Goal: Task Accomplishment & Management: Use online tool/utility

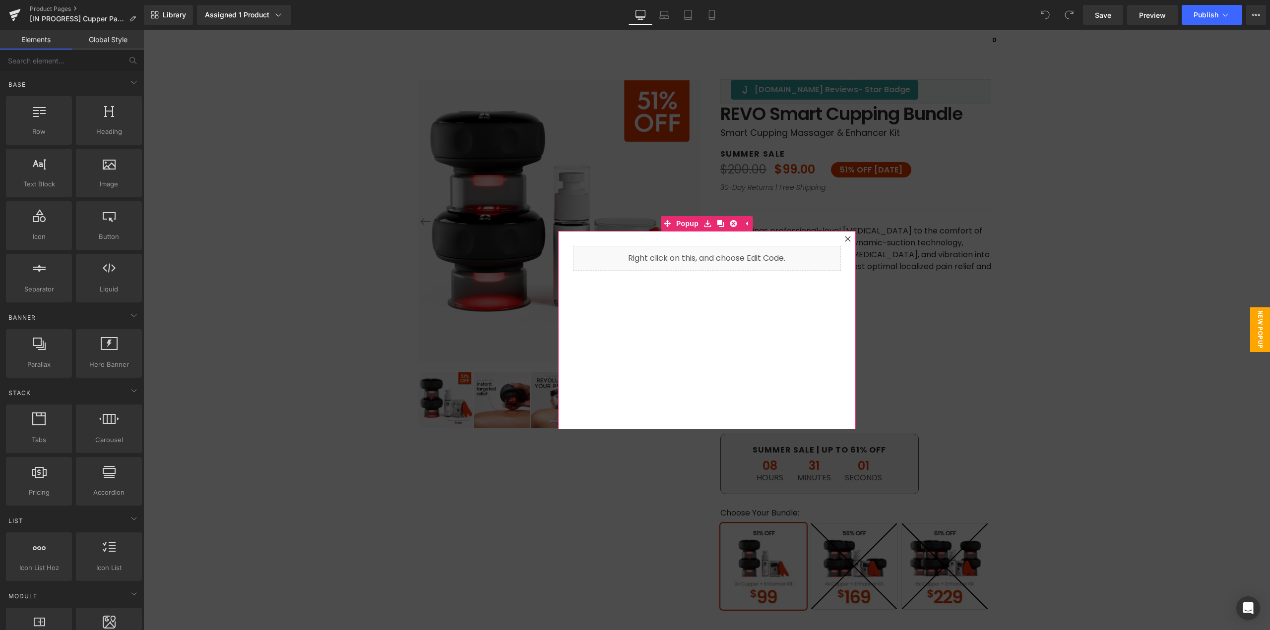
click at [845, 241] on icon at bounding box center [848, 239] width 6 height 6
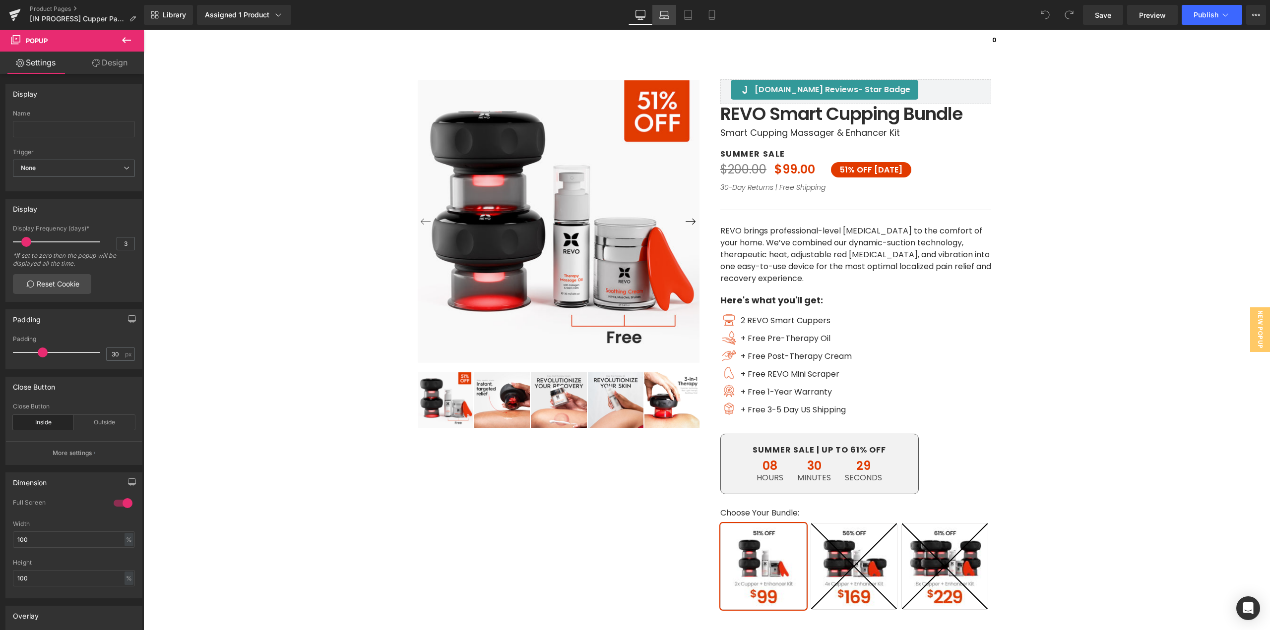
click at [657, 16] on link "Laptop" at bounding box center [664, 15] width 24 height 20
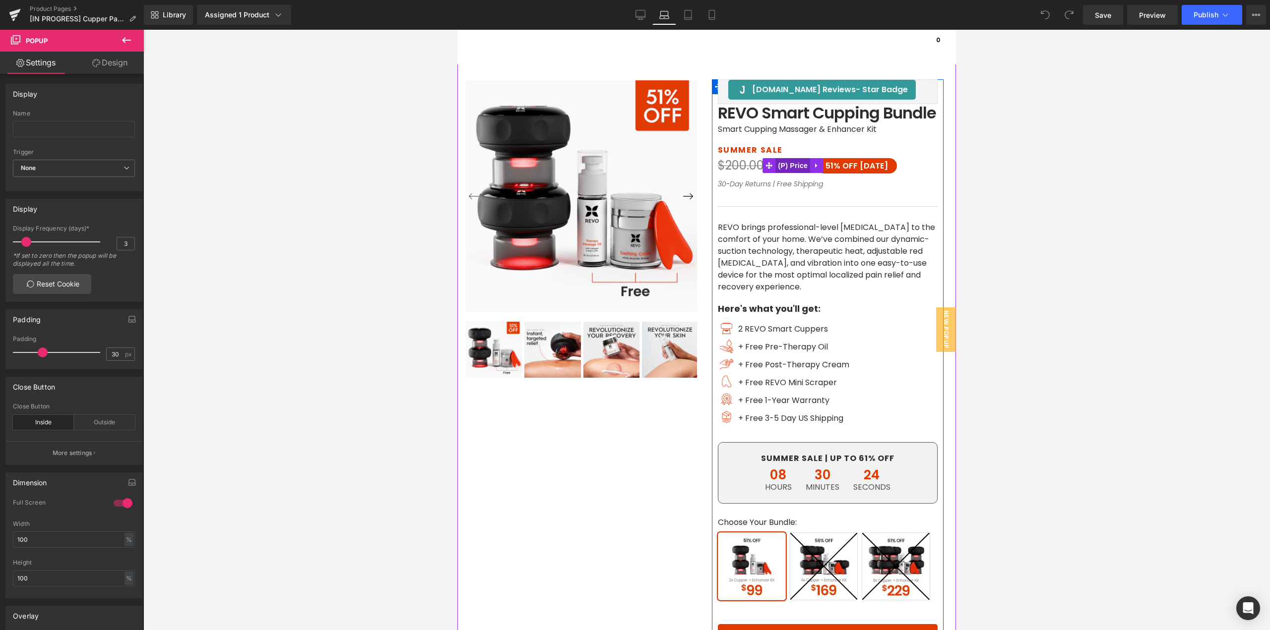
click at [784, 163] on span "(P) Price" at bounding box center [793, 165] width 35 height 15
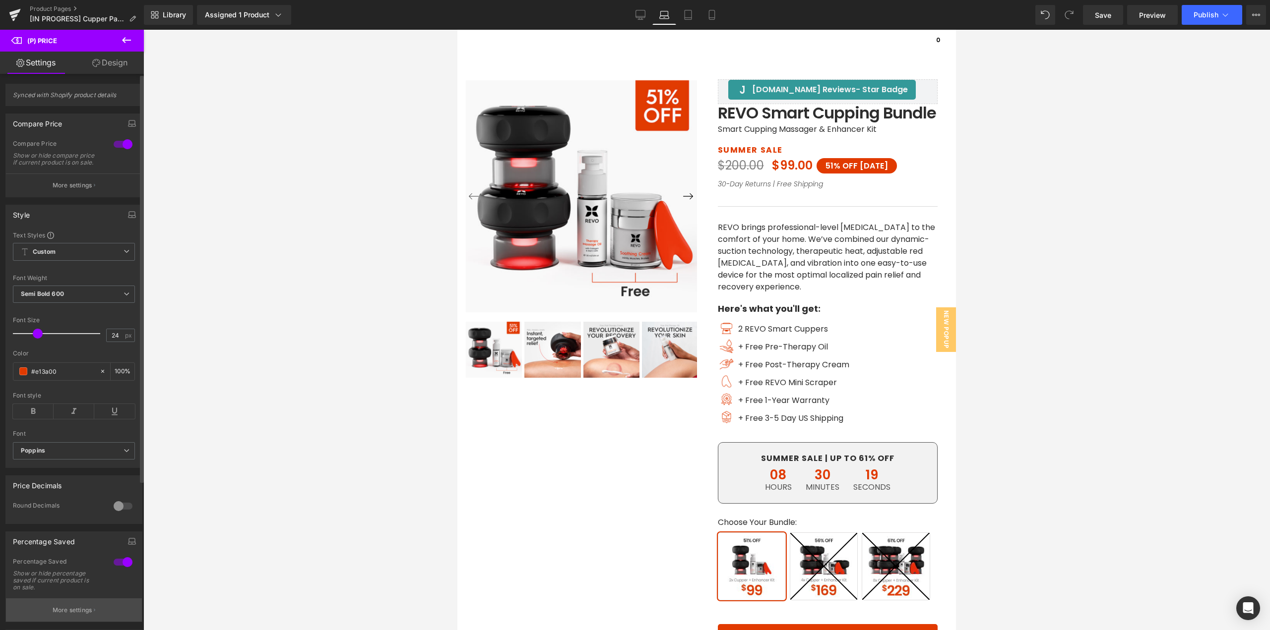
click at [63, 612] on button "More settings" at bounding box center [74, 610] width 136 height 23
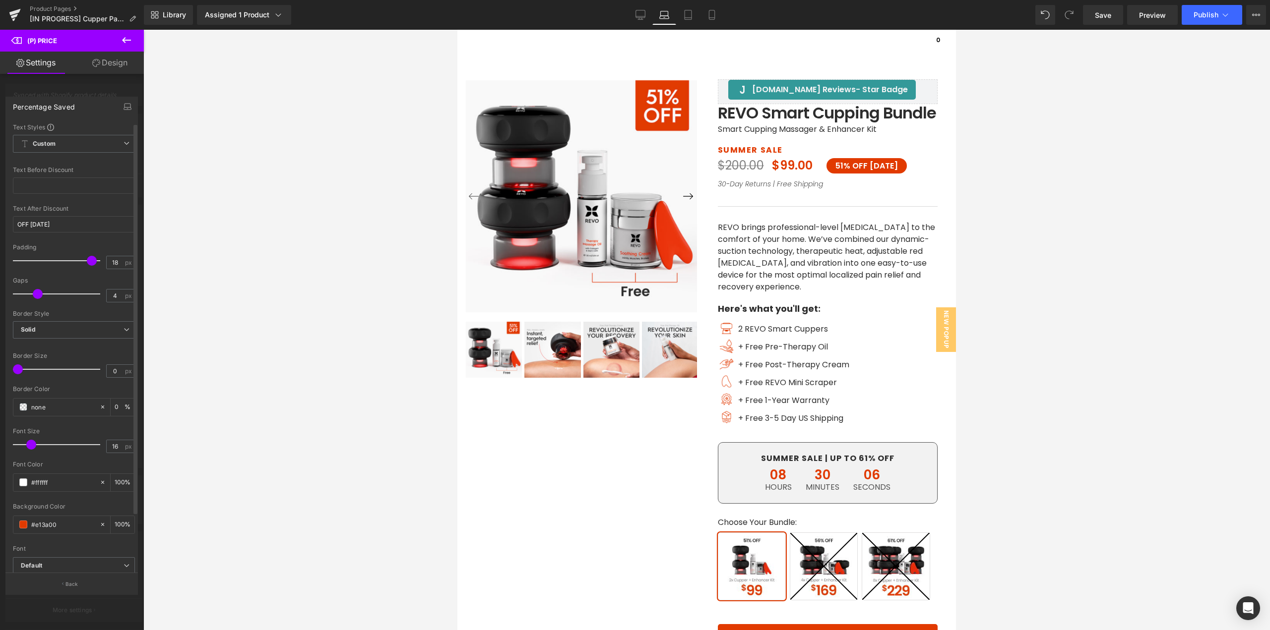
drag, startPoint x: 20, startPoint y: 295, endPoint x: 35, endPoint y: 301, distance: 16.3
click at [35, 301] on div at bounding box center [59, 294] width 82 height 20
click at [757, 149] on div at bounding box center [706, 330] width 499 height 601
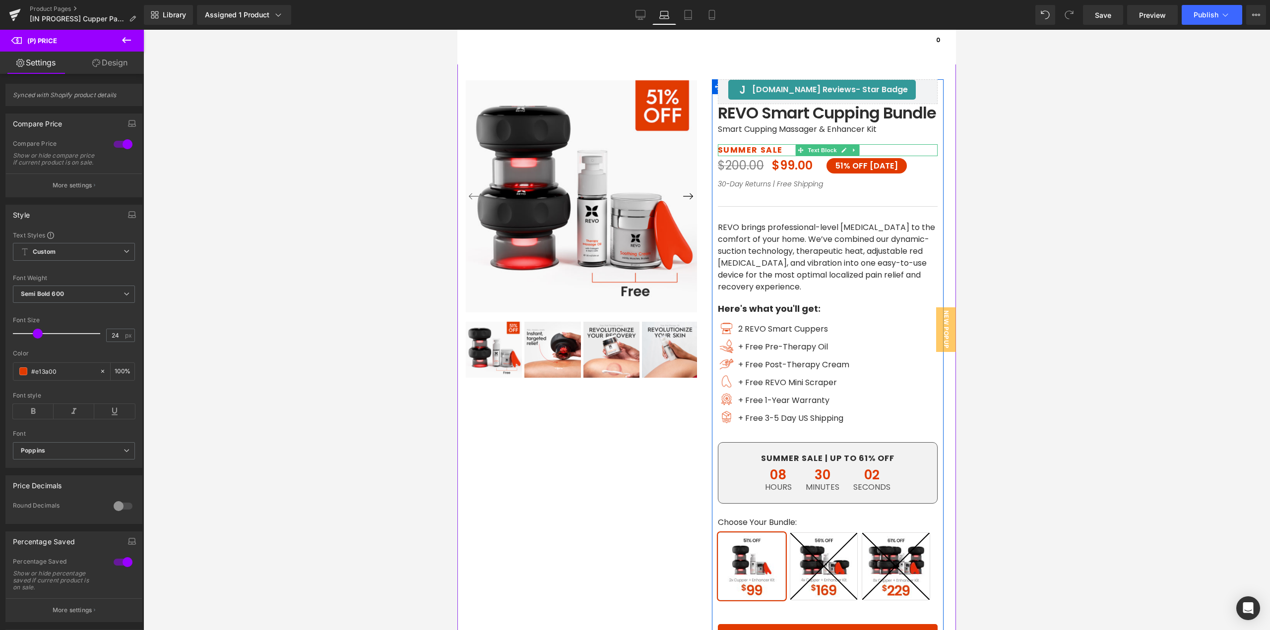
click at [757, 150] on p "SUMMER SALE" at bounding box center [828, 150] width 220 height 12
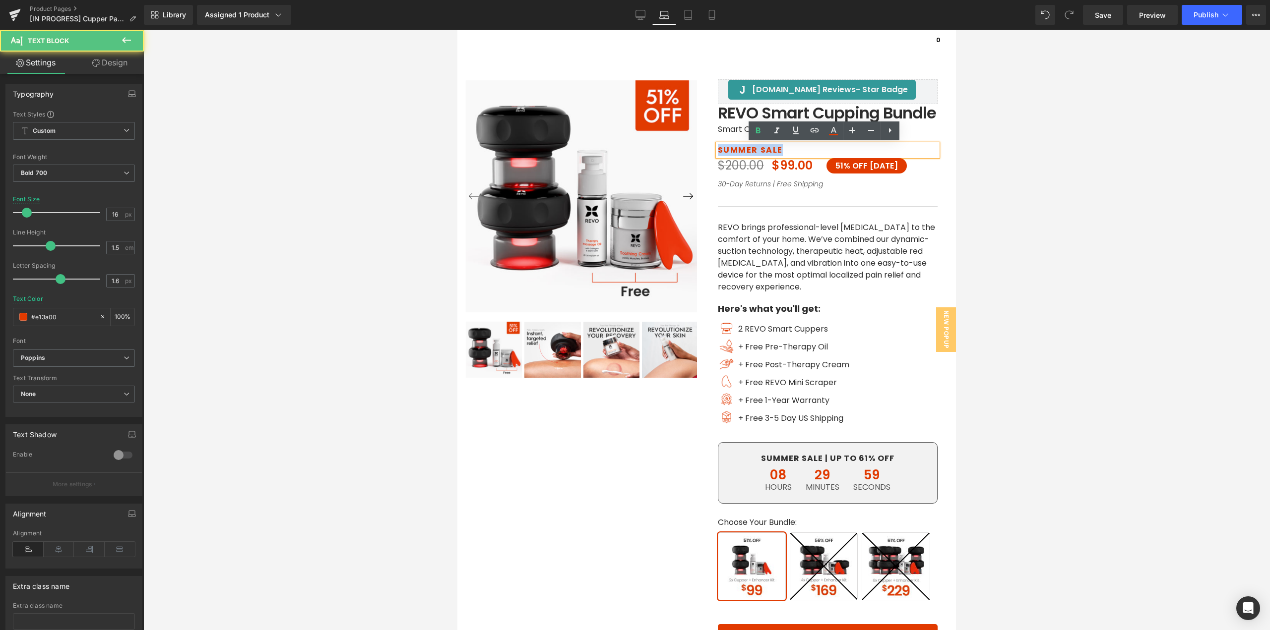
drag, startPoint x: 780, startPoint y: 150, endPoint x: 688, endPoint y: 151, distance: 92.8
click at [693, 150] on div "‹ ›" at bounding box center [704, 404] width 494 height 750
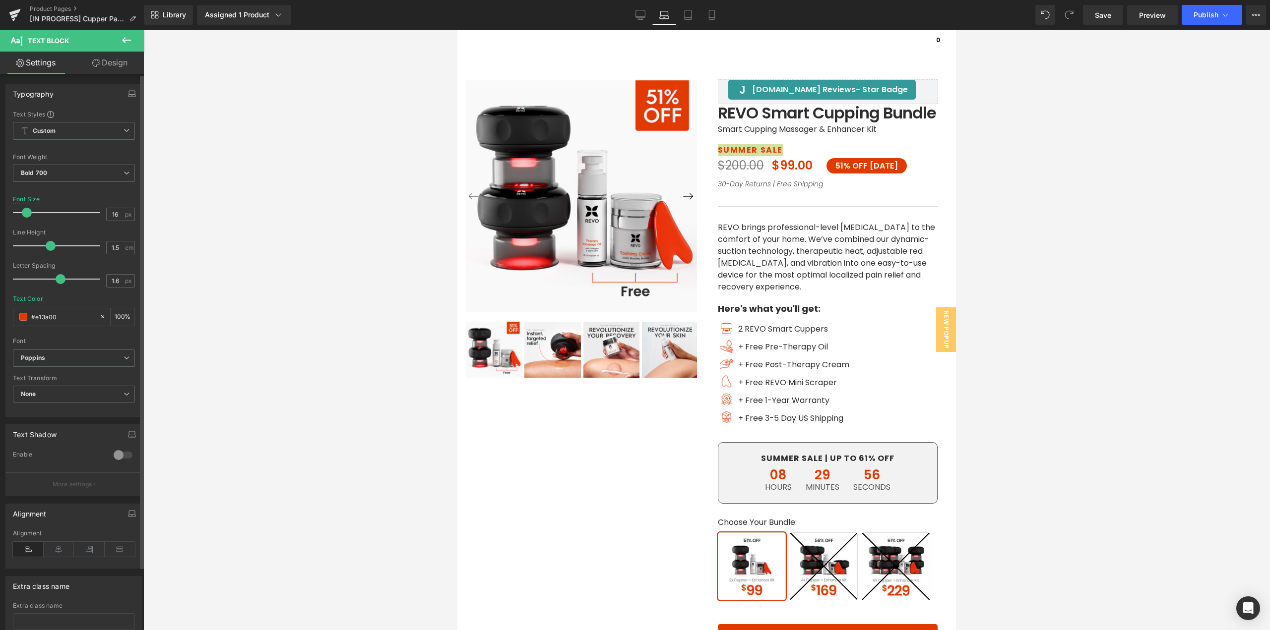
drag, startPoint x: 82, startPoint y: 317, endPoint x: 0, endPoint y: 309, distance: 82.7
click at [0, 309] on div "Typography Text Styles Custom Paragraph 1 Paragraph 2 Paragraph 3 Paragraph 4 C…" at bounding box center [74, 246] width 148 height 341
type input "2d2d2d"
click at [683, 8] on link "Tablet" at bounding box center [688, 15] width 24 height 20
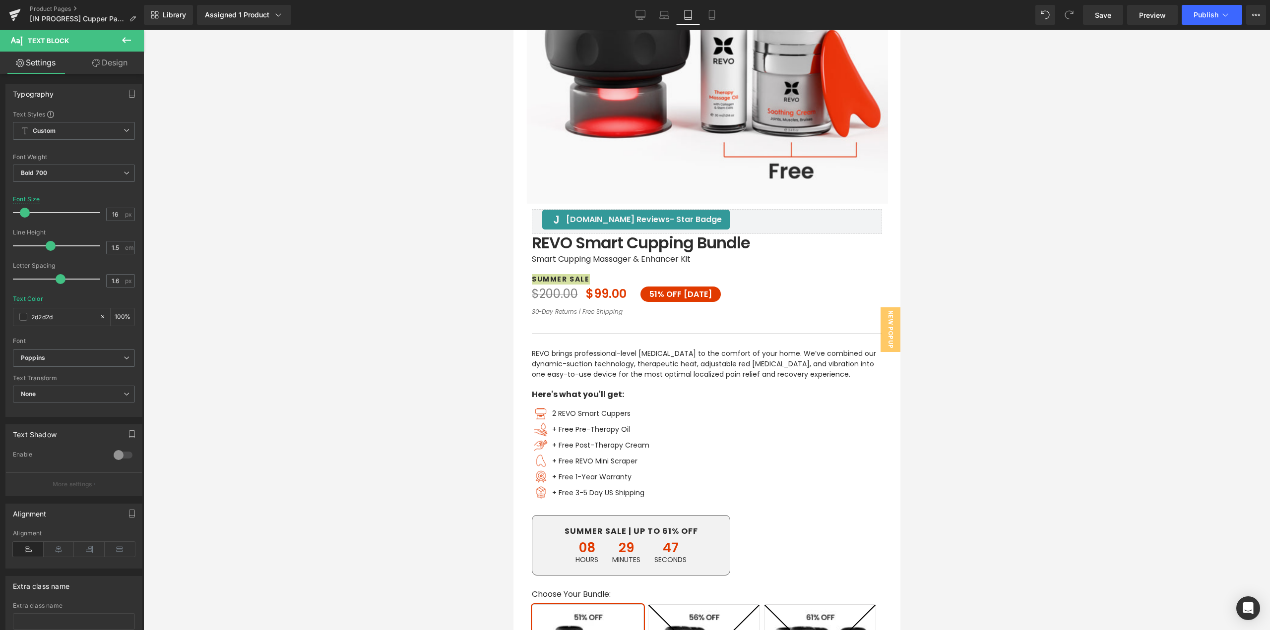
scroll to position [369, 0]
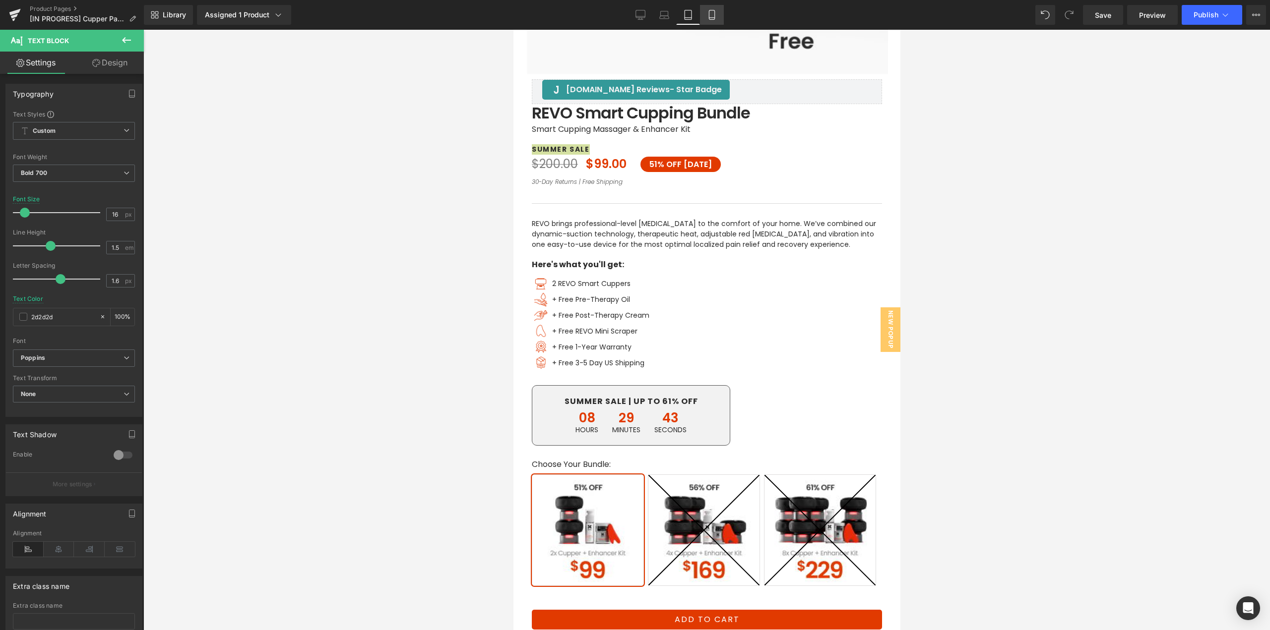
click at [707, 17] on icon at bounding box center [712, 15] width 10 height 10
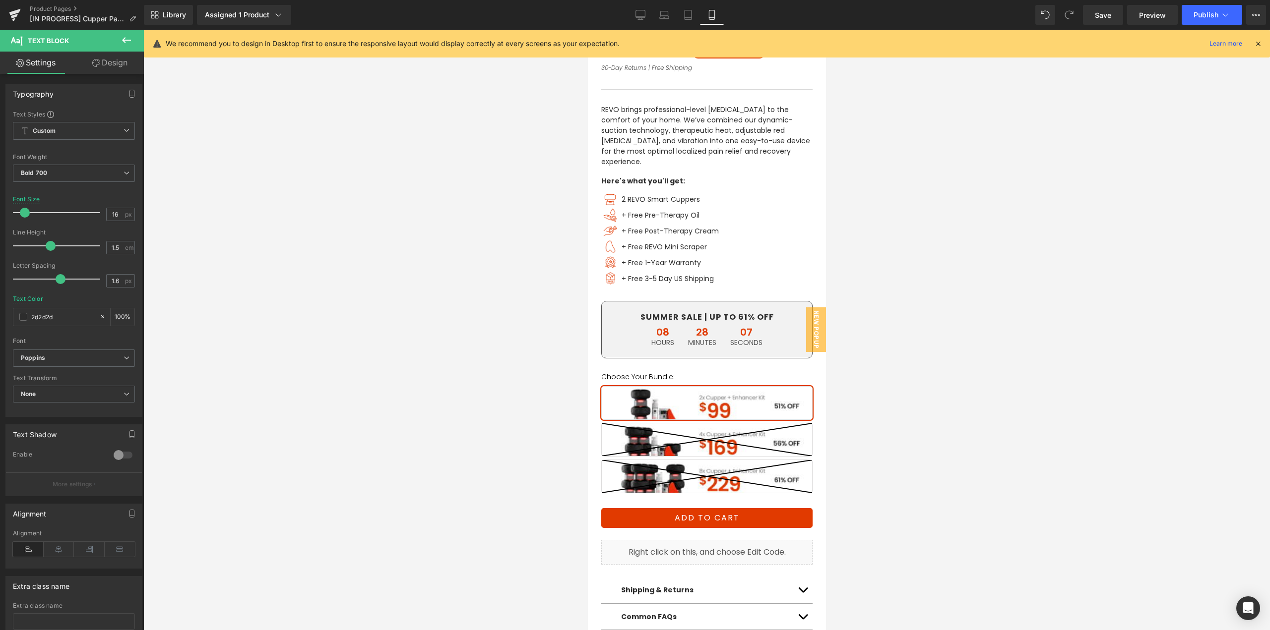
scroll to position [302, 0]
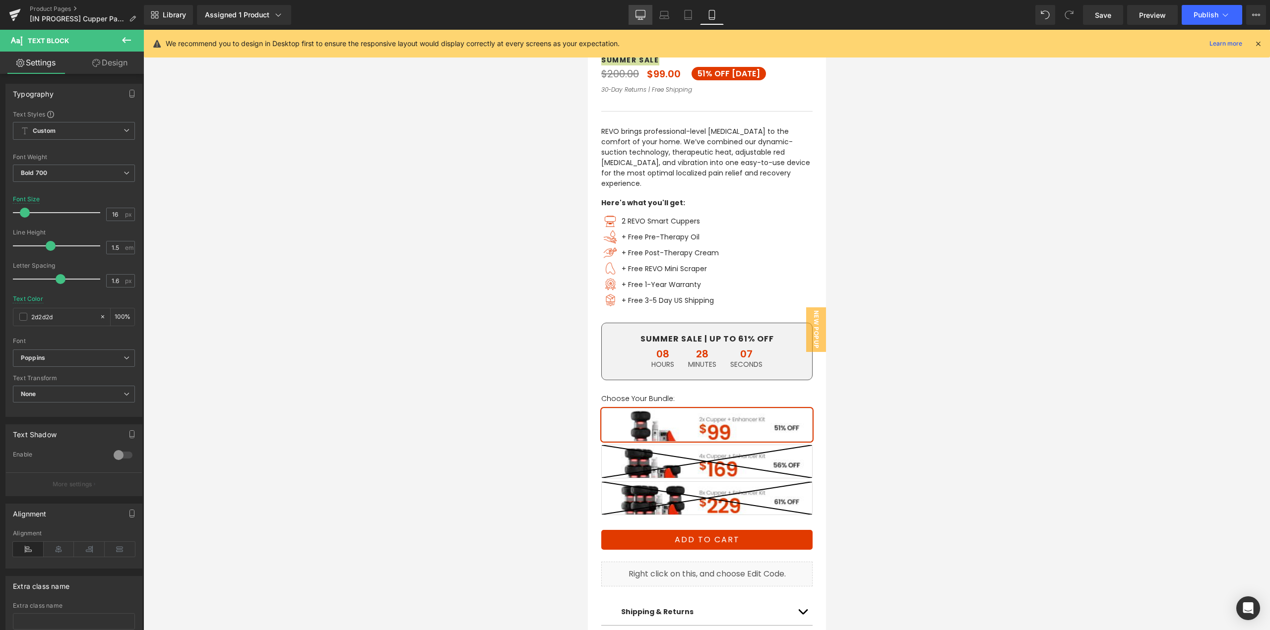
drag, startPoint x: 646, startPoint y: 18, endPoint x: 467, endPoint y: 312, distance: 344.0
click at [646, 18] on link "Desktop" at bounding box center [641, 15] width 24 height 20
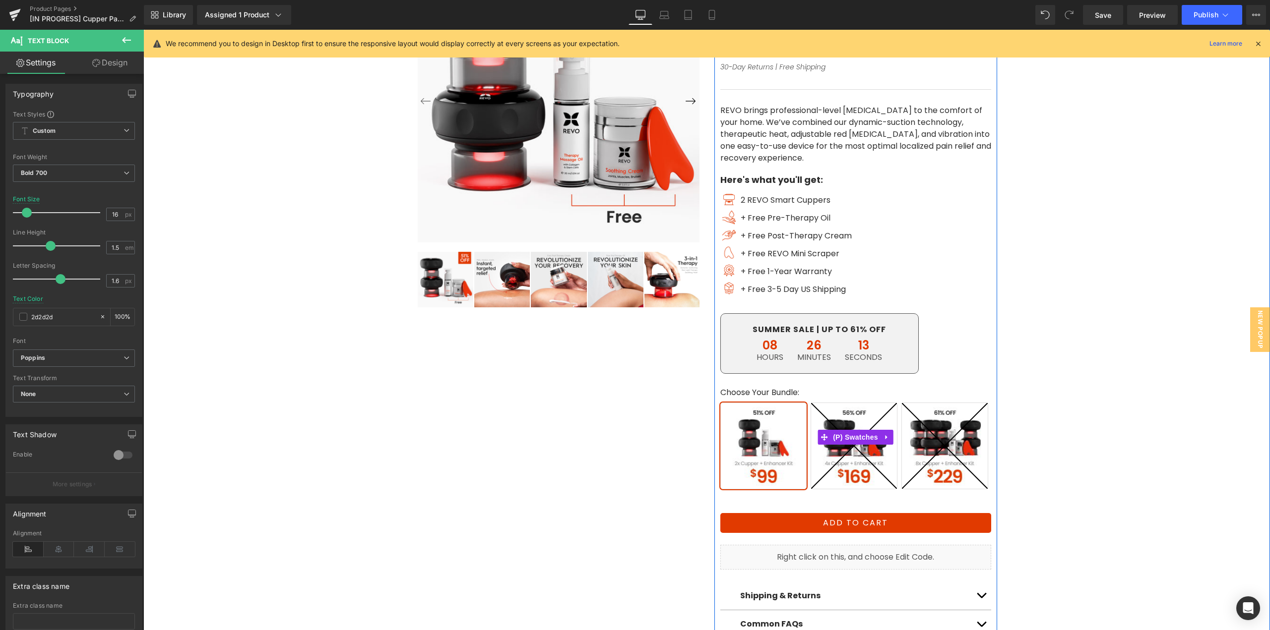
scroll to position [142, 0]
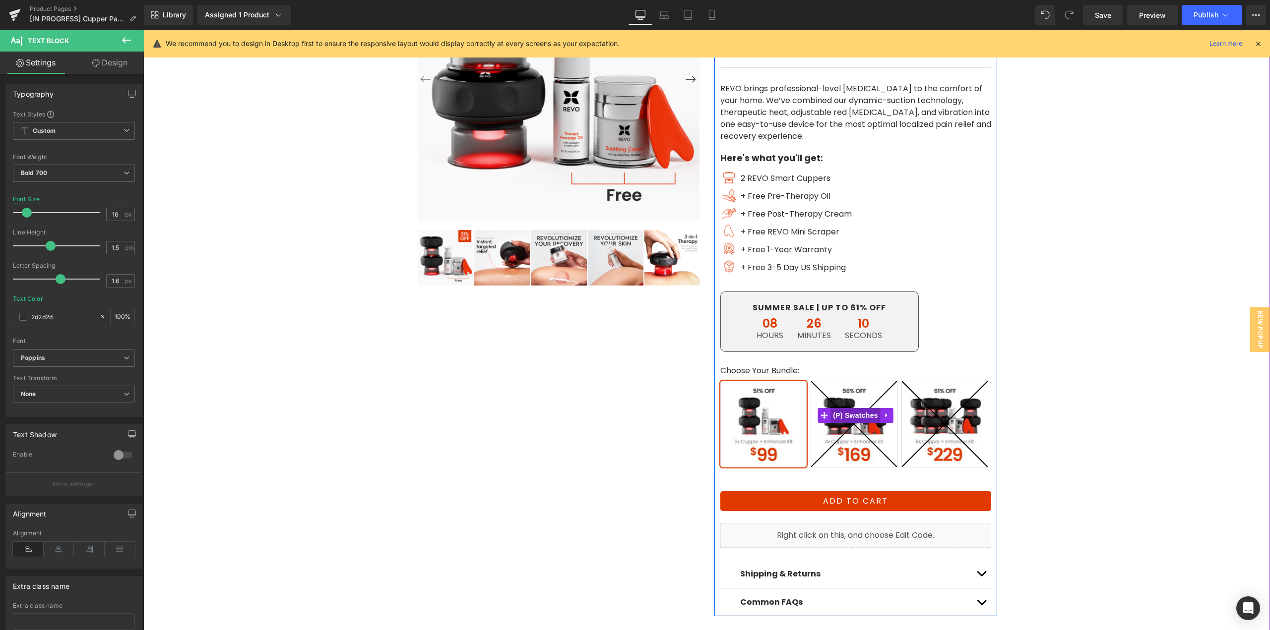
click at [851, 415] on span "(P) Swatches" at bounding box center [855, 415] width 50 height 15
click at [853, 417] on icon at bounding box center [854, 424] width 86 height 86
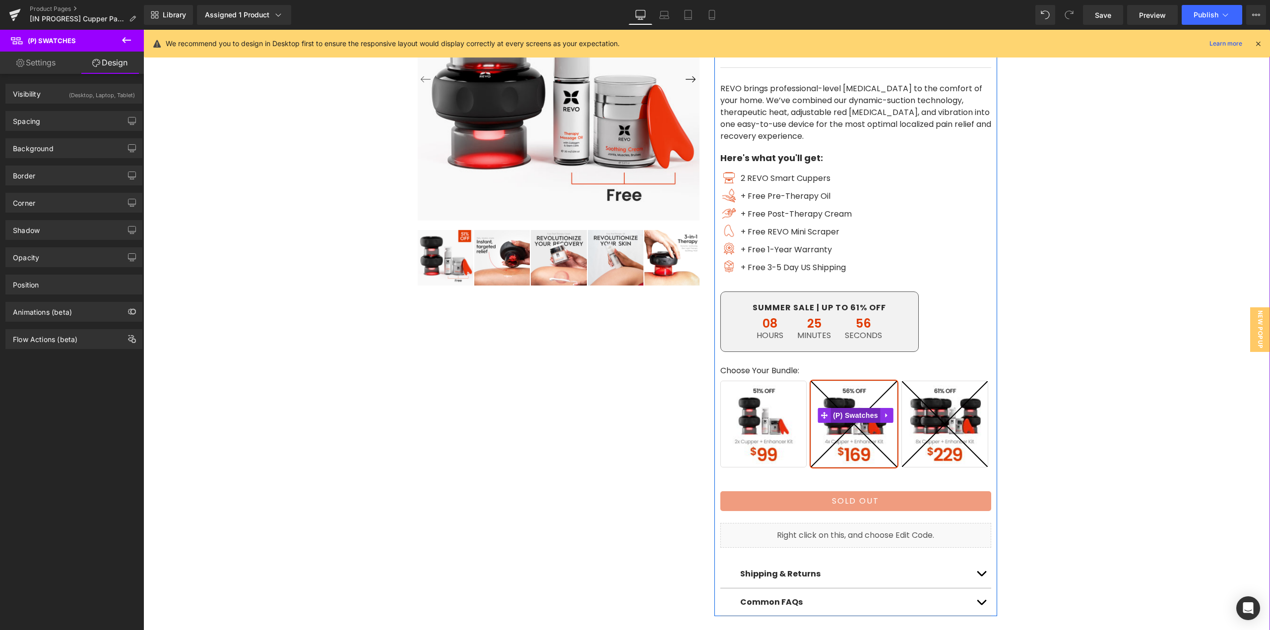
click at [852, 419] on span "(P) Swatches" at bounding box center [855, 415] width 50 height 15
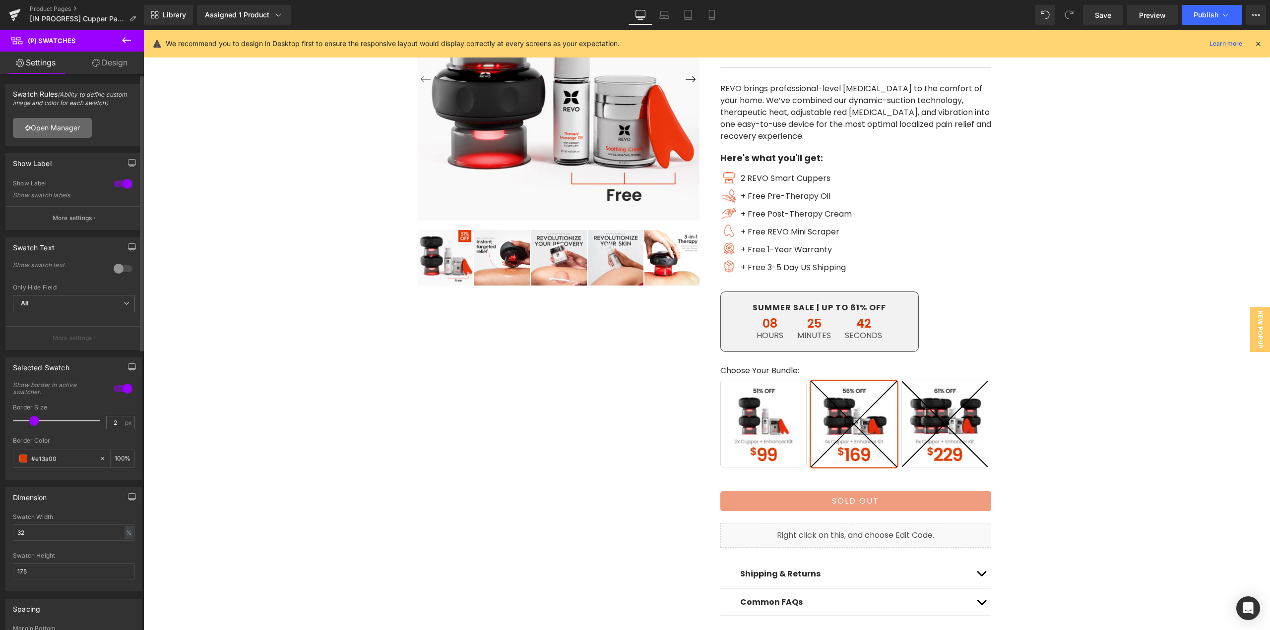
click at [57, 131] on link "Open Manager" at bounding box center [52, 128] width 79 height 20
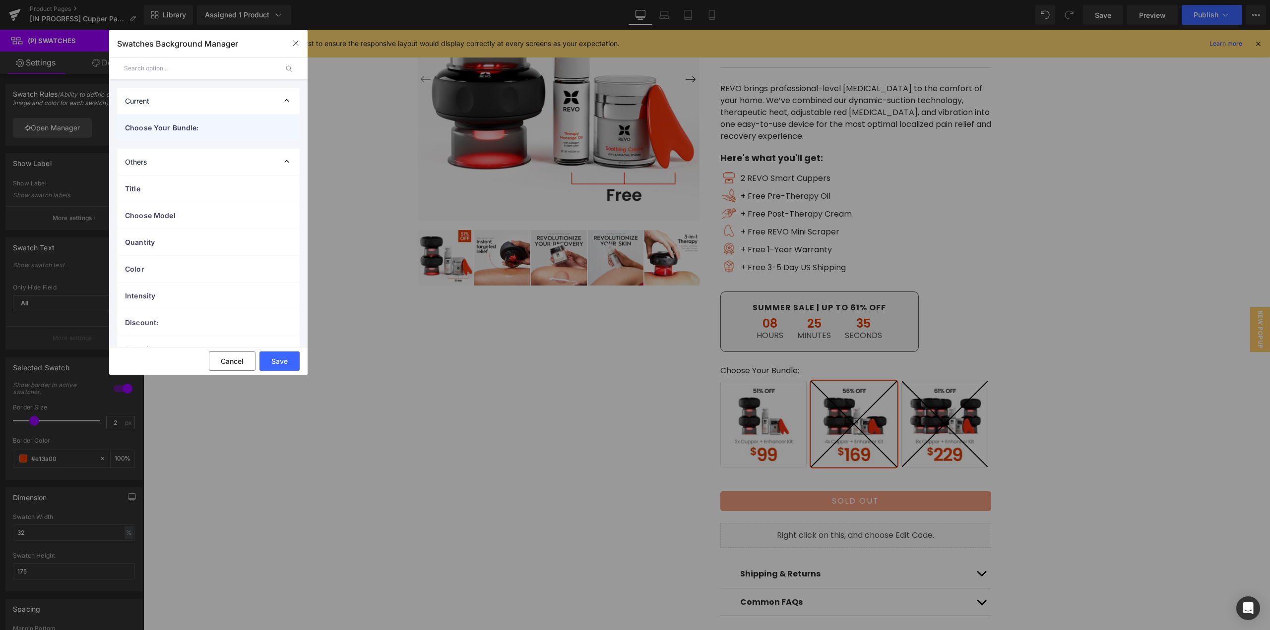
click at [163, 134] on div "Choose Your Bundle:" at bounding box center [208, 128] width 183 height 26
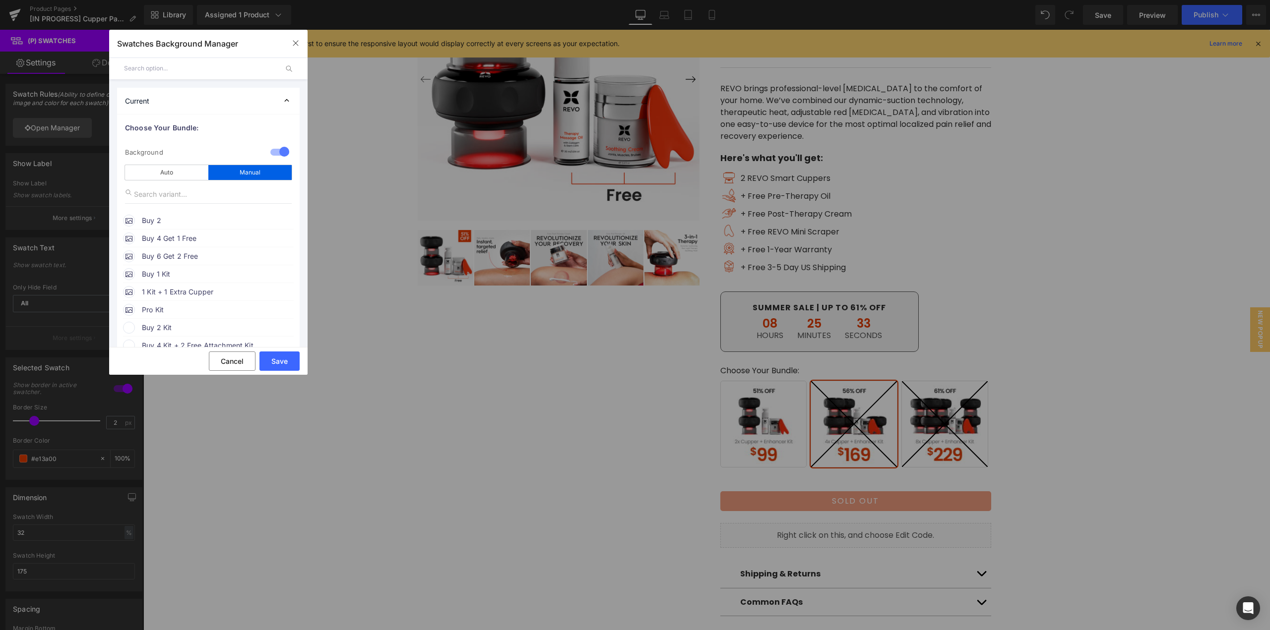
click at [164, 217] on span "Buy 2" at bounding box center [217, 221] width 151 height 12
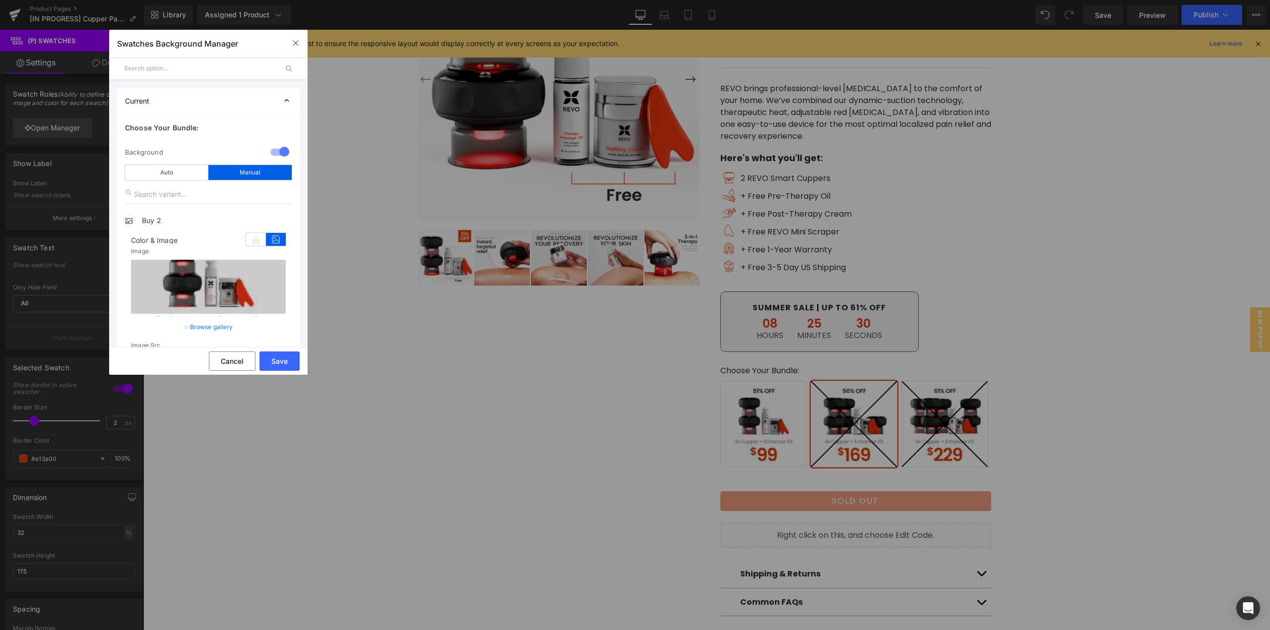
click at [208, 328] on link "Browse gallery" at bounding box center [211, 326] width 43 height 17
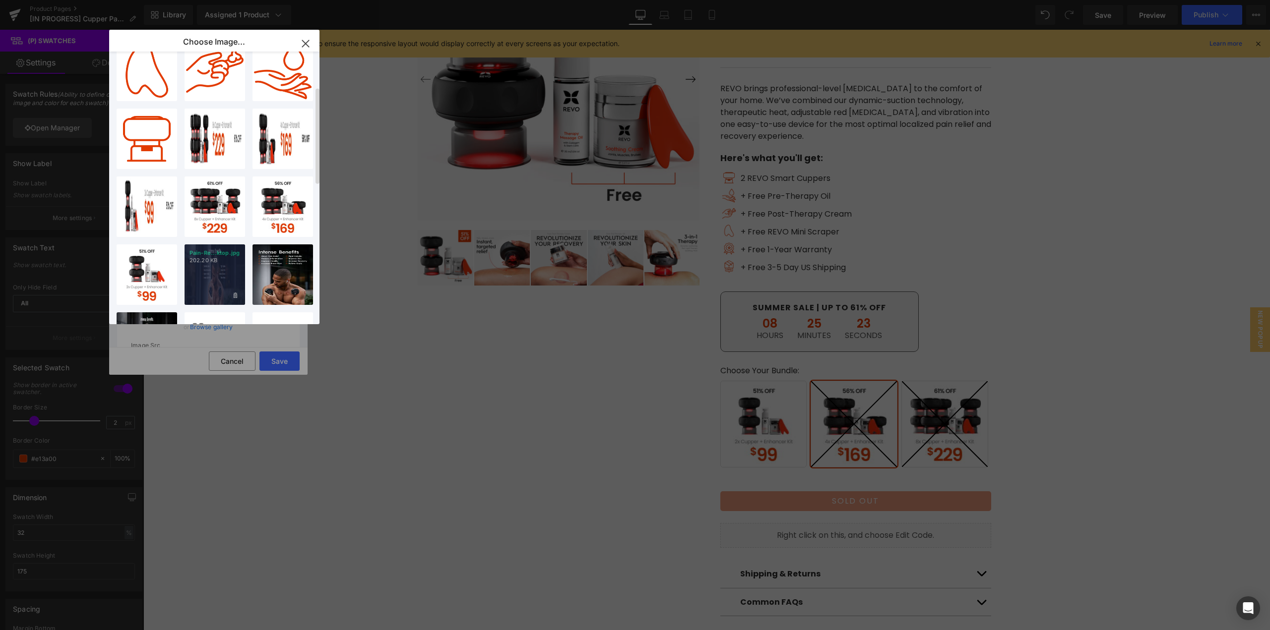
scroll to position [99, 0]
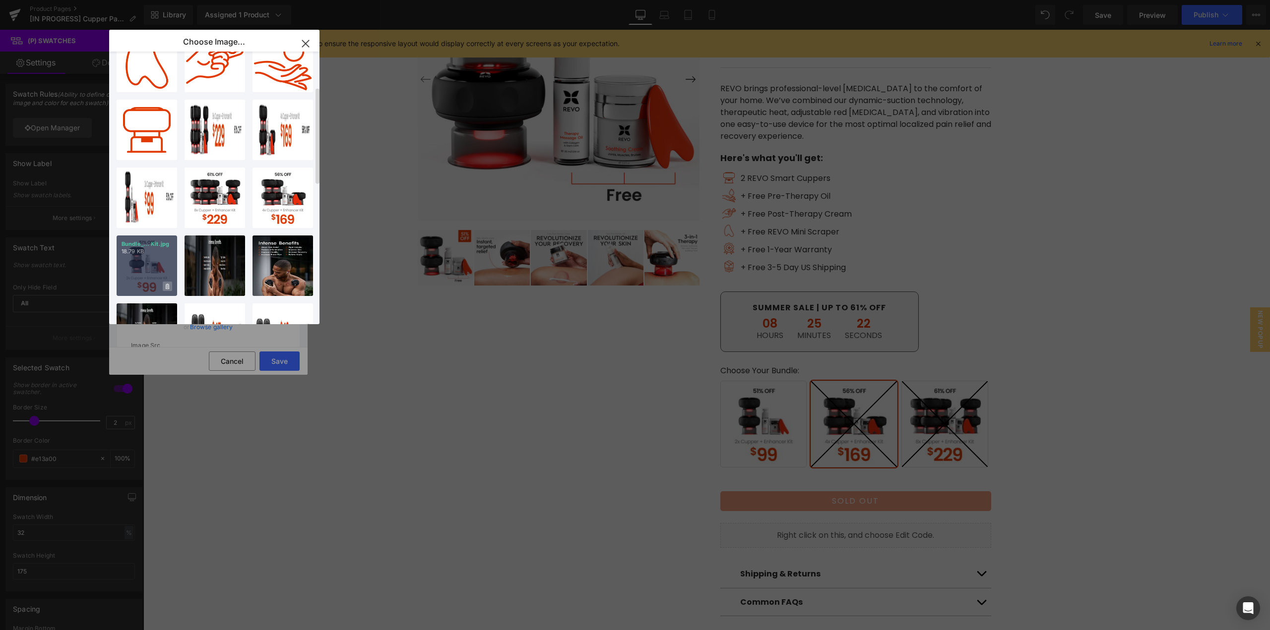
click at [165, 285] on span at bounding box center [167, 286] width 9 height 9
click at [141, 286] on span "Yes" at bounding box center [134, 286] width 25 height 10
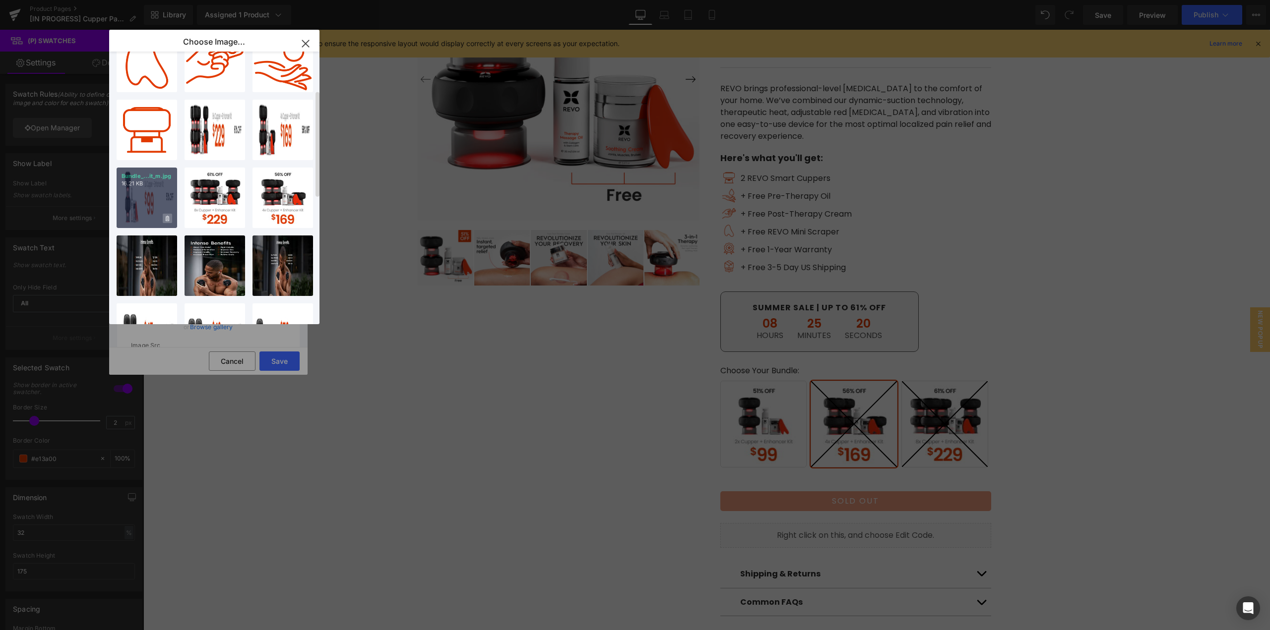
click at [169, 216] on span at bounding box center [167, 218] width 9 height 9
click at [140, 219] on span "Yes" at bounding box center [134, 218] width 25 height 10
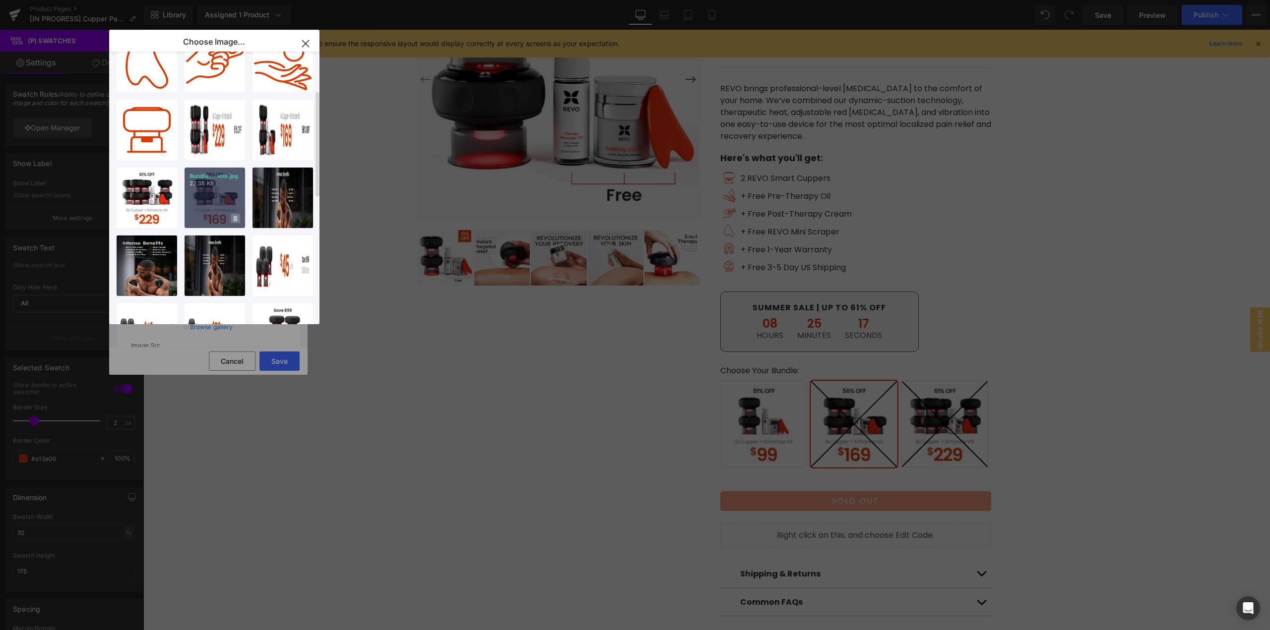
click at [235, 218] on icon at bounding box center [235, 218] width 3 height 5
click at [200, 219] on span "Yes" at bounding box center [201, 218] width 25 height 10
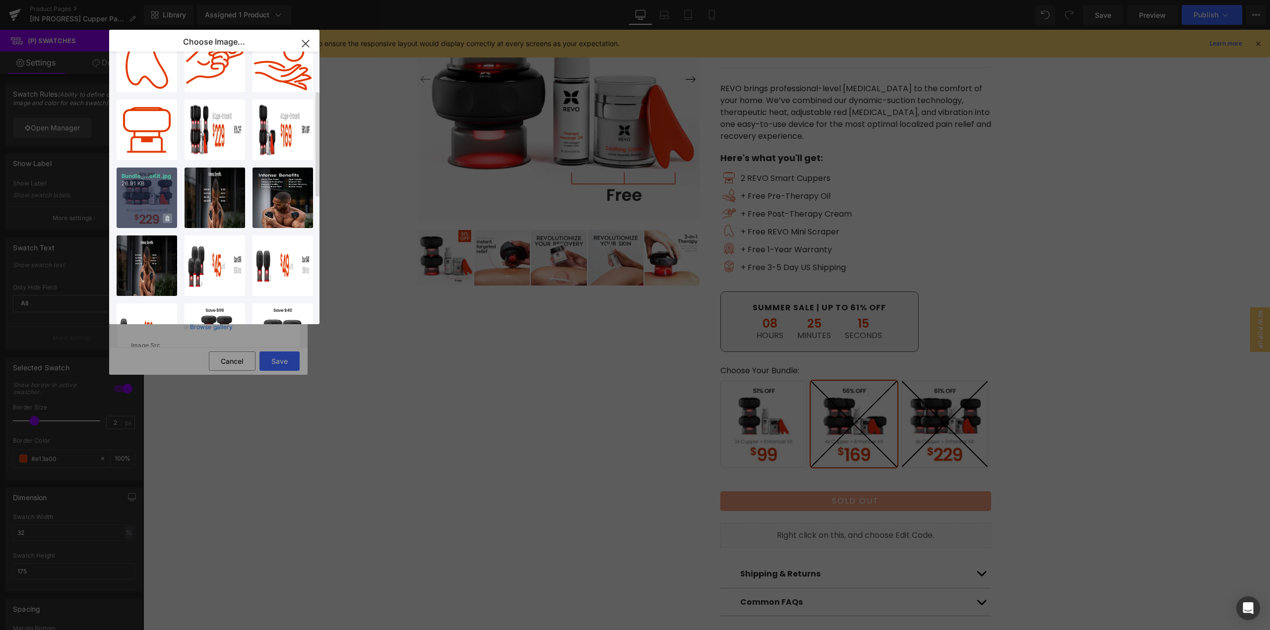
click at [167, 219] on icon at bounding box center [167, 218] width 3 height 5
drag, startPoint x: 144, startPoint y: 220, endPoint x: 150, endPoint y: 217, distance: 6.4
click at [144, 220] on span "Yes" at bounding box center [134, 218] width 25 height 10
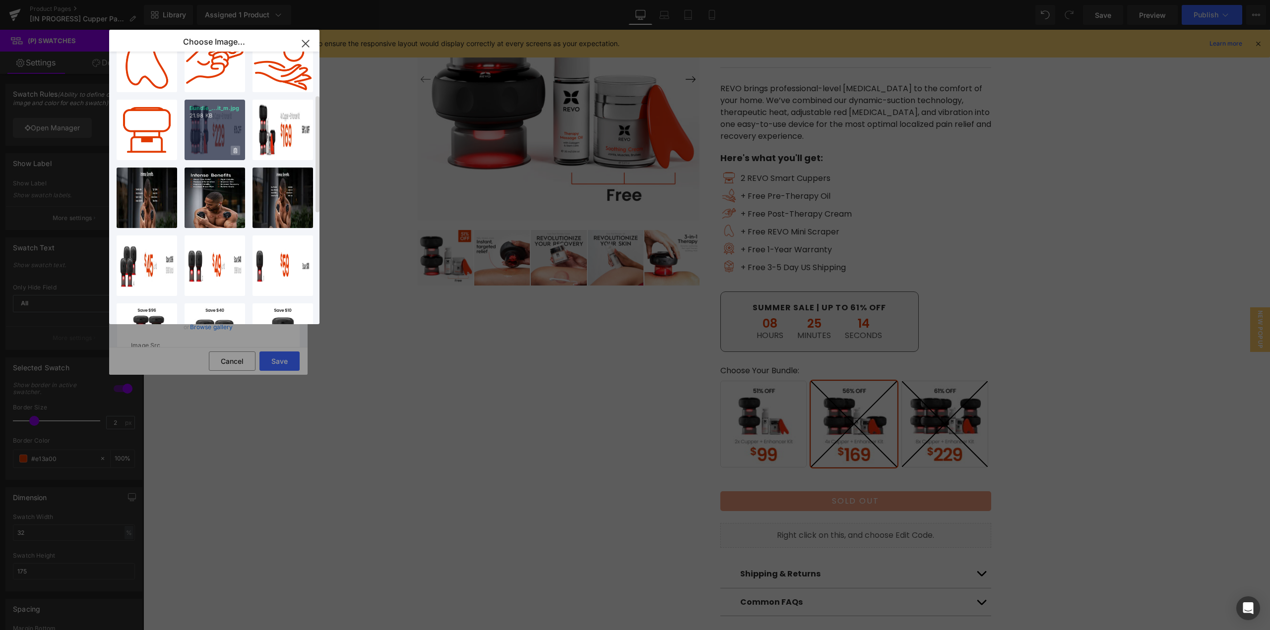
click at [236, 155] on span at bounding box center [235, 150] width 9 height 9
click at [197, 154] on span "Yes" at bounding box center [201, 150] width 25 height 10
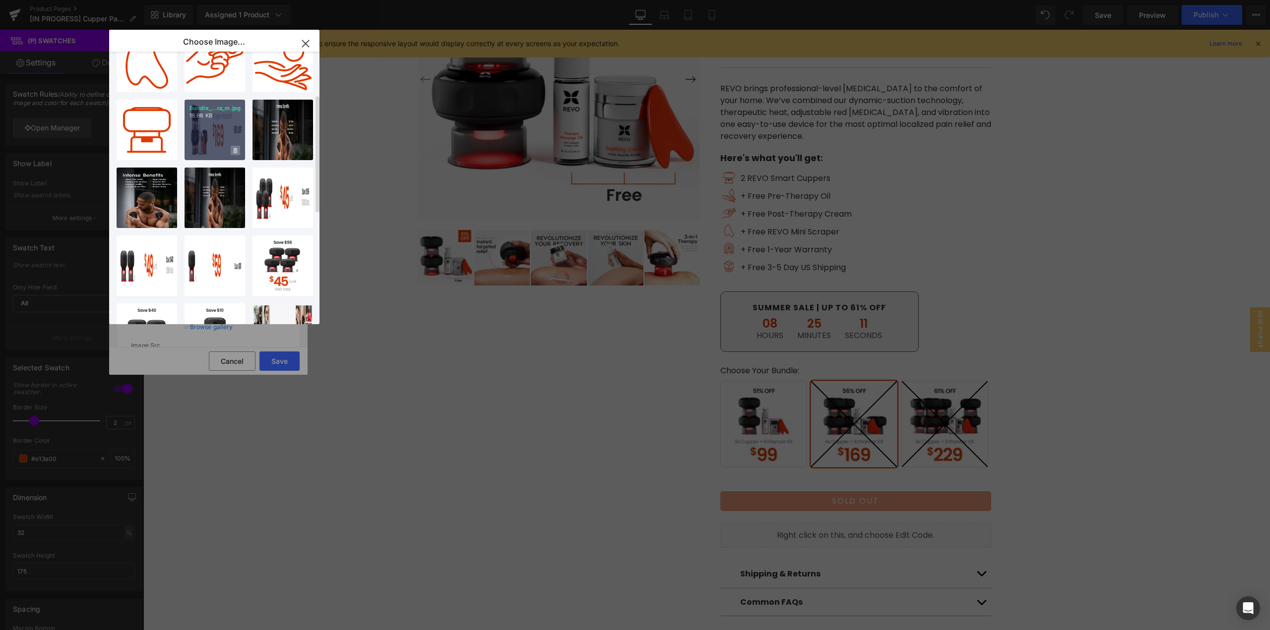
click at [231, 151] on span at bounding box center [235, 150] width 9 height 9
click at [212, 153] on span "Yes" at bounding box center [201, 150] width 25 height 10
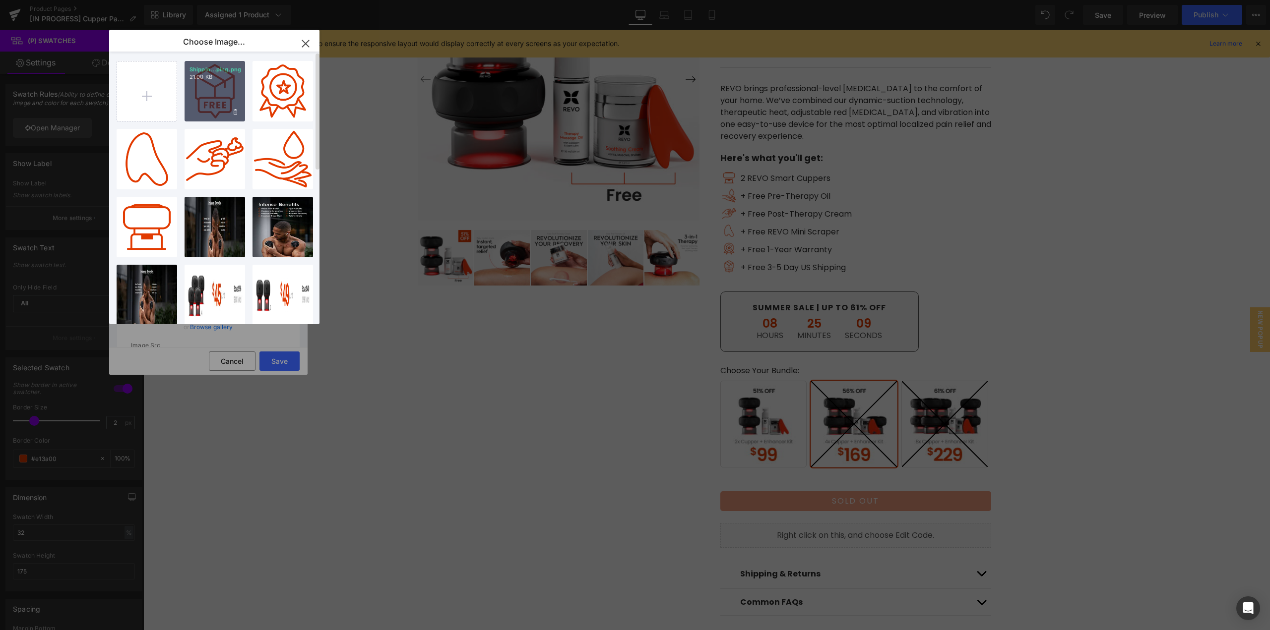
scroll to position [0, 0]
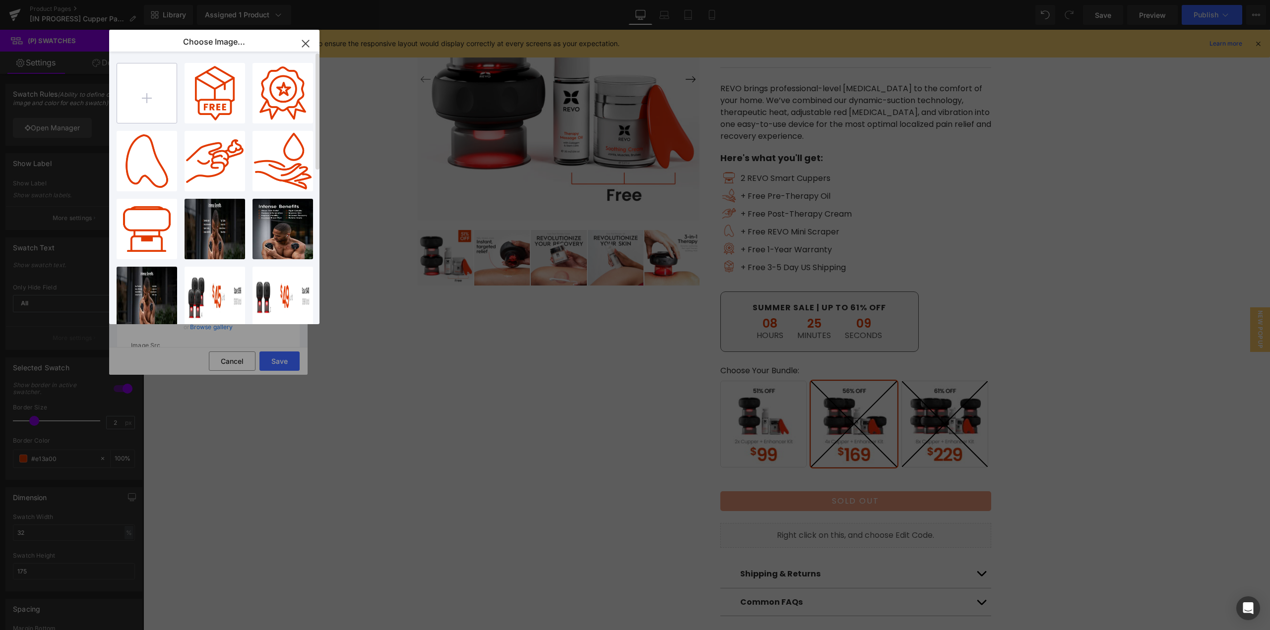
click at [147, 97] on input "file" at bounding box center [147, 93] width 60 height 60
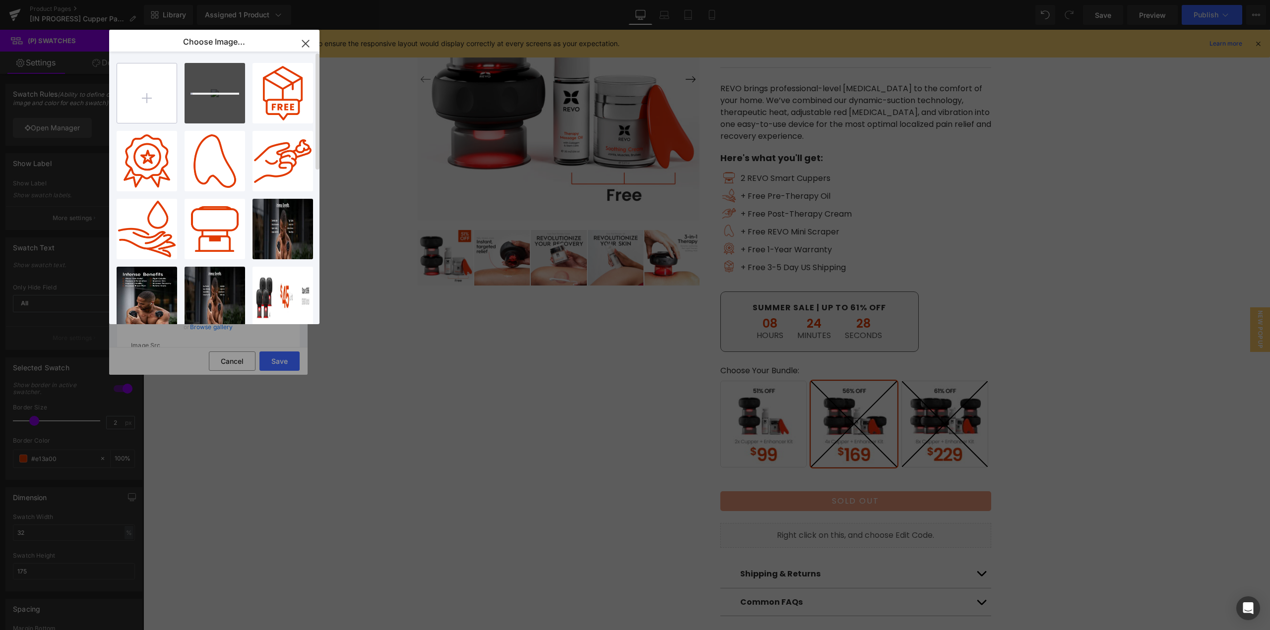
click at [138, 100] on input "file" at bounding box center [147, 93] width 60 height 60
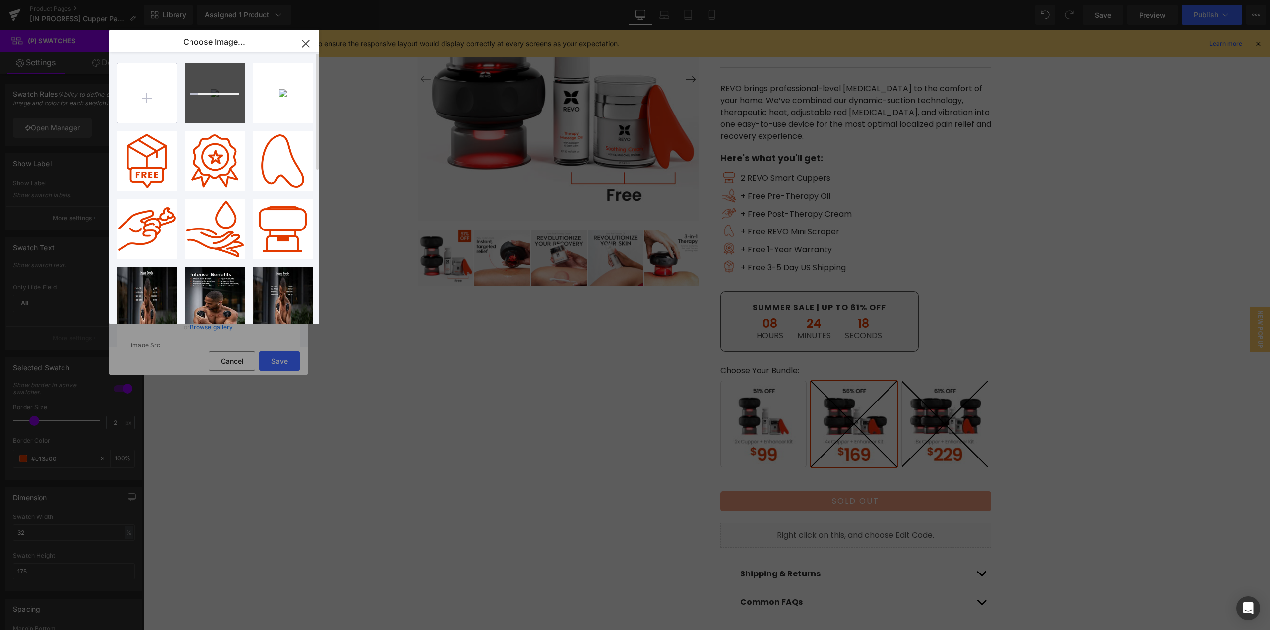
click at [129, 97] on input "file" at bounding box center [147, 93] width 60 height 60
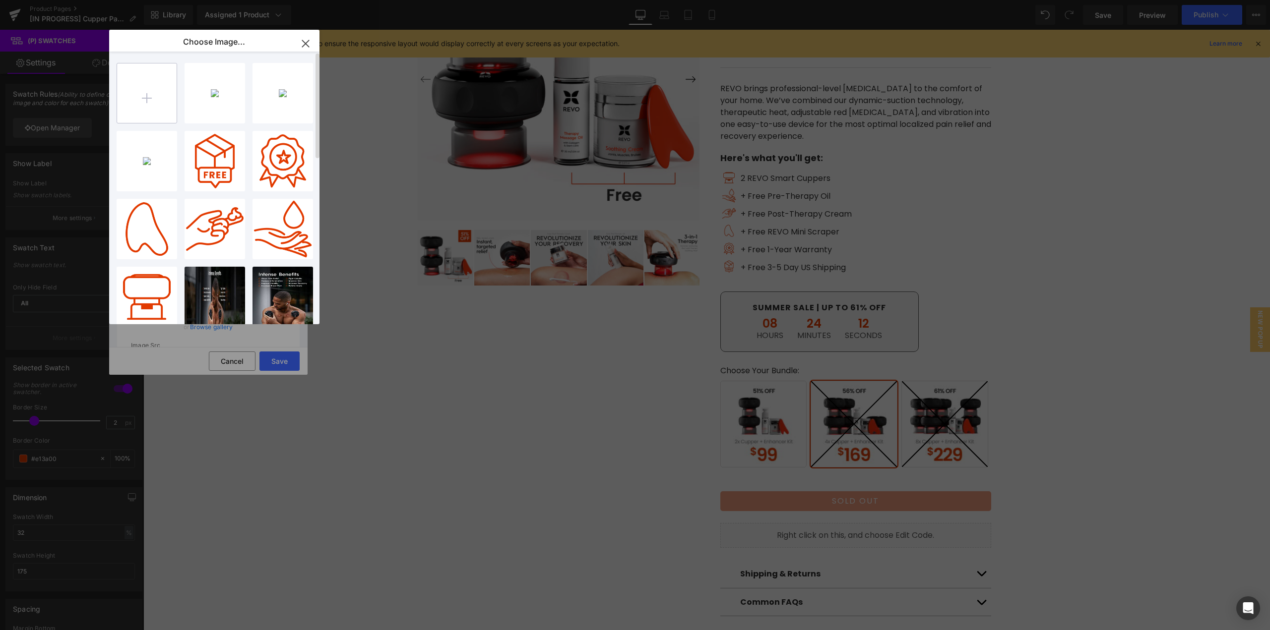
click at [141, 103] on input "file" at bounding box center [147, 93] width 60 height 60
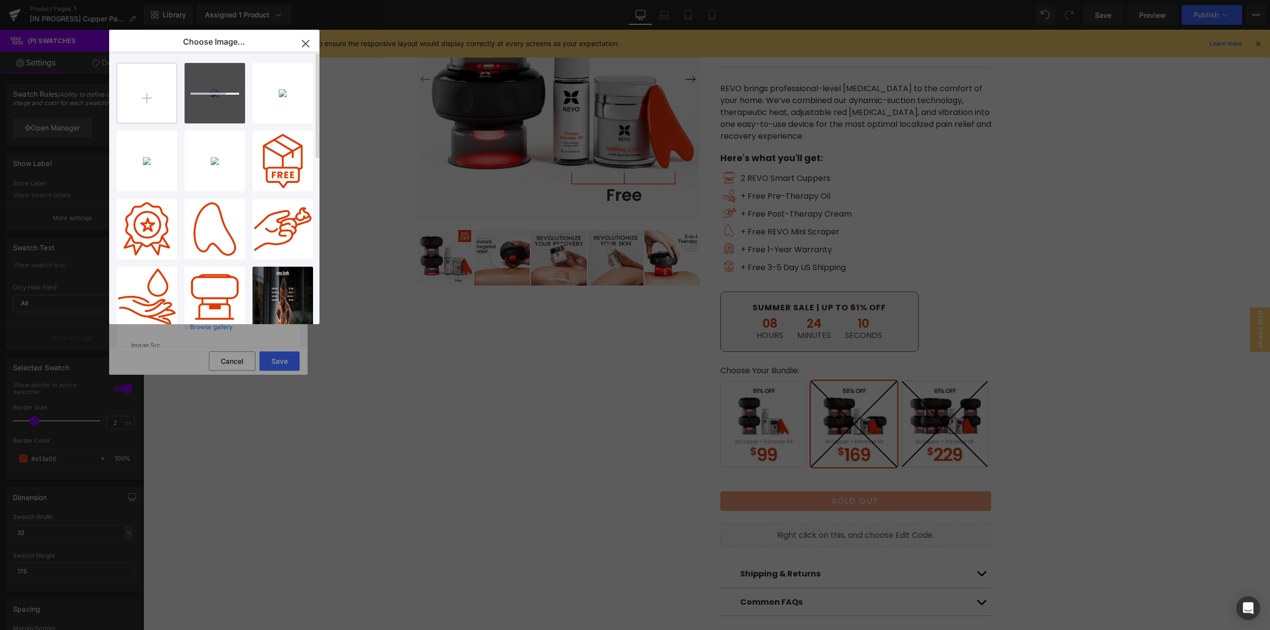
click at [141, 104] on input "file" at bounding box center [147, 93] width 60 height 60
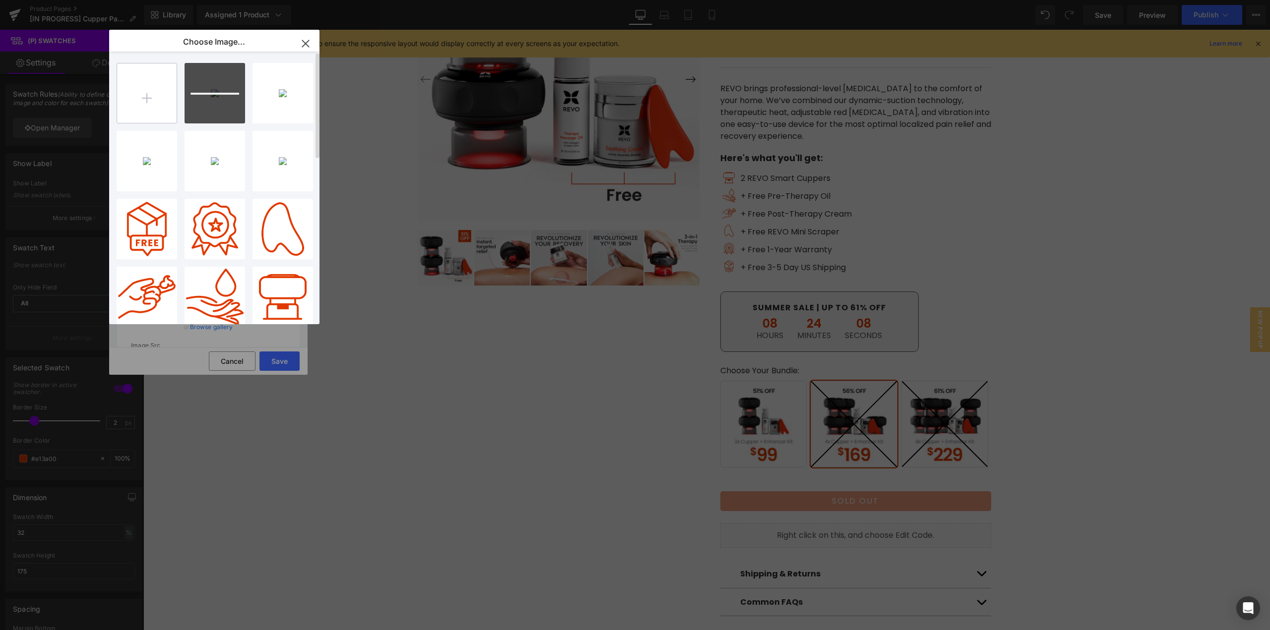
click at [149, 101] on input "file" at bounding box center [147, 93] width 60 height 60
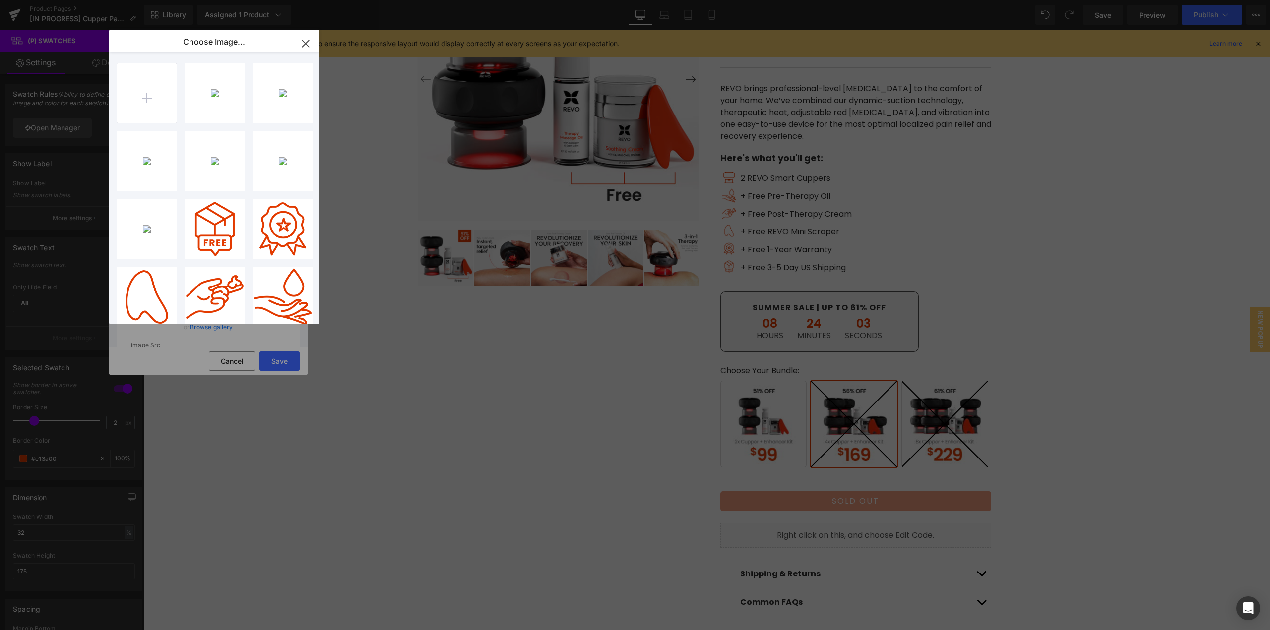
click at [0, 0] on div "Bundle_... Kit.jpg 19.14 KB" at bounding box center [0, 0] width 0 height 0
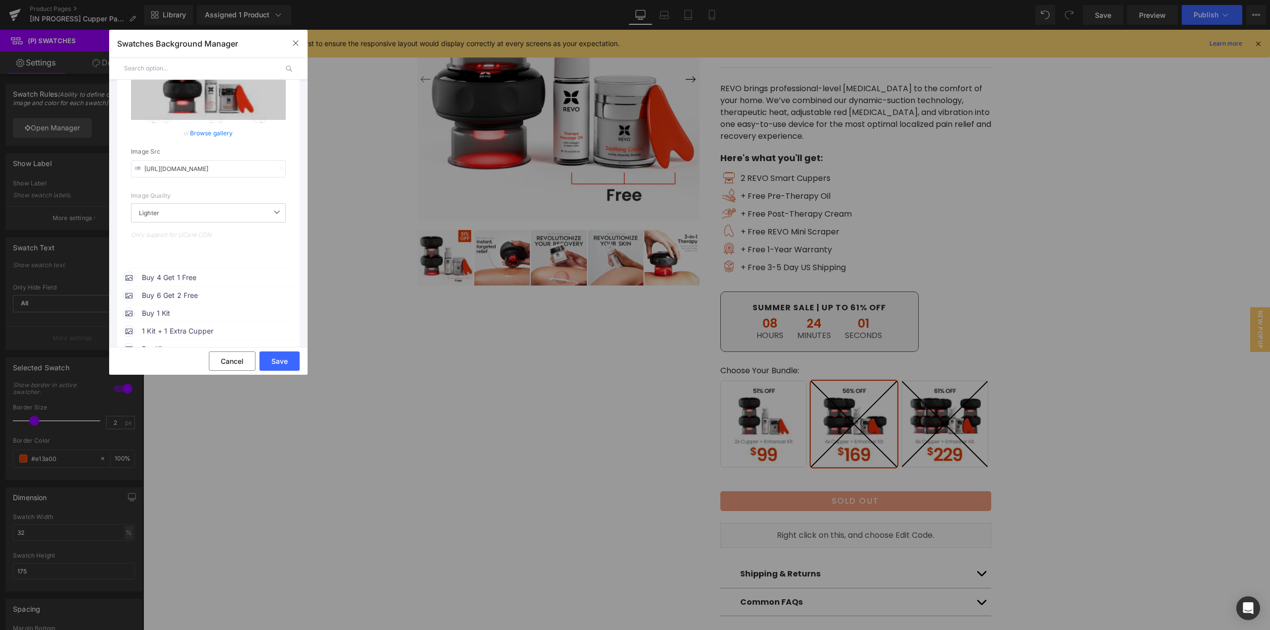
scroll to position [198, 0]
click at [199, 279] on span "Buy 4 Get 1 Free" at bounding box center [217, 273] width 151 height 12
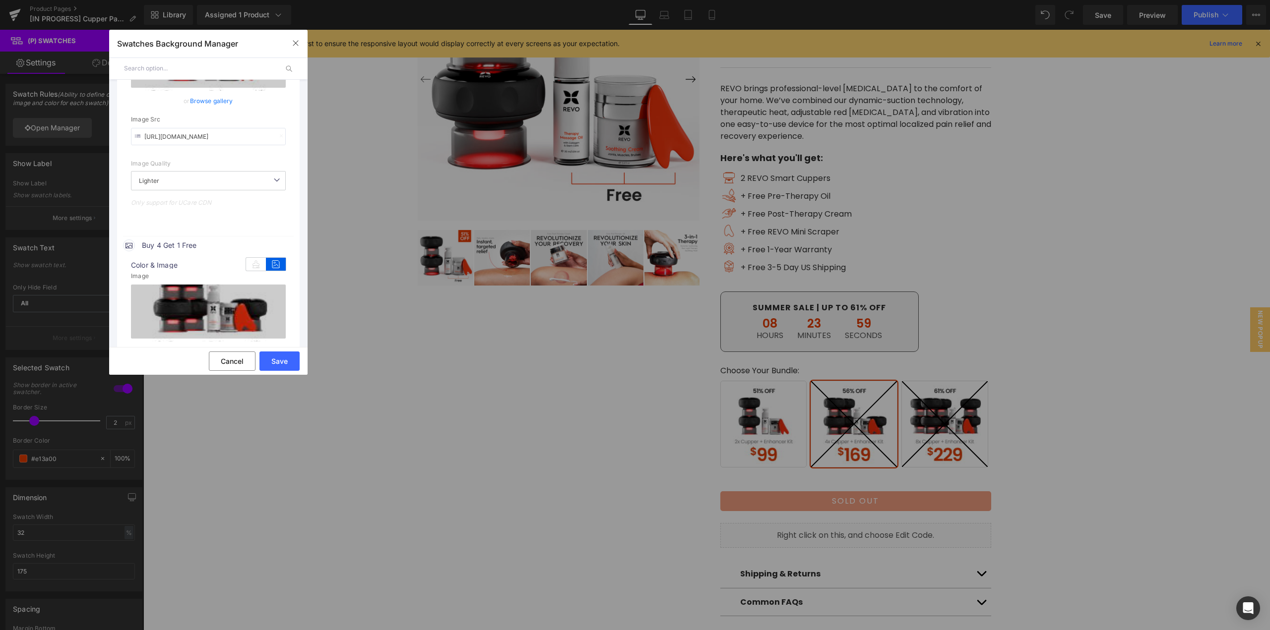
scroll to position [298, 0]
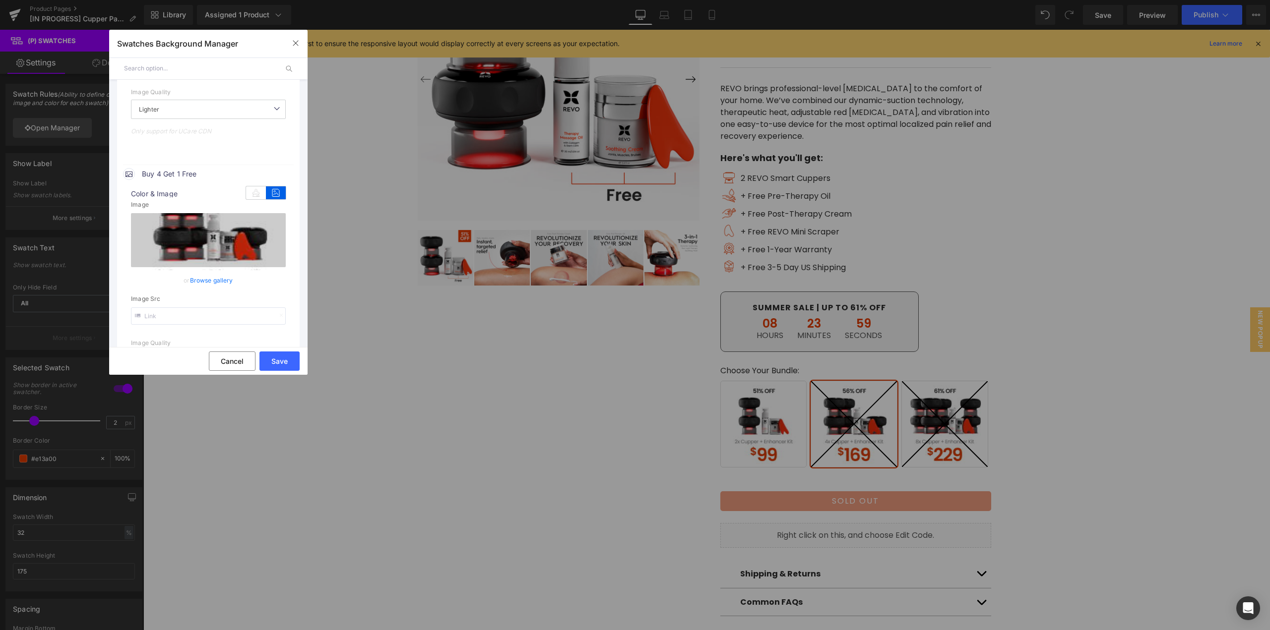
click at [214, 280] on link "Browse gallery" at bounding box center [211, 280] width 43 height 17
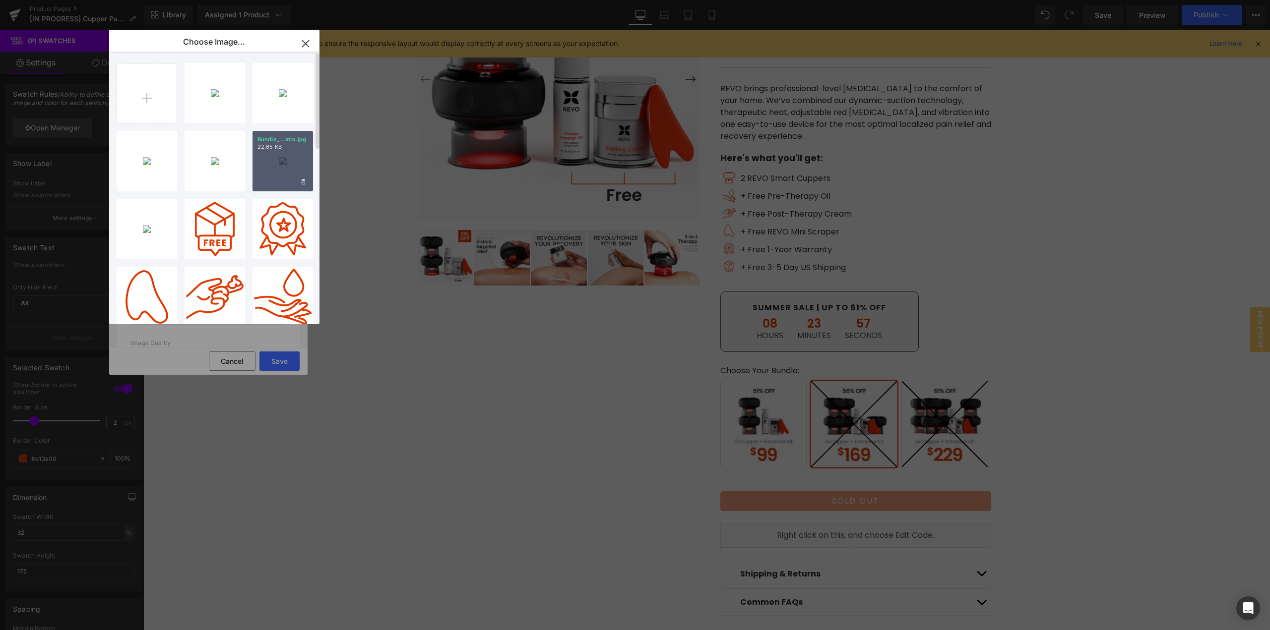
click at [265, 166] on div "Bundle_...xtra.jpg 22.65 KB" at bounding box center [282, 161] width 61 height 61
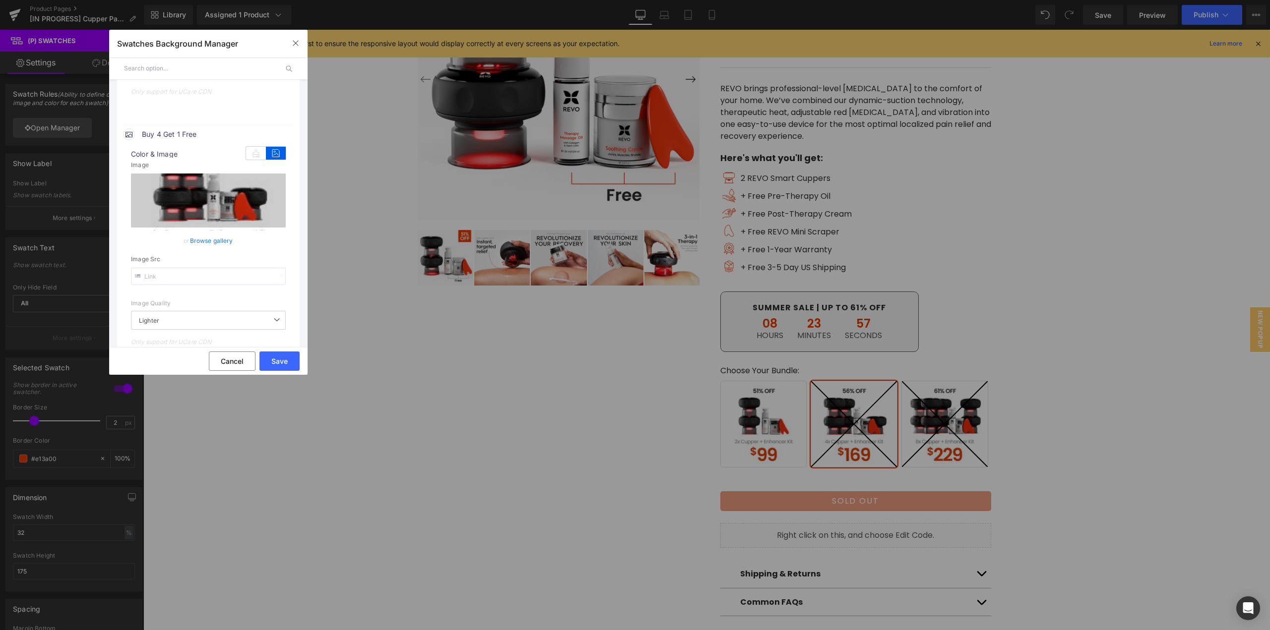
scroll to position [446, 0]
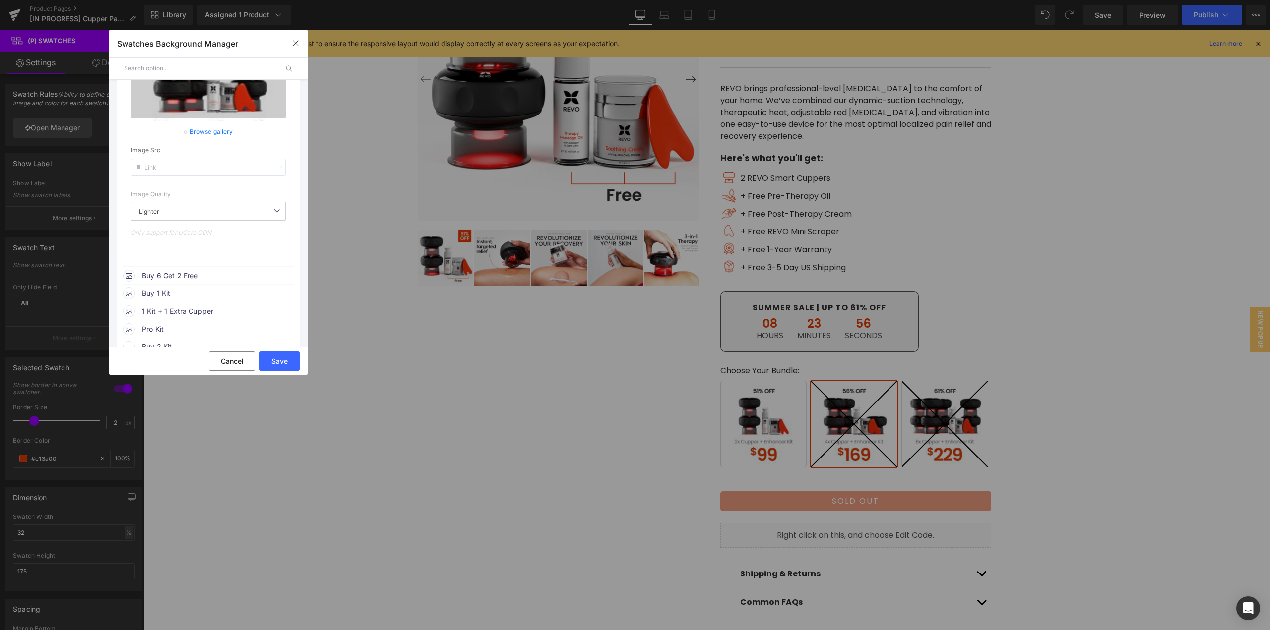
click at [164, 271] on span "Buy 6 Get 2 Free" at bounding box center [217, 276] width 151 height 12
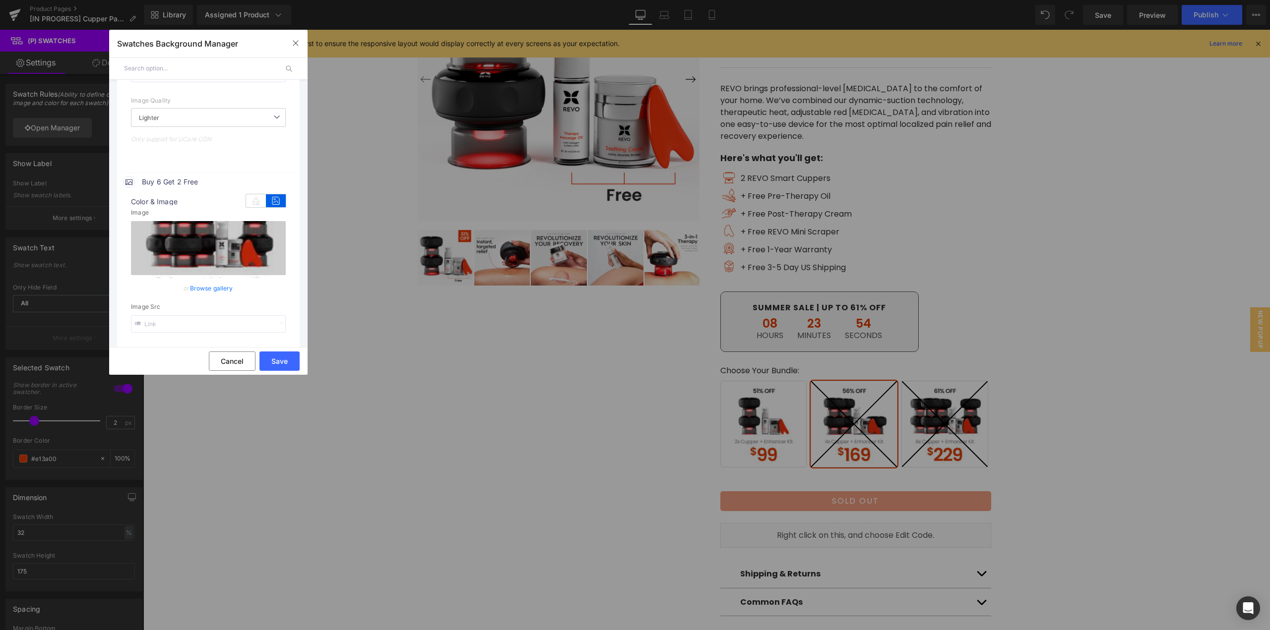
scroll to position [546, 0]
click at [219, 284] on link "Browse gallery" at bounding box center [211, 282] width 43 height 17
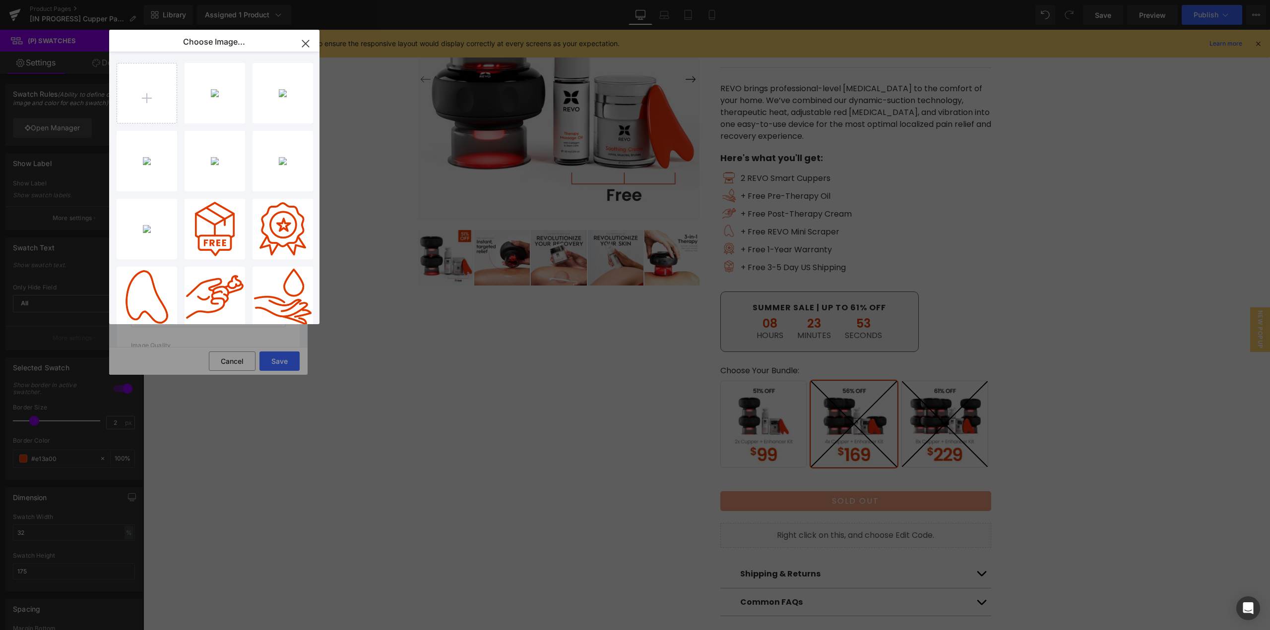
drag, startPoint x: 221, startPoint y: 173, endPoint x: 221, endPoint y: 221, distance: 47.6
click at [0, 0] on div "Bundle_...oKit.jpg 27.29 KB" at bounding box center [0, 0] width 0 height 0
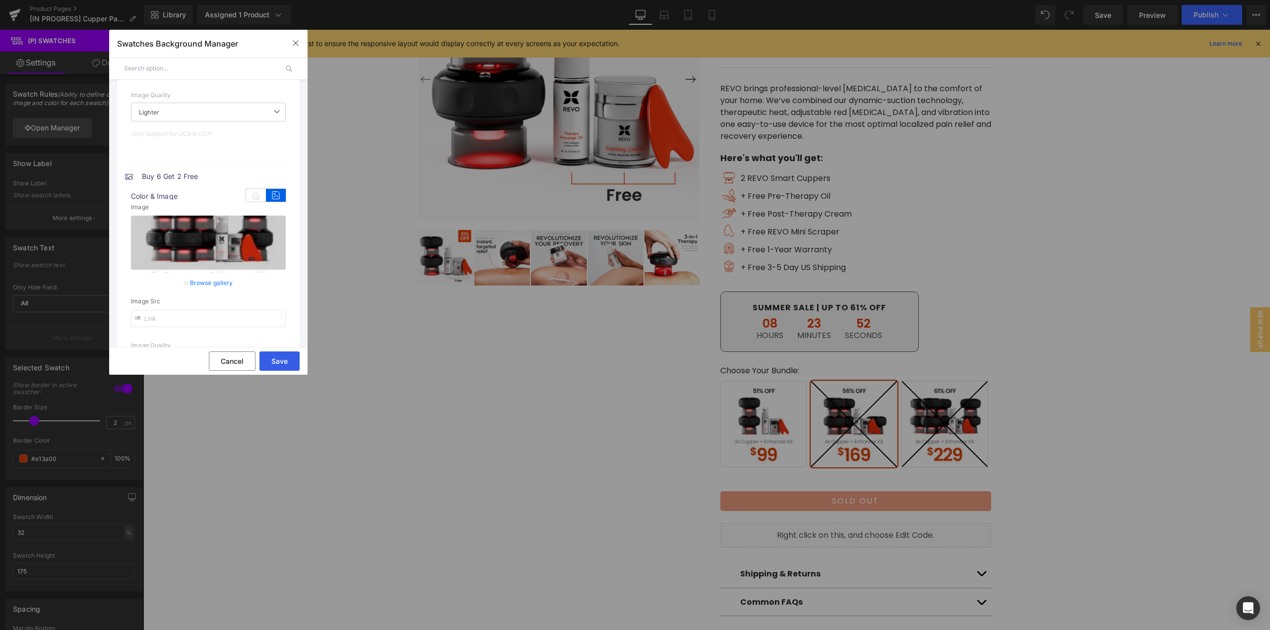
click at [270, 363] on button "Save" at bounding box center [279, 361] width 40 height 19
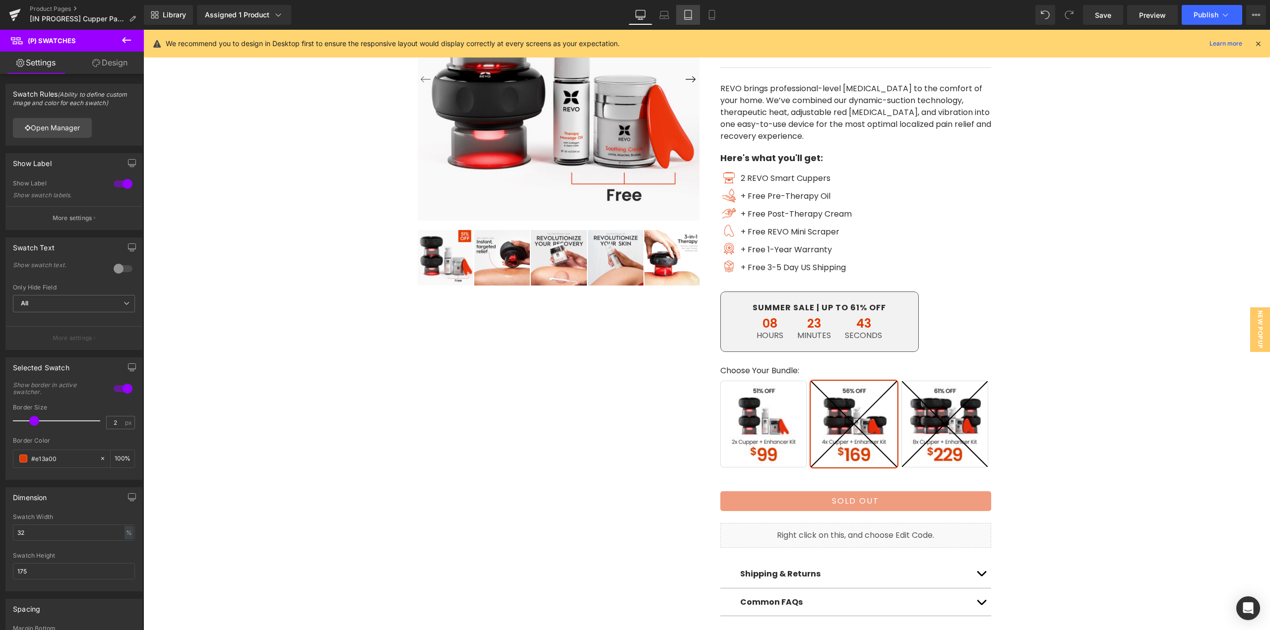
click at [687, 22] on link "Tablet" at bounding box center [688, 15] width 24 height 20
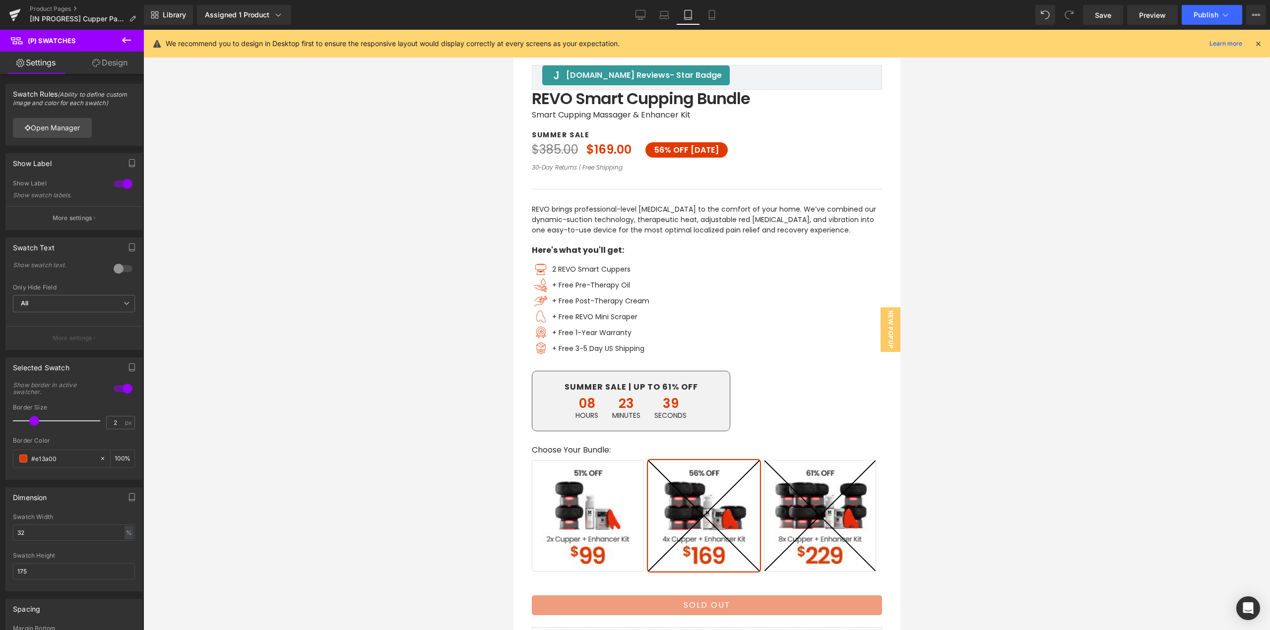
scroll to position [462, 0]
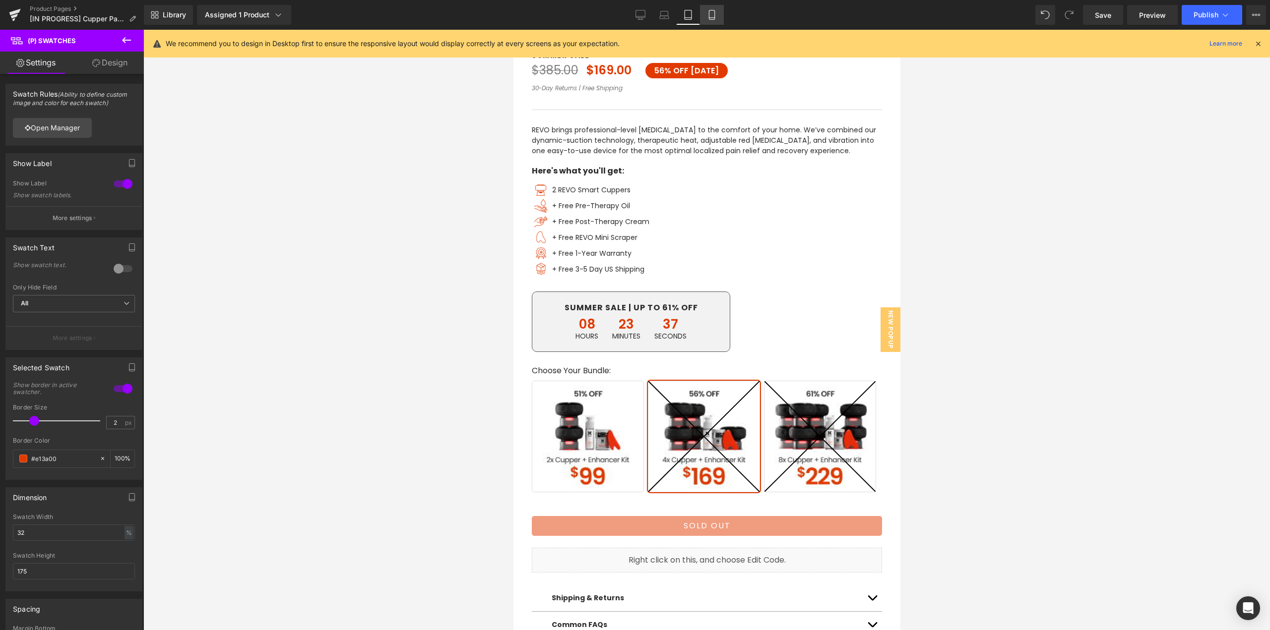
click at [714, 16] on icon at bounding box center [711, 14] width 5 height 9
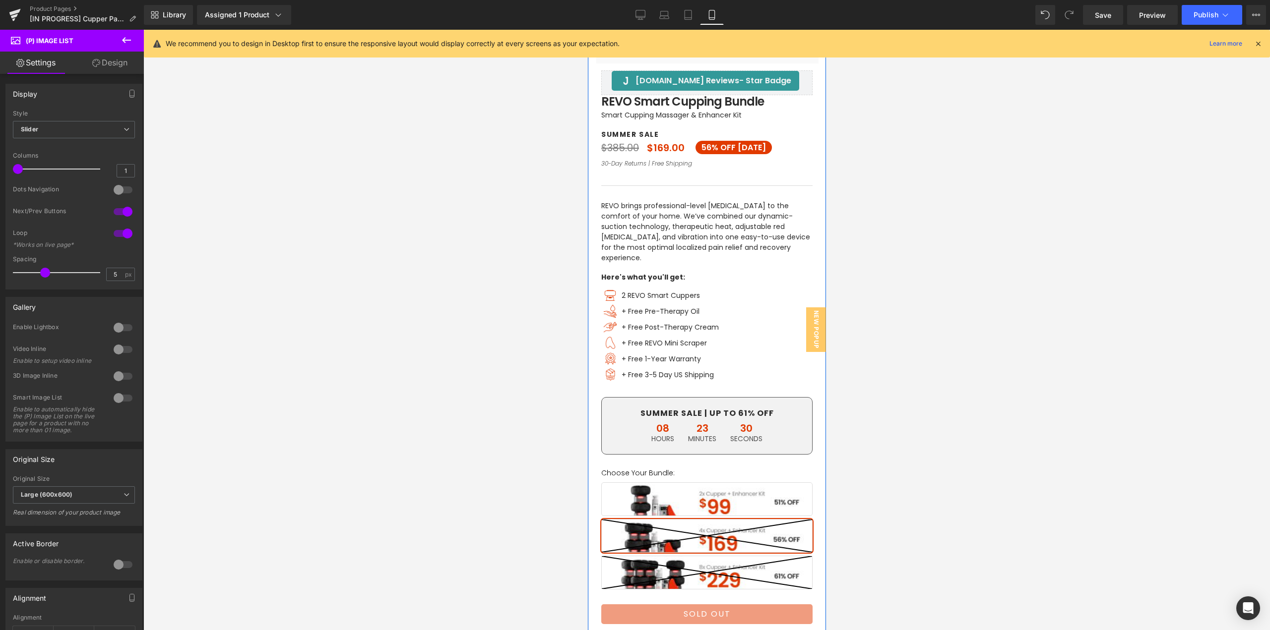
scroll to position [347, 0]
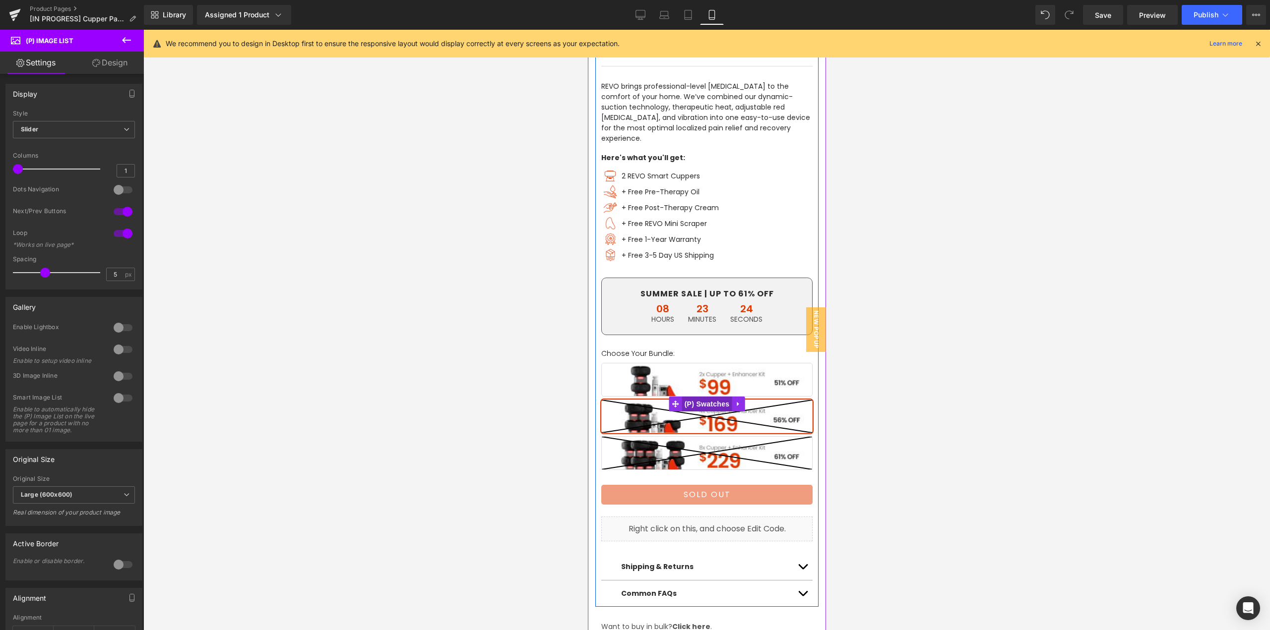
click at [699, 397] on span "(P) Swatches" at bounding box center [707, 404] width 50 height 15
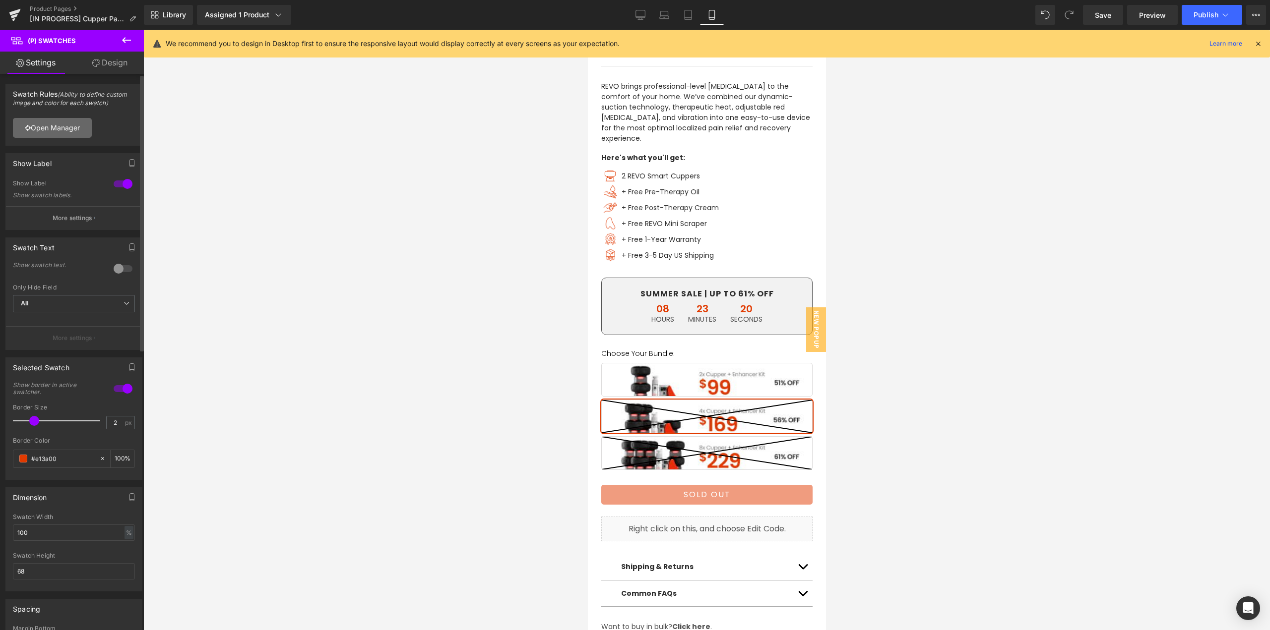
click at [68, 127] on link "Open Manager" at bounding box center [52, 128] width 79 height 20
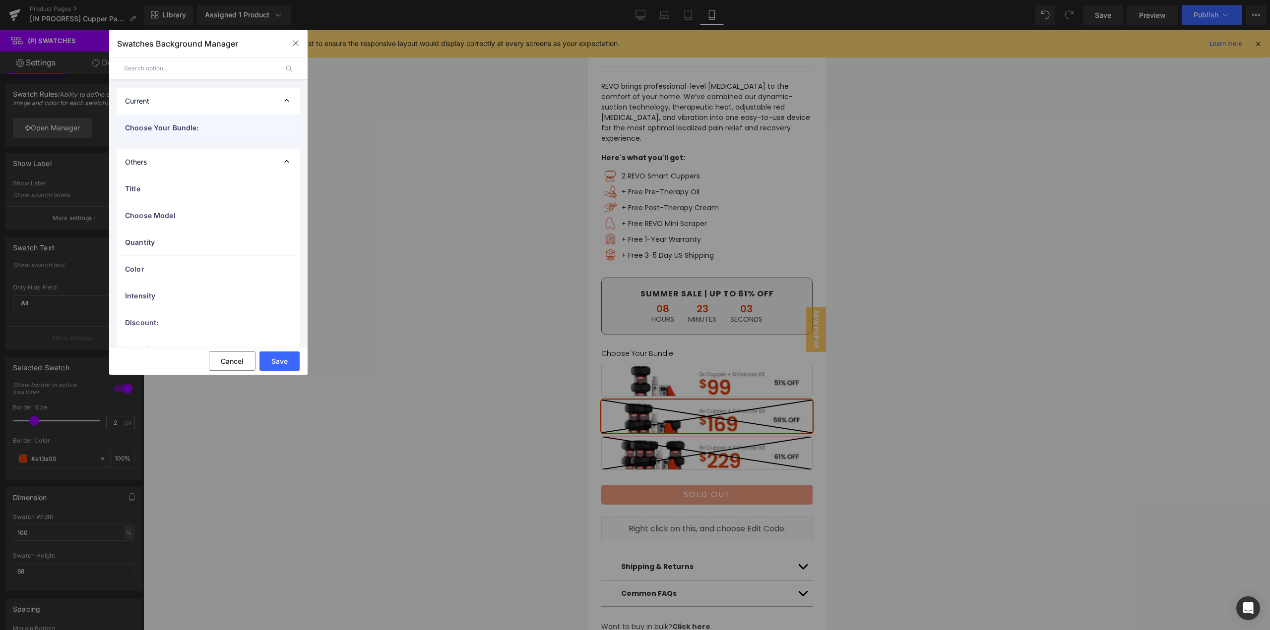
click at [185, 133] on div "Choose Your Bundle:" at bounding box center [208, 128] width 183 height 26
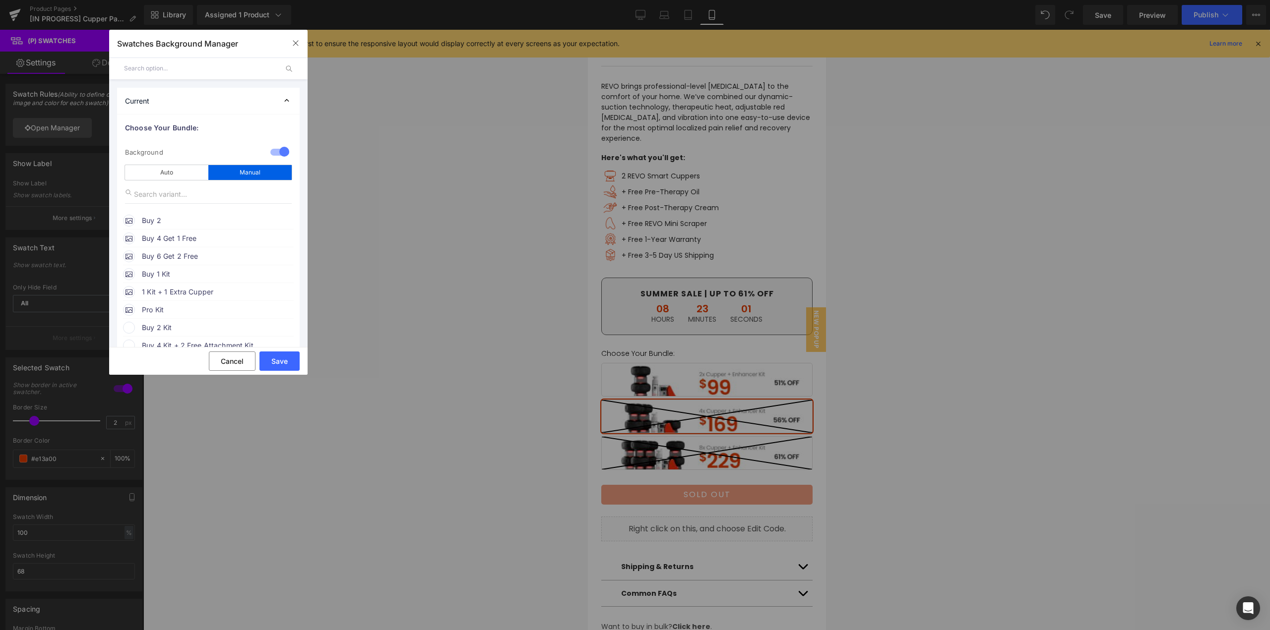
click at [178, 221] on span "Buy 2" at bounding box center [217, 221] width 151 height 12
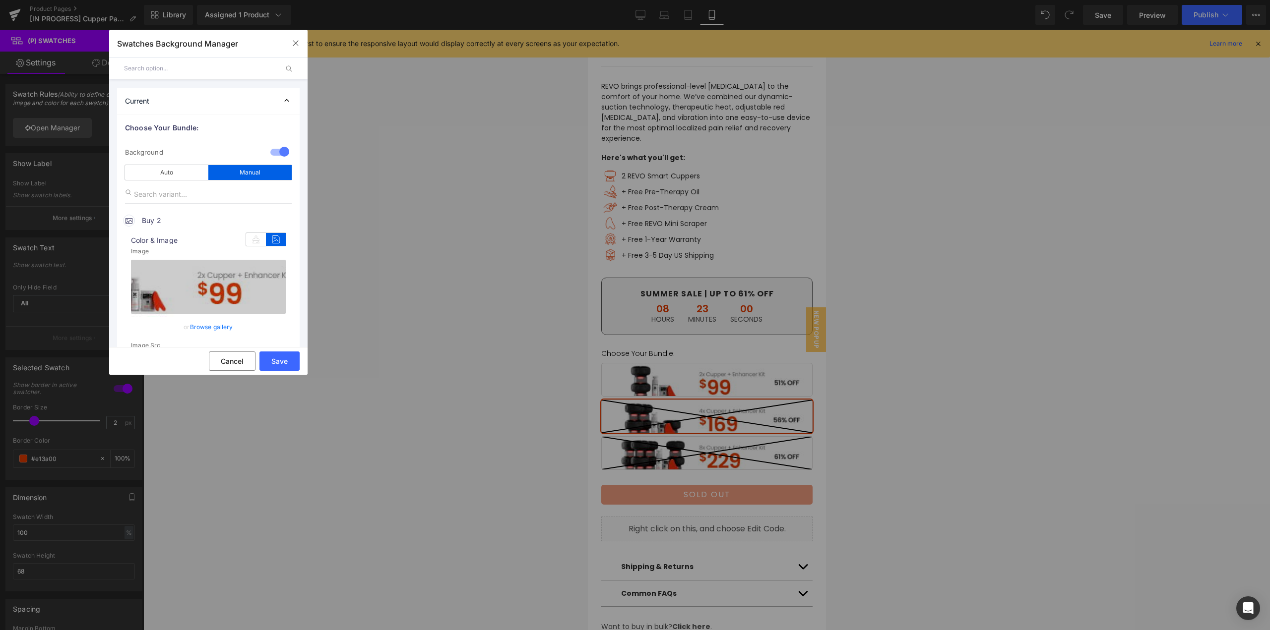
click at [207, 324] on link "Browse gallery" at bounding box center [211, 326] width 43 height 17
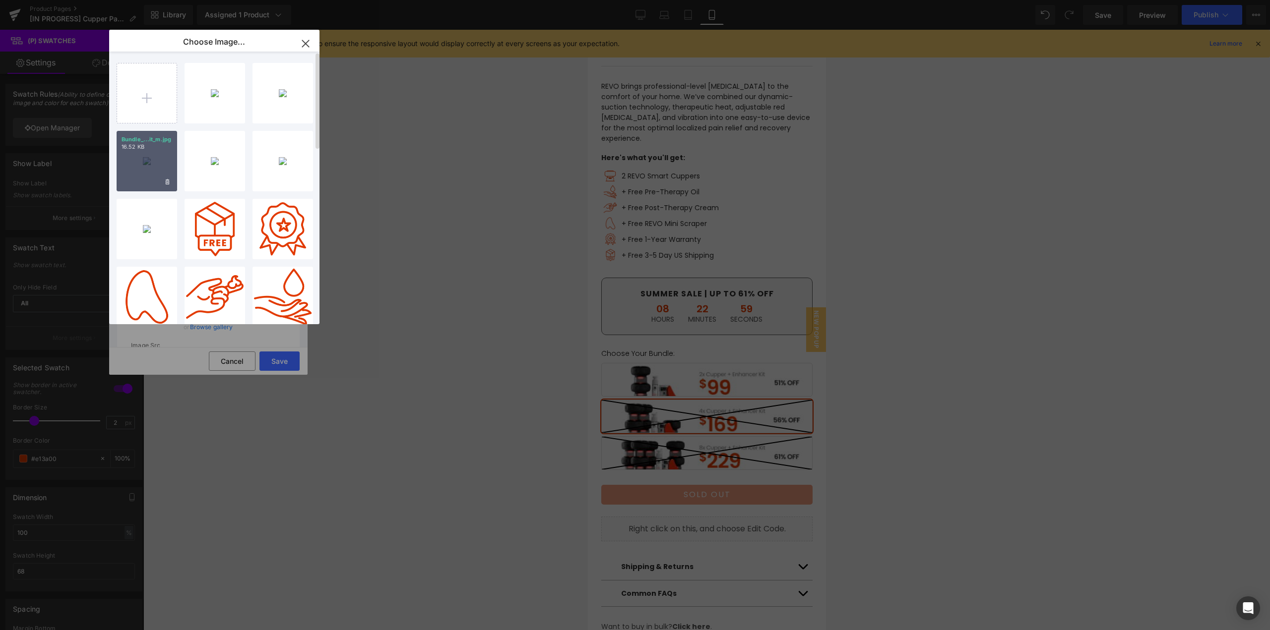
click at [156, 163] on div "Bundle_...it_m.jpg 16.52 KB" at bounding box center [147, 161] width 61 height 61
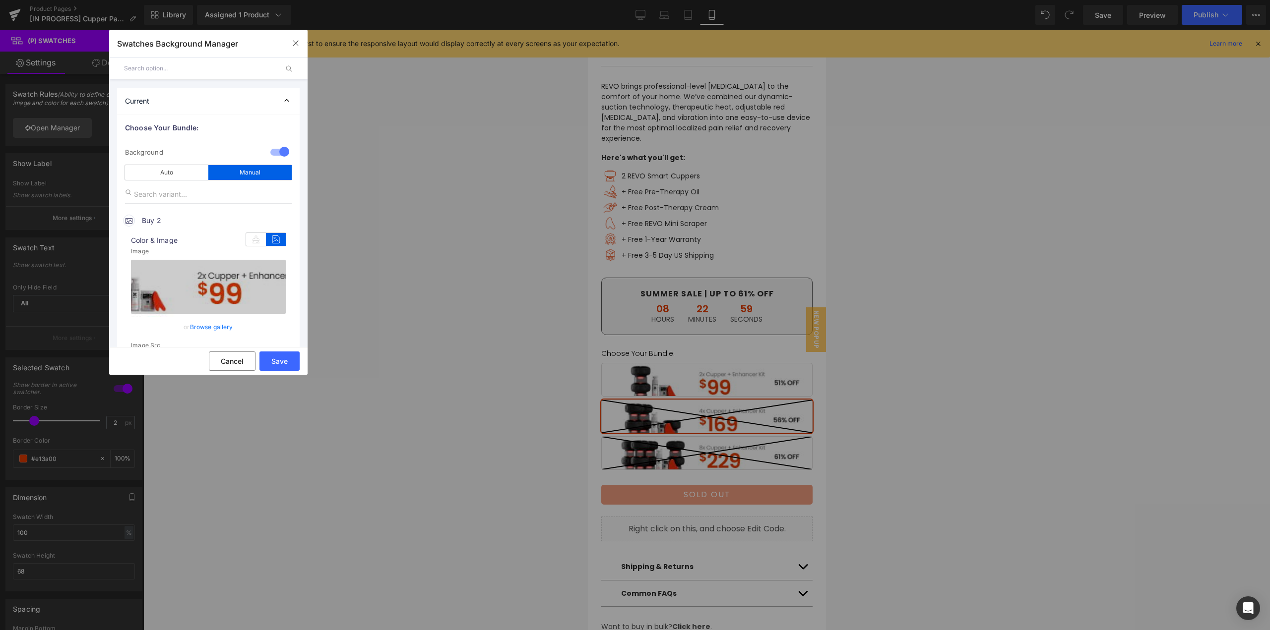
click at [156, 163] on div "Auto Manual" at bounding box center [208, 168] width 167 height 24
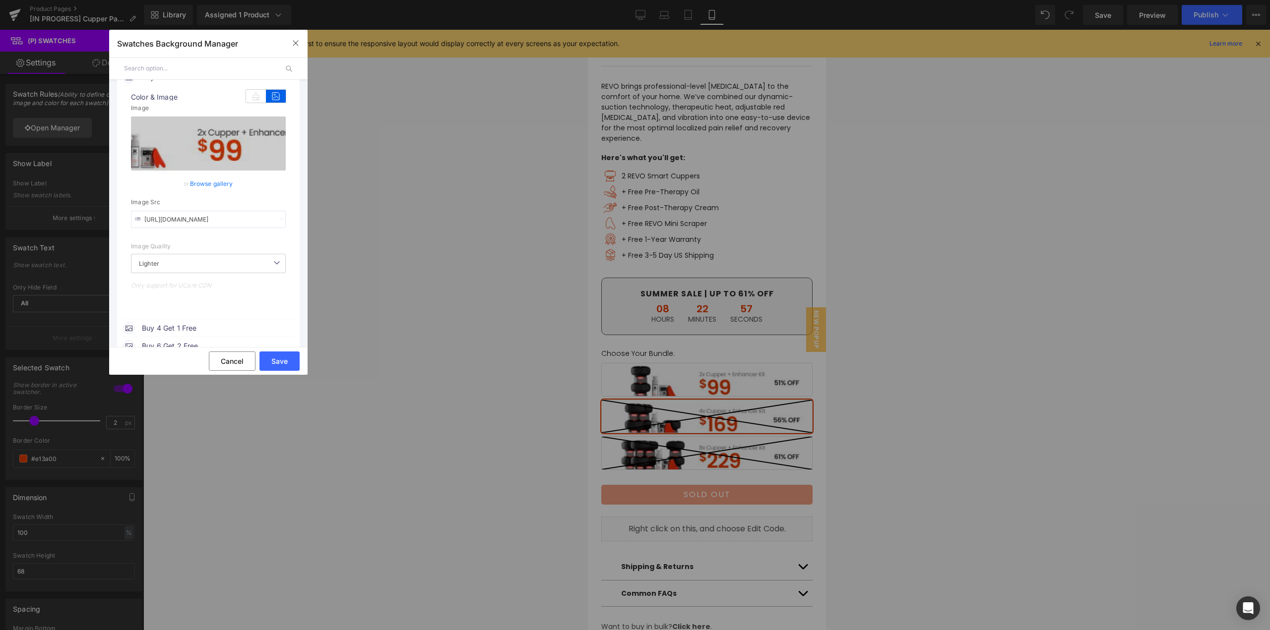
scroll to position [149, 0]
click at [184, 317] on span "Buy 4 Get 1 Free" at bounding box center [217, 323] width 151 height 12
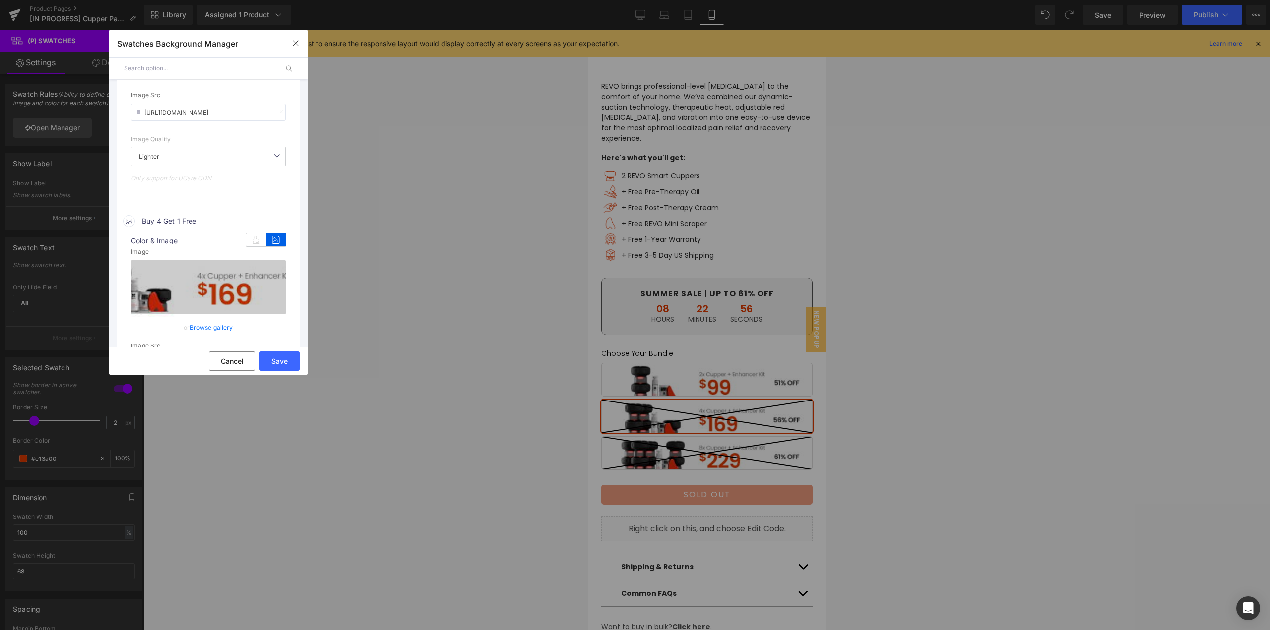
scroll to position [298, 0]
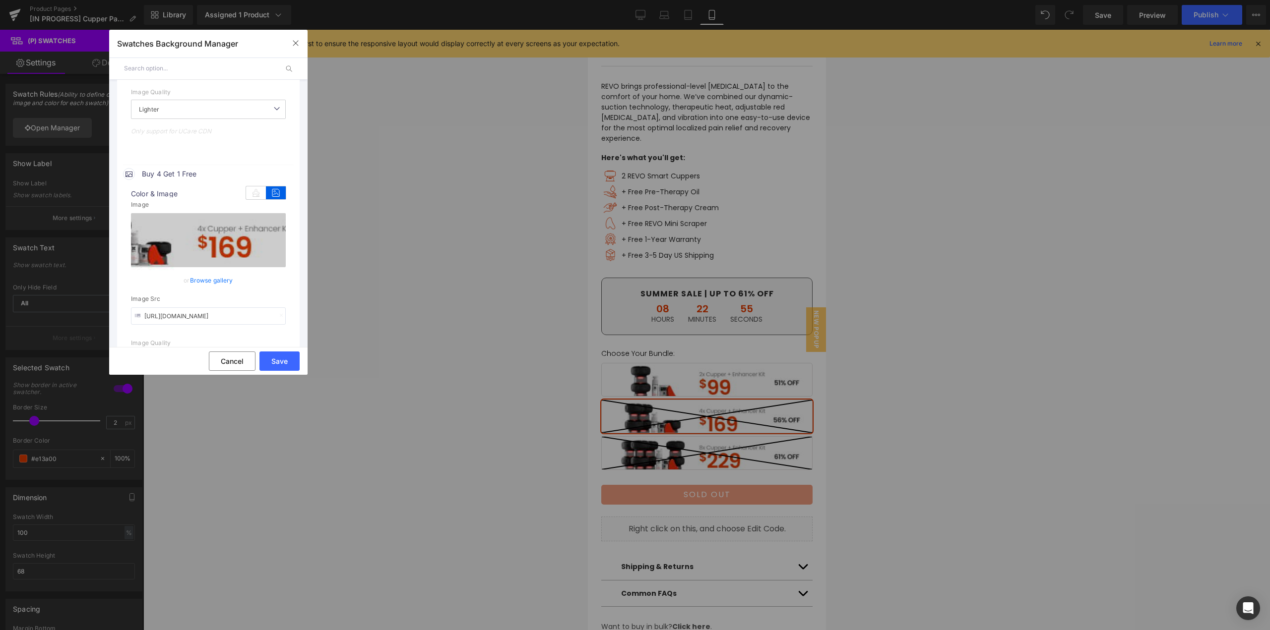
click at [225, 281] on link "Browse gallery" at bounding box center [211, 280] width 43 height 17
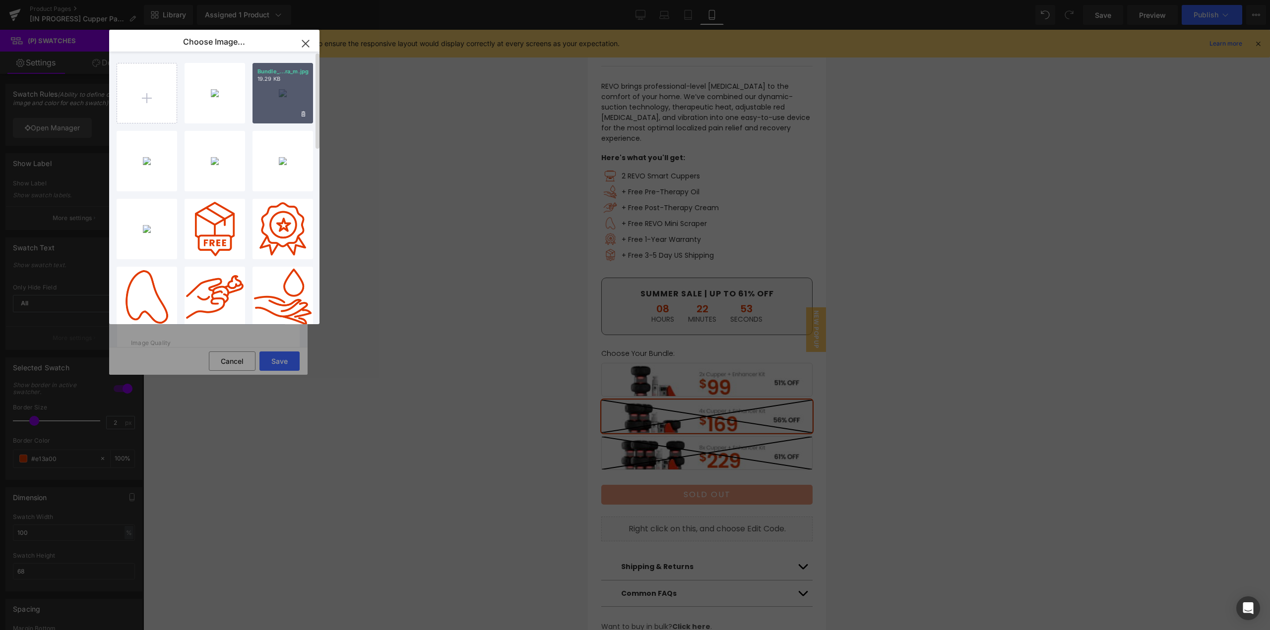
click at [280, 105] on div "Bundle_...ra_m.jpg 19.29 KB" at bounding box center [282, 93] width 61 height 61
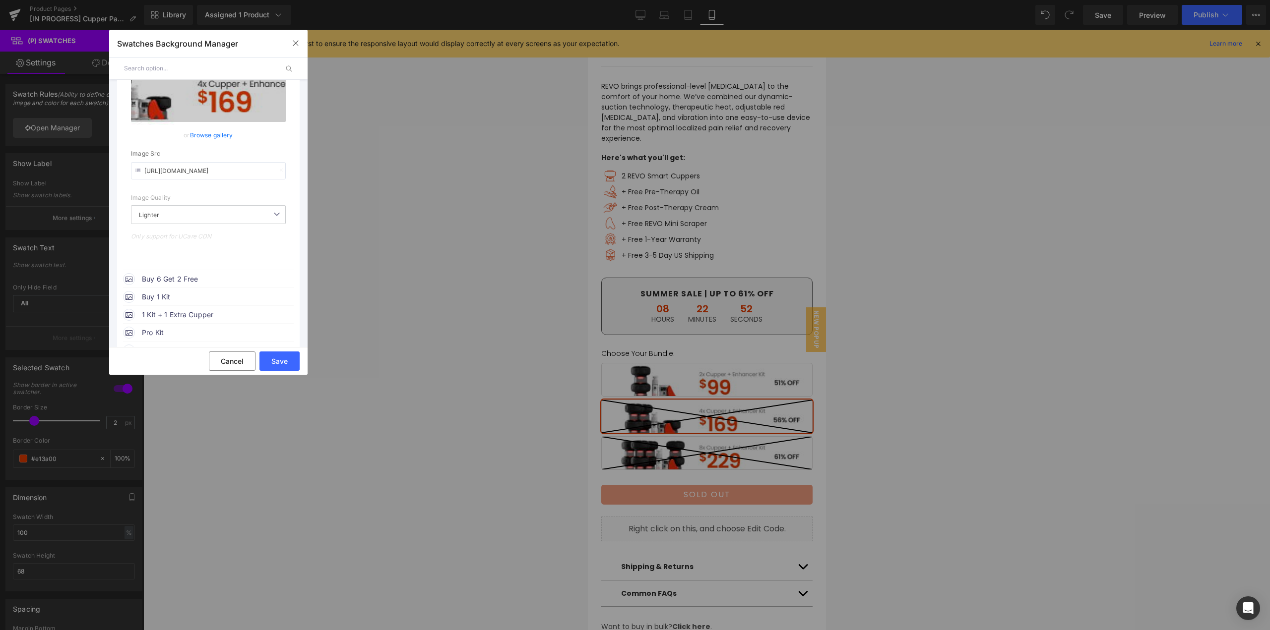
scroll to position [446, 0]
click at [176, 269] on div "Buy 6 Get 2 Free" at bounding box center [208, 274] width 171 height 15
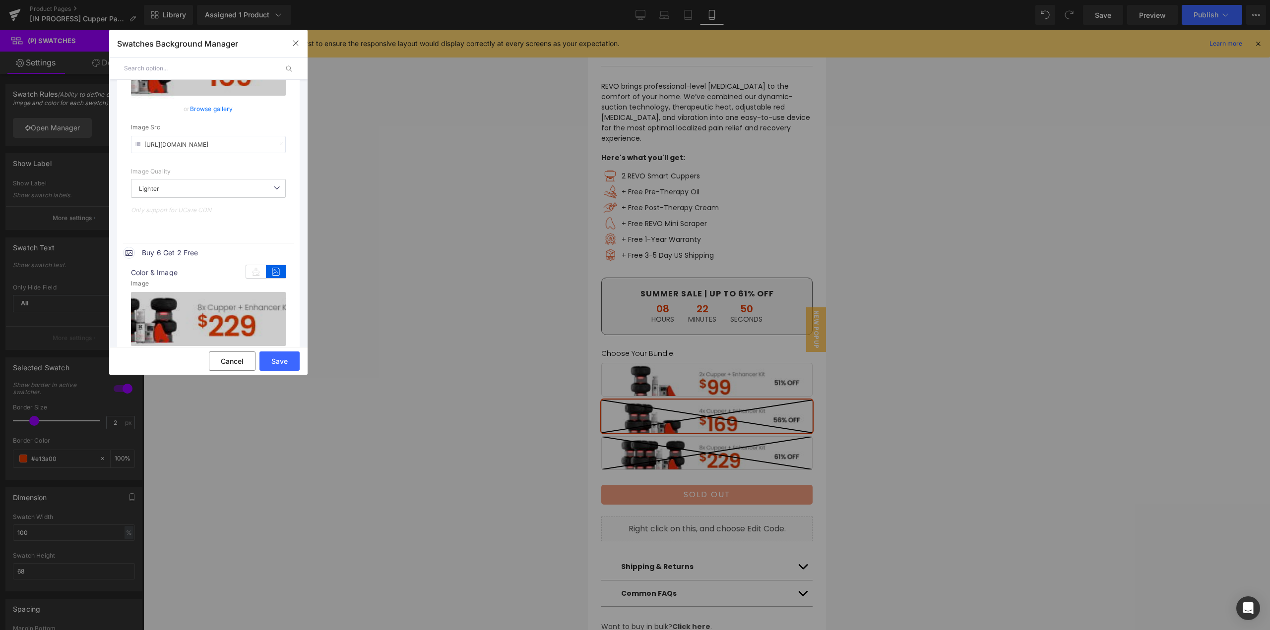
scroll to position [595, 0]
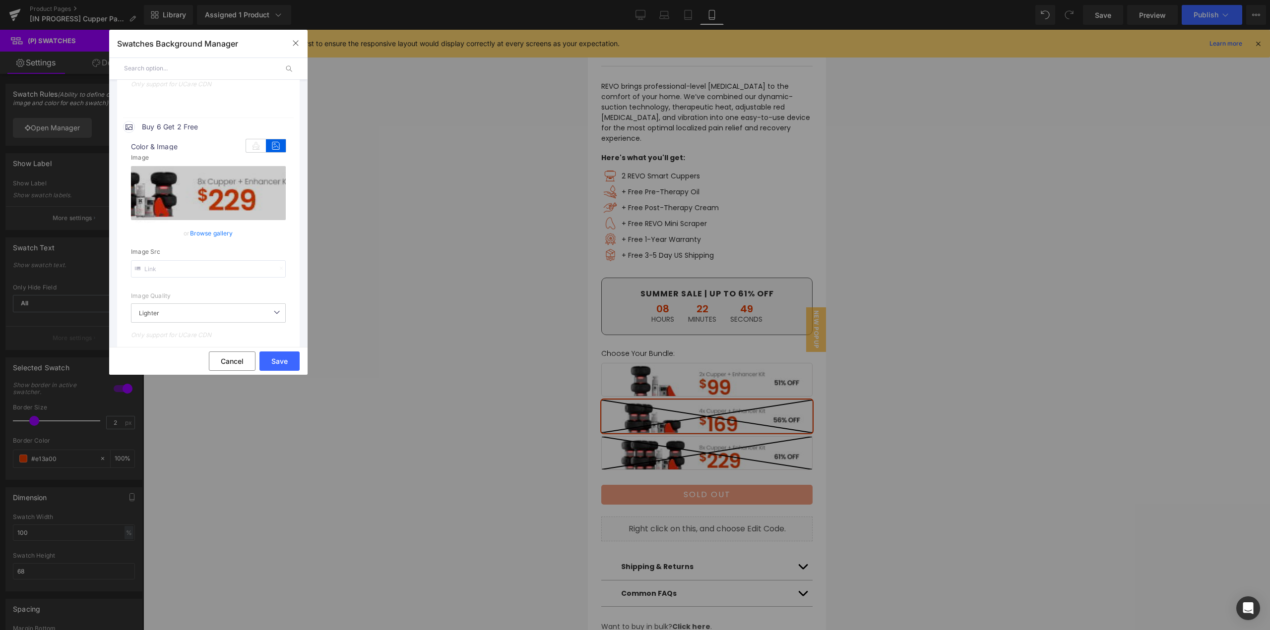
click at [226, 235] on link "Browse gallery" at bounding box center [211, 233] width 43 height 17
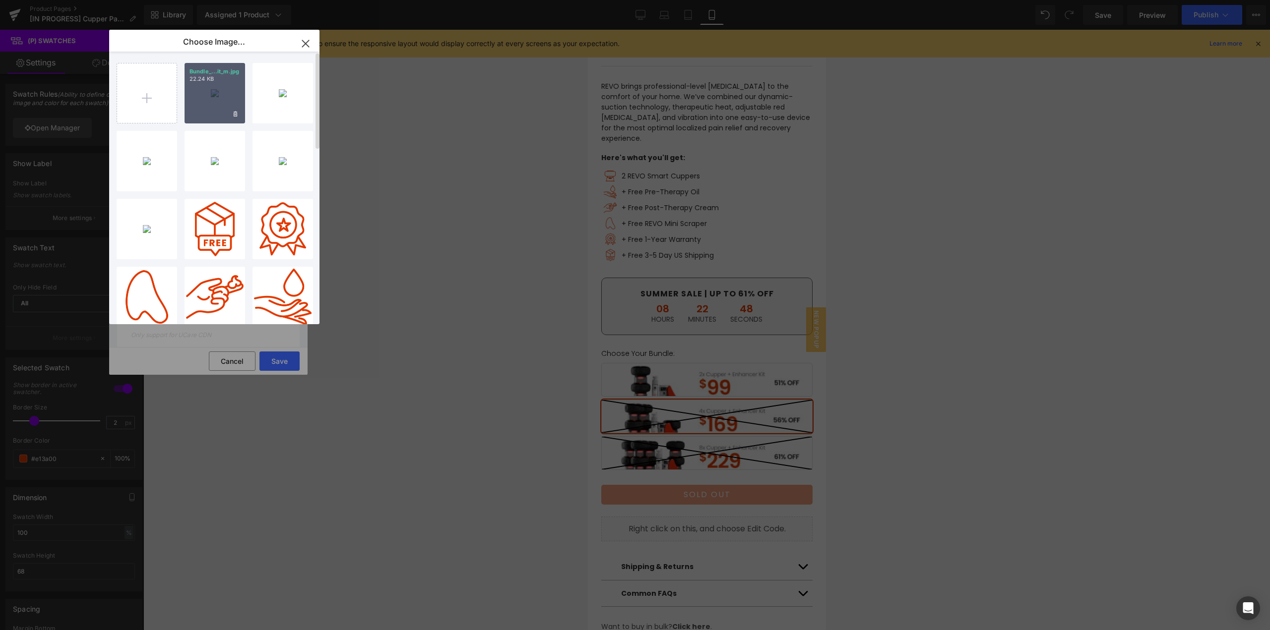
drag, startPoint x: 223, startPoint y: 112, endPoint x: 249, endPoint y: 199, distance: 90.9
click at [224, 114] on div "Bundle_...it_m.jpg 22.24 KB" at bounding box center [215, 93] width 61 height 61
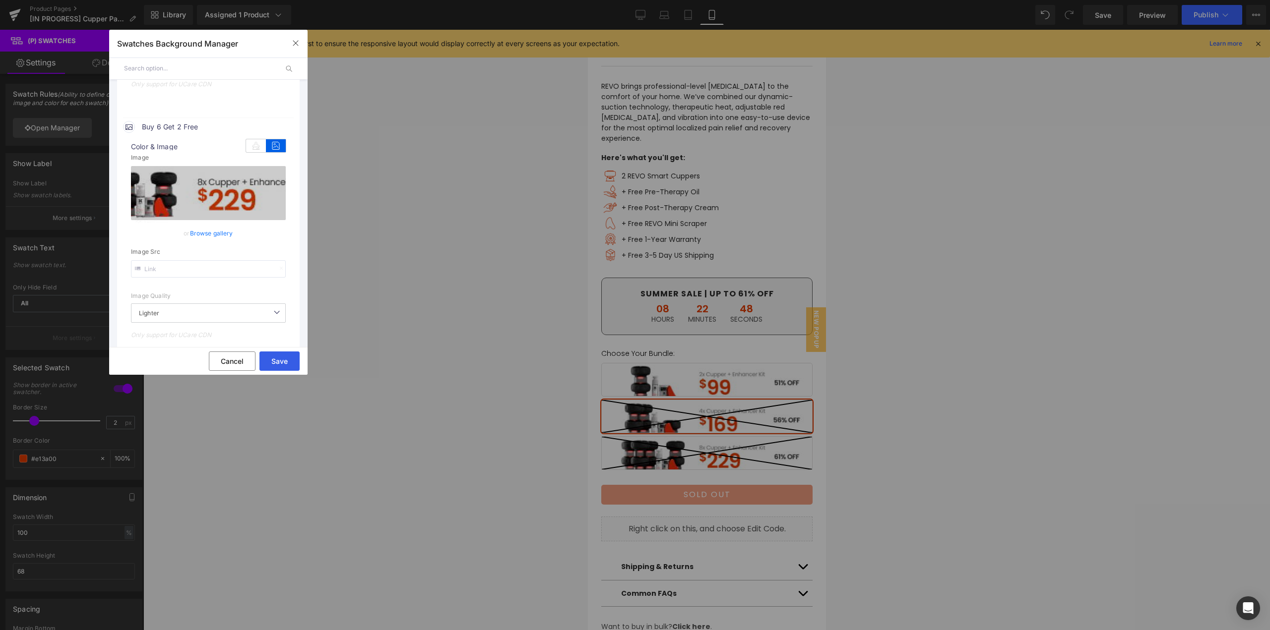
click at [281, 358] on button "Save" at bounding box center [279, 361] width 40 height 19
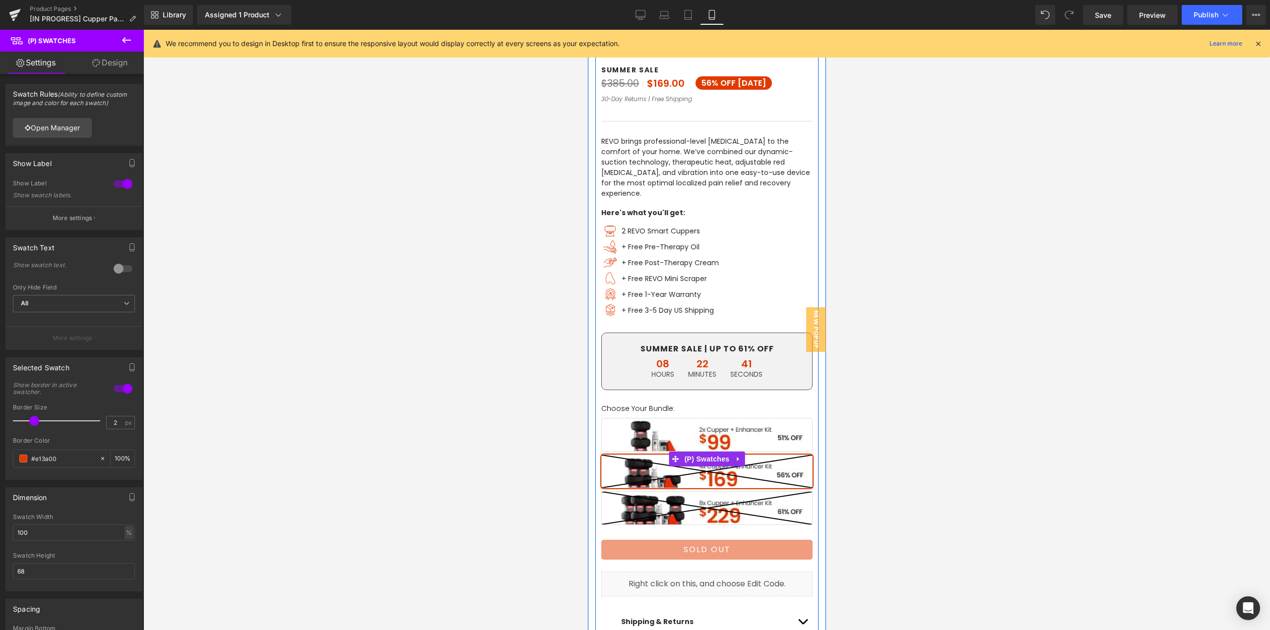
scroll to position [198, 0]
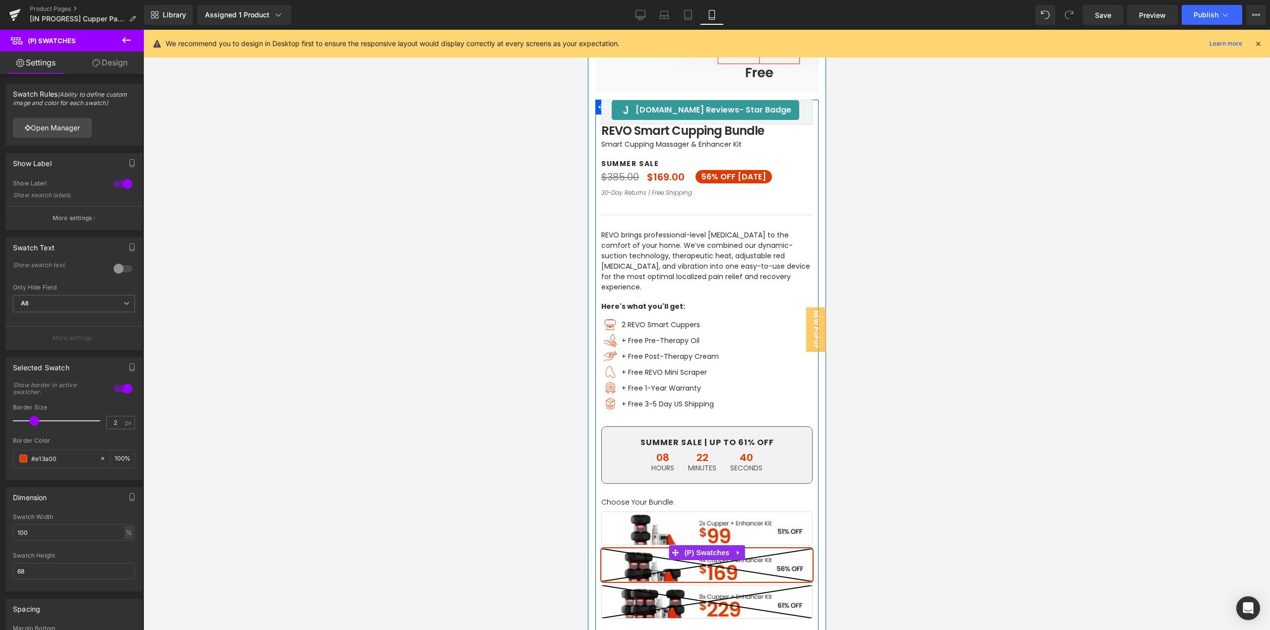
click at [693, 527] on span "Buy 2" at bounding box center [706, 529] width 211 height 34
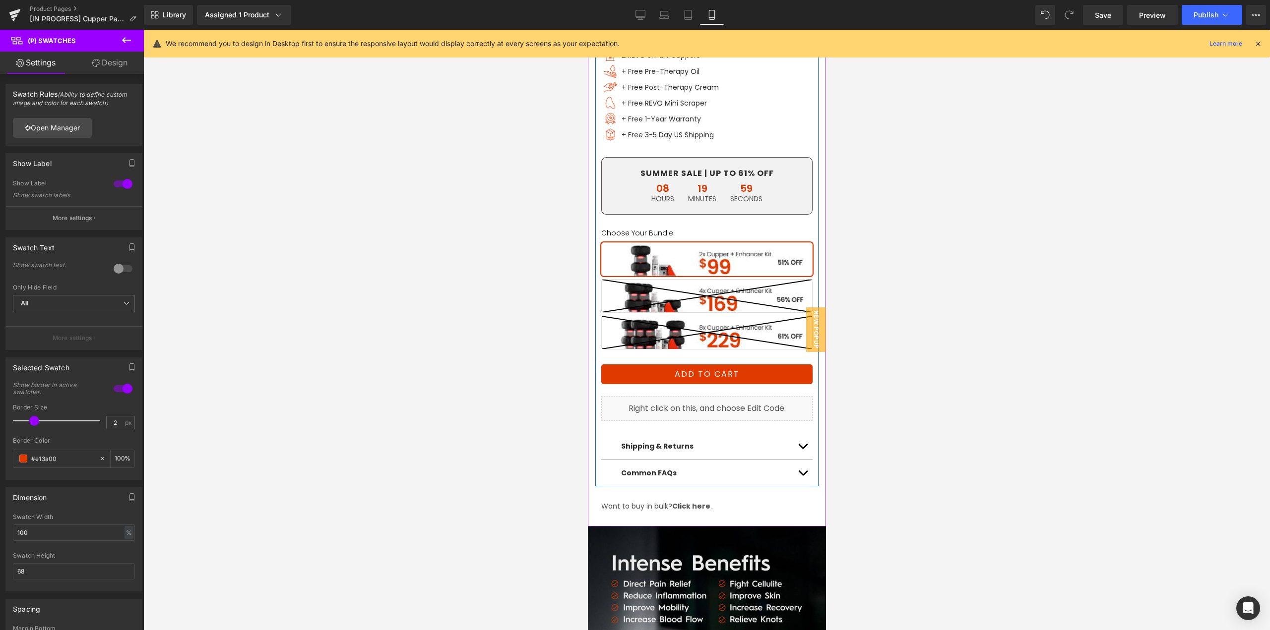
scroll to position [744, 0]
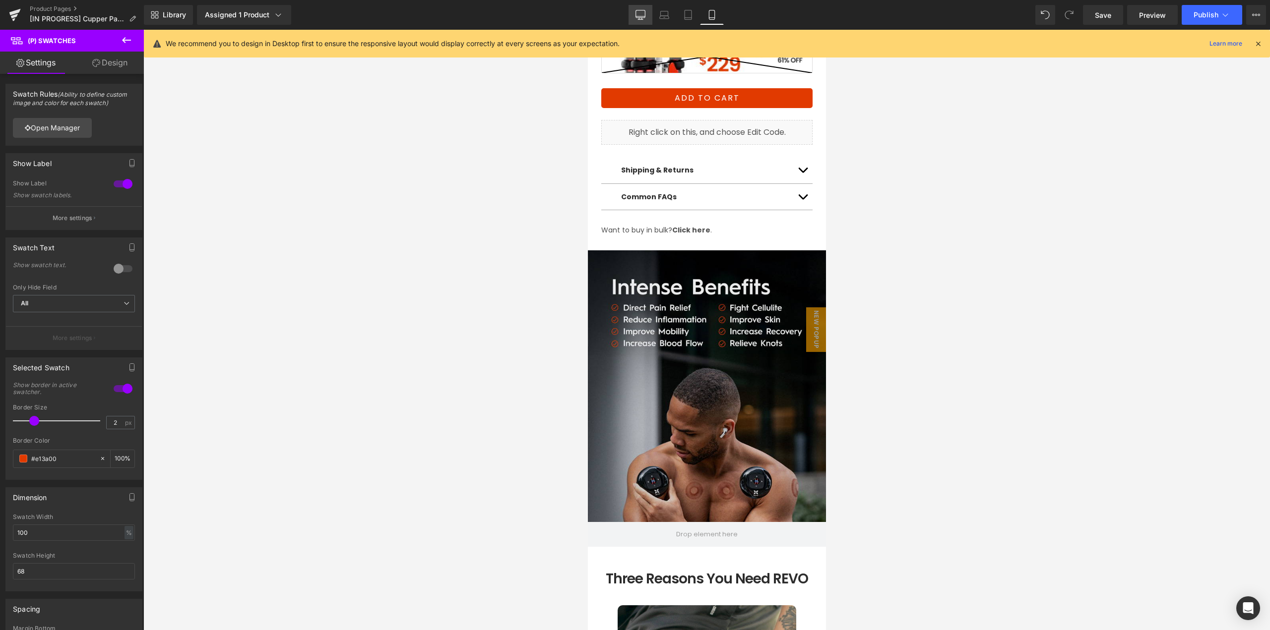
drag, startPoint x: 638, startPoint y: 15, endPoint x: 578, endPoint y: 263, distance: 255.1
click at [638, 15] on icon at bounding box center [640, 15] width 10 height 10
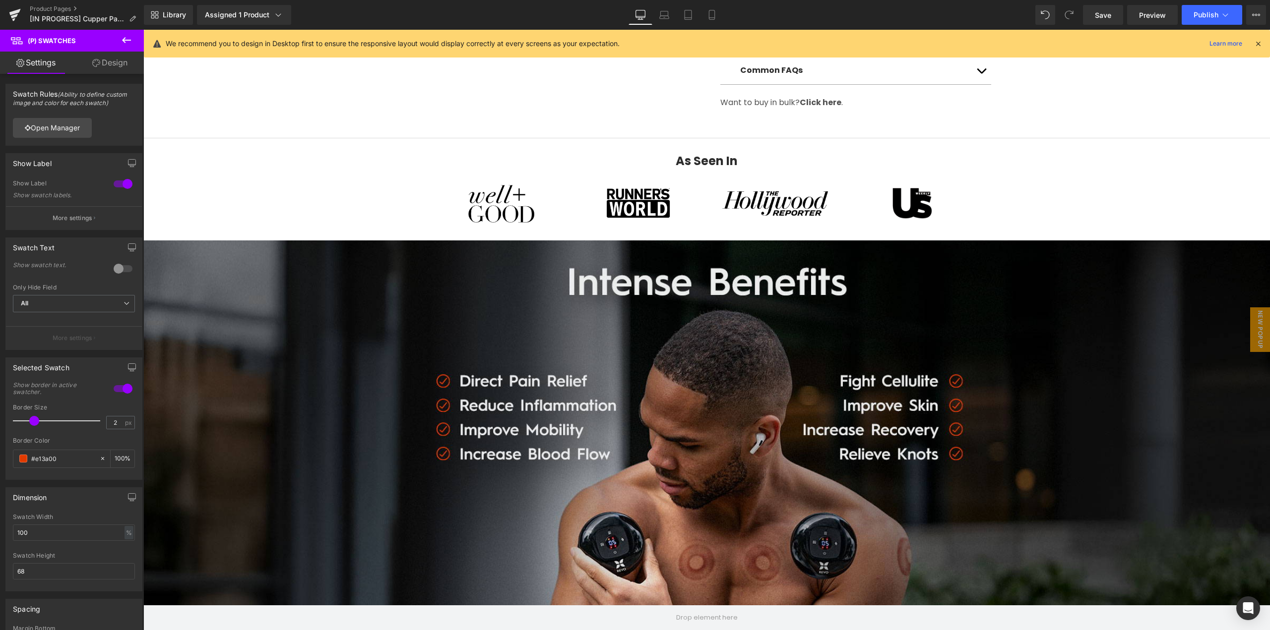
scroll to position [694, 0]
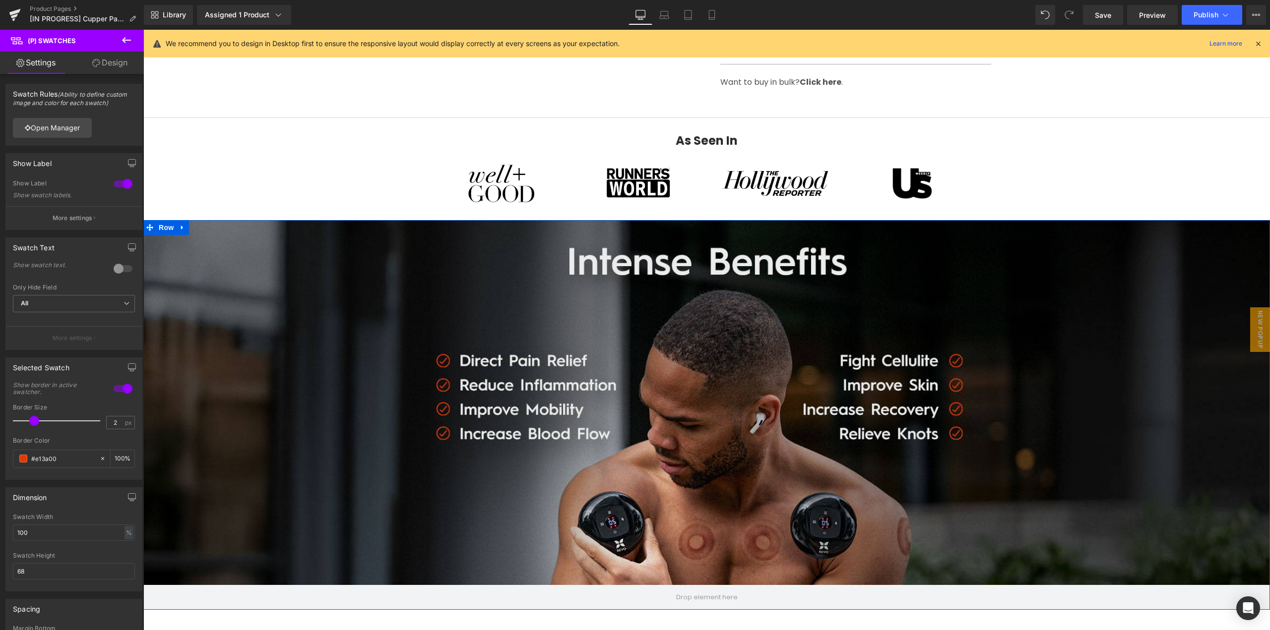
click at [555, 281] on div "Row" at bounding box center [706, 415] width 1127 height 390
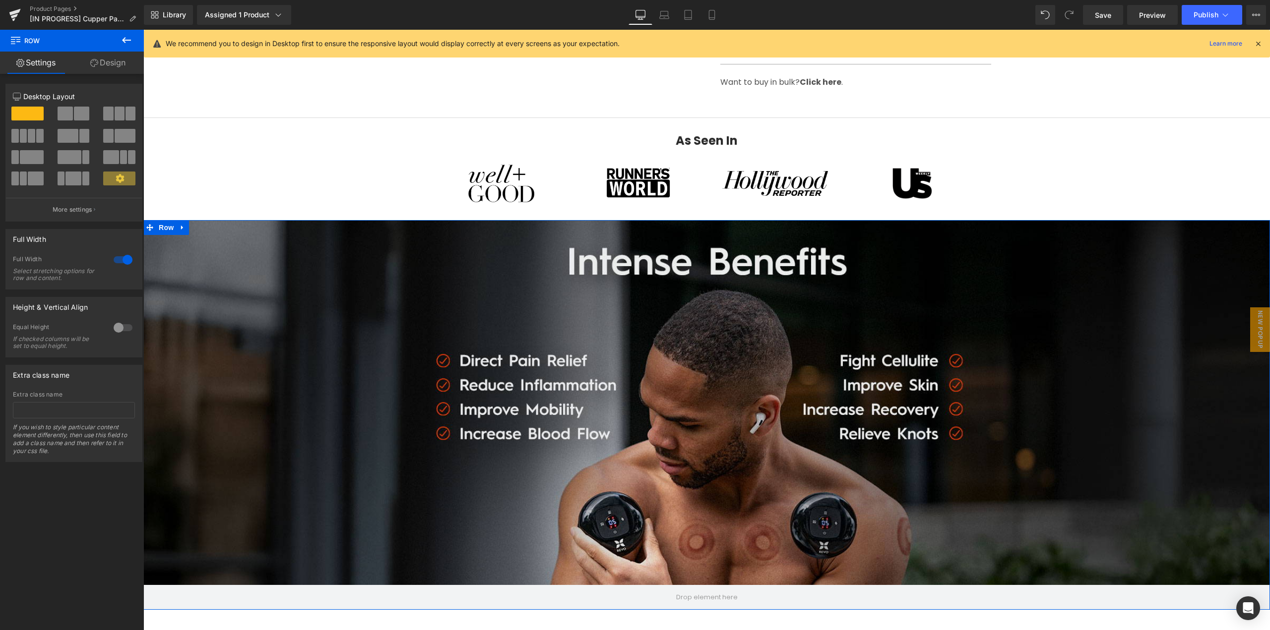
click at [728, 408] on div "Row" at bounding box center [706, 415] width 1127 height 390
click at [158, 228] on div "Row" at bounding box center [706, 415] width 1127 height 390
click at [577, 418] on div "Row" at bounding box center [706, 415] width 1127 height 390
click at [113, 73] on link "Design" at bounding box center [108, 63] width 72 height 22
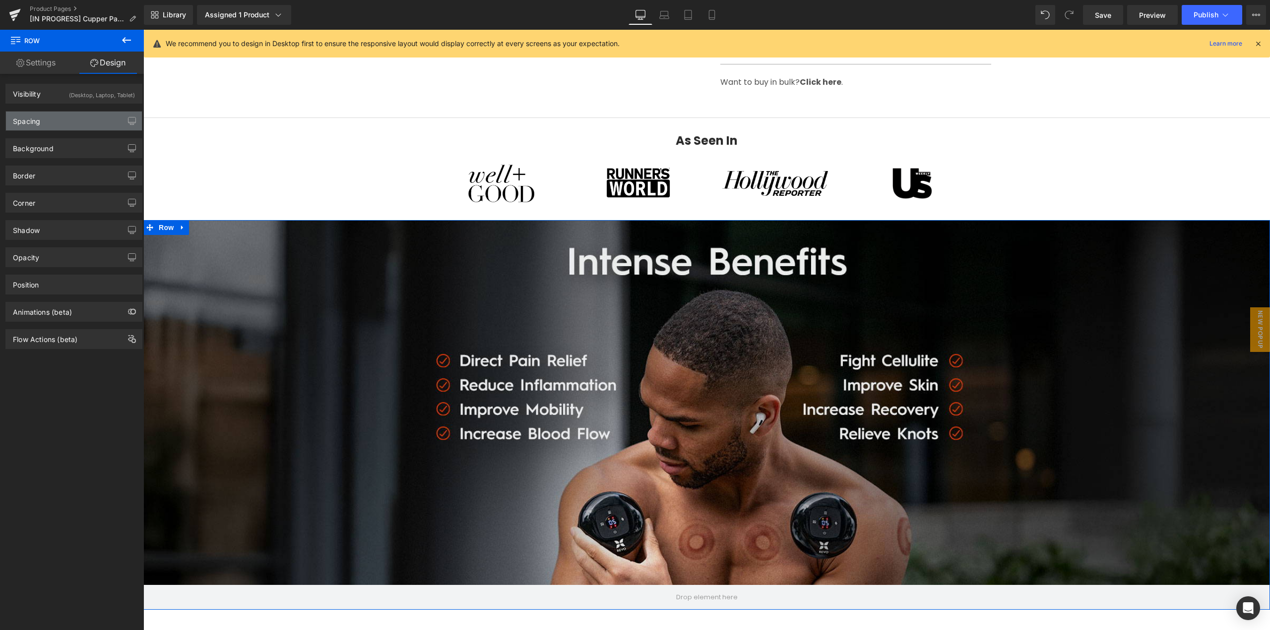
click at [36, 125] on div "Spacing" at bounding box center [26, 119] width 27 height 14
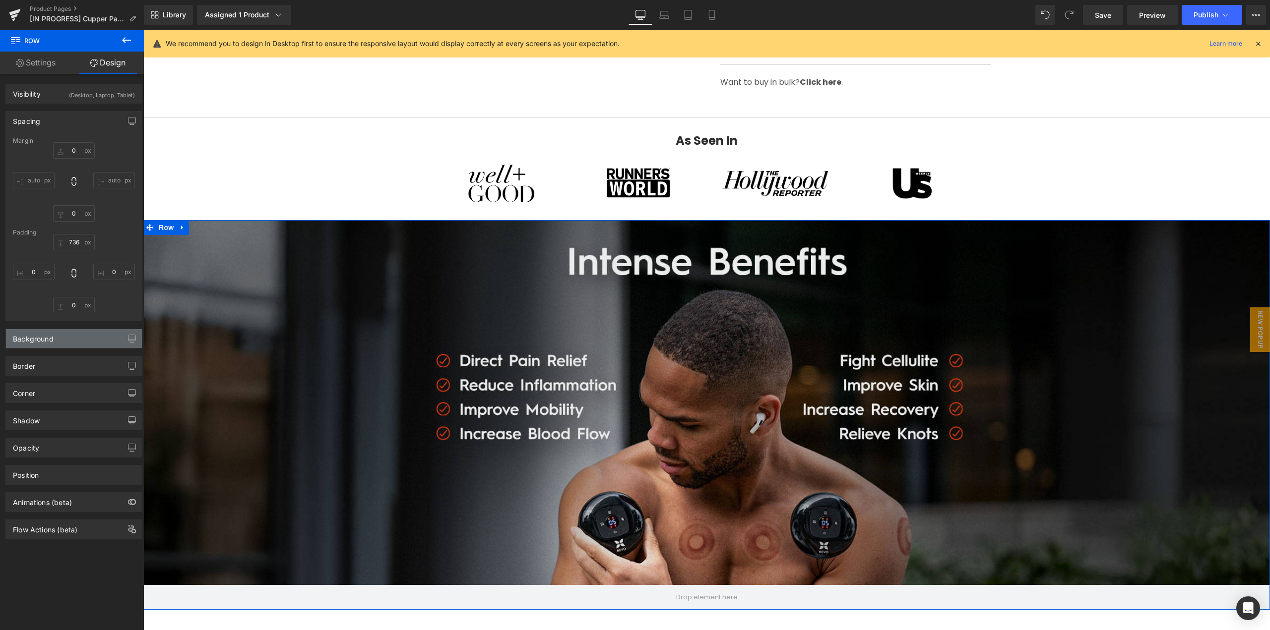
click at [54, 344] on div "Background" at bounding box center [74, 338] width 136 height 19
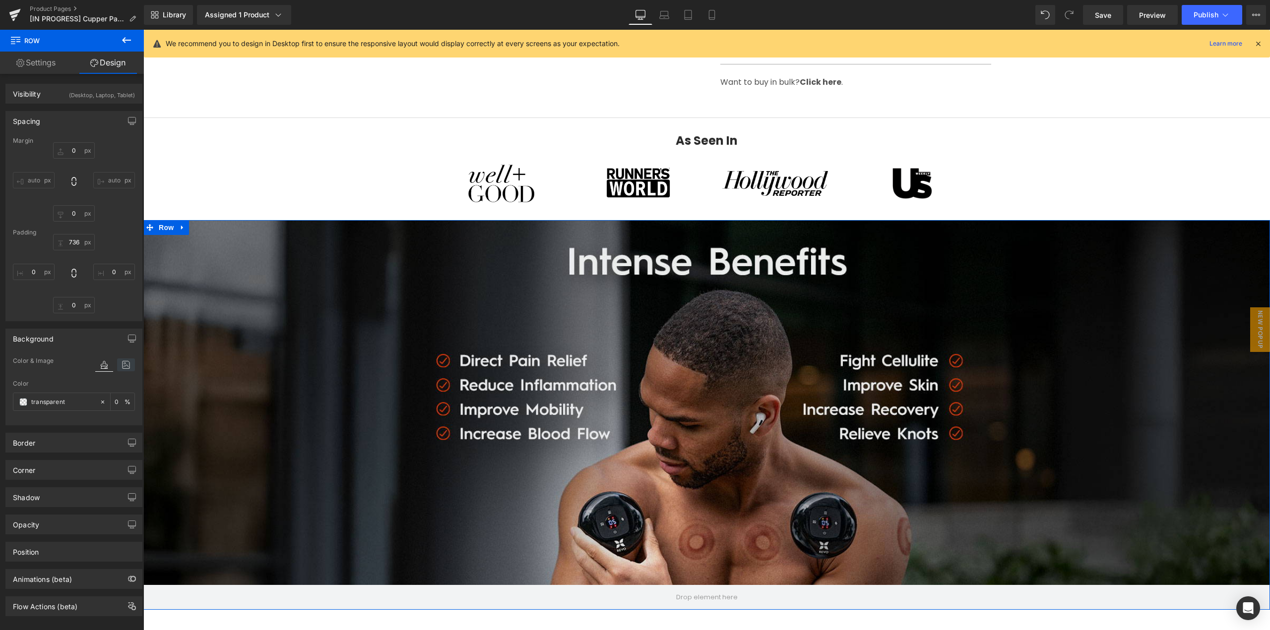
click at [117, 367] on icon at bounding box center [126, 365] width 18 height 13
click at [84, 458] on link "Browse gallery" at bounding box center [77, 459] width 42 height 17
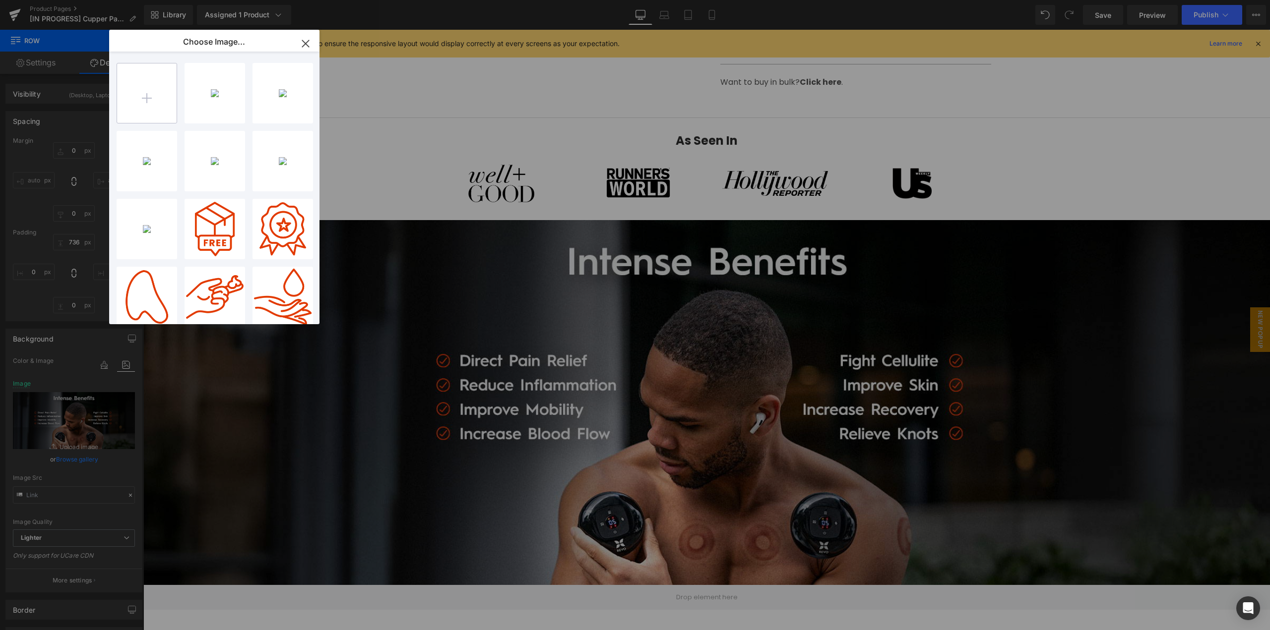
click at [157, 114] on input "file" at bounding box center [147, 93] width 60 height 60
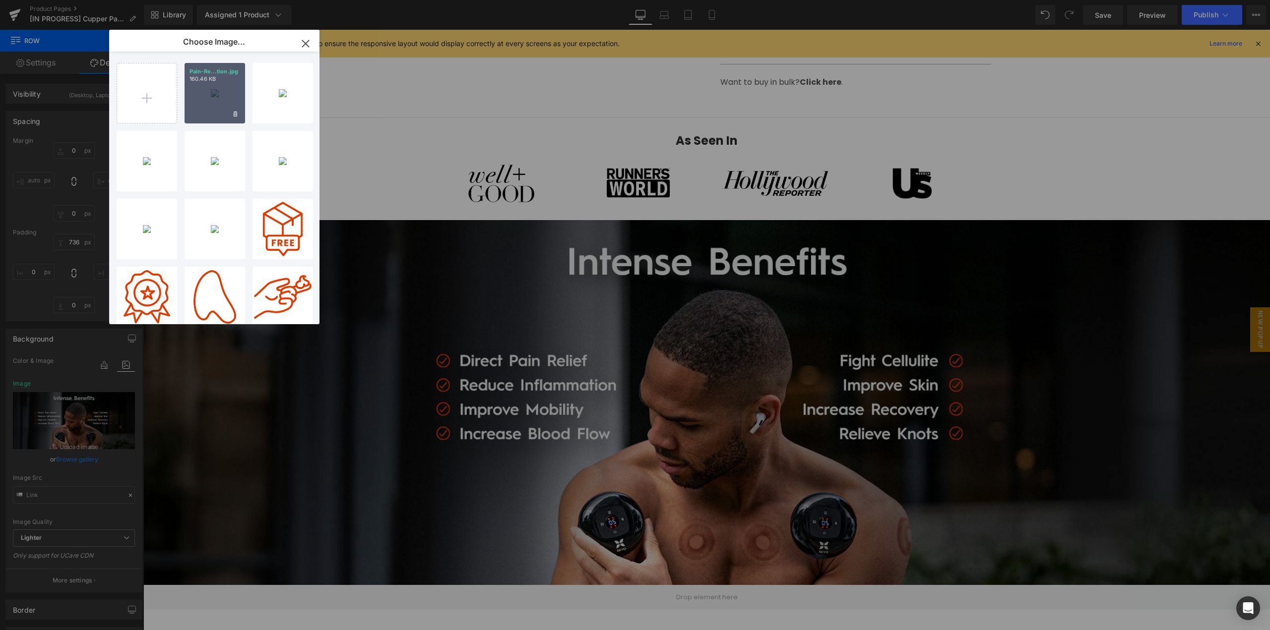
drag, startPoint x: 205, startPoint y: 110, endPoint x: 63, endPoint y: 80, distance: 145.9
click at [205, 110] on div "Pain-Re...tion.jpg 160.46 KB" at bounding box center [215, 93] width 61 height 61
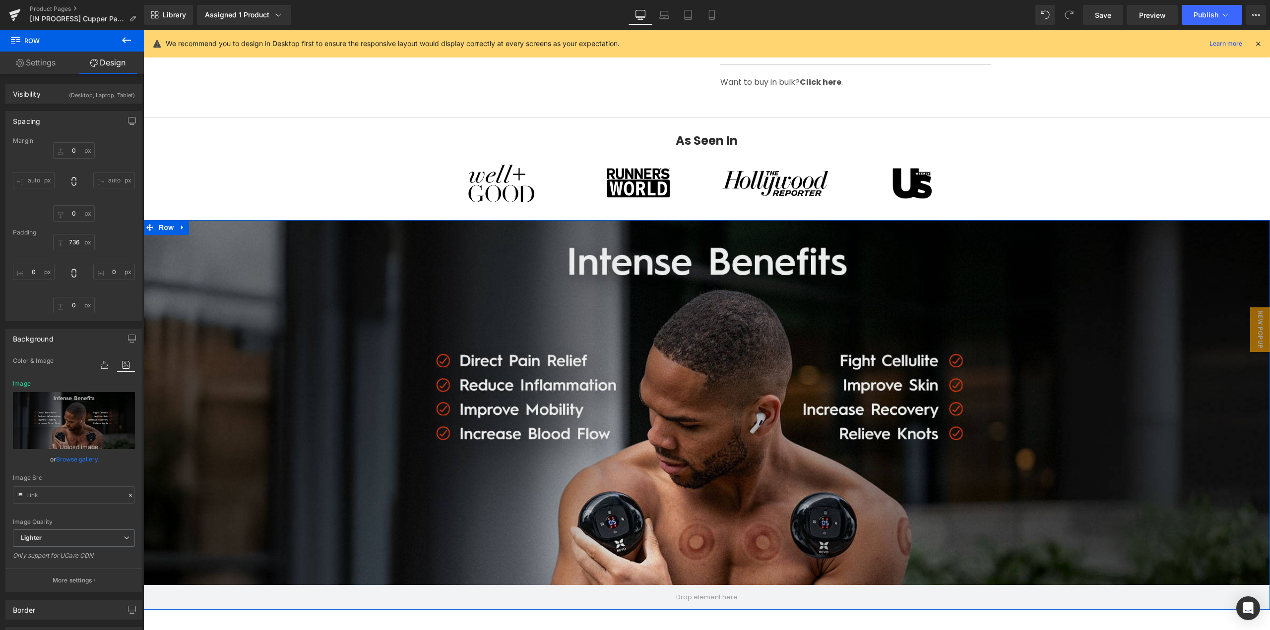
click at [85, 457] on link "Browse gallery" at bounding box center [77, 459] width 42 height 17
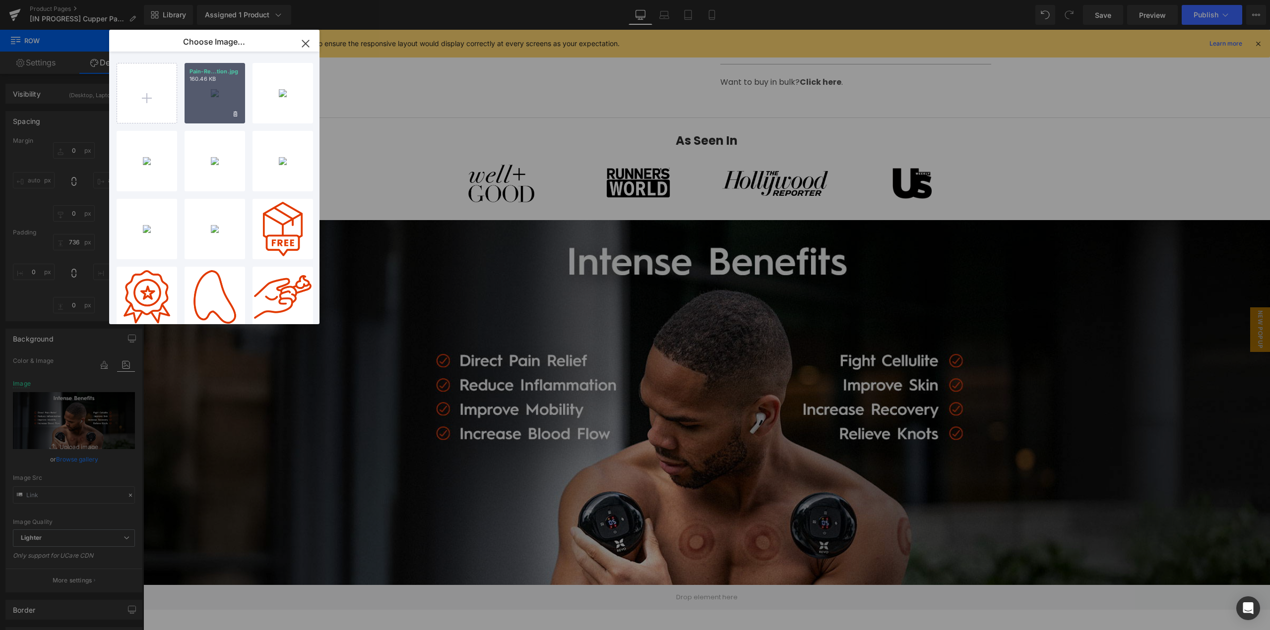
click at [226, 111] on div "Pain-Re...tion.jpg 160.46 KB" at bounding box center [215, 93] width 61 height 61
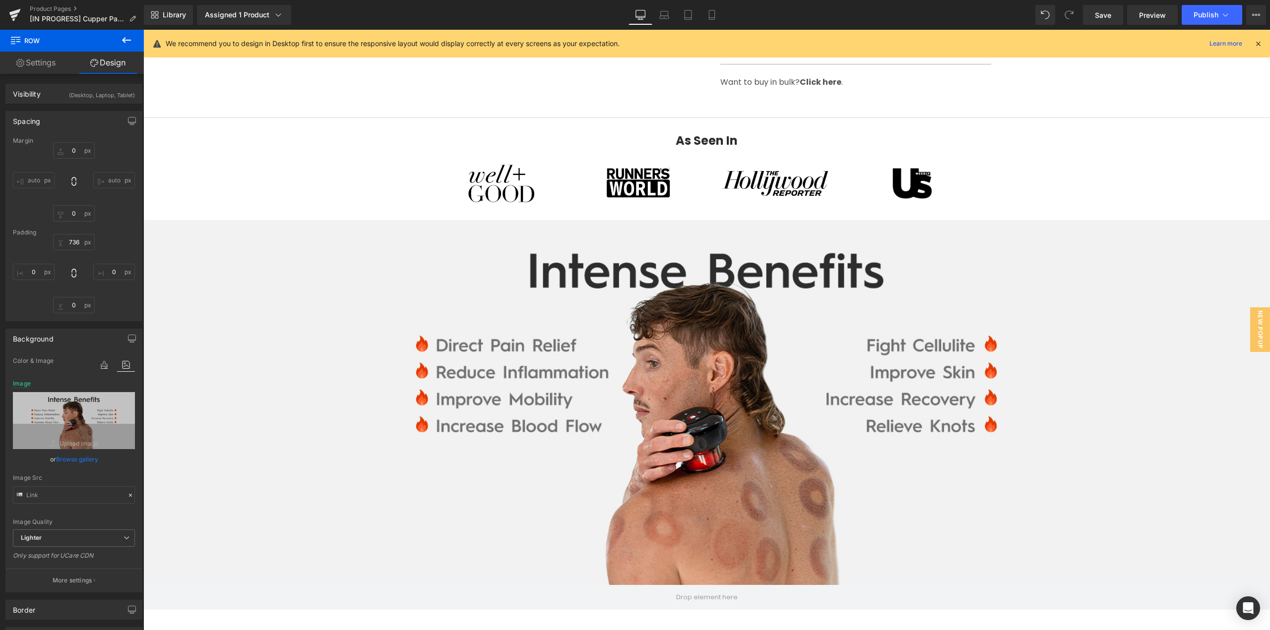
scroll to position [794, 0]
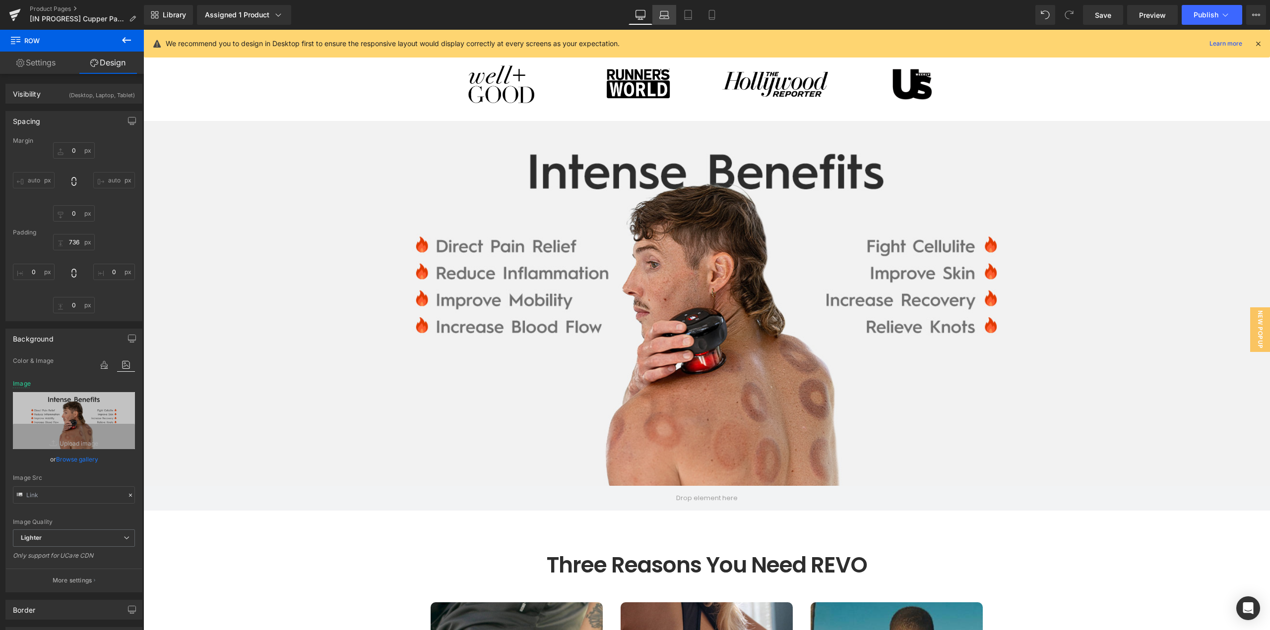
click at [662, 12] on icon at bounding box center [664, 15] width 10 height 10
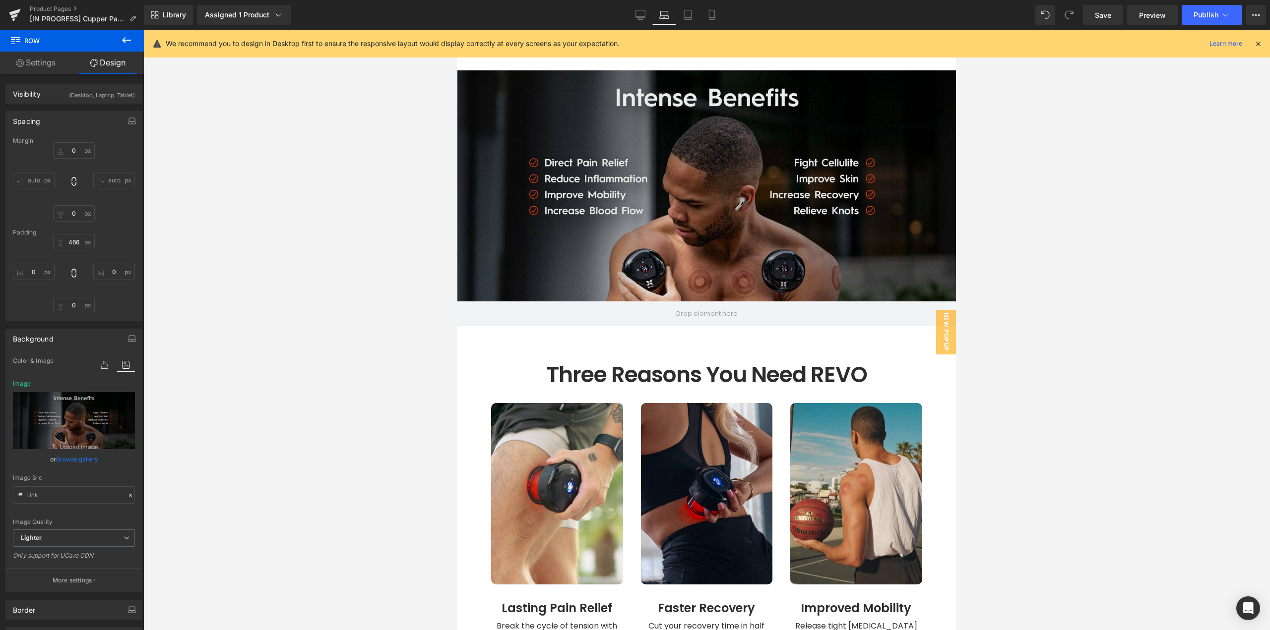
scroll to position [745, 0]
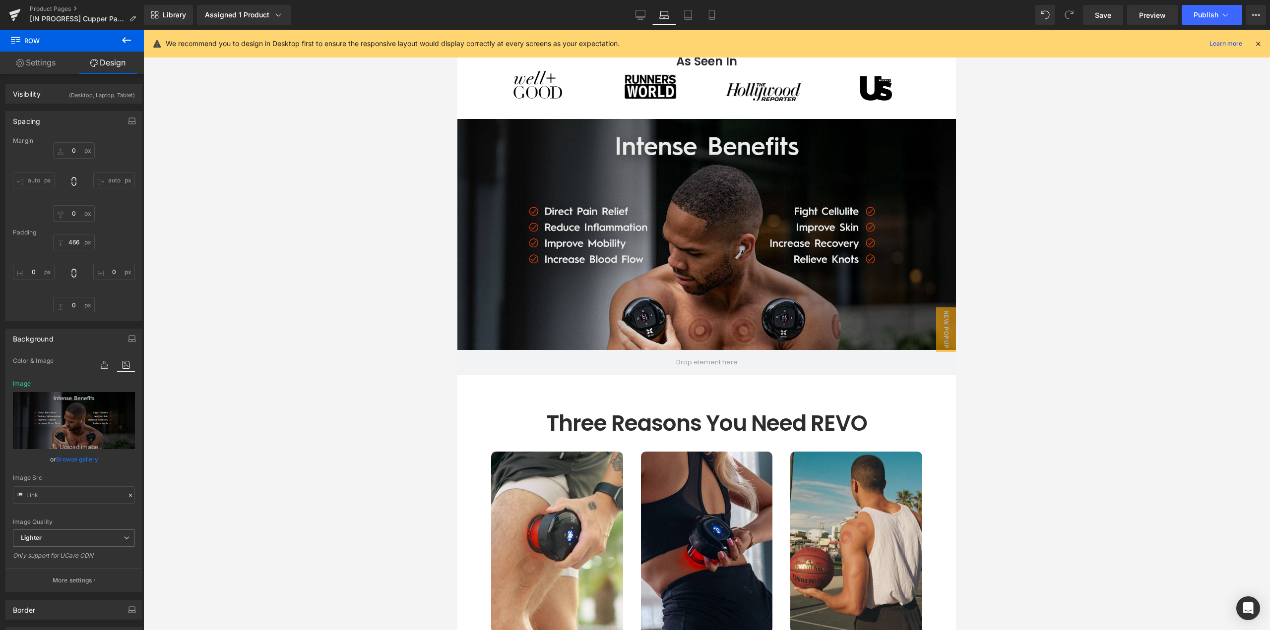
click at [744, 192] on div "Row" at bounding box center [706, 247] width 499 height 256
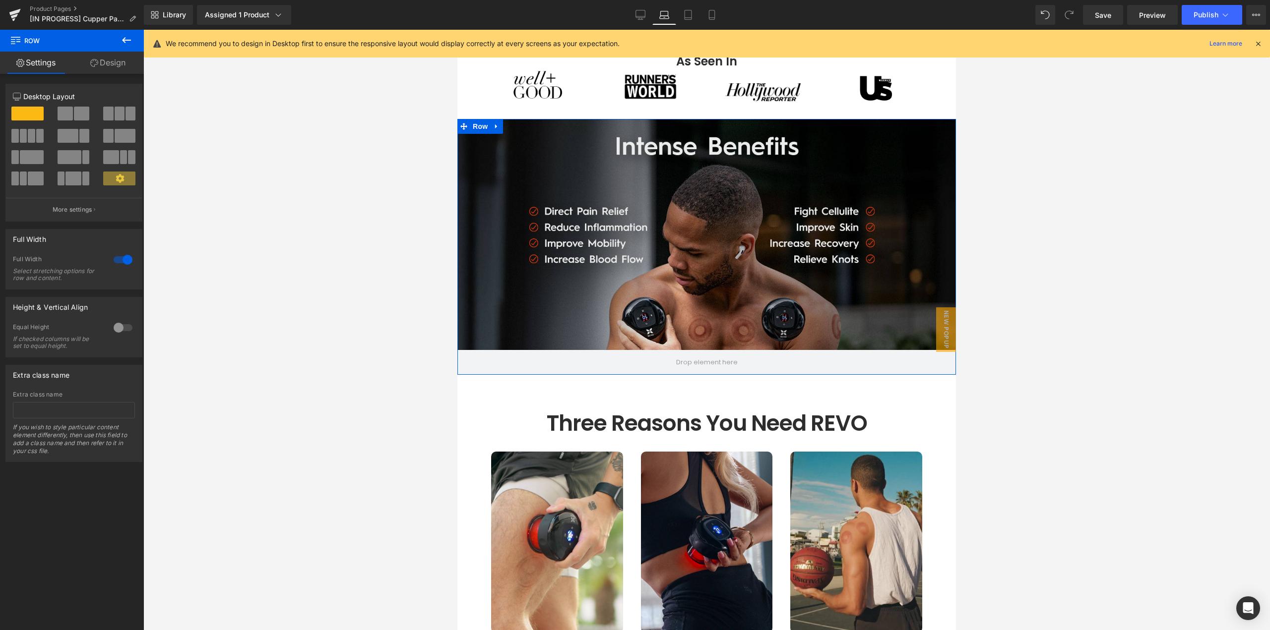
click at [92, 69] on link "Design" at bounding box center [108, 63] width 72 height 22
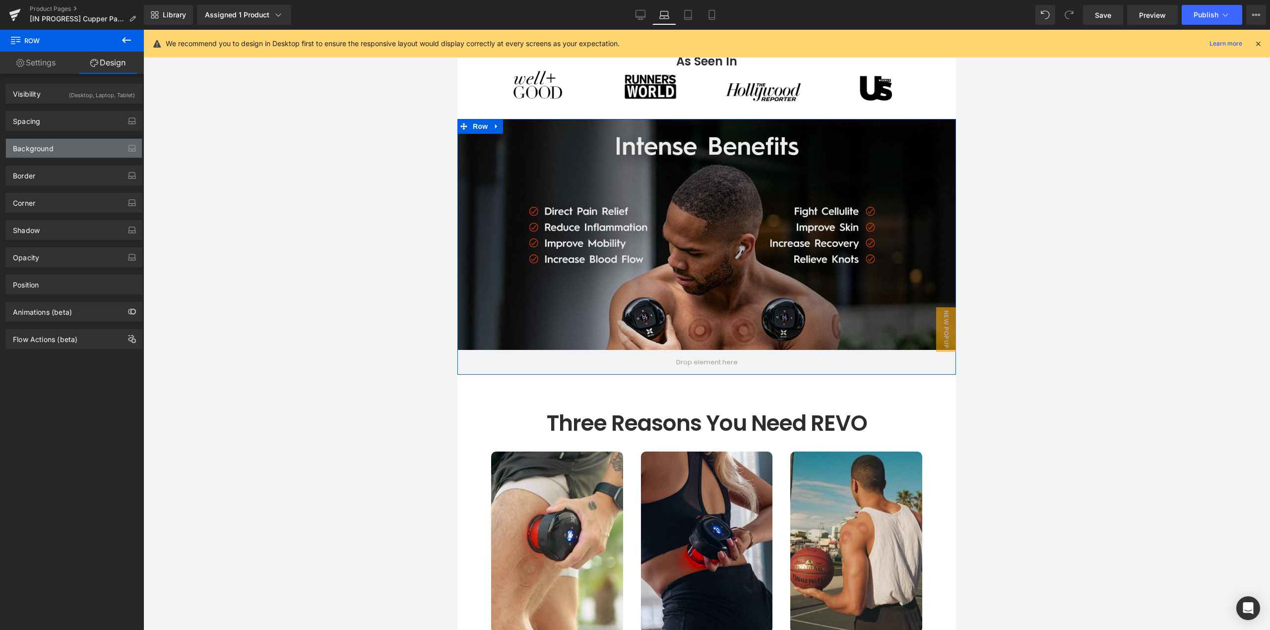
click at [62, 144] on div "Background" at bounding box center [74, 148] width 136 height 19
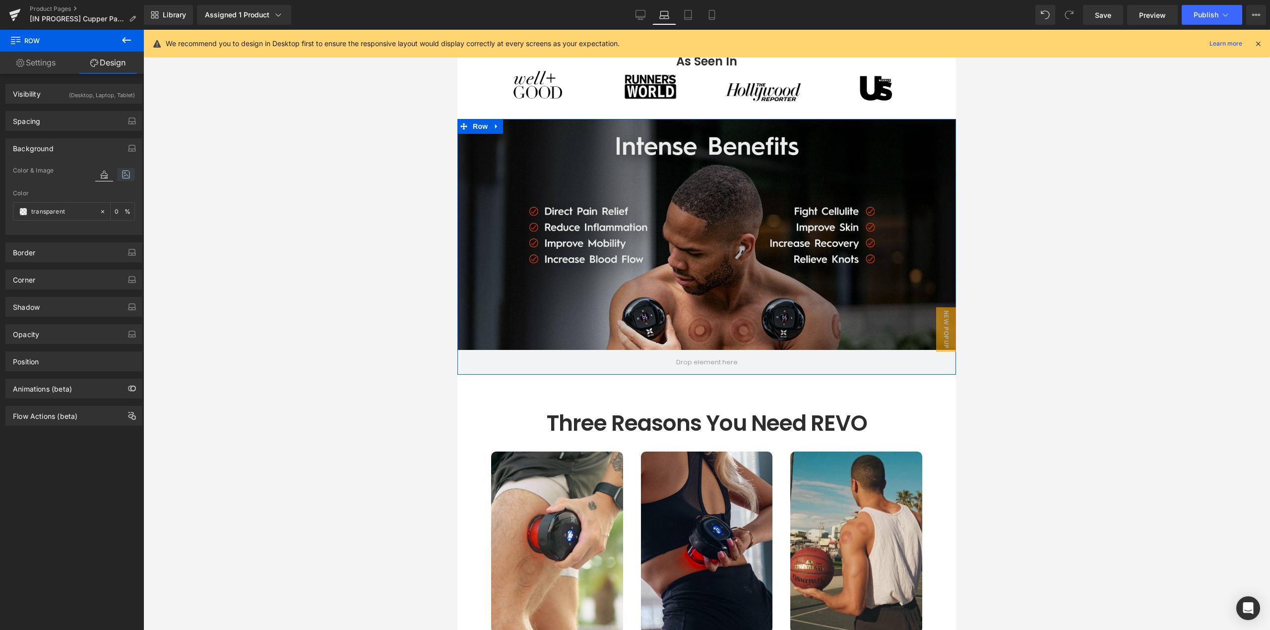
click at [117, 177] on icon at bounding box center [126, 174] width 18 height 13
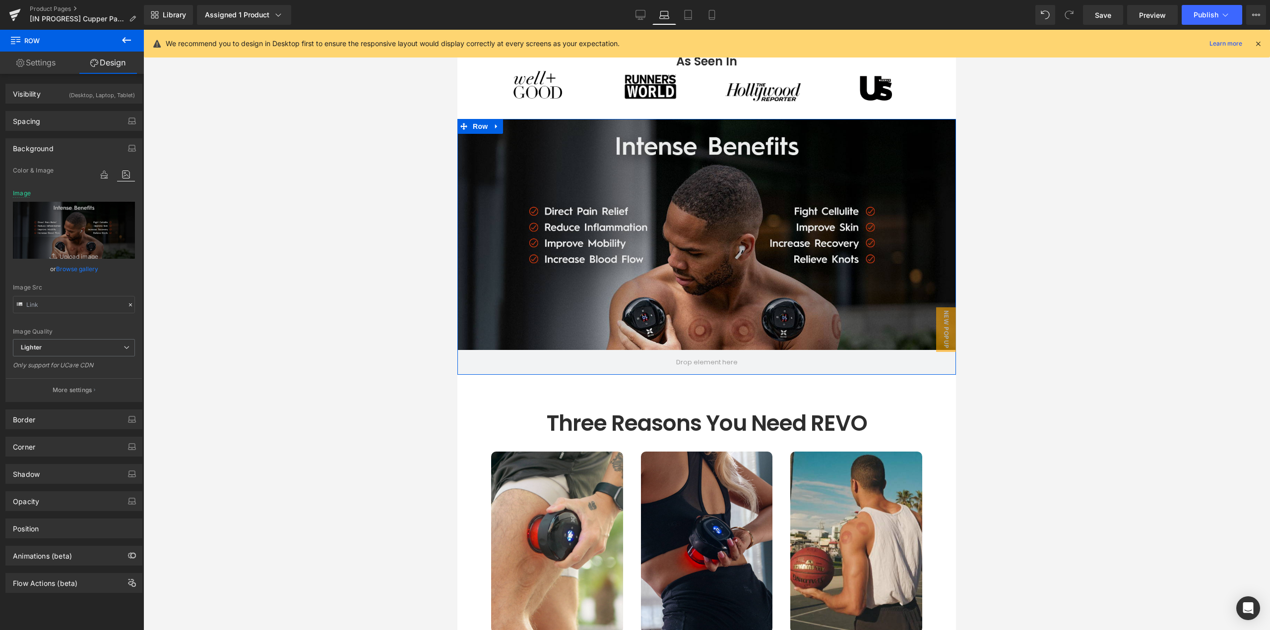
click at [70, 272] on link "Browse gallery" at bounding box center [77, 268] width 42 height 17
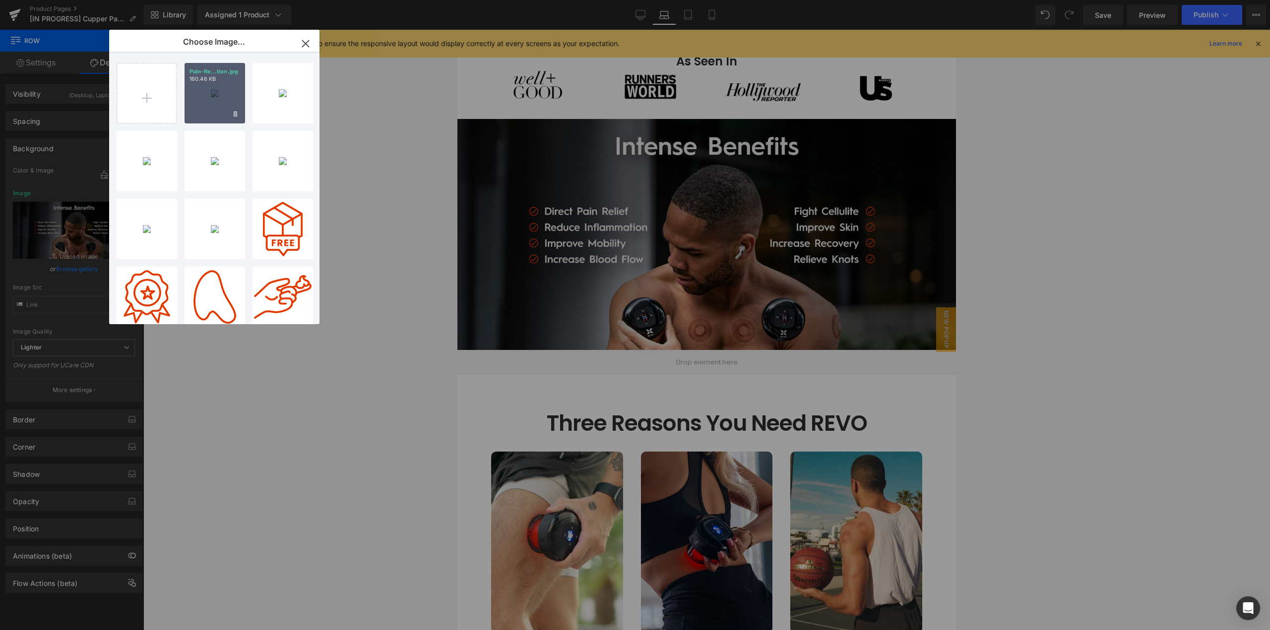
click at [217, 106] on div "Pain-Re...tion.jpg 160.46 KB" at bounding box center [215, 93] width 61 height 61
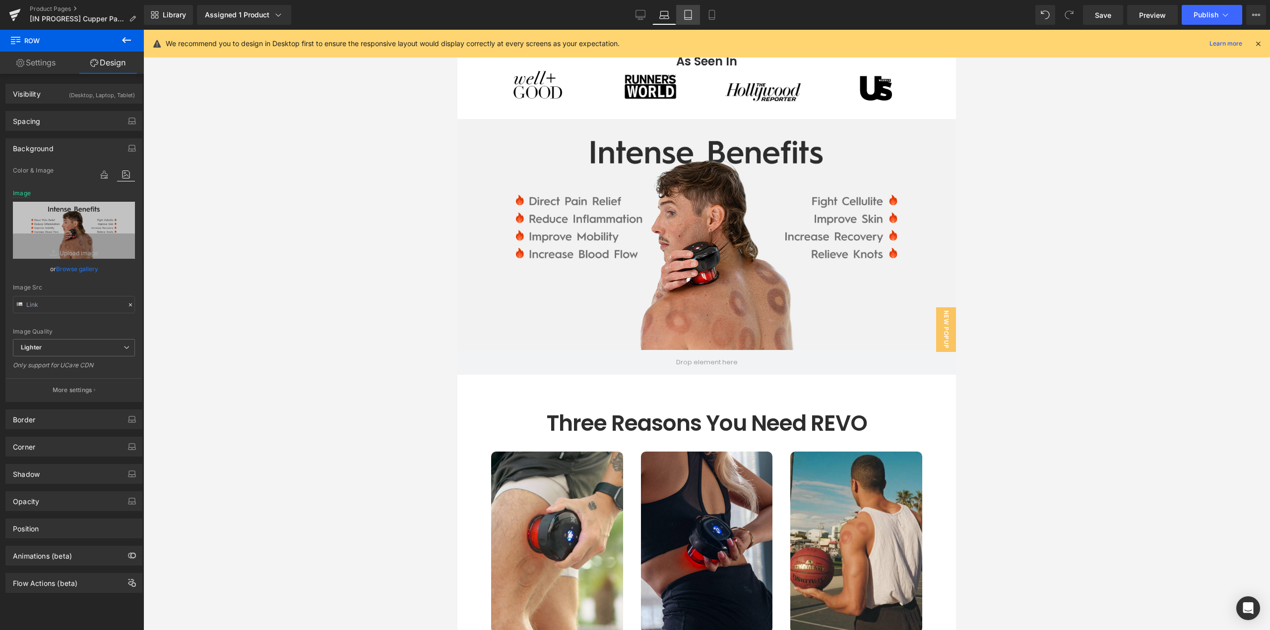
drag, startPoint x: 687, startPoint y: 18, endPoint x: 191, endPoint y: 226, distance: 537.4
click at [687, 18] on icon at bounding box center [688, 18] width 7 height 0
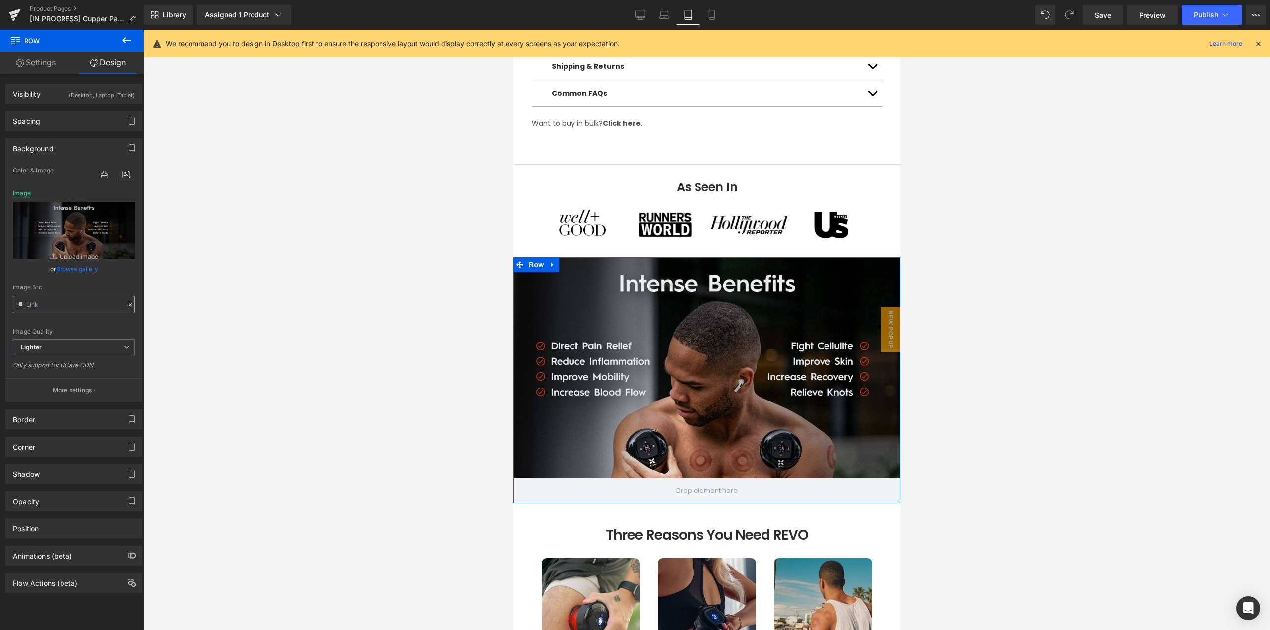
scroll to position [1124, 0]
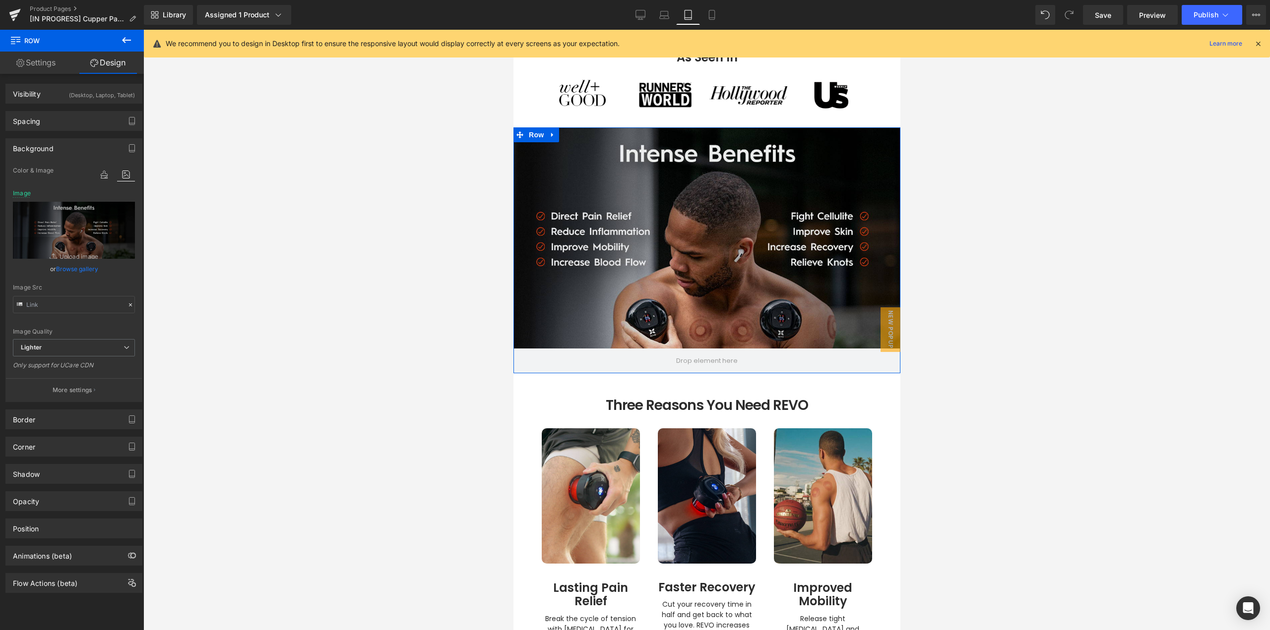
click at [90, 266] on link "Browse gallery" at bounding box center [77, 268] width 42 height 17
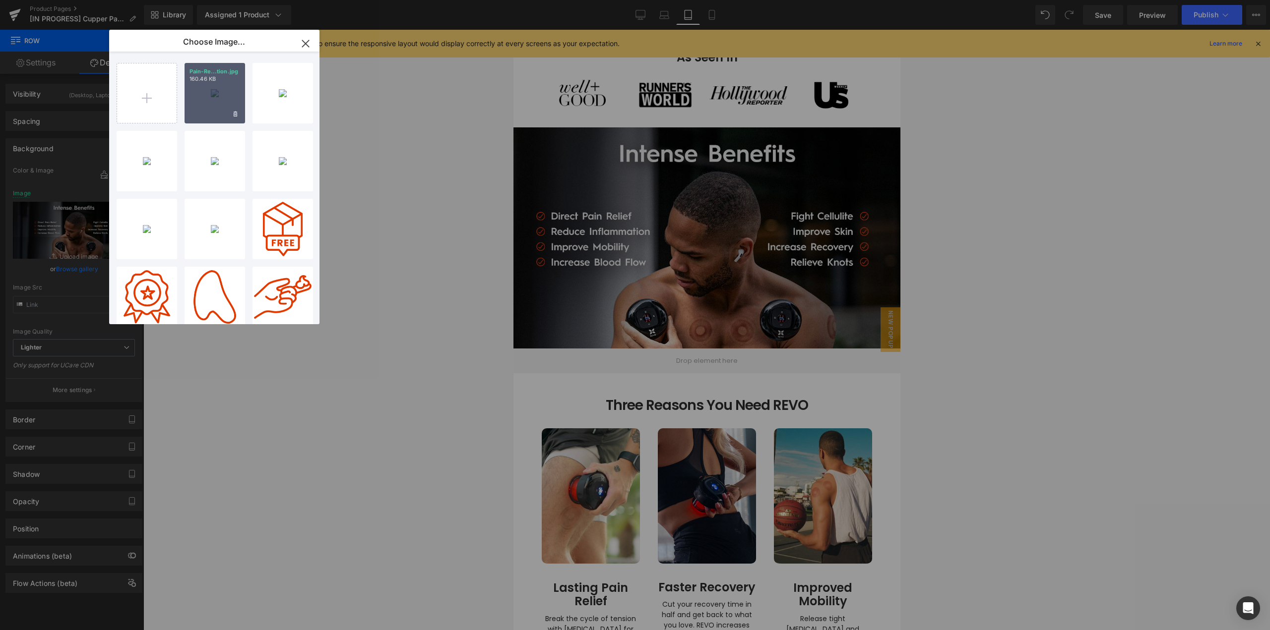
click at [200, 88] on div "Pain-Re...tion.jpg 160.46 KB" at bounding box center [215, 93] width 61 height 61
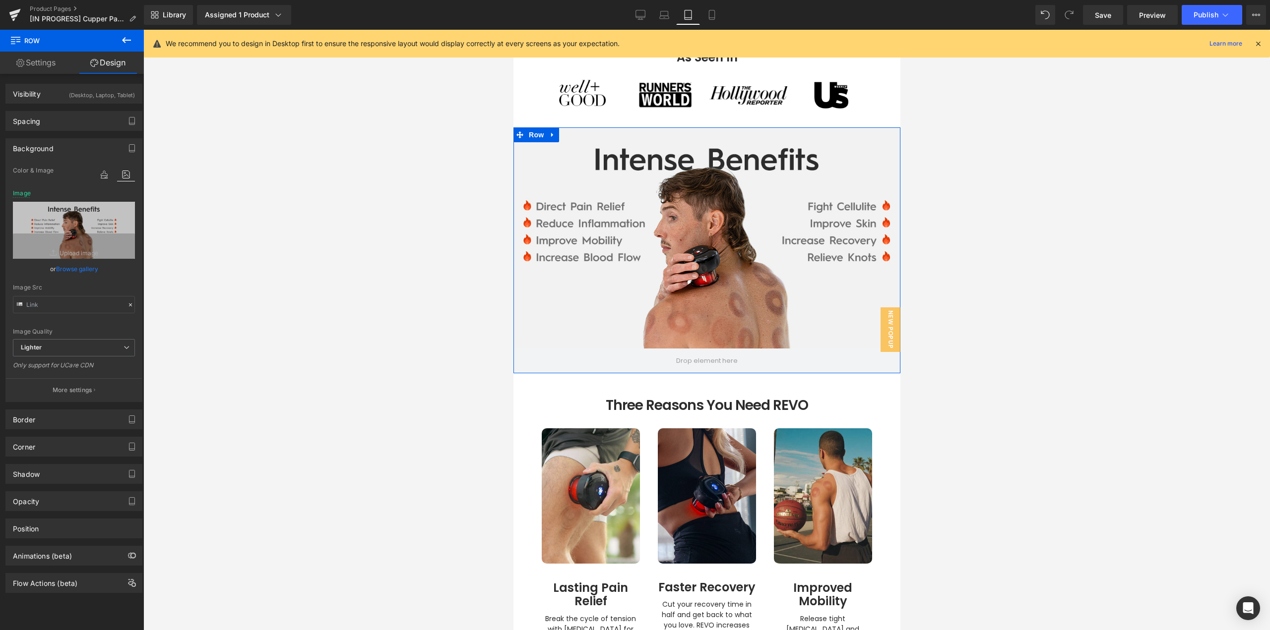
click at [697, 249] on div "Row" at bounding box center [706, 250] width 387 height 246
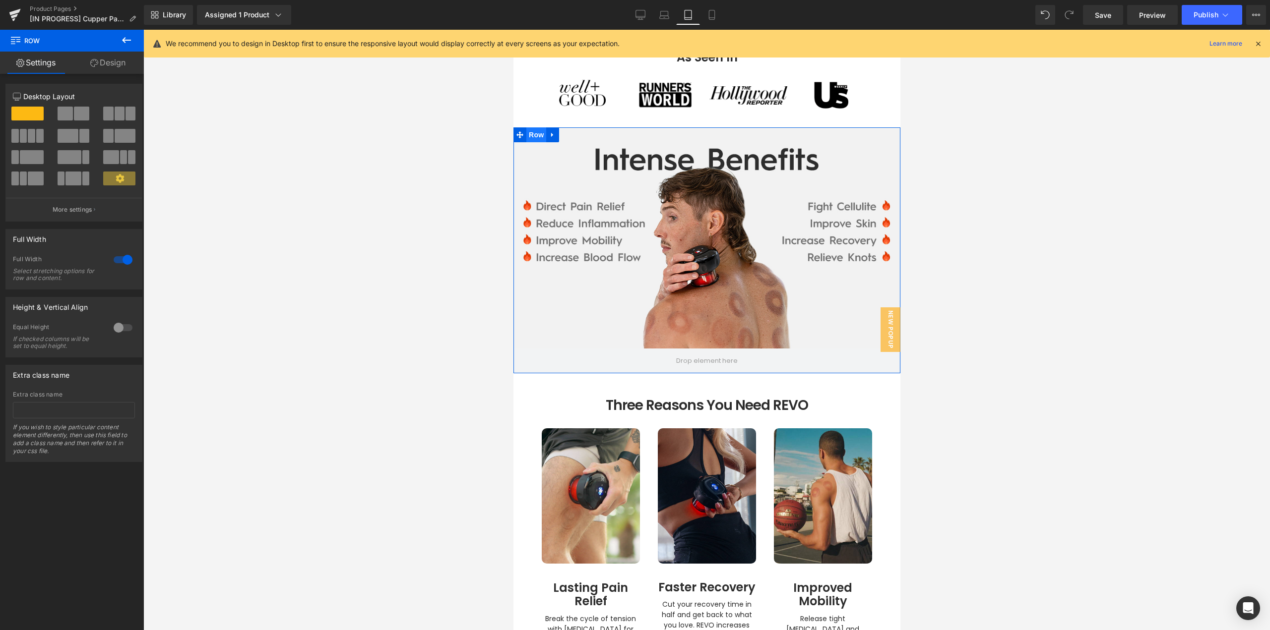
click at [537, 140] on span "Row" at bounding box center [536, 134] width 20 height 15
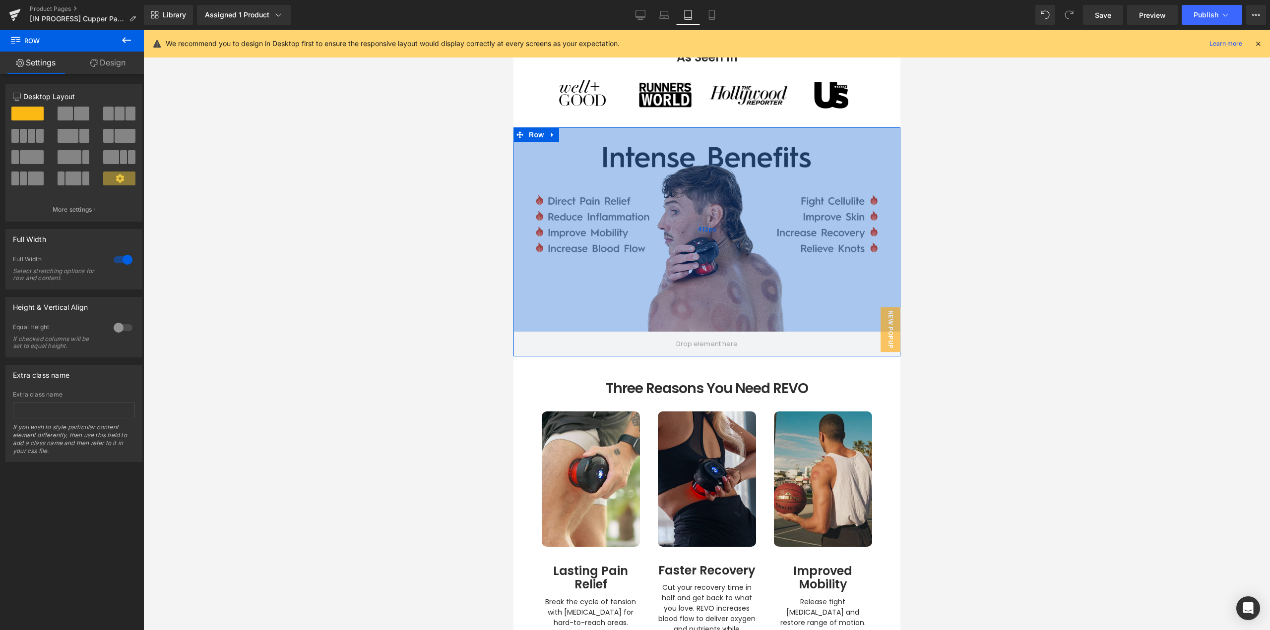
drag, startPoint x: 710, startPoint y: 251, endPoint x: 1503, endPoint y: 458, distance: 818.8
click at [728, 234] on div "412px" at bounding box center [706, 229] width 387 height 204
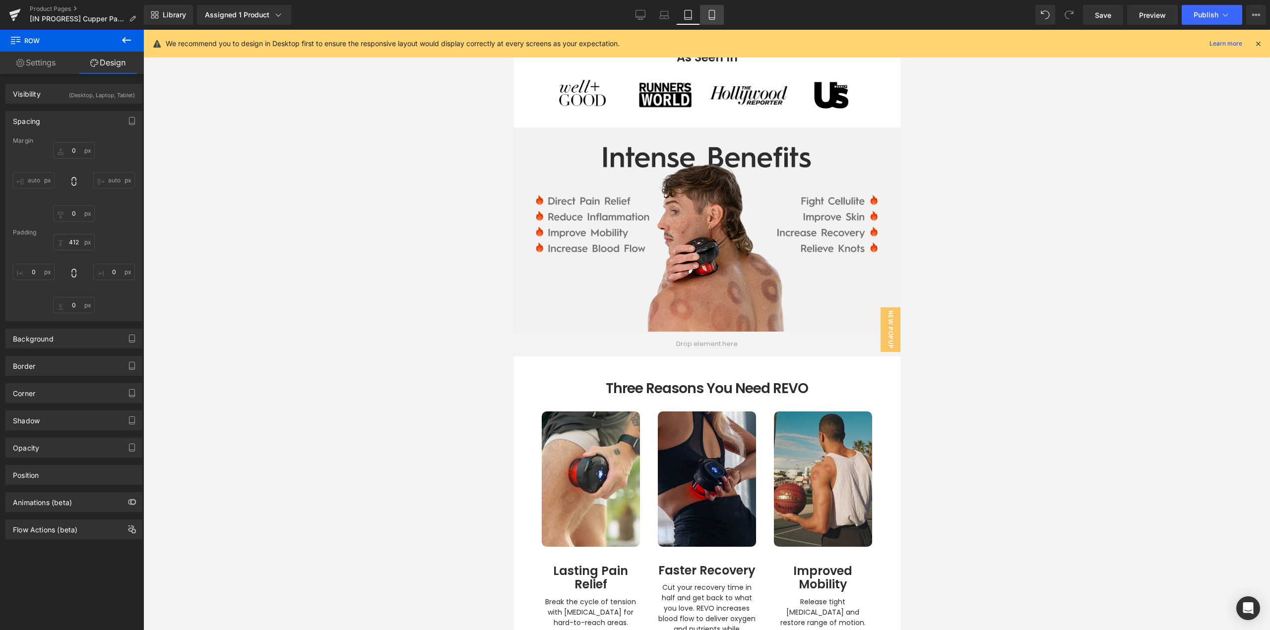
drag, startPoint x: 106, startPoint y: 273, endPoint x: 715, endPoint y: 16, distance: 661.4
click at [714, 16] on icon at bounding box center [711, 14] width 5 height 9
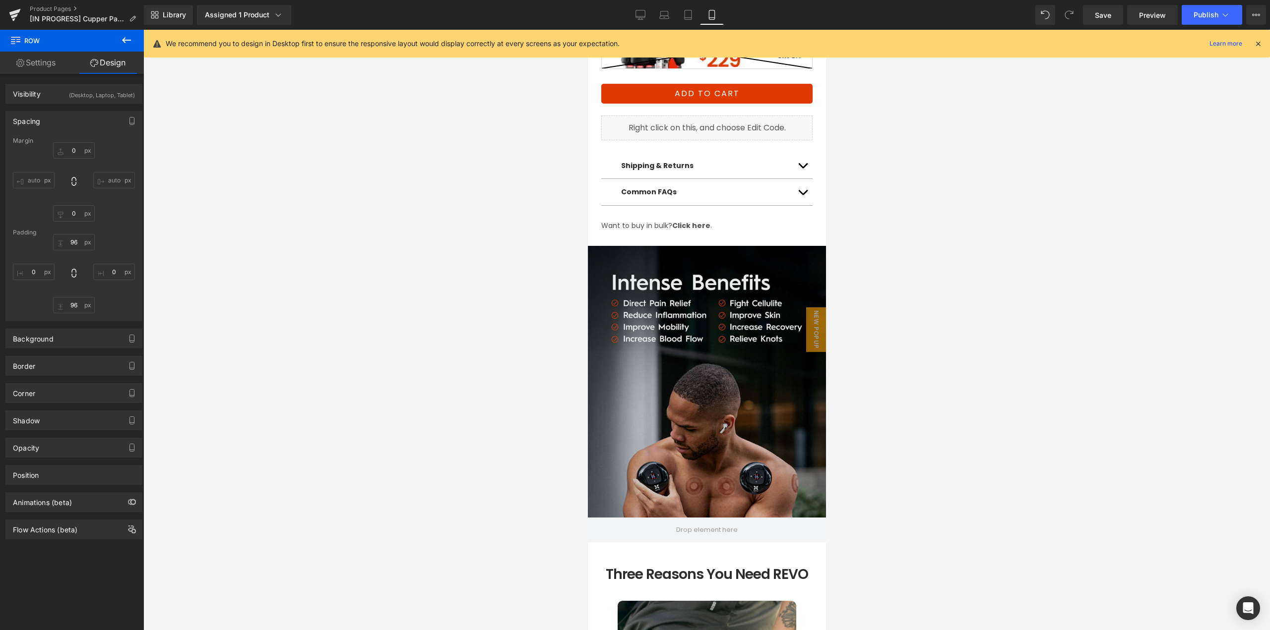
scroll to position [754, 0]
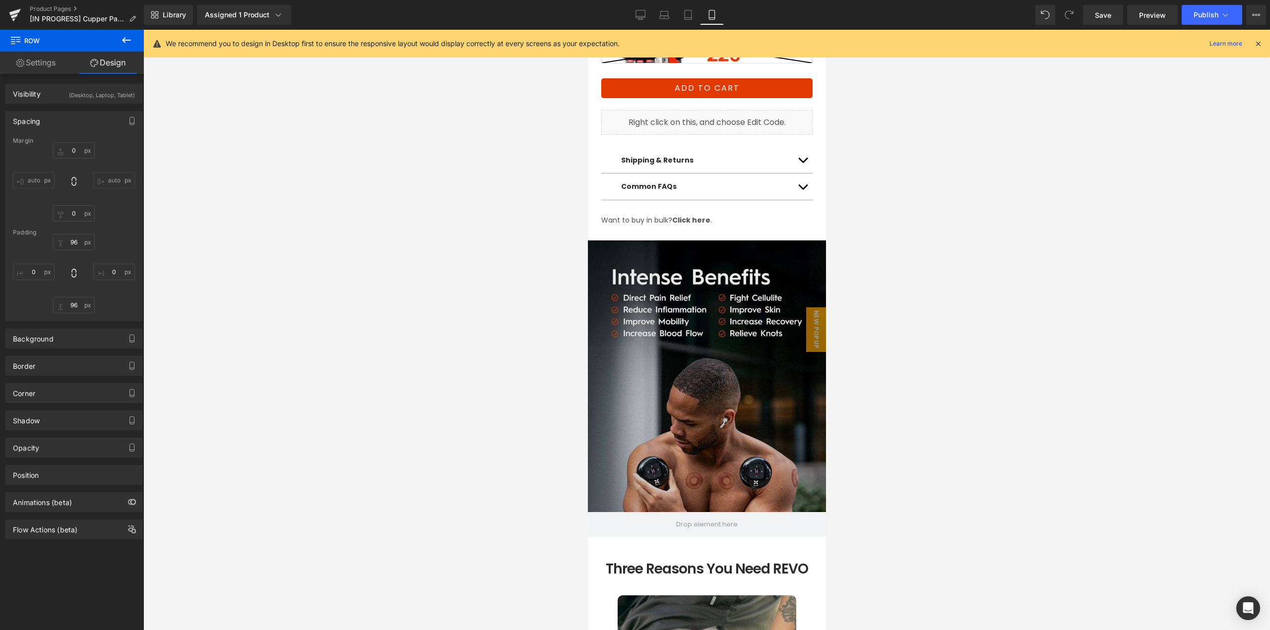
click at [714, 463] on div "Row" at bounding box center [706, 389] width 238 height 297
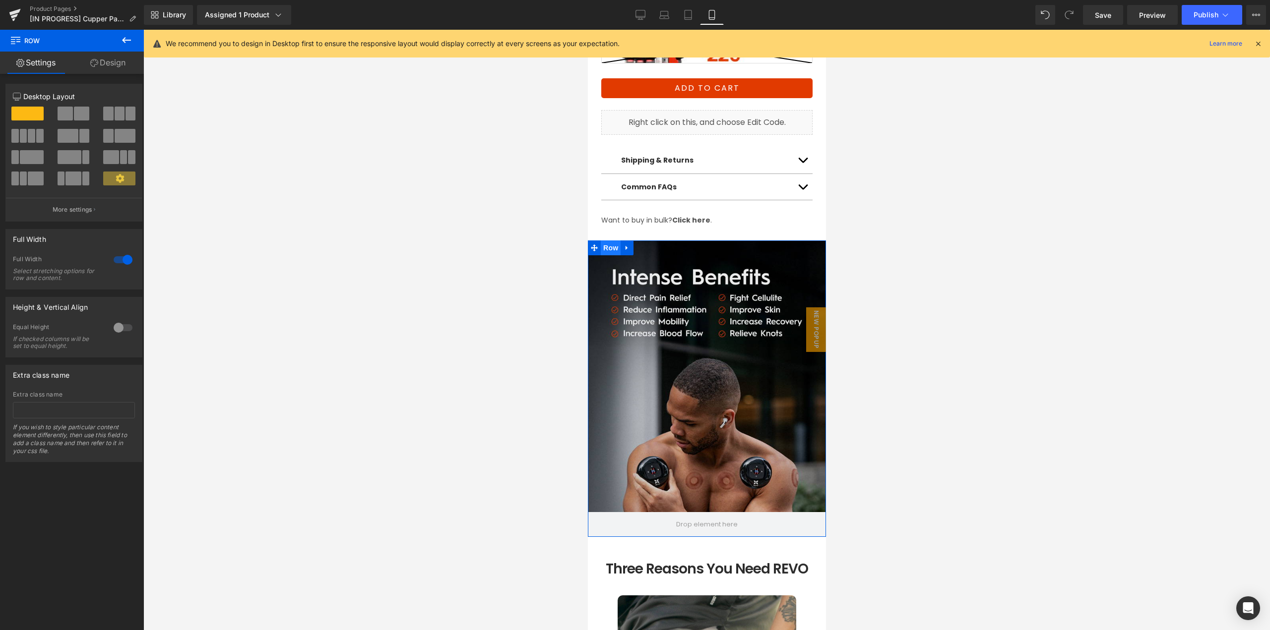
click at [607, 241] on span "Row" at bounding box center [610, 248] width 20 height 15
click at [117, 64] on link "Design" at bounding box center [108, 63] width 72 height 22
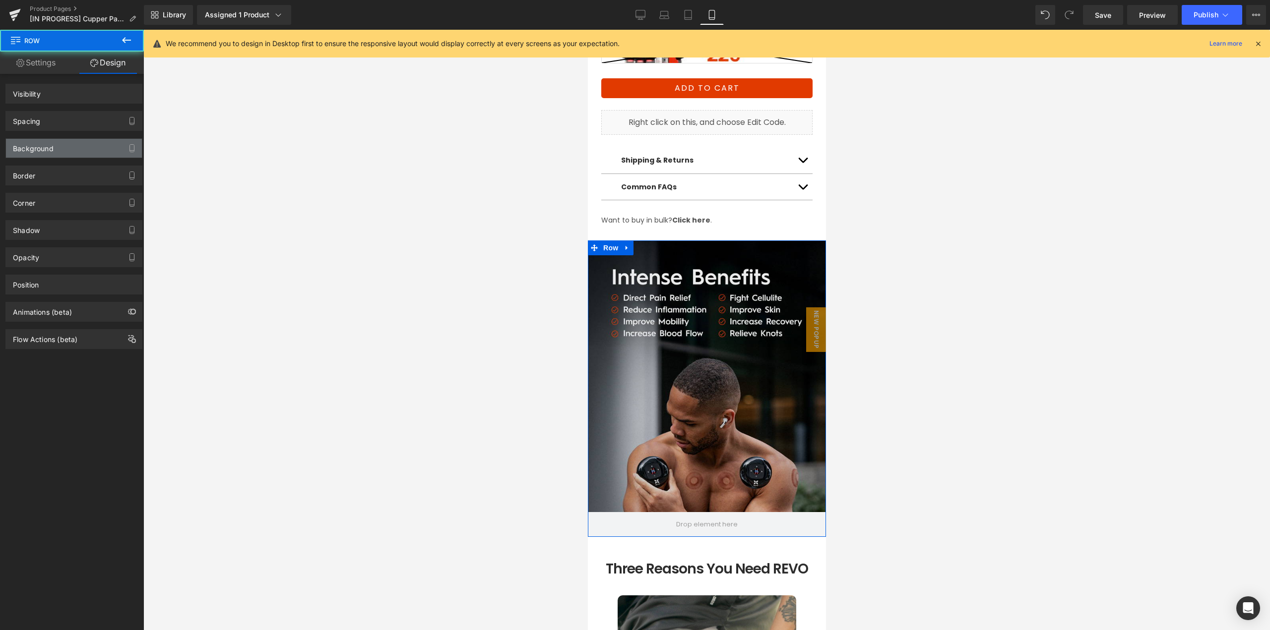
click at [41, 148] on div "Background" at bounding box center [33, 146] width 41 height 14
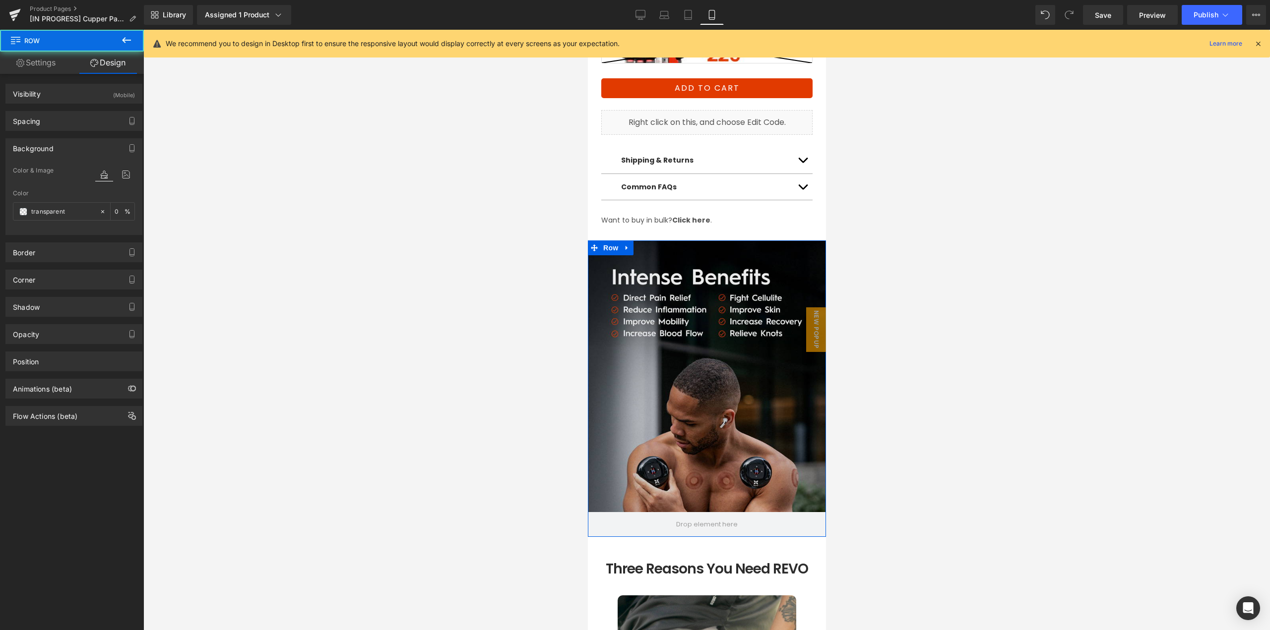
click at [41, 148] on div "Background" at bounding box center [33, 146] width 41 height 14
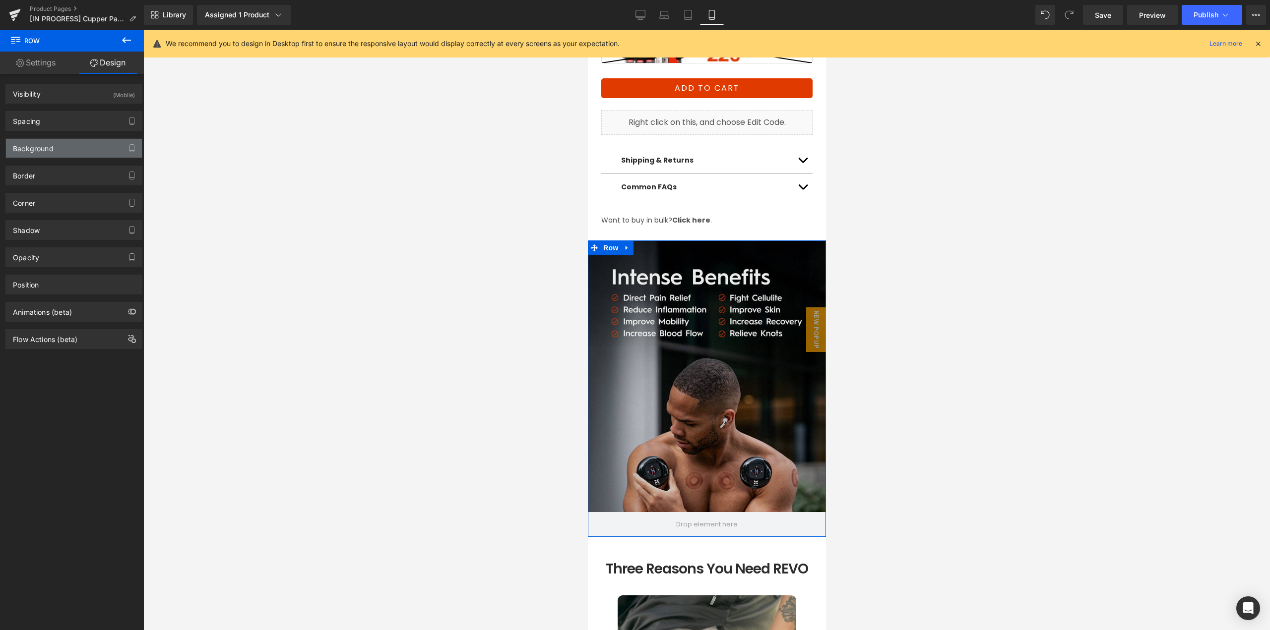
click at [70, 149] on div "Background" at bounding box center [74, 148] width 136 height 19
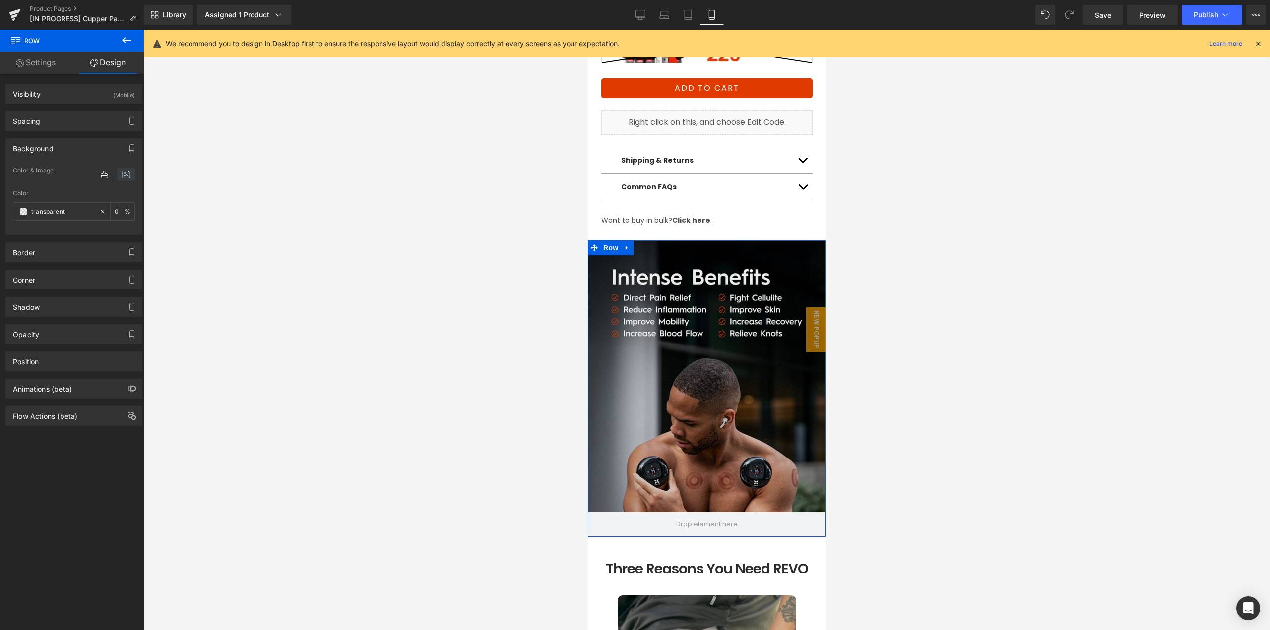
click at [123, 175] on icon at bounding box center [126, 174] width 18 height 13
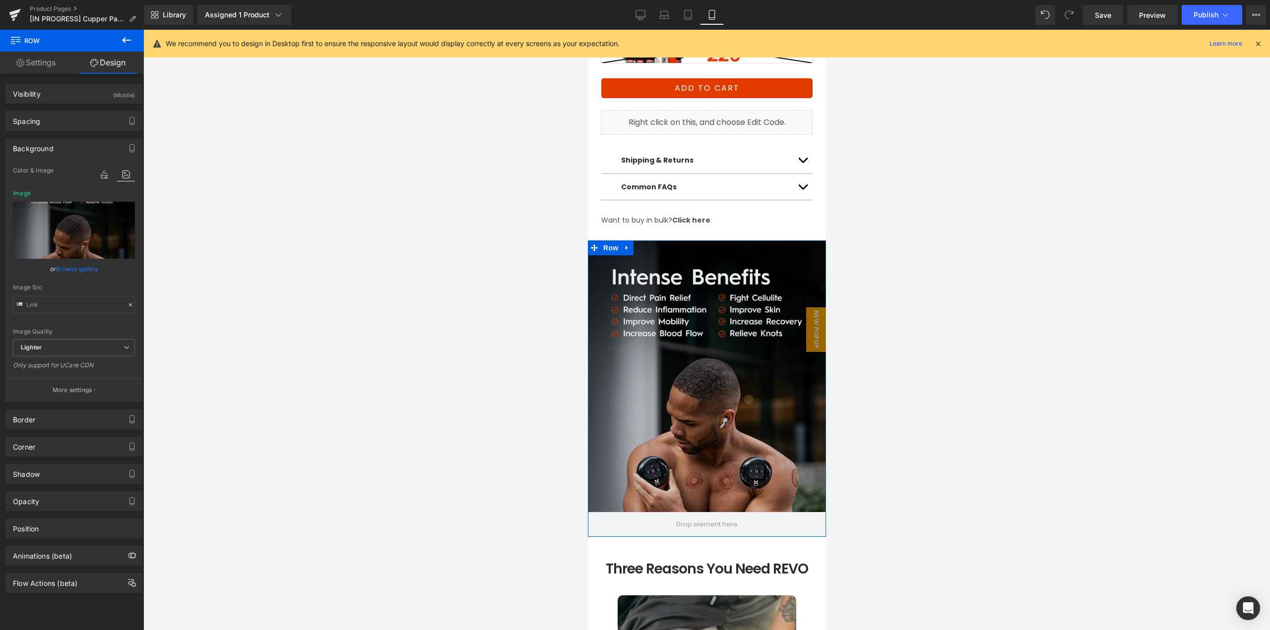
click at [81, 268] on link "Browse gallery" at bounding box center [77, 268] width 42 height 17
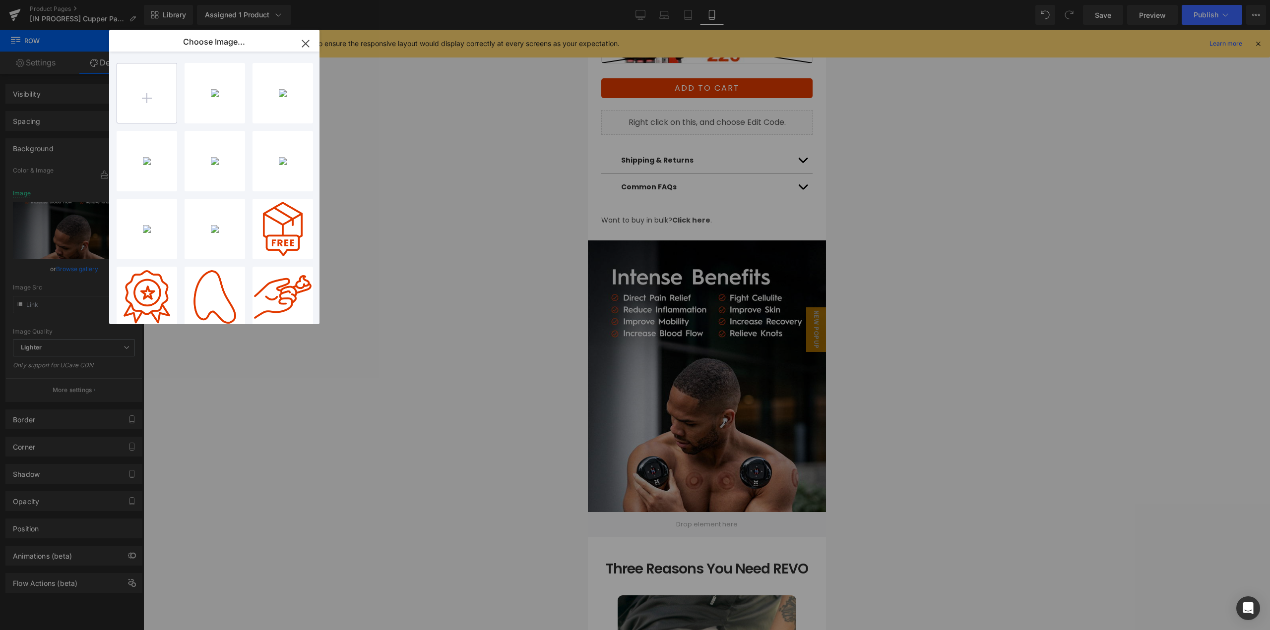
click at [152, 92] on input "file" at bounding box center [147, 93] width 60 height 60
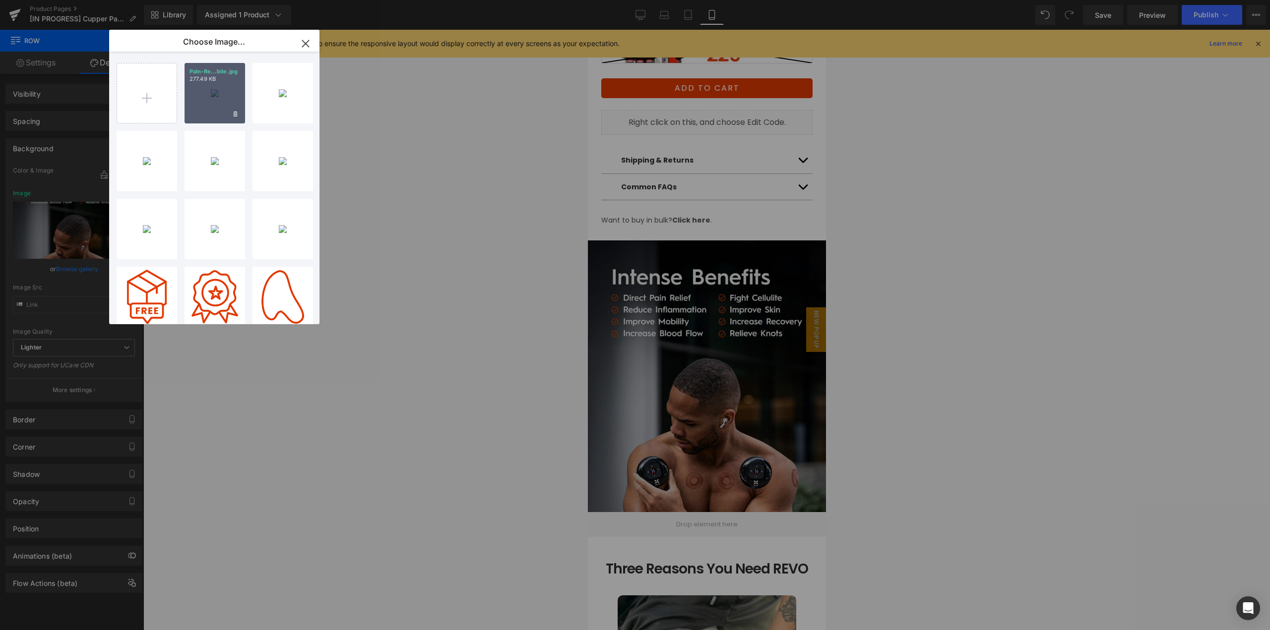
click at [216, 118] on div "Pain-Re...bile.jpg 277.49 KB" at bounding box center [215, 93] width 61 height 61
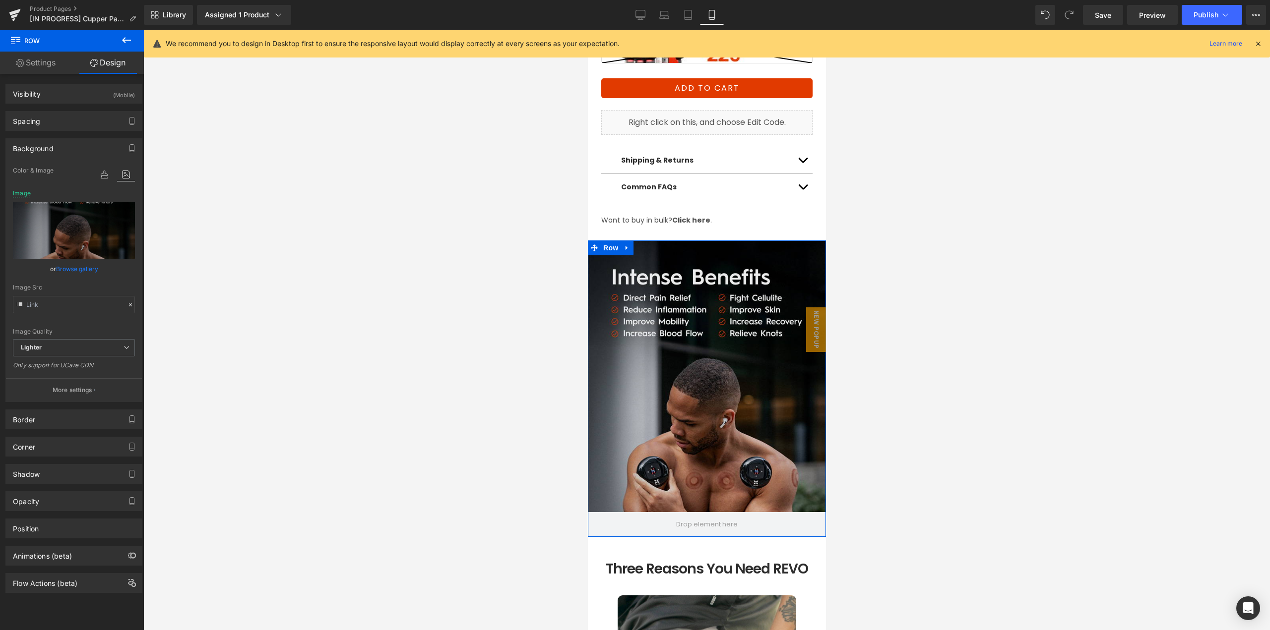
click at [76, 277] on link "Browse gallery" at bounding box center [77, 268] width 42 height 17
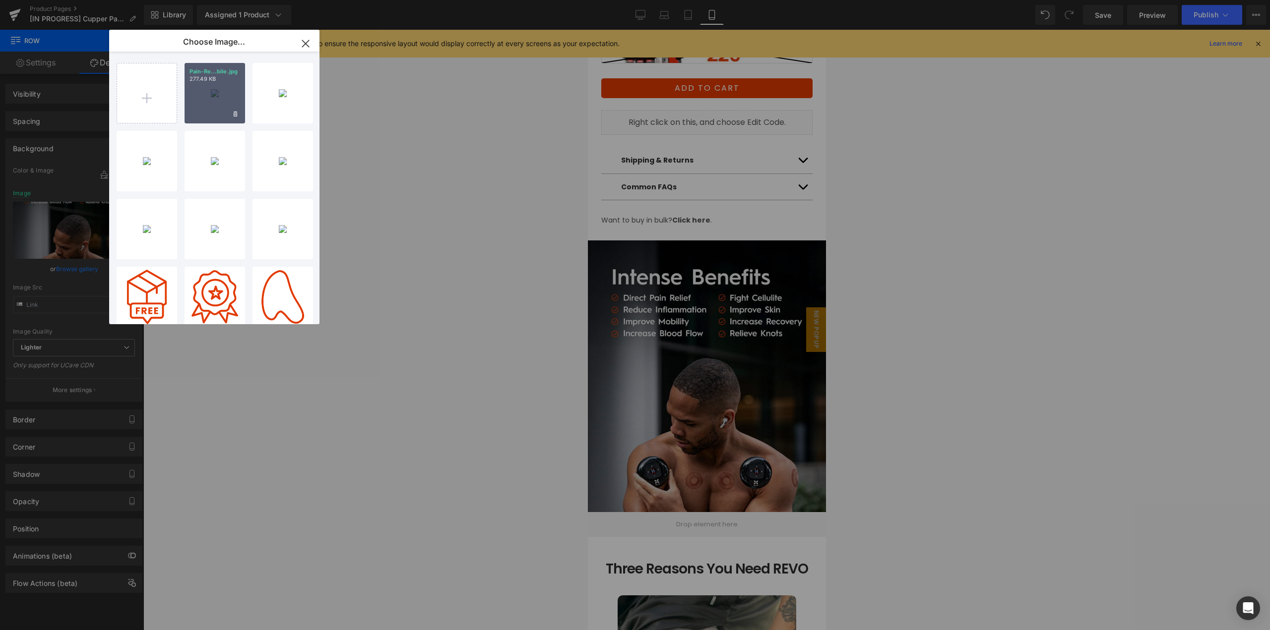
click at [218, 109] on div "Pain-Re...bile.jpg 277.49 KB" at bounding box center [215, 93] width 61 height 61
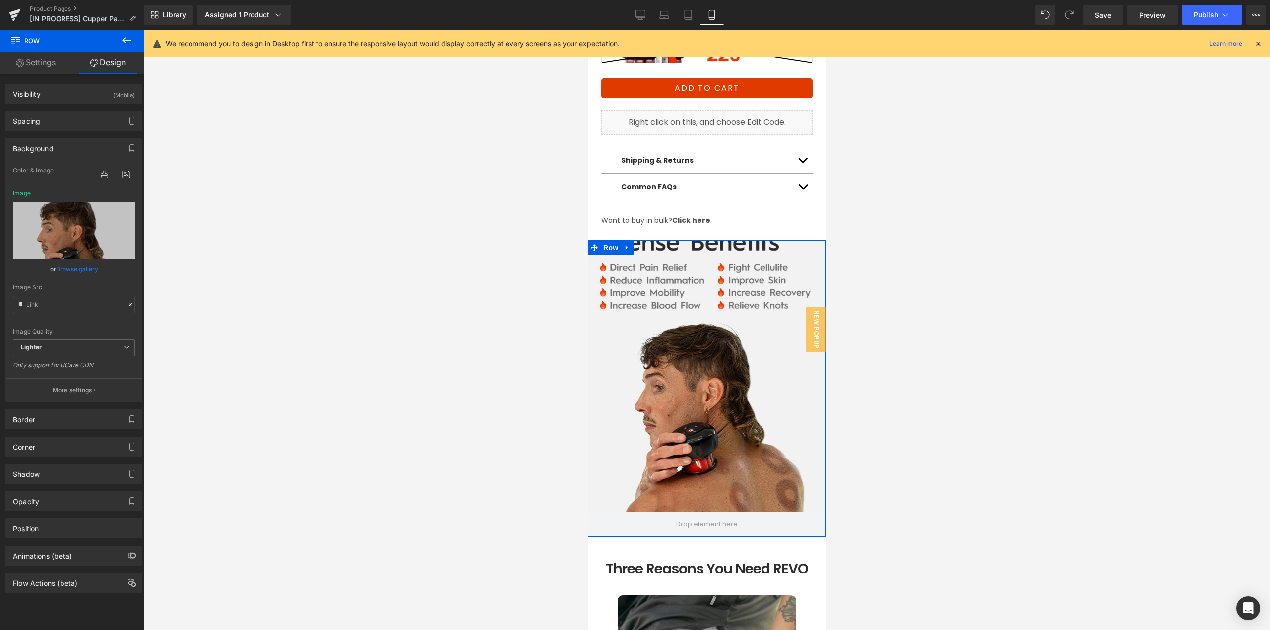
click at [76, 270] on link "Browse gallery" at bounding box center [77, 268] width 42 height 17
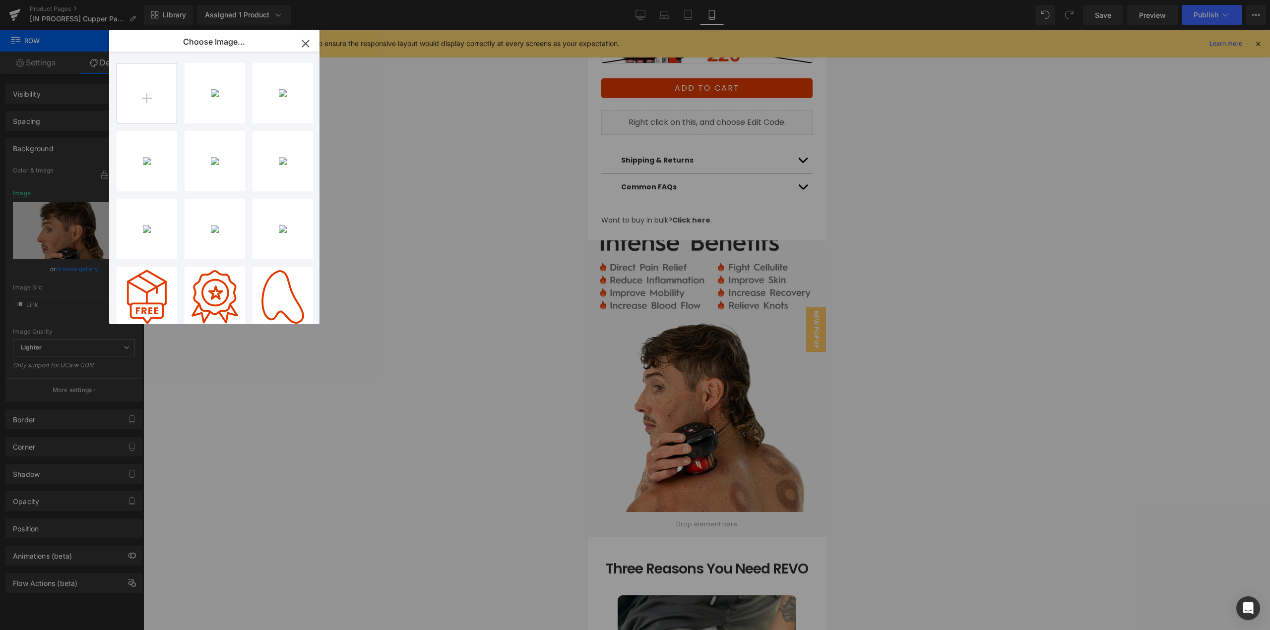
click at [133, 113] on input "file" at bounding box center [147, 93] width 60 height 60
type input "C:\fakepath\Pain-Relief_Section_mobile.jpg"
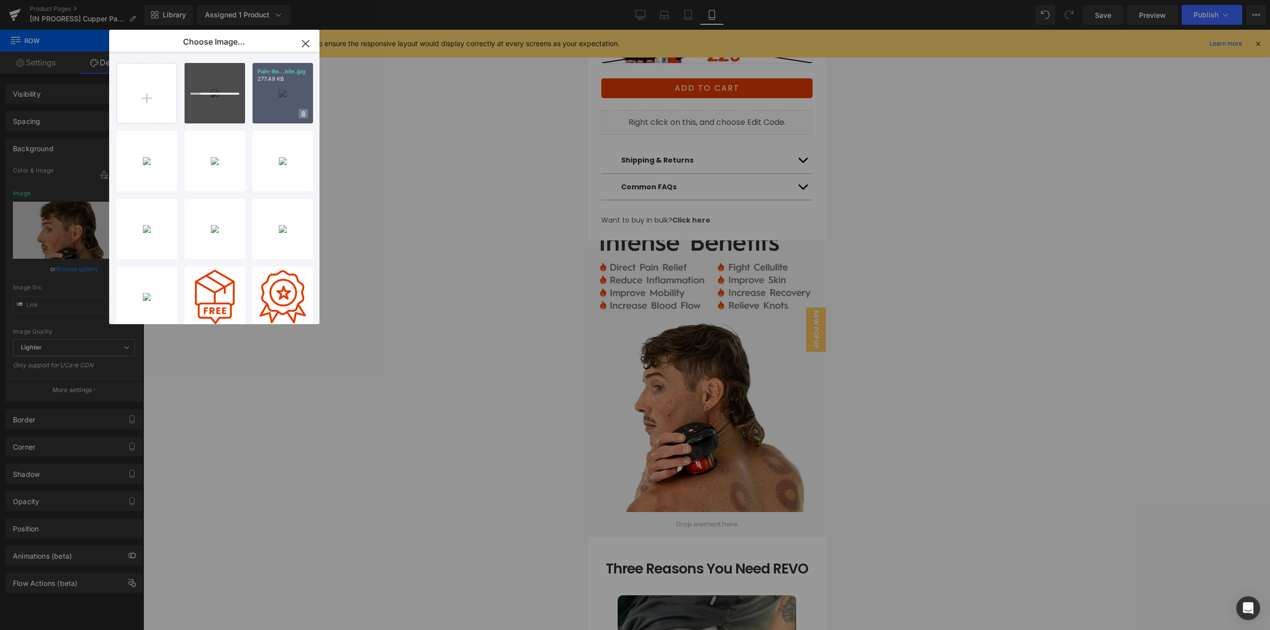
click at [306, 111] on span at bounding box center [303, 113] width 9 height 9
click at [271, 117] on span "Yes" at bounding box center [269, 114] width 25 height 10
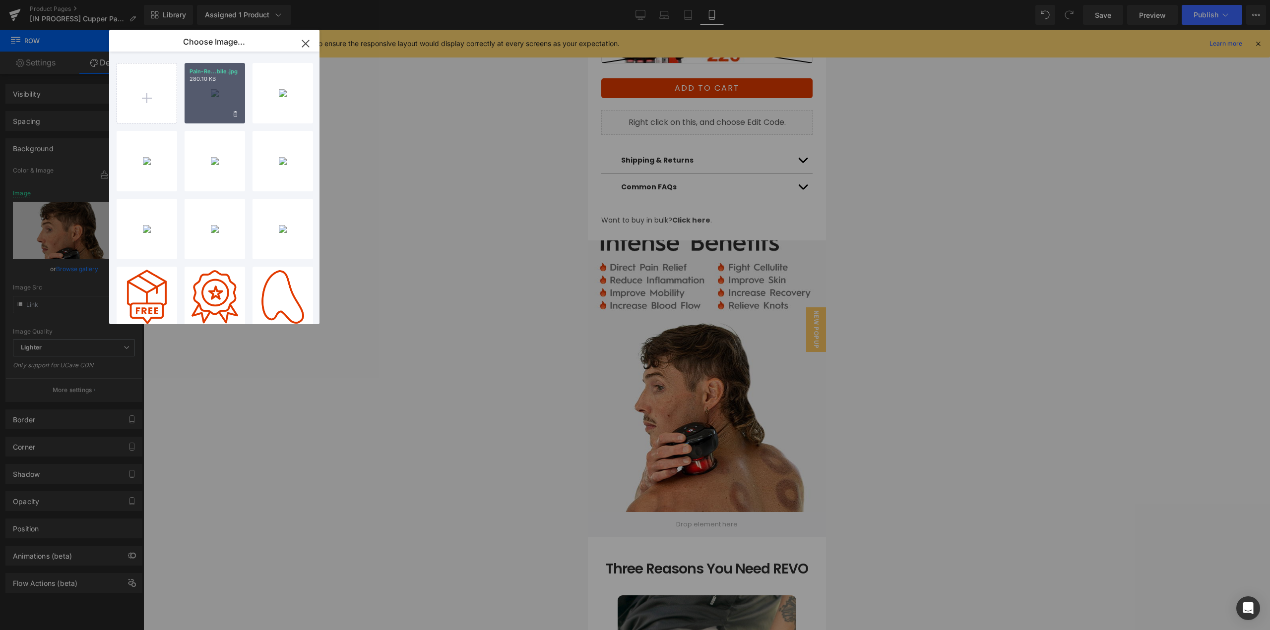
click at [201, 113] on div "Pain-Re...bile.jpg 280.10 KB" at bounding box center [215, 93] width 61 height 61
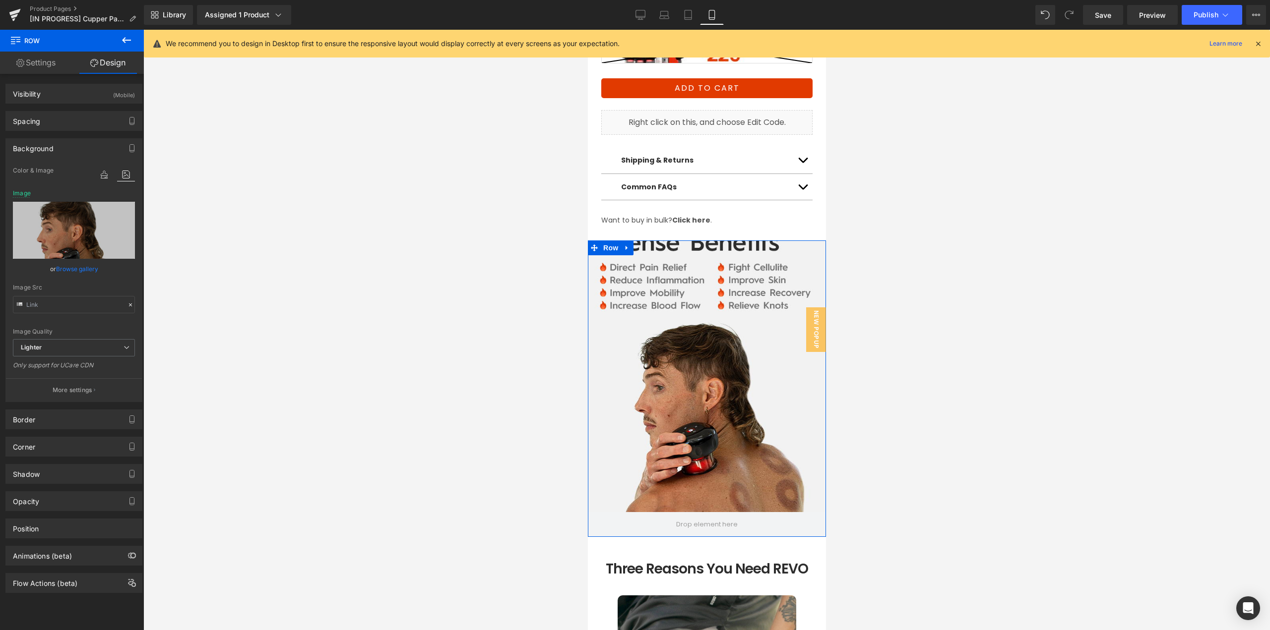
click at [69, 268] on link "Browse gallery" at bounding box center [77, 268] width 42 height 17
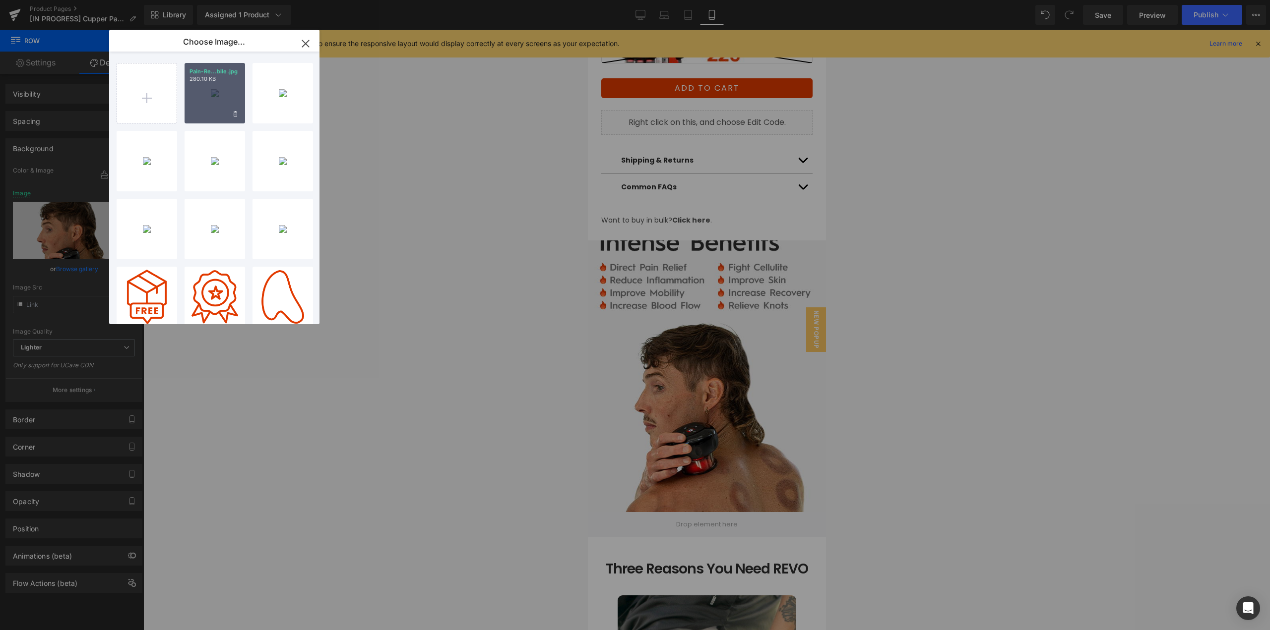
click at [207, 97] on div "Pain-Re...bile.jpg 280.10 KB" at bounding box center [215, 93] width 61 height 61
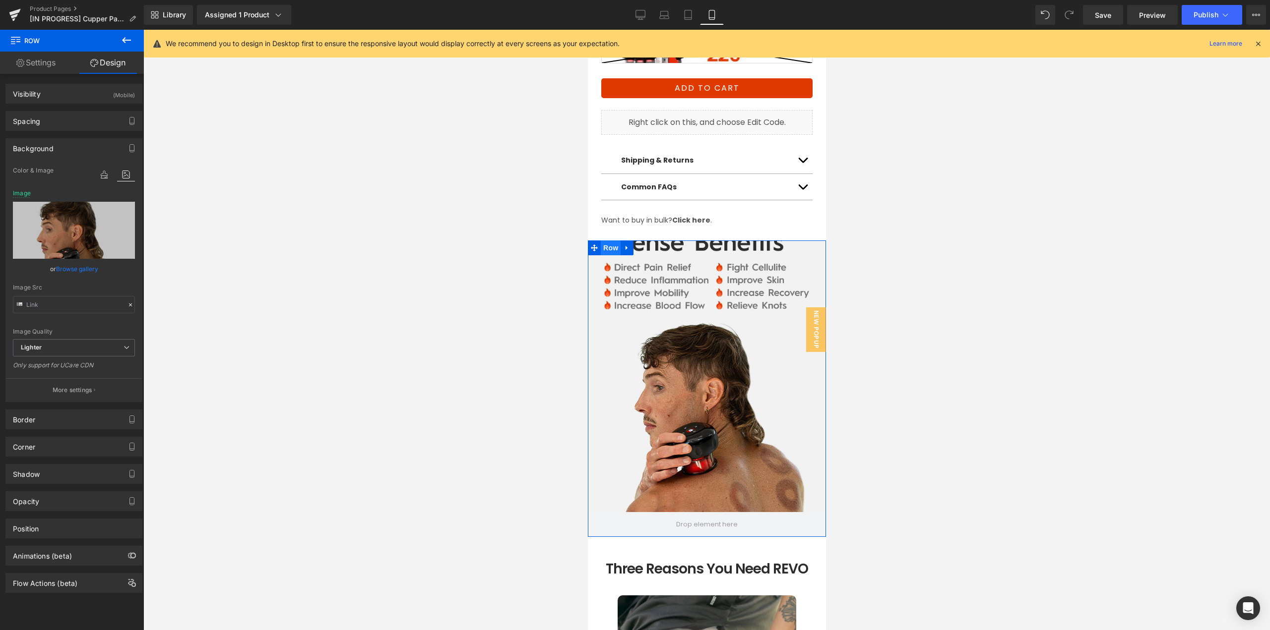
click at [606, 241] on span "Row" at bounding box center [610, 248] width 20 height 15
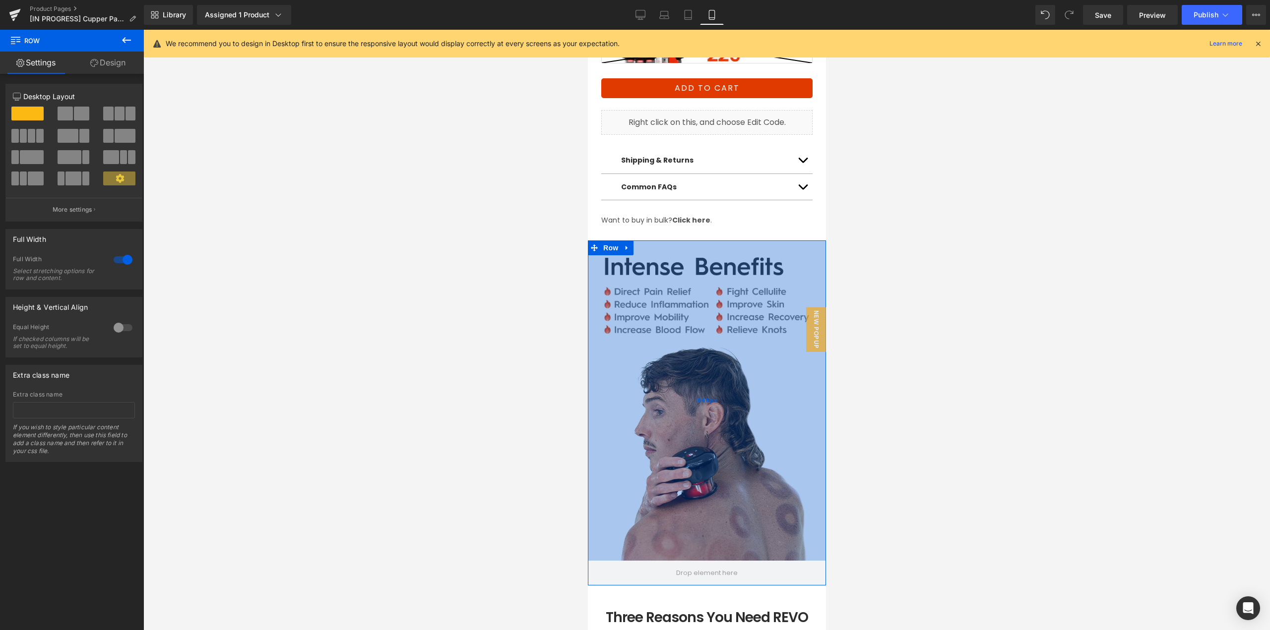
click at [707, 302] on div "646px" at bounding box center [706, 401] width 238 height 320
click at [879, 302] on div at bounding box center [706, 330] width 1127 height 601
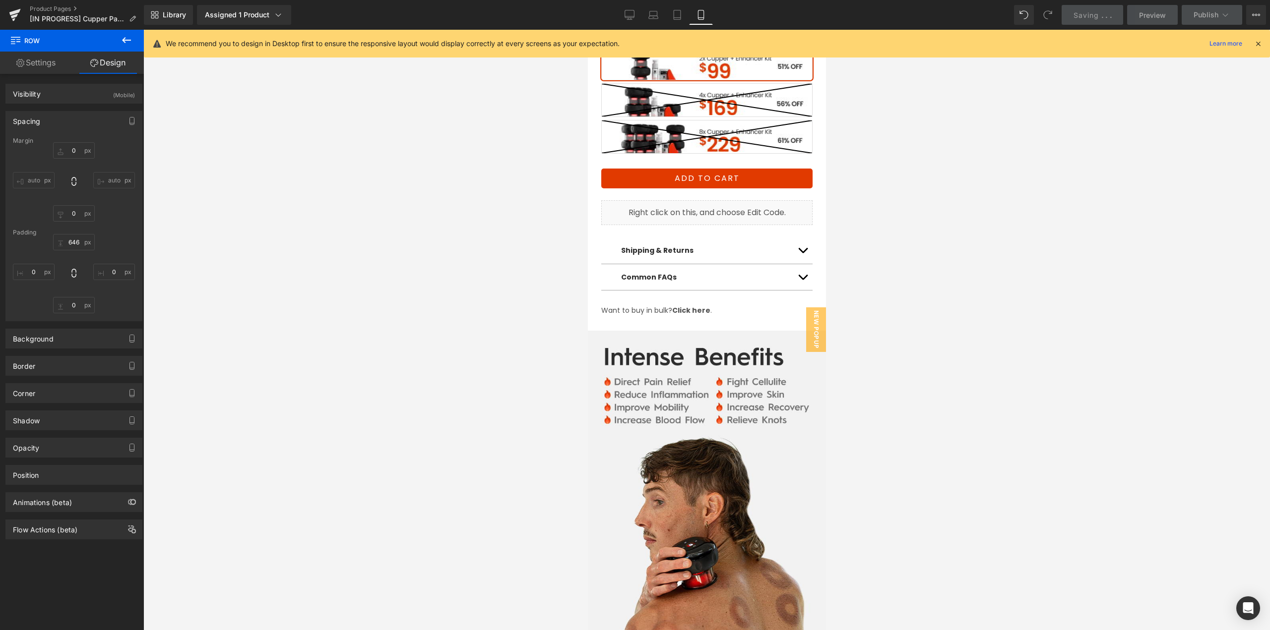
scroll to position [645, 0]
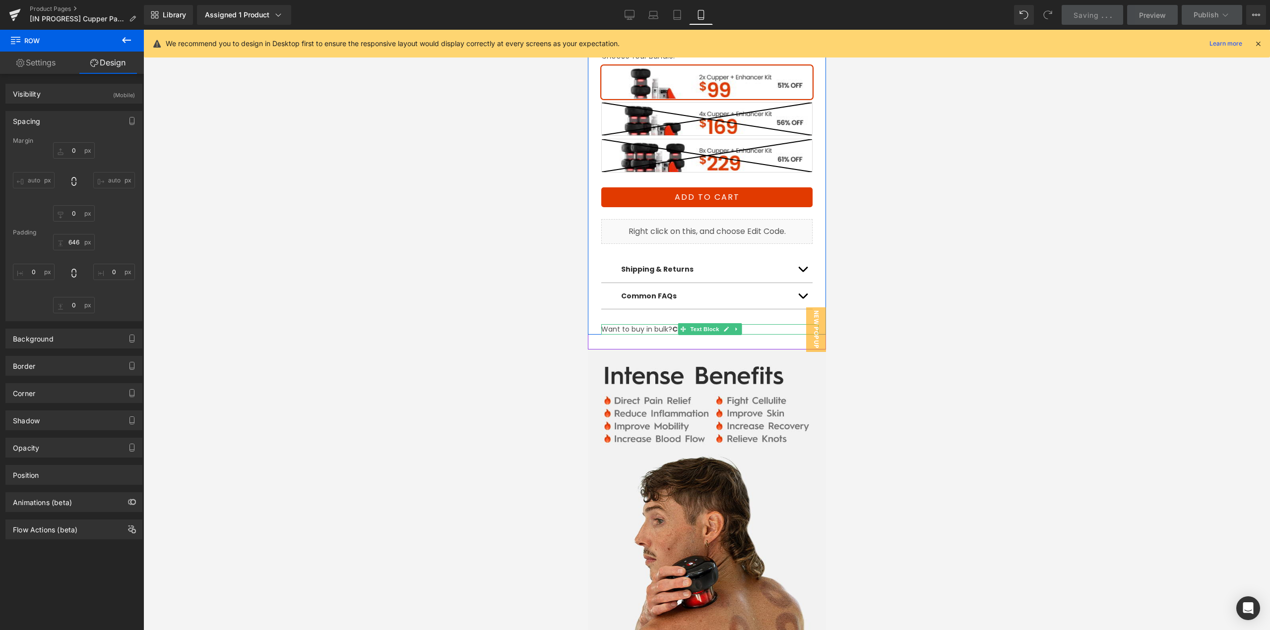
click at [738, 324] on p "Want to buy in bulk? Click here ." at bounding box center [709, 329] width 217 height 10
click at [734, 324] on p "Want to buy in bulk? Click here ." at bounding box center [709, 329] width 217 height 10
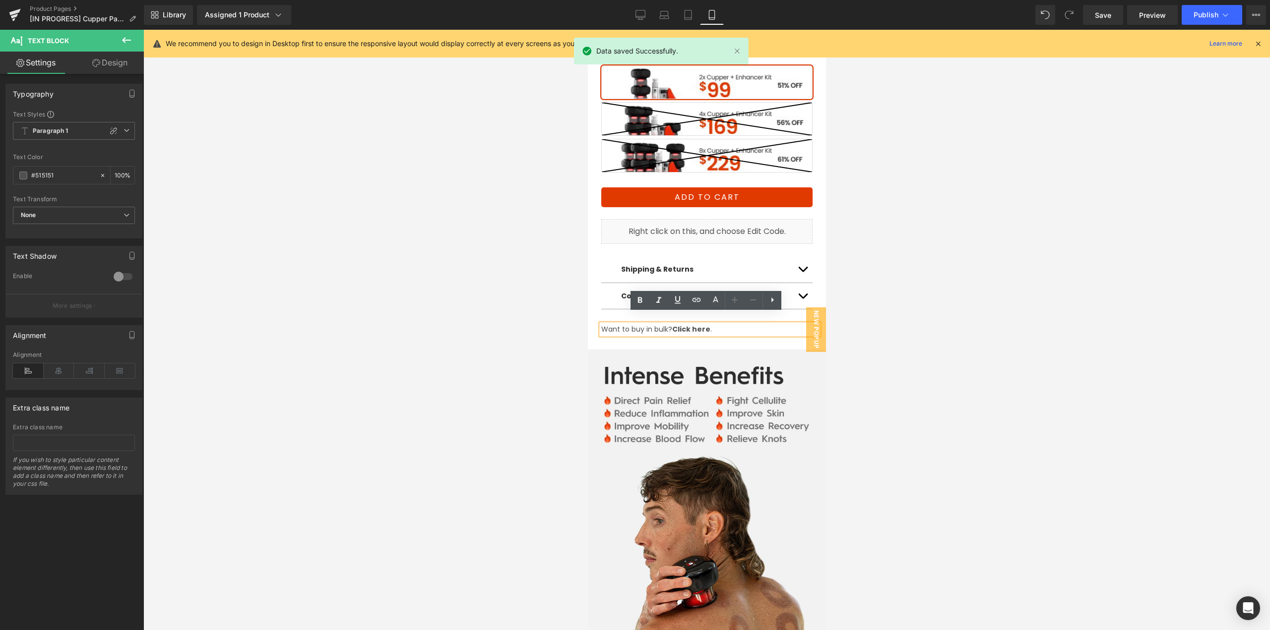
click at [994, 317] on div at bounding box center [706, 330] width 1127 height 601
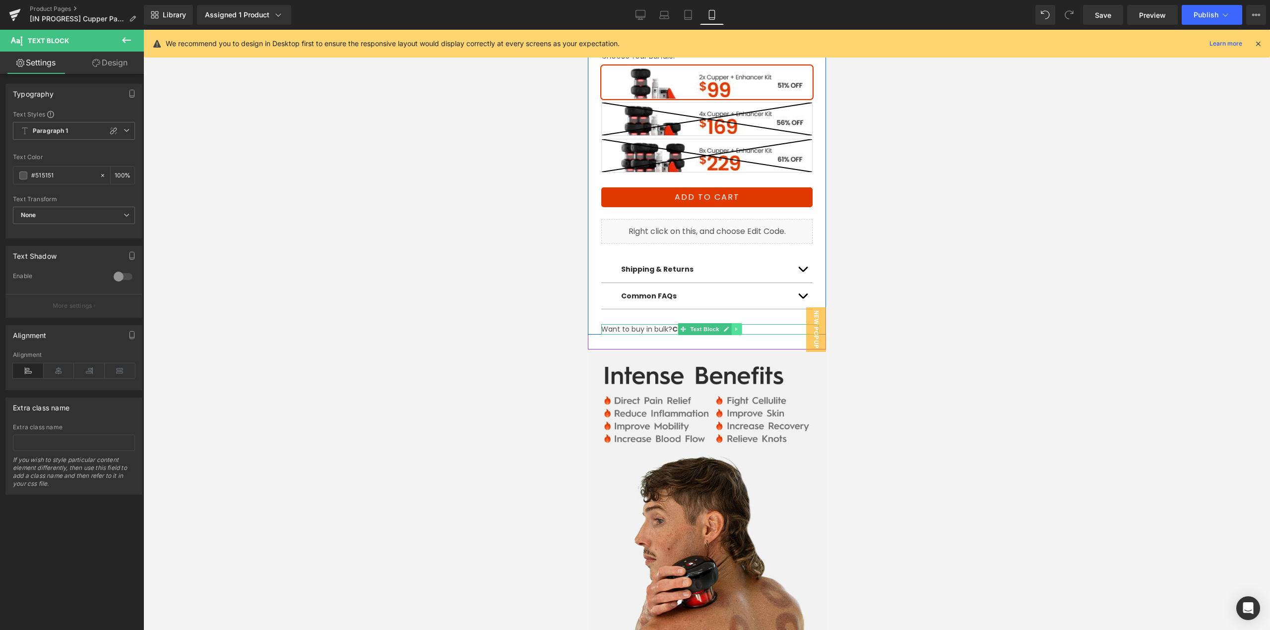
click at [735, 328] on icon at bounding box center [735, 329] width 1 height 3
click at [739, 327] on icon at bounding box center [741, 329] width 5 height 5
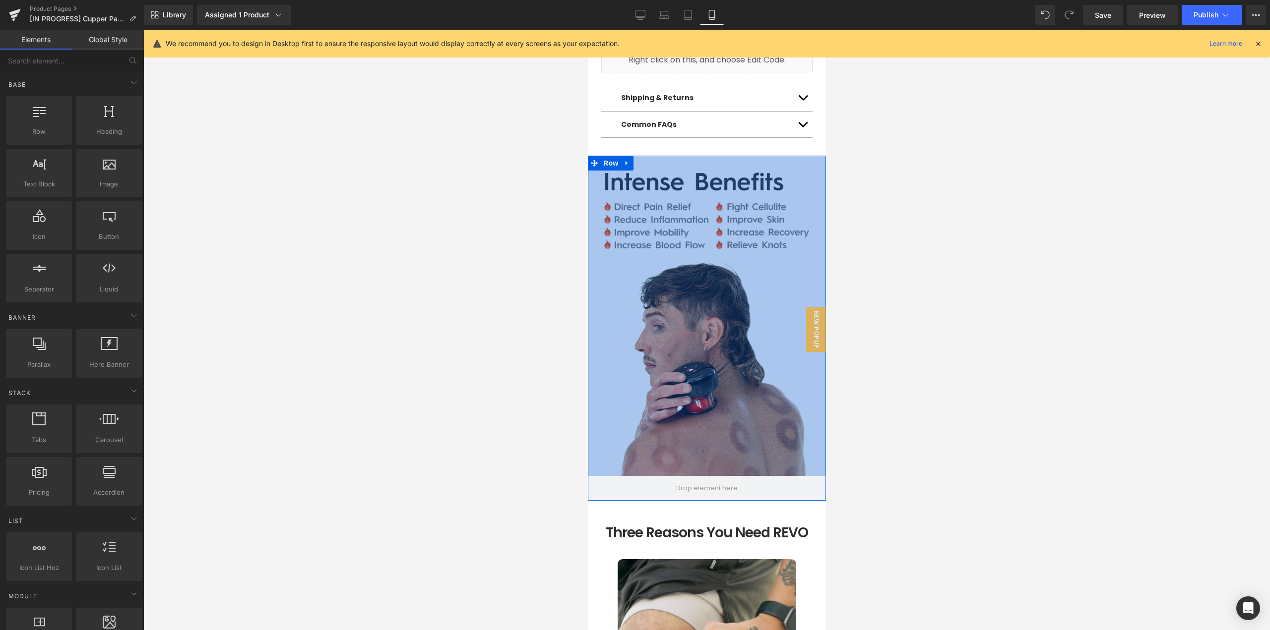
scroll to position [843, 0]
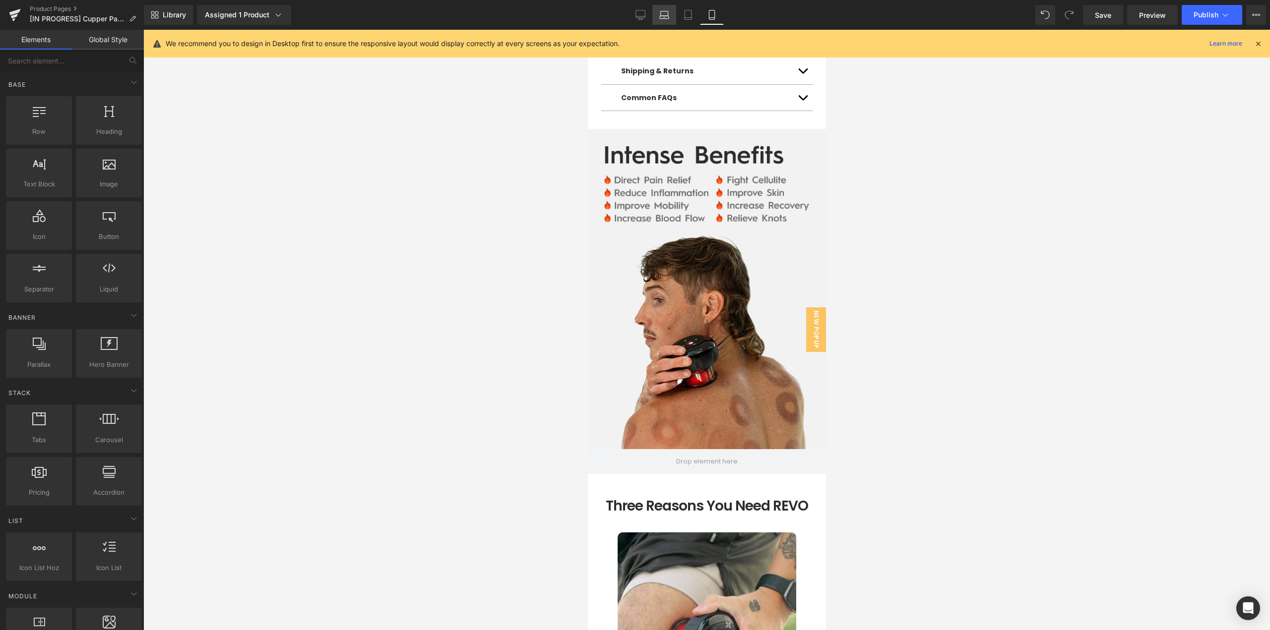
drag, startPoint x: 670, startPoint y: 18, endPoint x: 225, endPoint y: 248, distance: 500.5
click at [670, 18] on link "Laptop" at bounding box center [664, 15] width 24 height 20
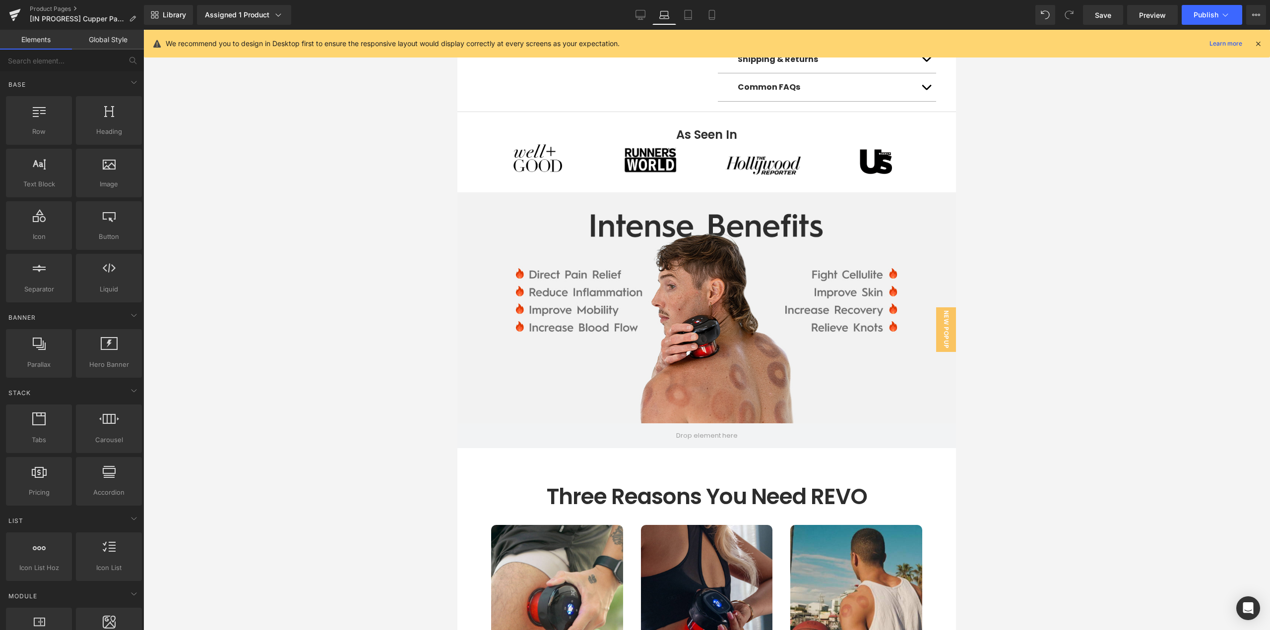
scroll to position [576, 0]
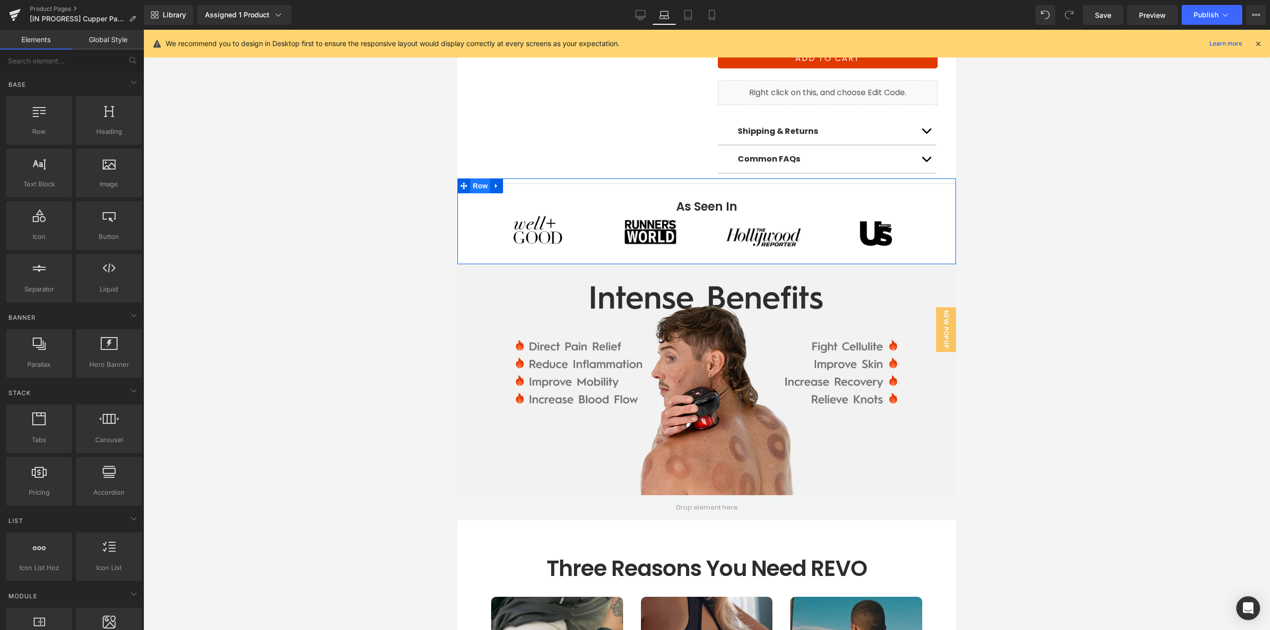
click at [474, 187] on span "Row" at bounding box center [480, 186] width 20 height 15
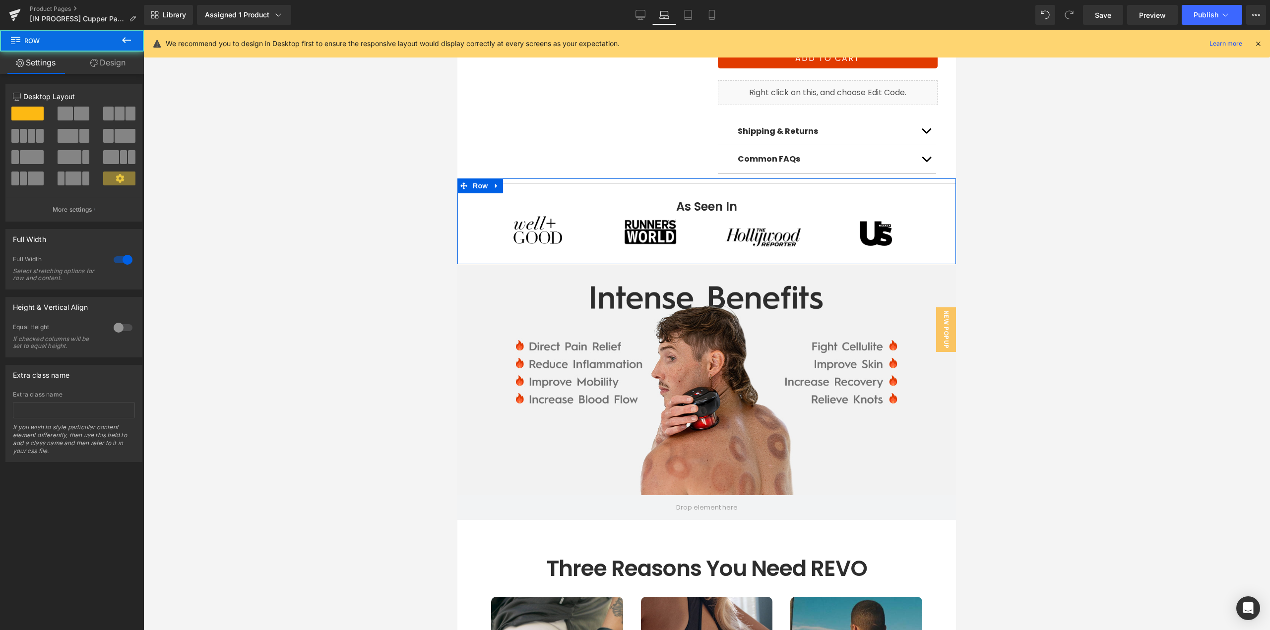
click at [119, 65] on link "Design" at bounding box center [108, 63] width 72 height 22
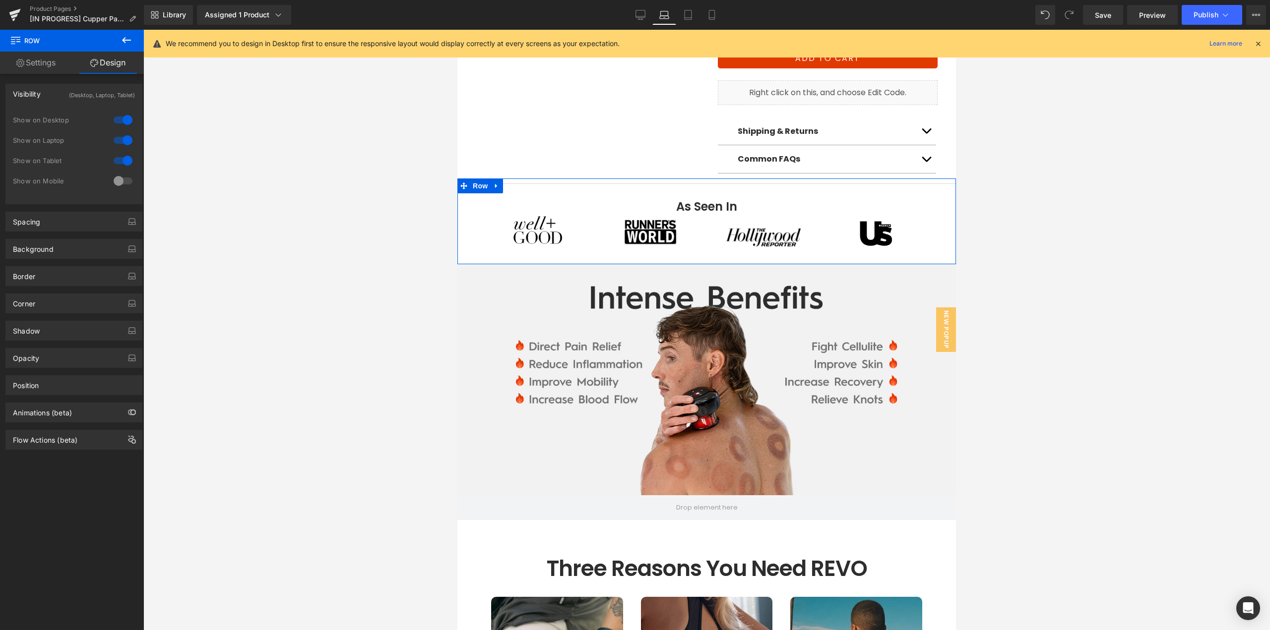
click at [122, 186] on div at bounding box center [123, 181] width 24 height 16
drag, startPoint x: 143, startPoint y: 255, endPoint x: 714, endPoint y: 19, distance: 617.7
click at [714, 19] on link "Mobile" at bounding box center [712, 15] width 24 height 20
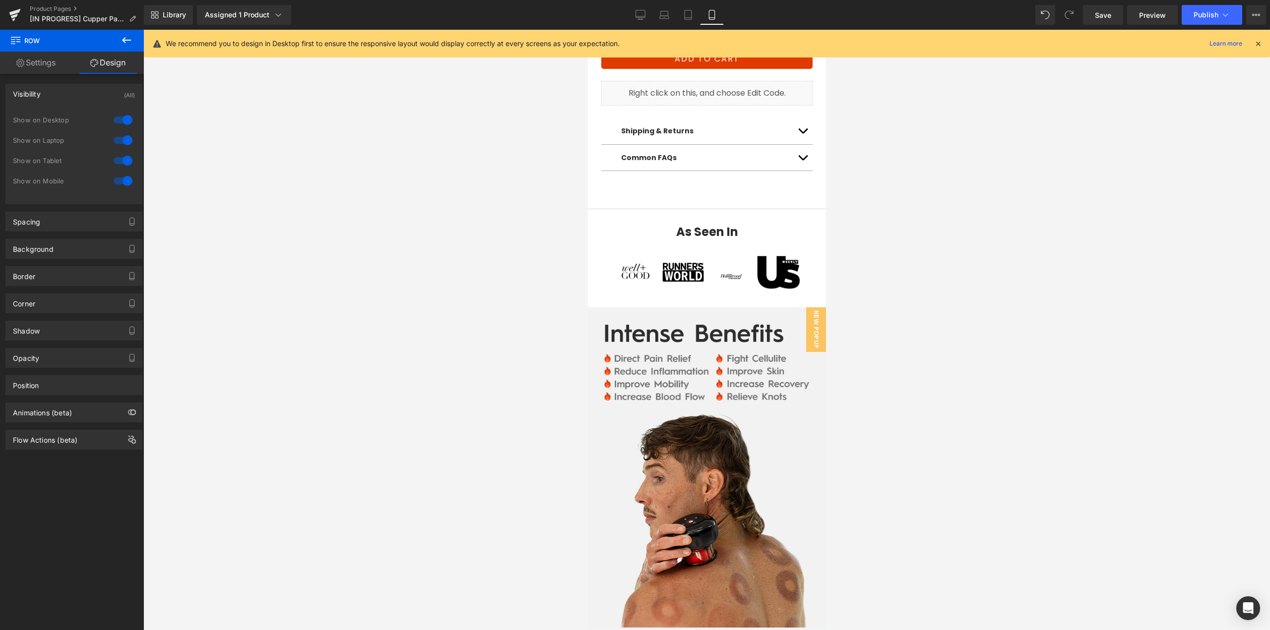
scroll to position [783, 0]
click at [704, 226] on span "Heading" at bounding box center [701, 232] width 27 height 12
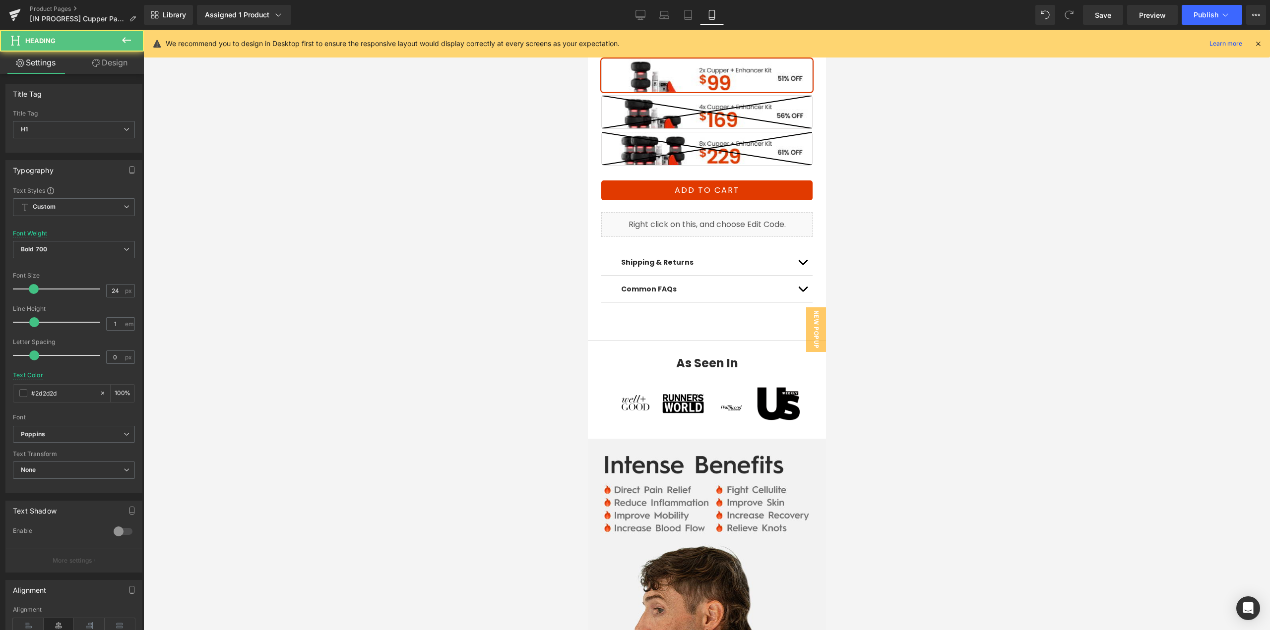
scroll to position [634, 0]
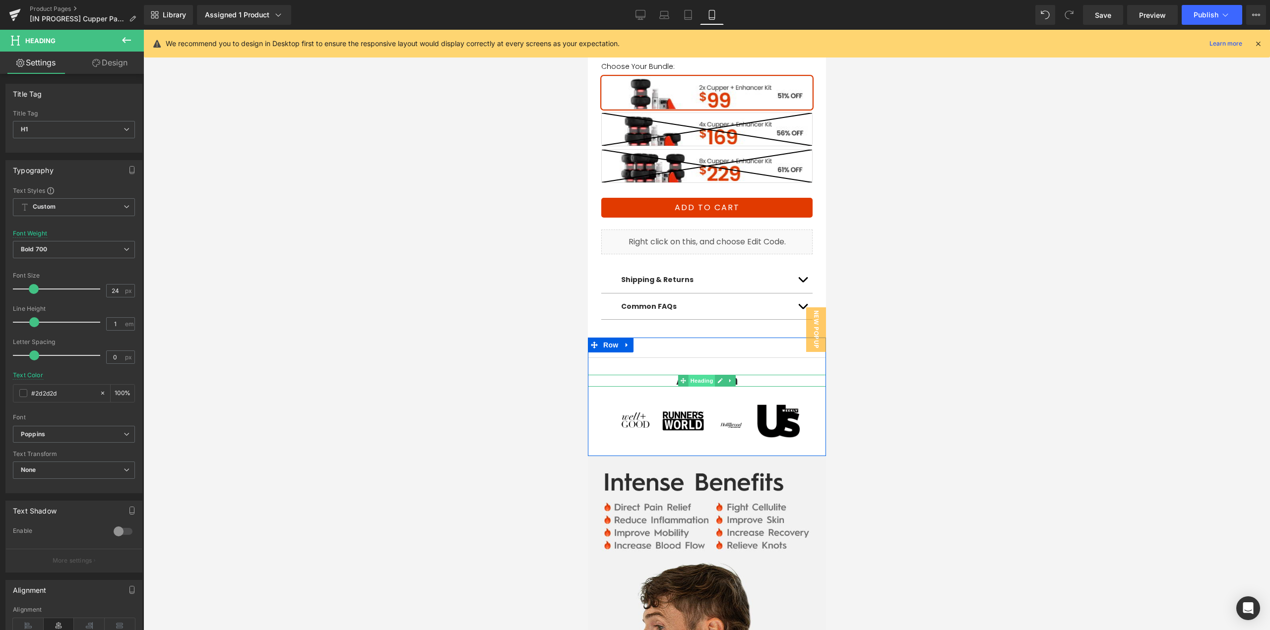
click at [695, 375] on span "Heading" at bounding box center [701, 381] width 27 height 12
click at [117, 289] on input "24" at bounding box center [115, 291] width 17 height 12
type input "20"
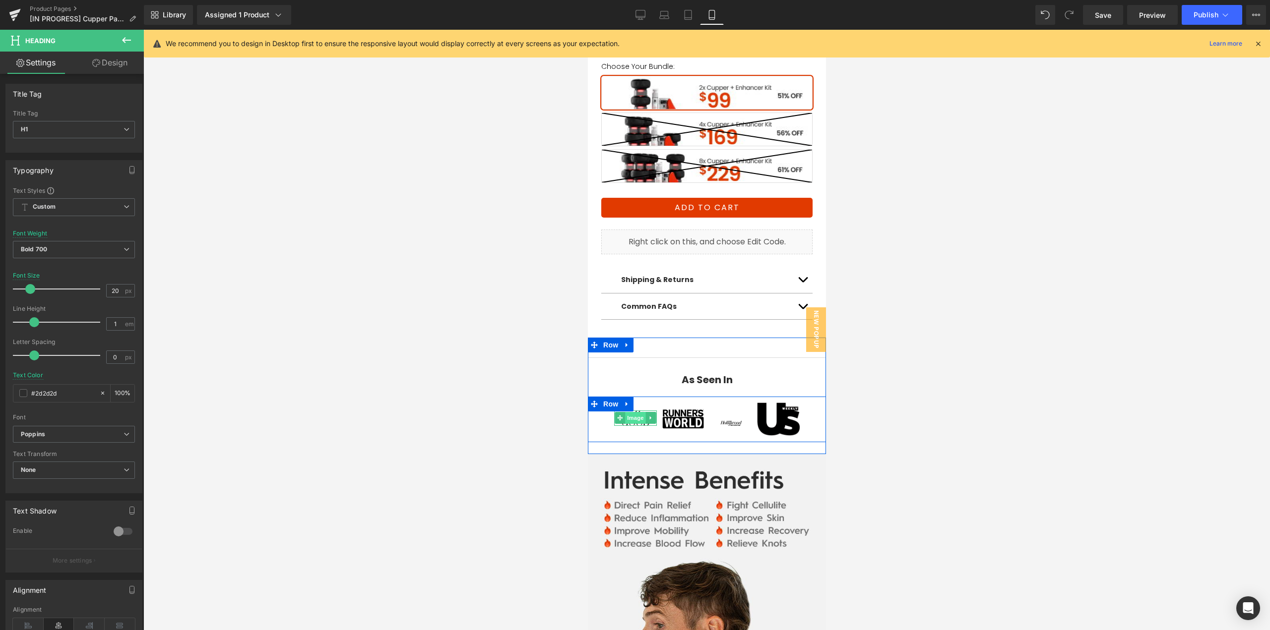
click at [634, 412] on span "Image" at bounding box center [635, 418] width 21 height 12
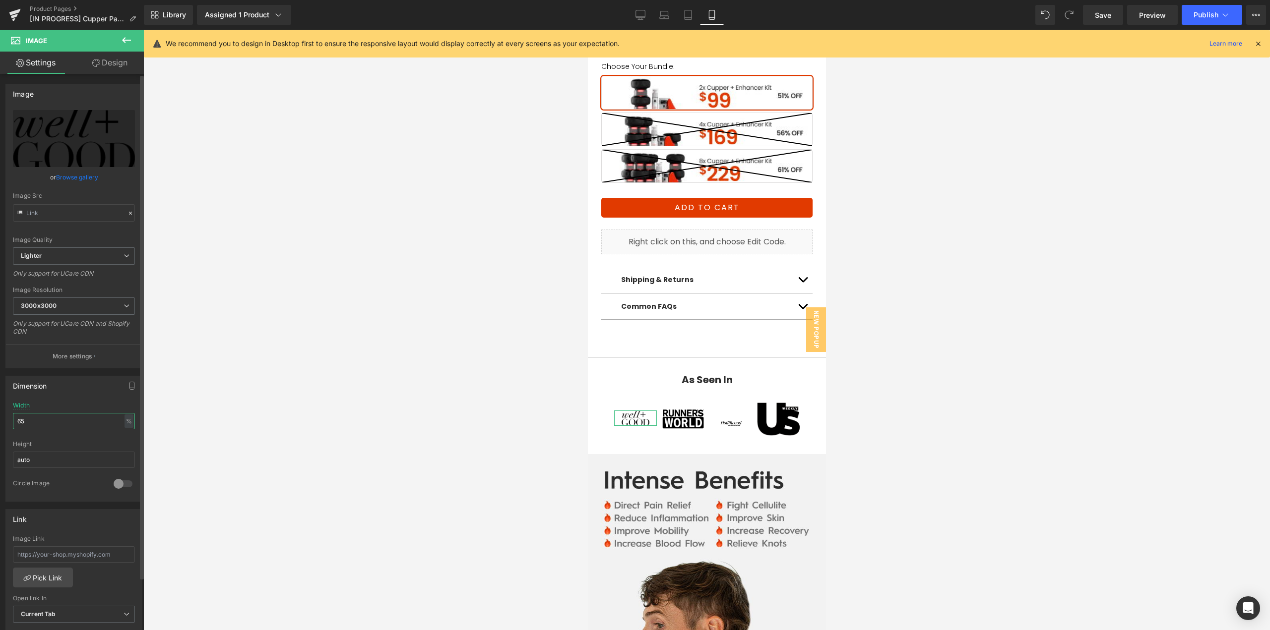
drag, startPoint x: 19, startPoint y: 422, endPoint x: 0, endPoint y: 425, distance: 19.1
click at [0, 425] on div "Dimension 65% Width 65 % % px auto Height auto 0 Circle Image" at bounding box center [74, 435] width 148 height 133
type input "100"
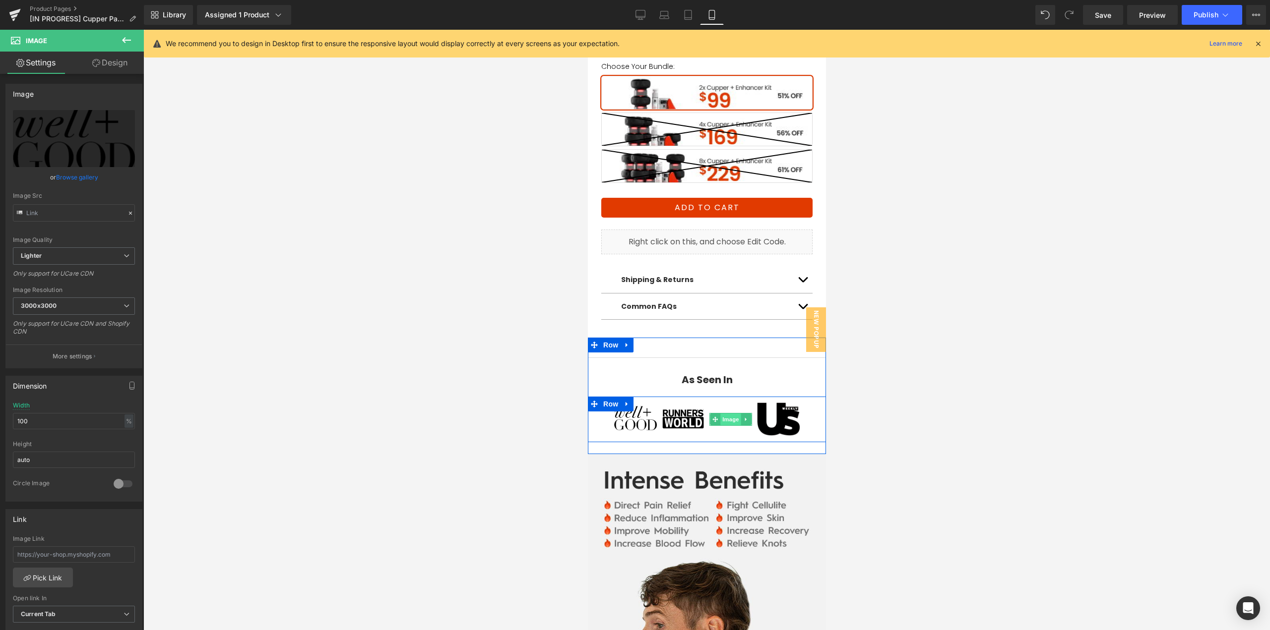
click at [724, 414] on span "Image" at bounding box center [730, 420] width 21 height 12
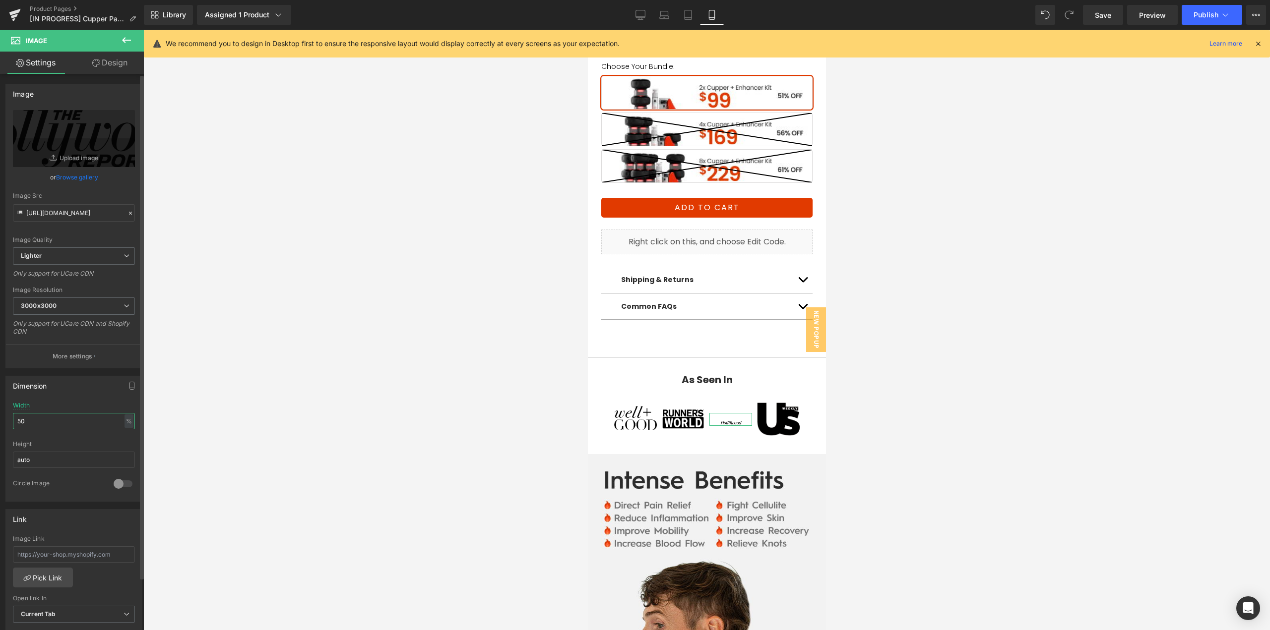
click at [0, 416] on div "Dimension 50% Width 50 % % px auto Height auto 0 Circle Image" at bounding box center [74, 435] width 148 height 133
type input "100"
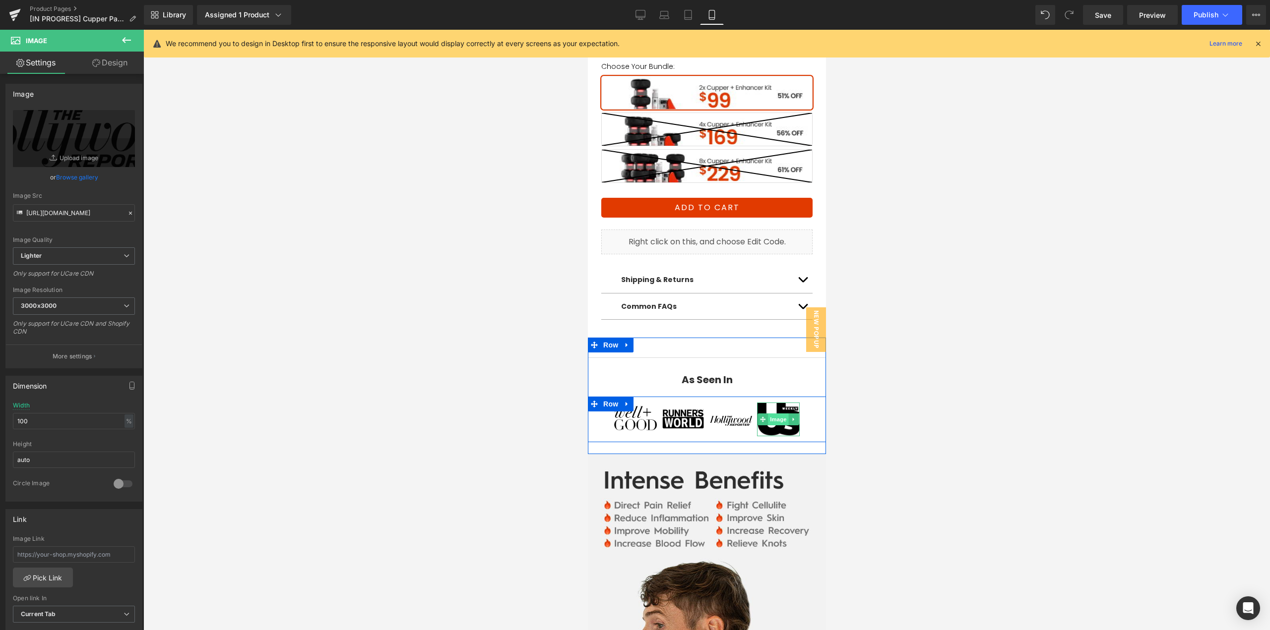
click at [771, 414] on span "Image" at bounding box center [777, 420] width 21 height 12
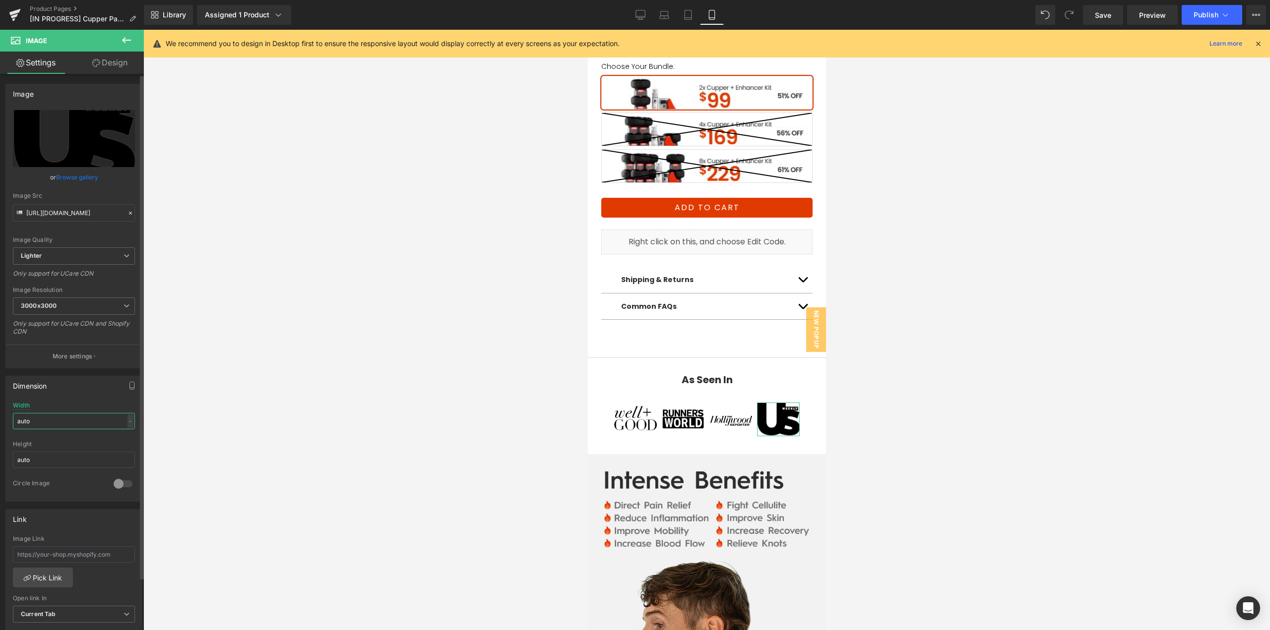
drag, startPoint x: 63, startPoint y: 420, endPoint x: 0, endPoint y: 426, distance: 63.8
click at [0, 425] on div "Dimension auto Width auto - % px auto Height auto 0 Circle Image" at bounding box center [74, 435] width 148 height 133
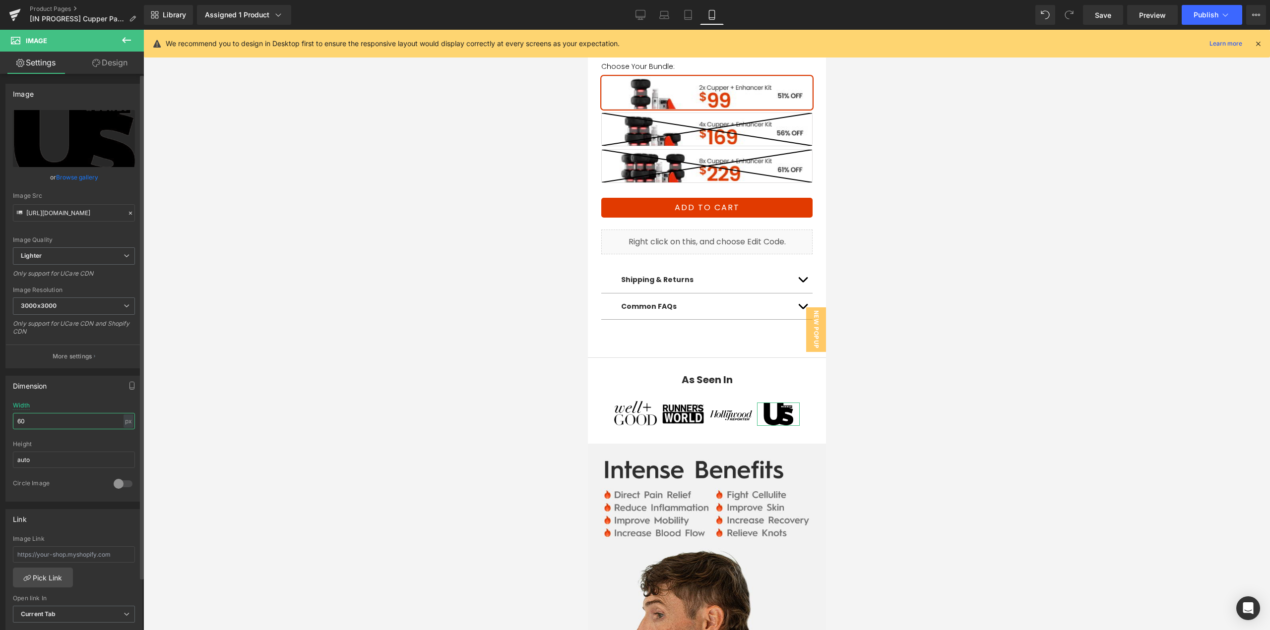
drag, startPoint x: 13, startPoint y: 420, endPoint x: 3, endPoint y: 422, distance: 10.5
click at [3, 422] on div "Dimension auto Width 60 px % px auto Height auto 0 Circle Image" at bounding box center [74, 435] width 148 height 133
type input "50"
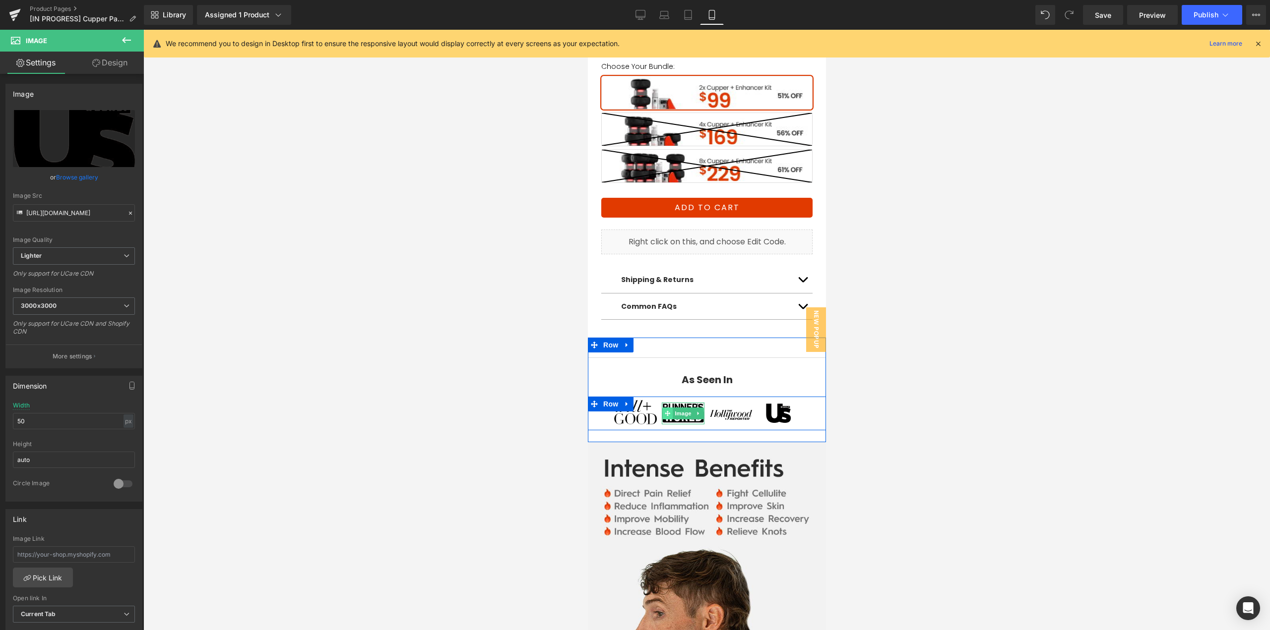
click at [667, 408] on span at bounding box center [667, 414] width 10 height 12
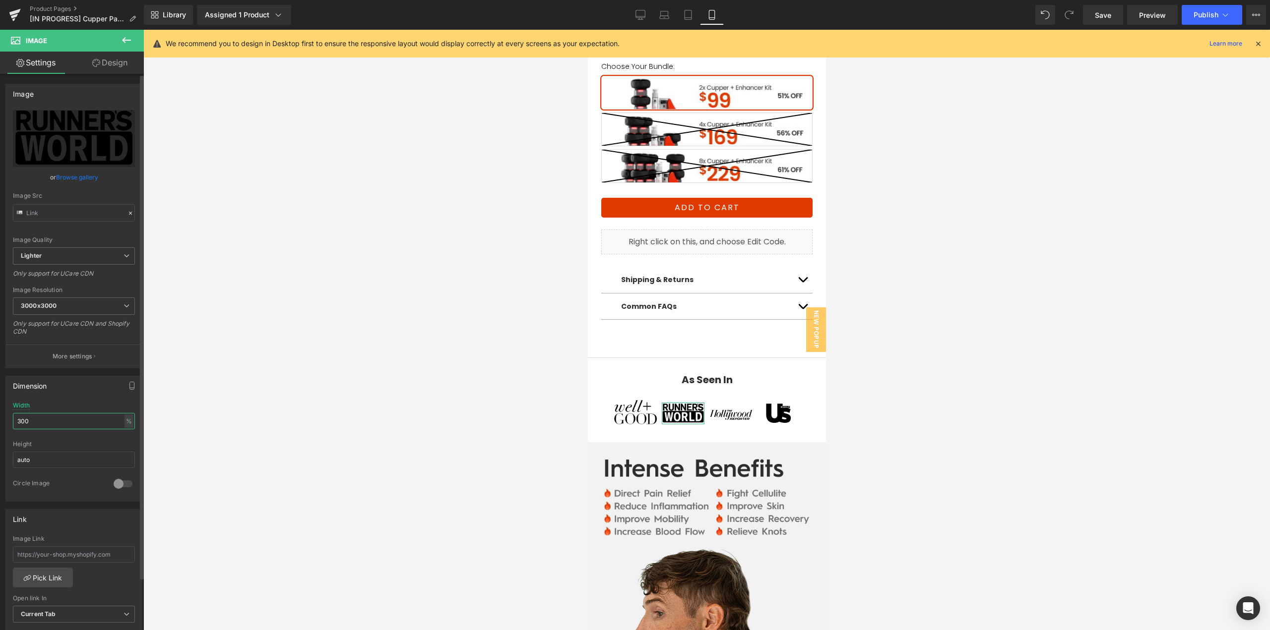
drag, startPoint x: 43, startPoint y: 421, endPoint x: 0, endPoint y: 421, distance: 43.2
click at [0, 421] on div "Dimension 300% Width 300 % % px auto Height auto 0 Circle Image" at bounding box center [74, 435] width 148 height 133
drag, startPoint x: 36, startPoint y: 421, endPoint x: 0, endPoint y: 421, distance: 35.7
click at [0, 421] on div "Dimension 300% Width 50 % % px auto Height auto 0 Circle Image" at bounding box center [74, 435] width 148 height 133
type input "90"
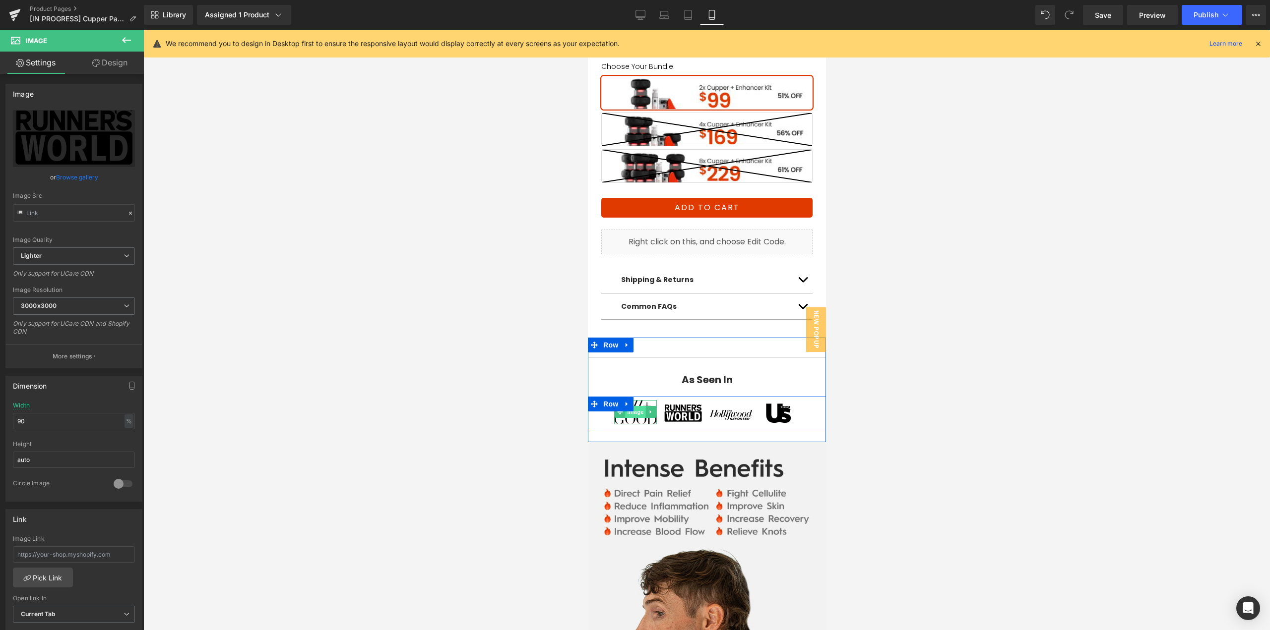
click at [632, 406] on span "Image" at bounding box center [635, 412] width 21 height 12
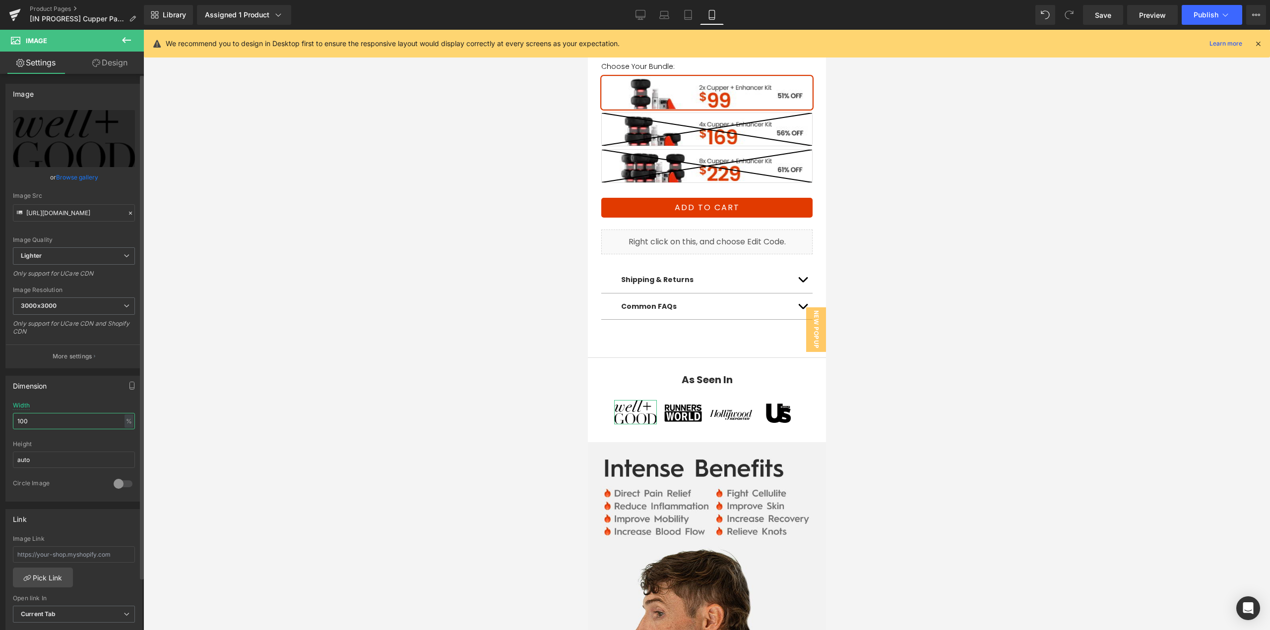
click at [0, 415] on div "Dimension 100% Width 100 % % px auto Height auto 0 Circle Image" at bounding box center [74, 435] width 148 height 133
type input "80"
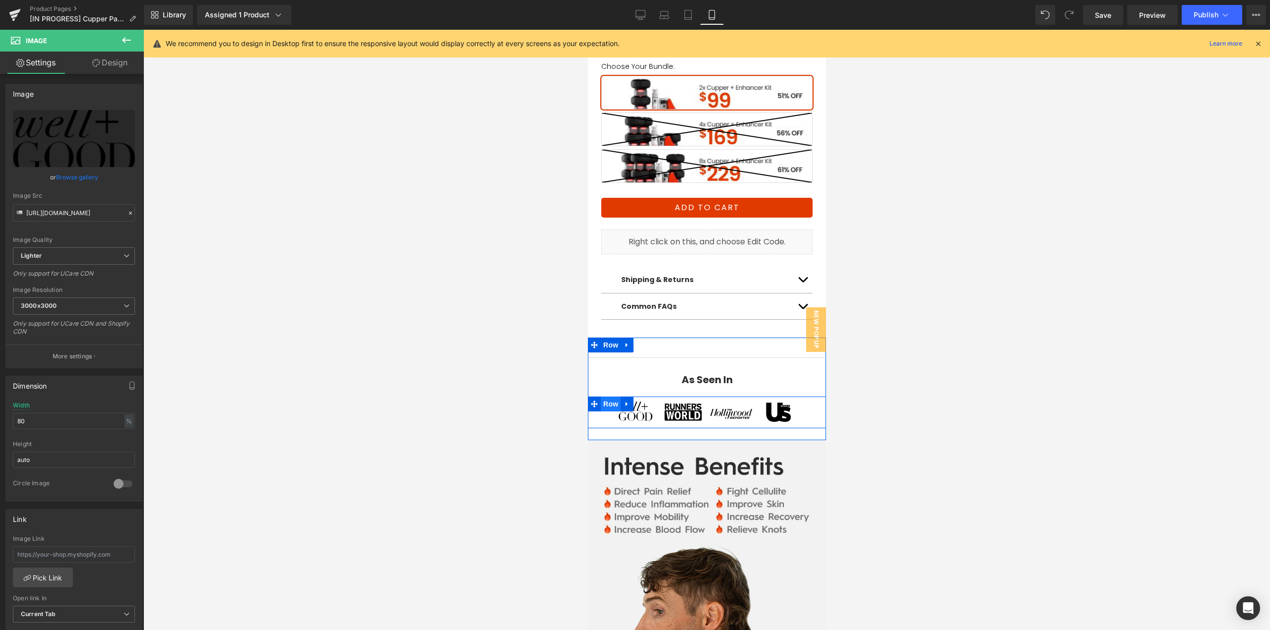
click at [608, 397] on span "Row" at bounding box center [610, 404] width 20 height 15
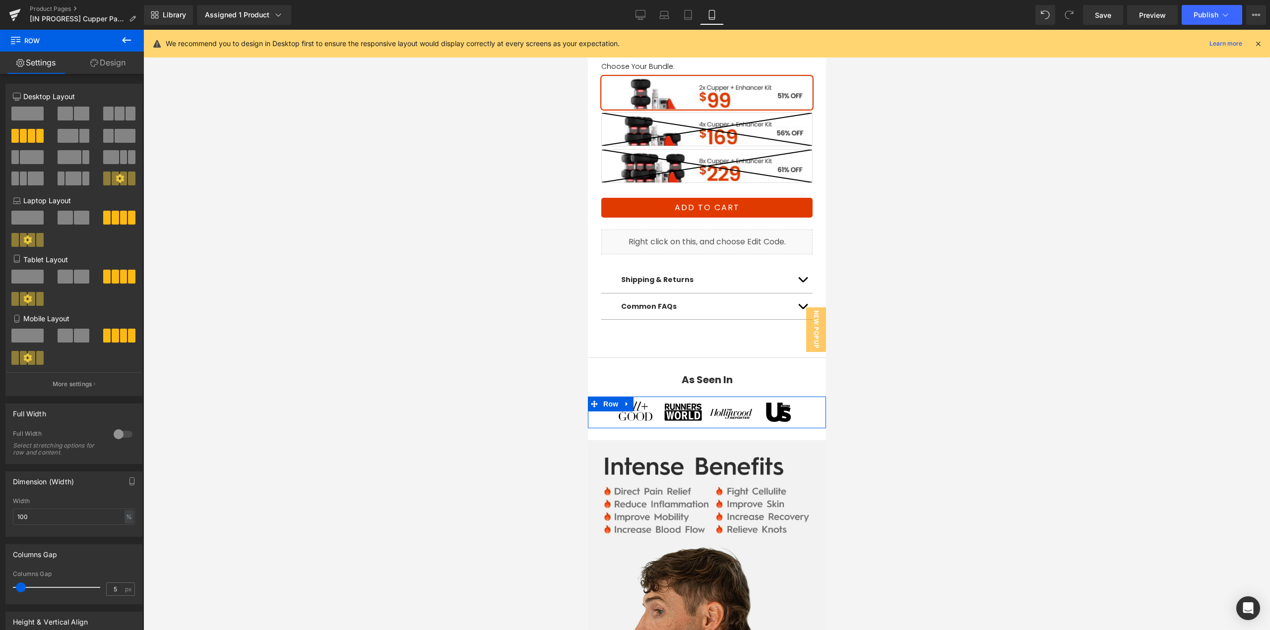
click at [116, 60] on link "Design" at bounding box center [108, 63] width 72 height 22
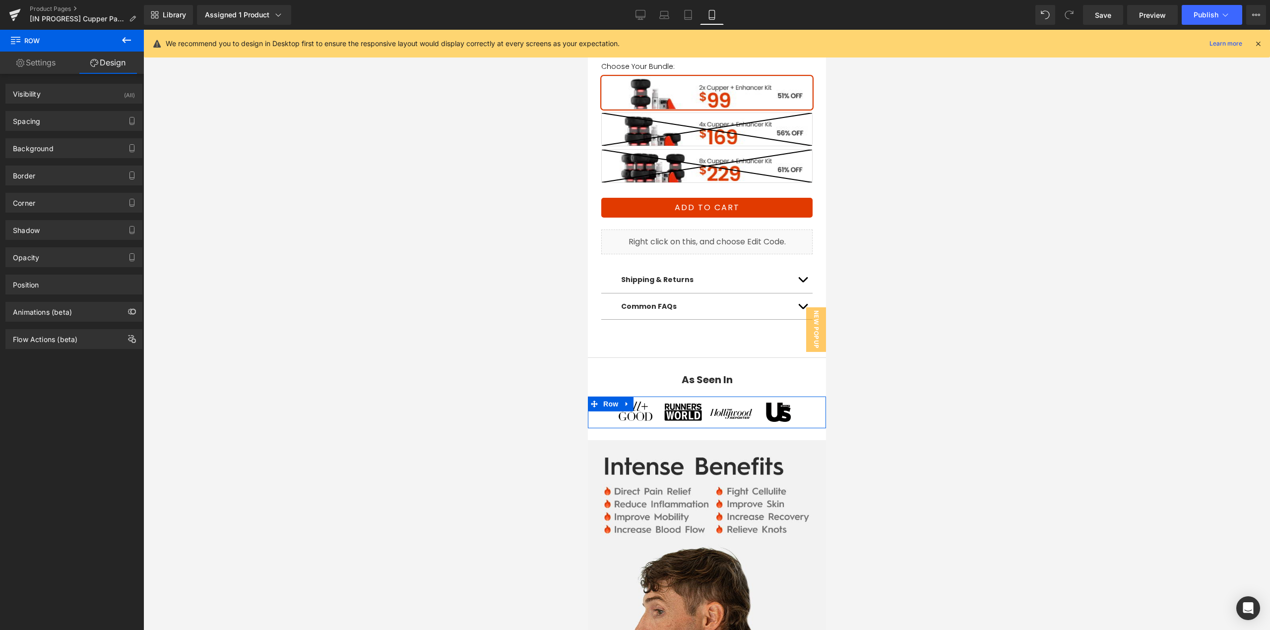
click at [37, 123] on div "Spacing" at bounding box center [26, 119] width 27 height 14
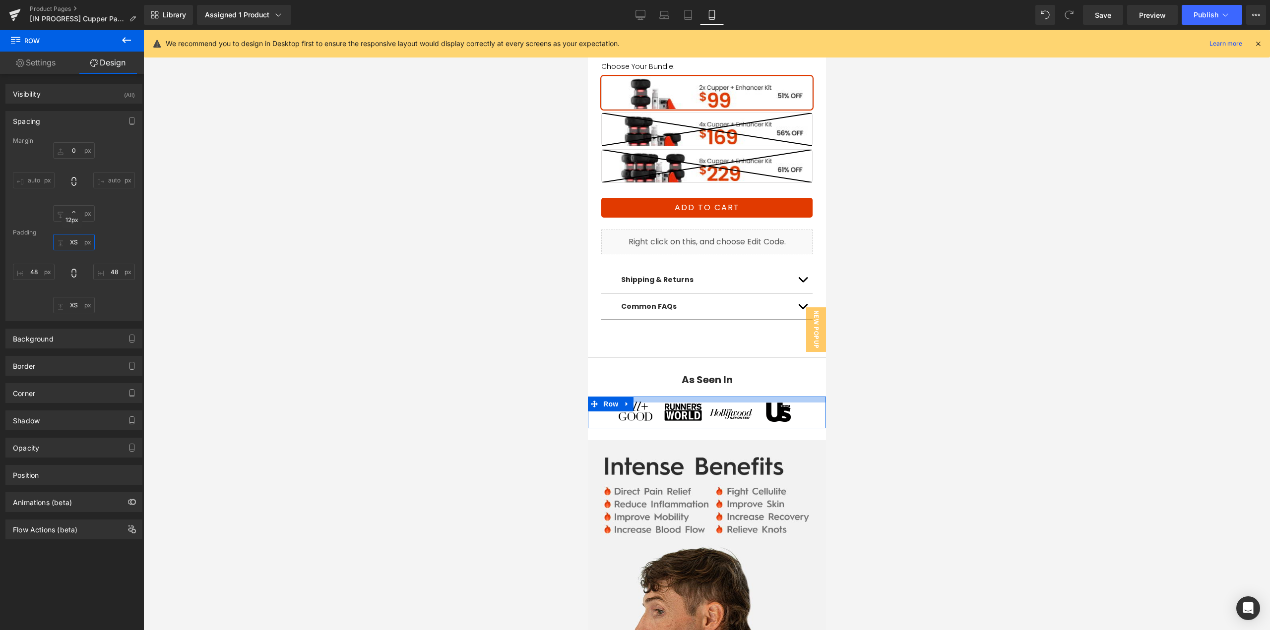
click at [76, 240] on input "text" at bounding box center [74, 242] width 42 height 16
click at [71, 241] on input "text" at bounding box center [74, 242] width 42 height 16
type input "XS"
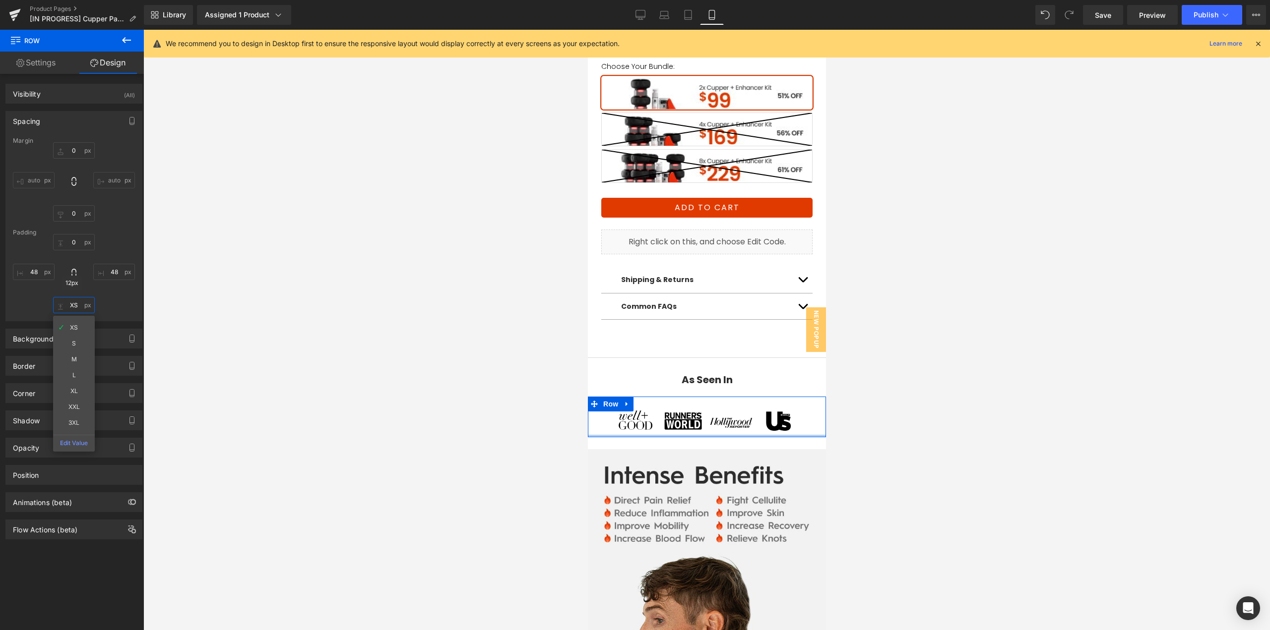
click at [78, 309] on input "text" at bounding box center [74, 305] width 42 height 16
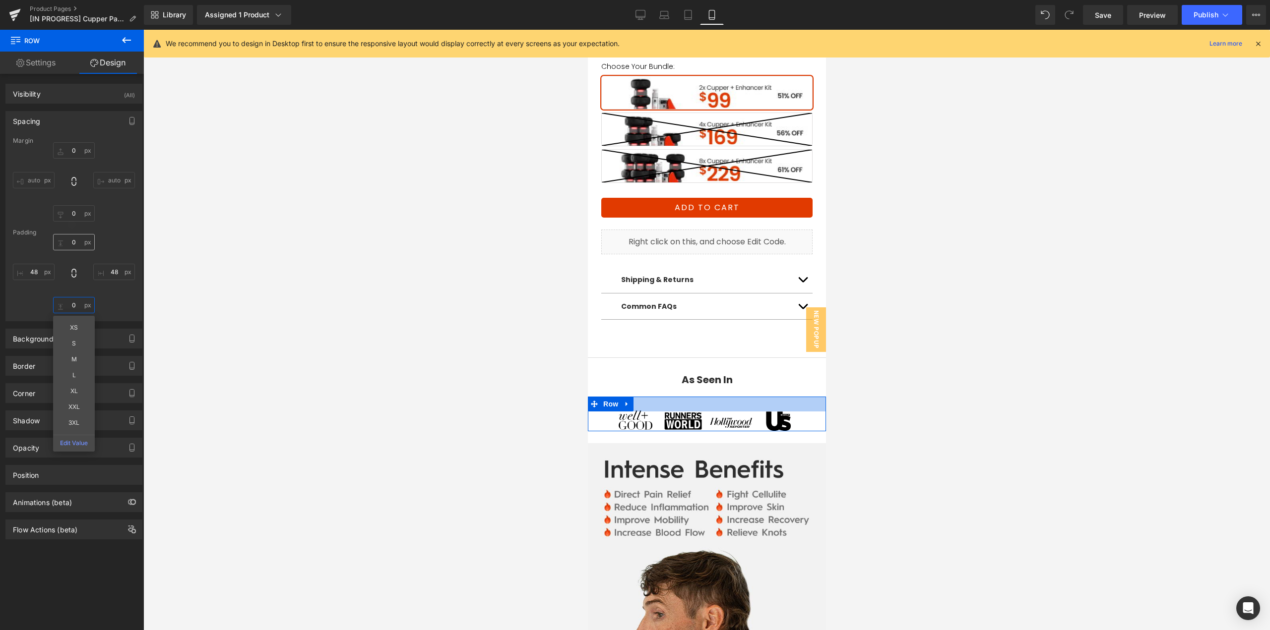
type input "0"
click at [77, 239] on input "text" at bounding box center [74, 242] width 42 height 16
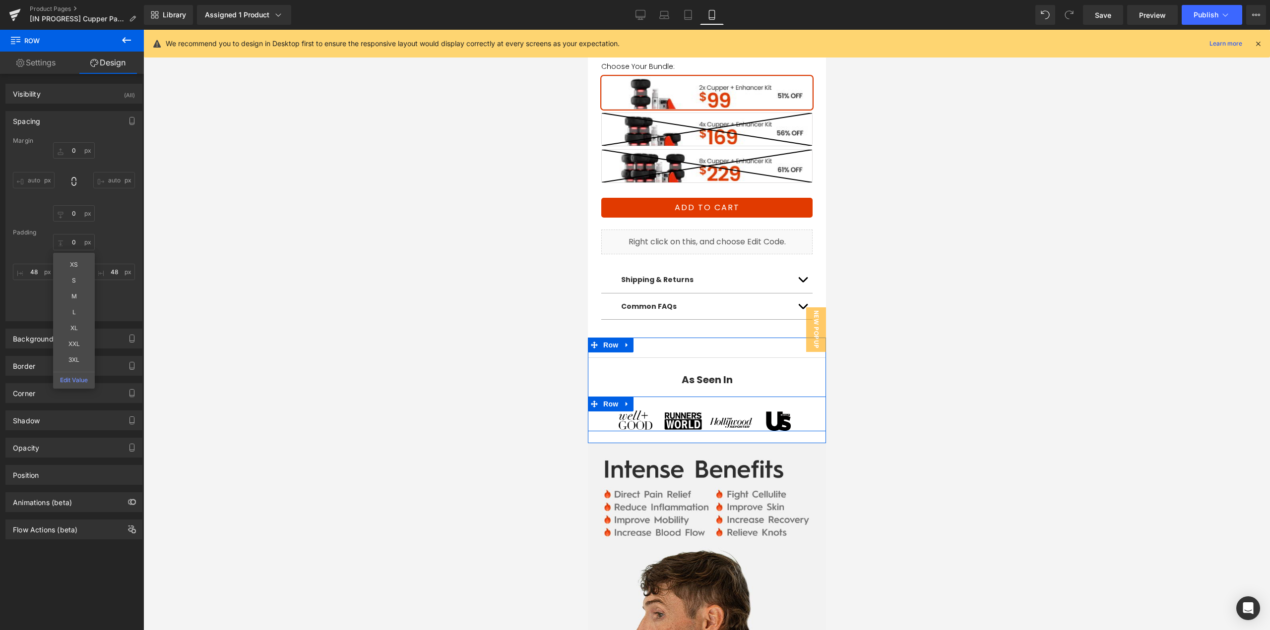
click at [677, 416] on span "Image" at bounding box center [682, 422] width 21 height 12
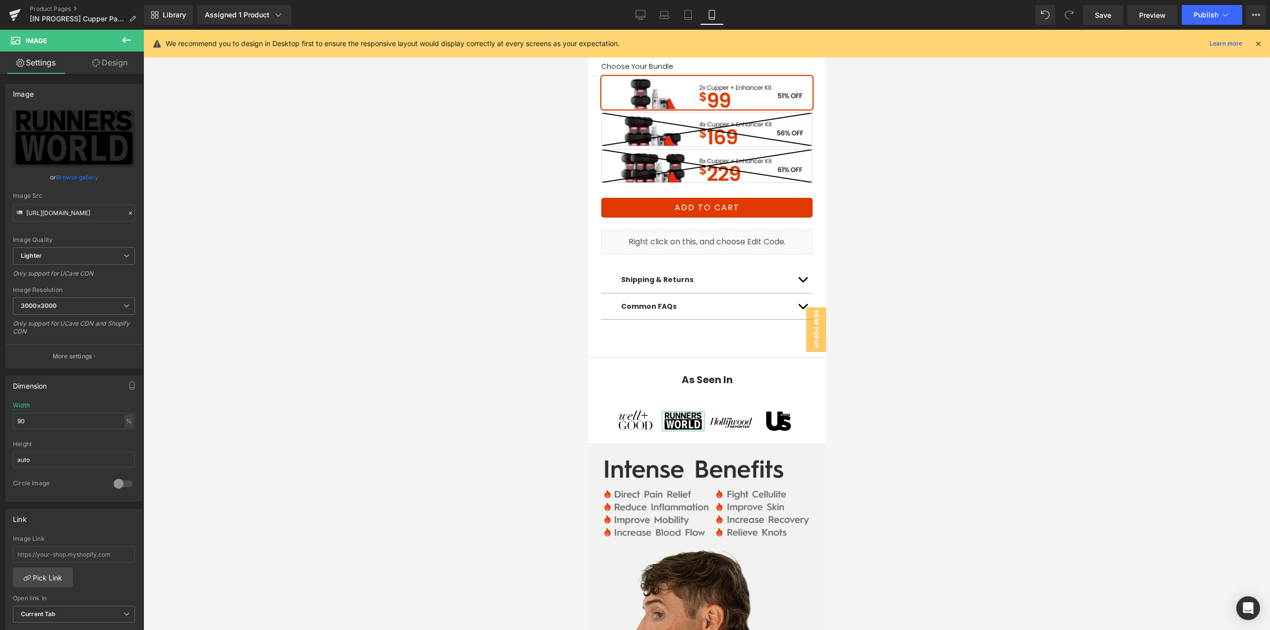
click at [116, 60] on link "Design" at bounding box center [110, 63] width 72 height 22
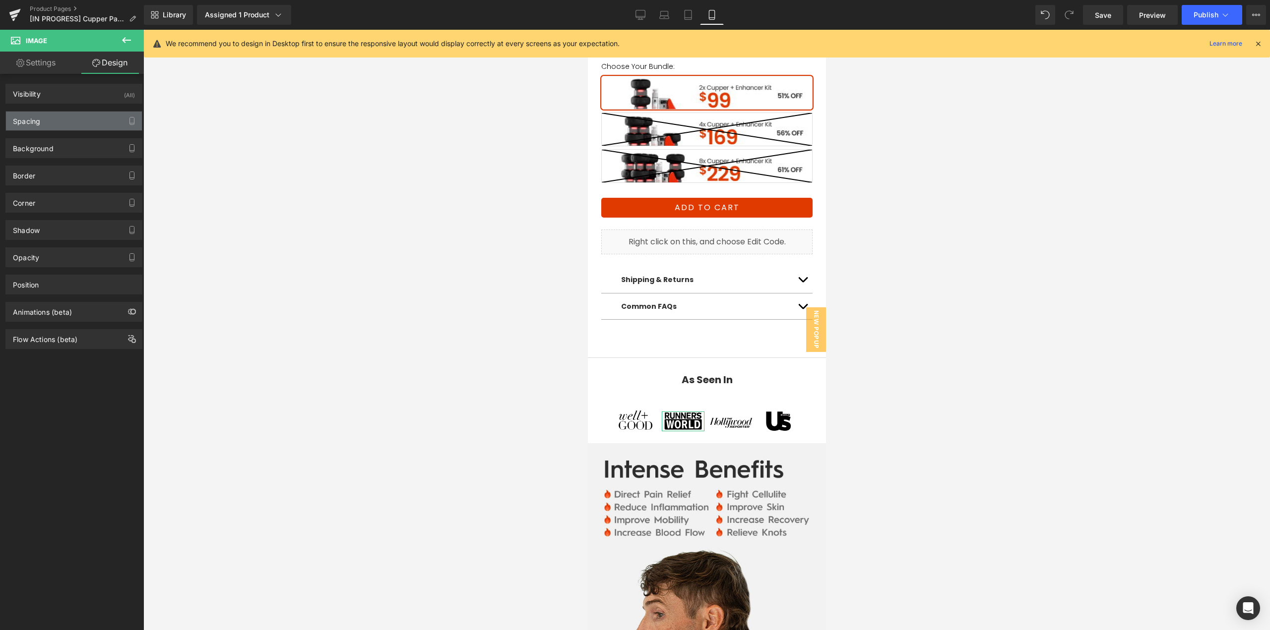
click at [58, 122] on div "Spacing" at bounding box center [74, 121] width 136 height 19
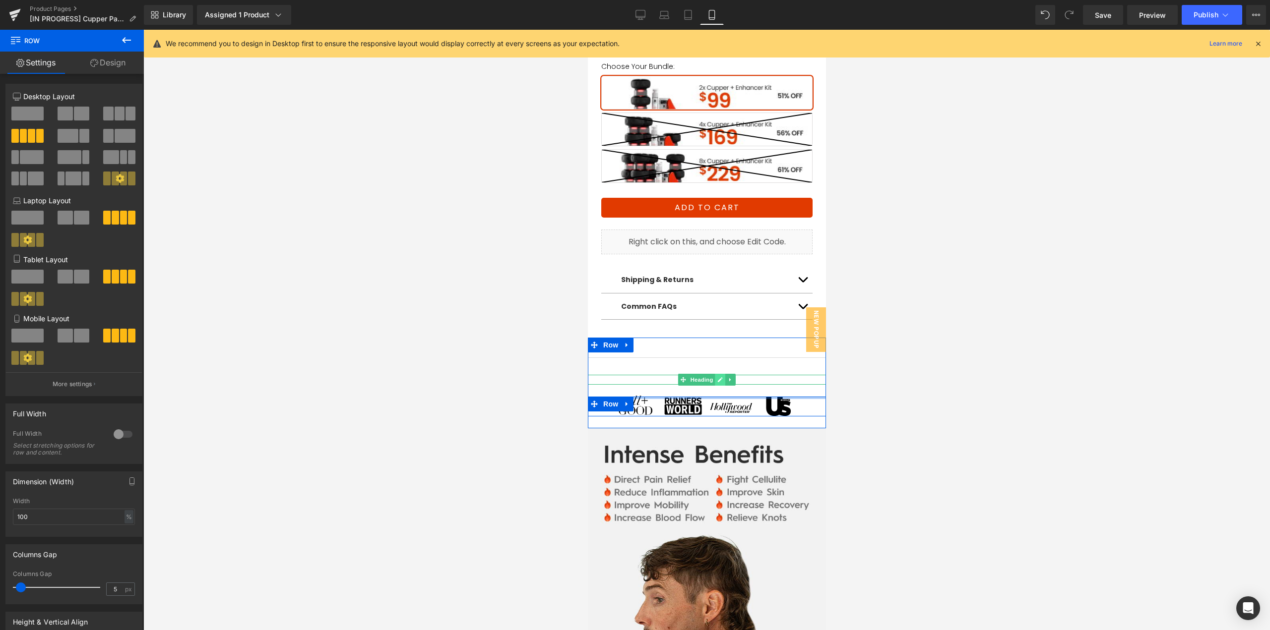
drag, startPoint x: 715, startPoint y: 397, endPoint x: 718, endPoint y: 370, distance: 27.9
click at [718, 370] on div "Separator As Seen In Heading Image Image Image Image Row" at bounding box center [706, 385] width 238 height 64
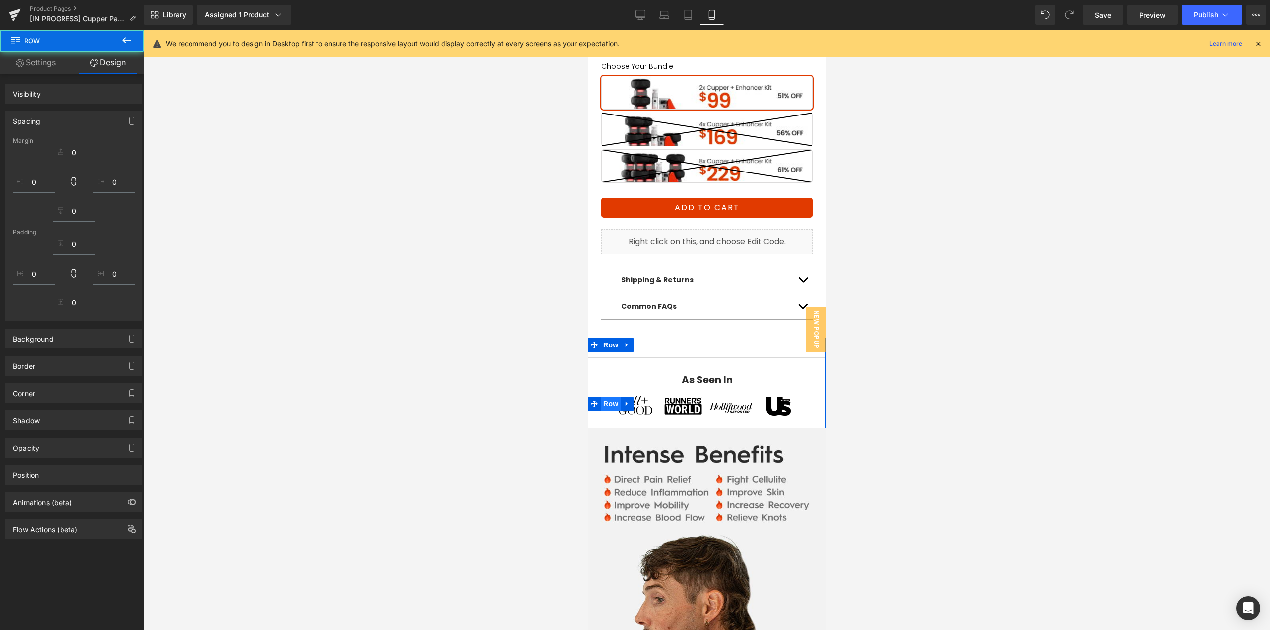
click at [601, 397] on span "Row" at bounding box center [610, 404] width 20 height 15
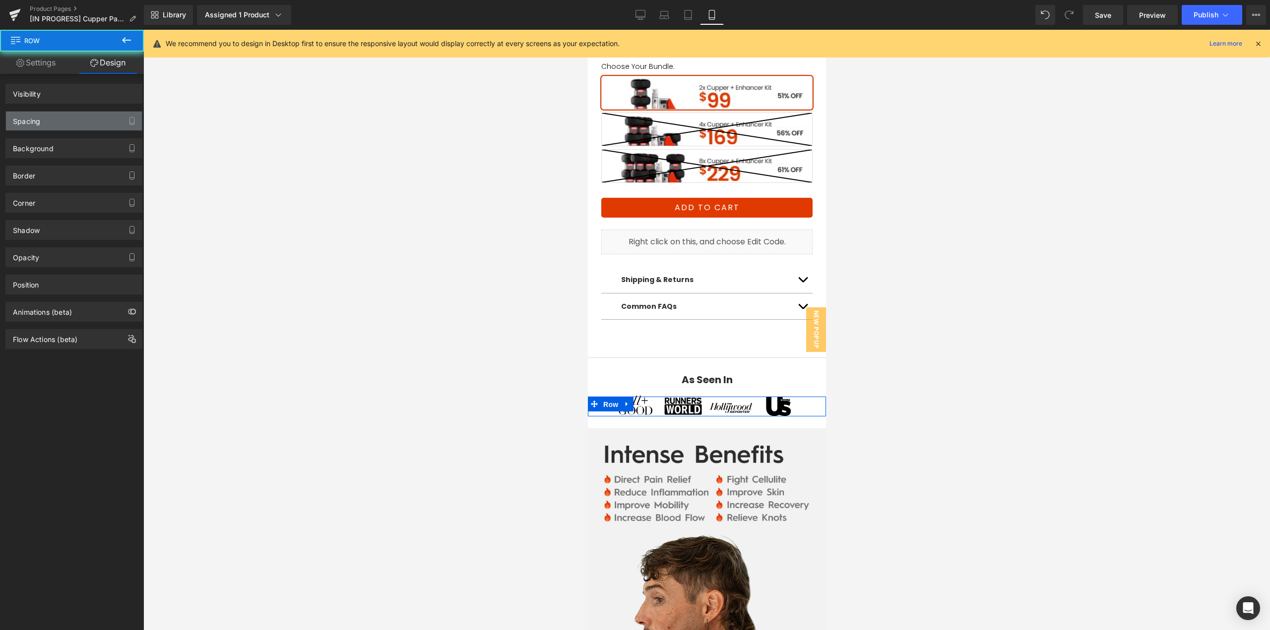
click at [42, 126] on div "Spacing" at bounding box center [74, 121] width 136 height 19
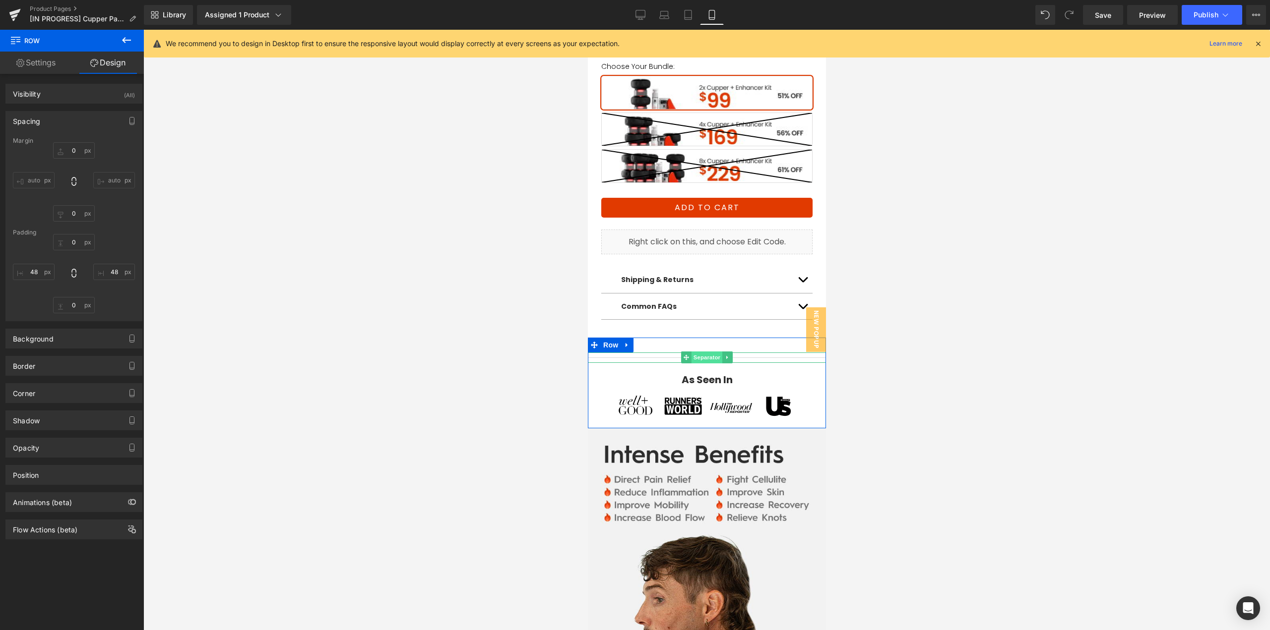
click at [695, 352] on span "Separator" at bounding box center [706, 358] width 31 height 12
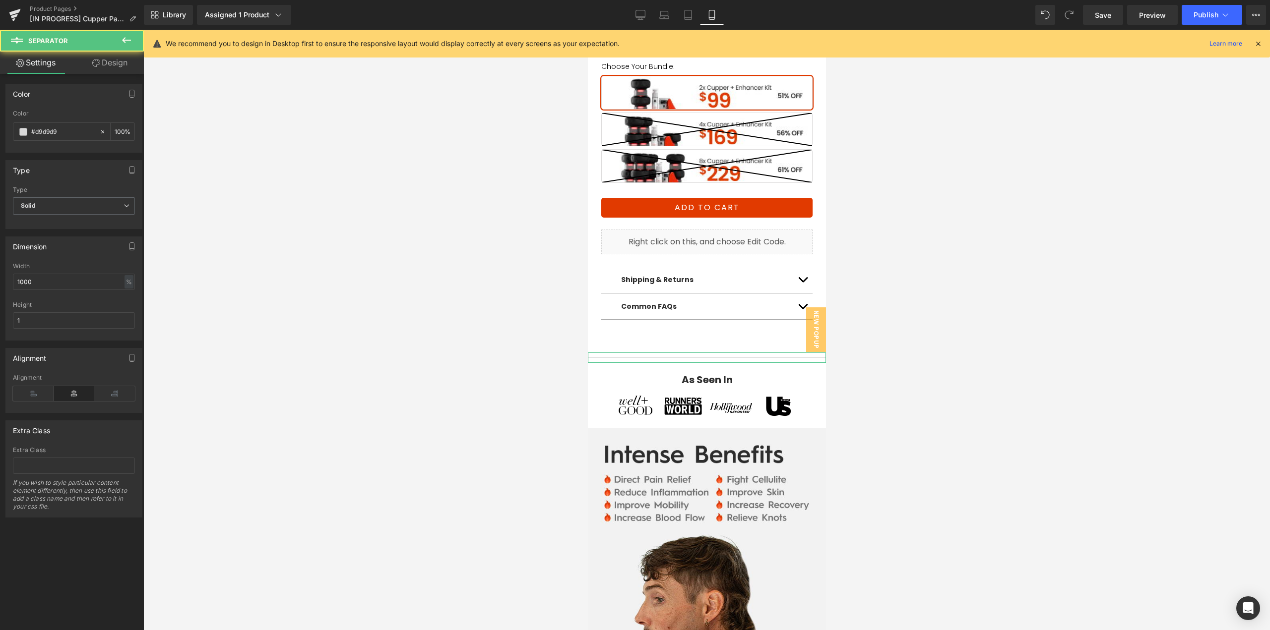
click at [115, 63] on link "Design" at bounding box center [110, 63] width 72 height 22
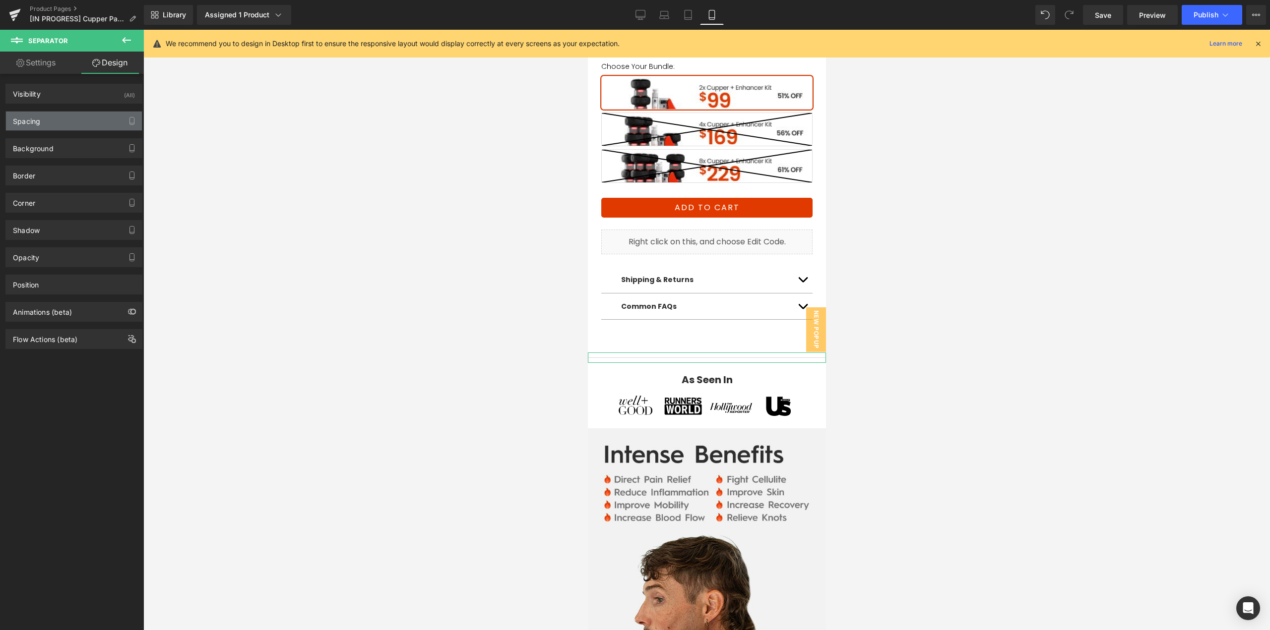
click at [50, 120] on div "Spacing" at bounding box center [74, 121] width 136 height 19
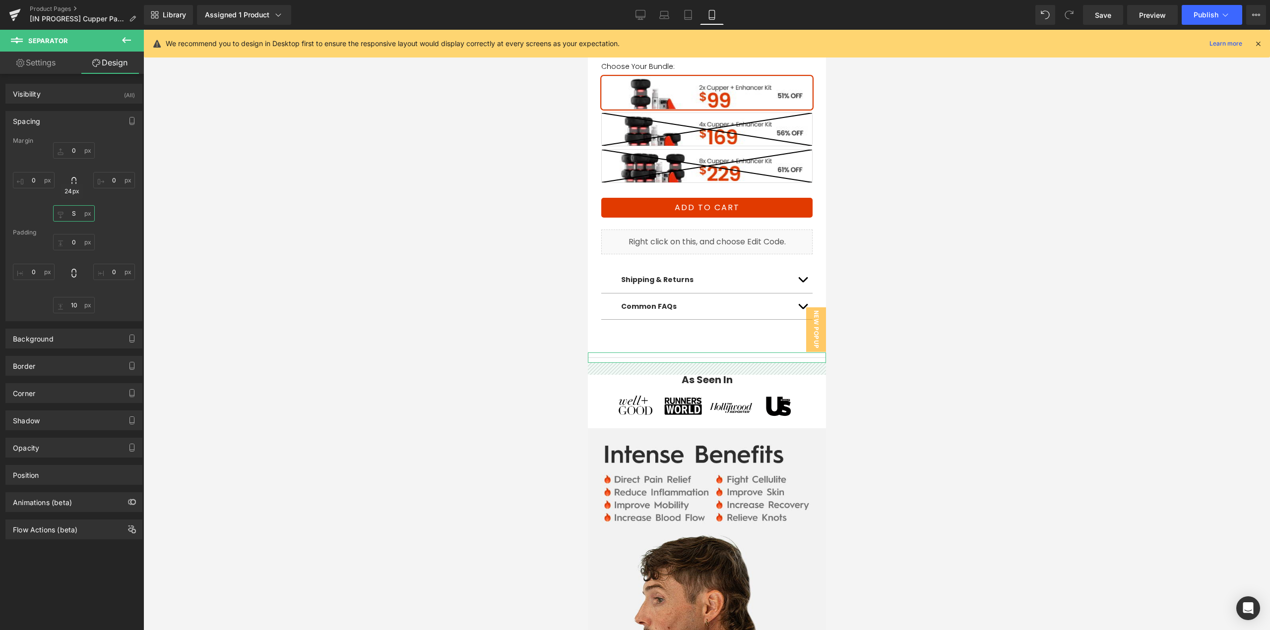
click at [78, 215] on input "S" at bounding box center [74, 213] width 42 height 16
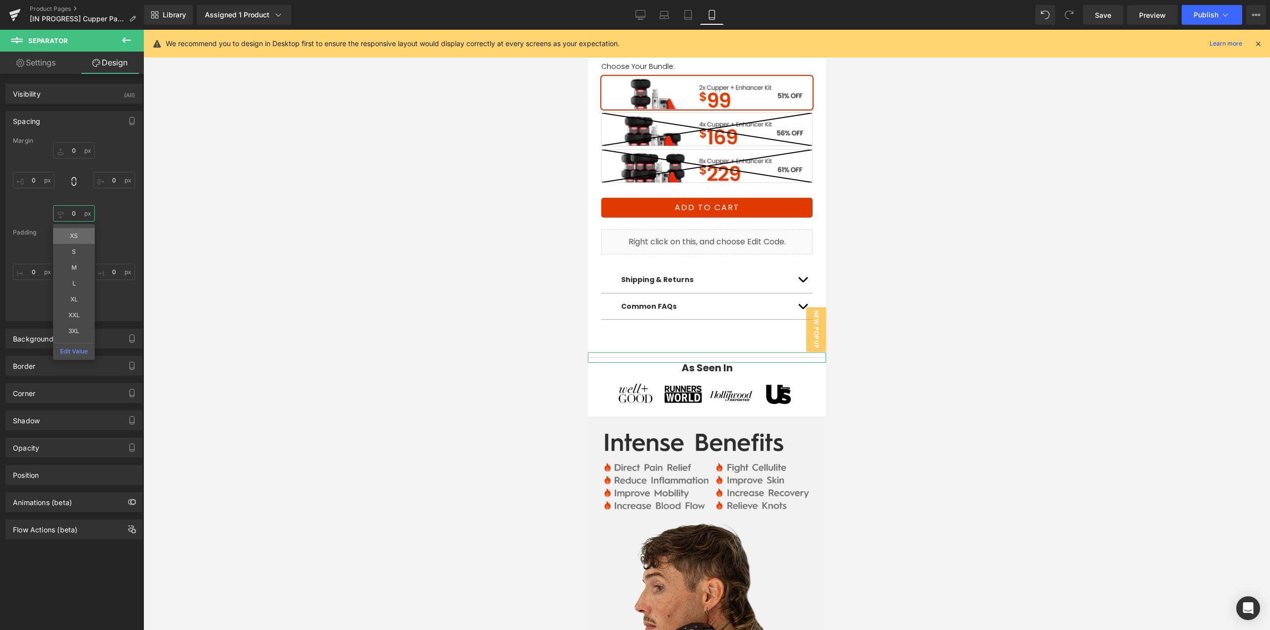
type input "XS"
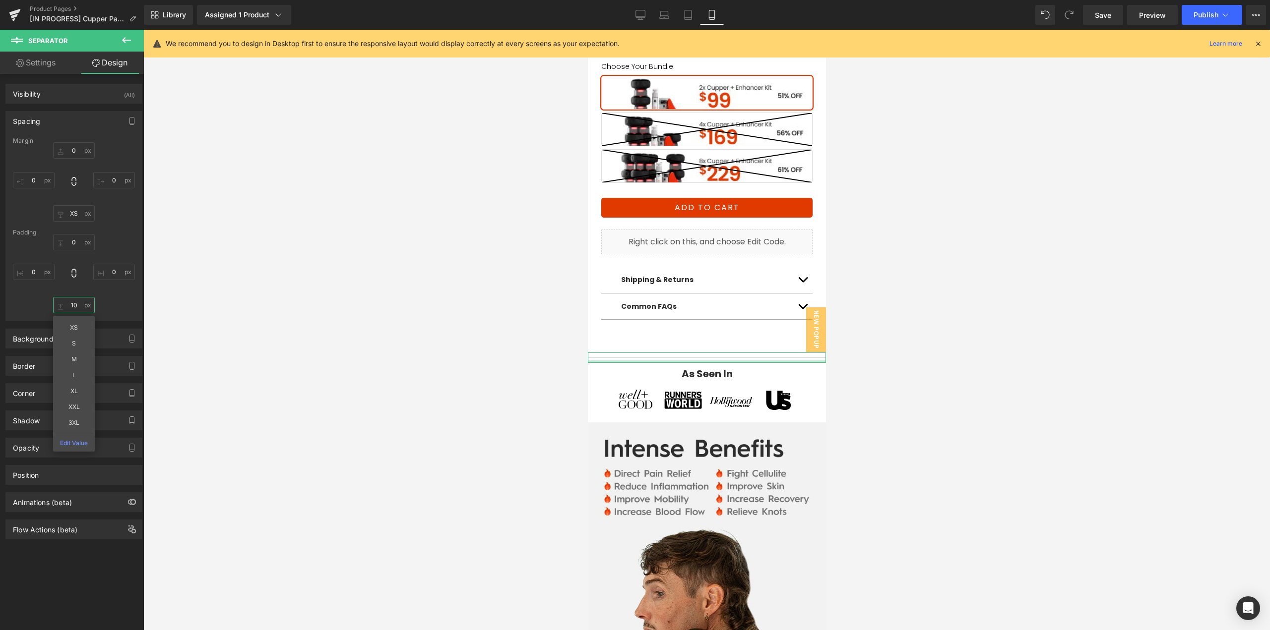
click at [78, 307] on input "10" at bounding box center [74, 305] width 42 height 16
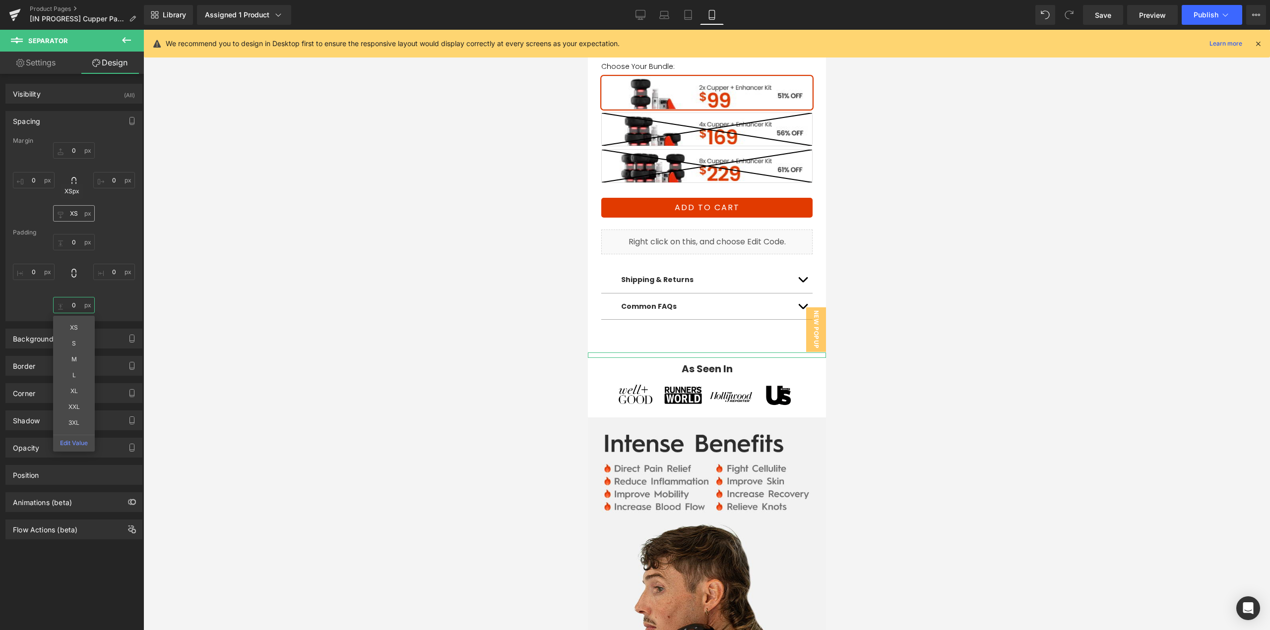
type input "0"
click at [74, 219] on input "XS" at bounding box center [74, 213] width 42 height 16
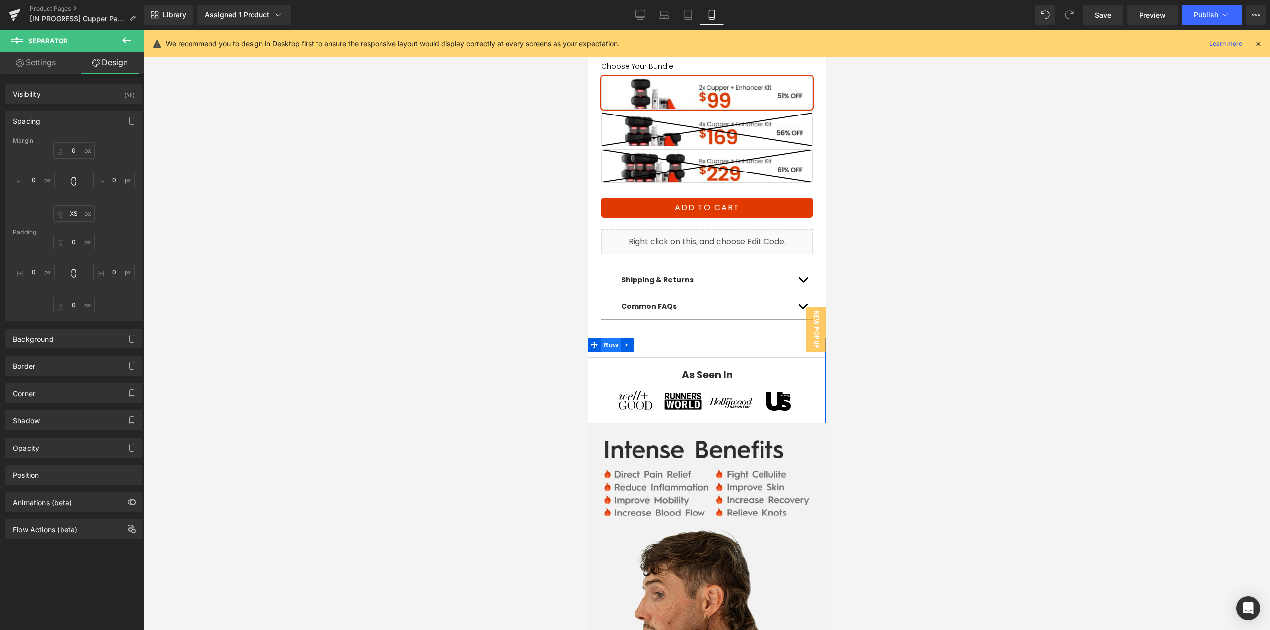
click at [603, 338] on span "Row" at bounding box center [610, 345] width 20 height 15
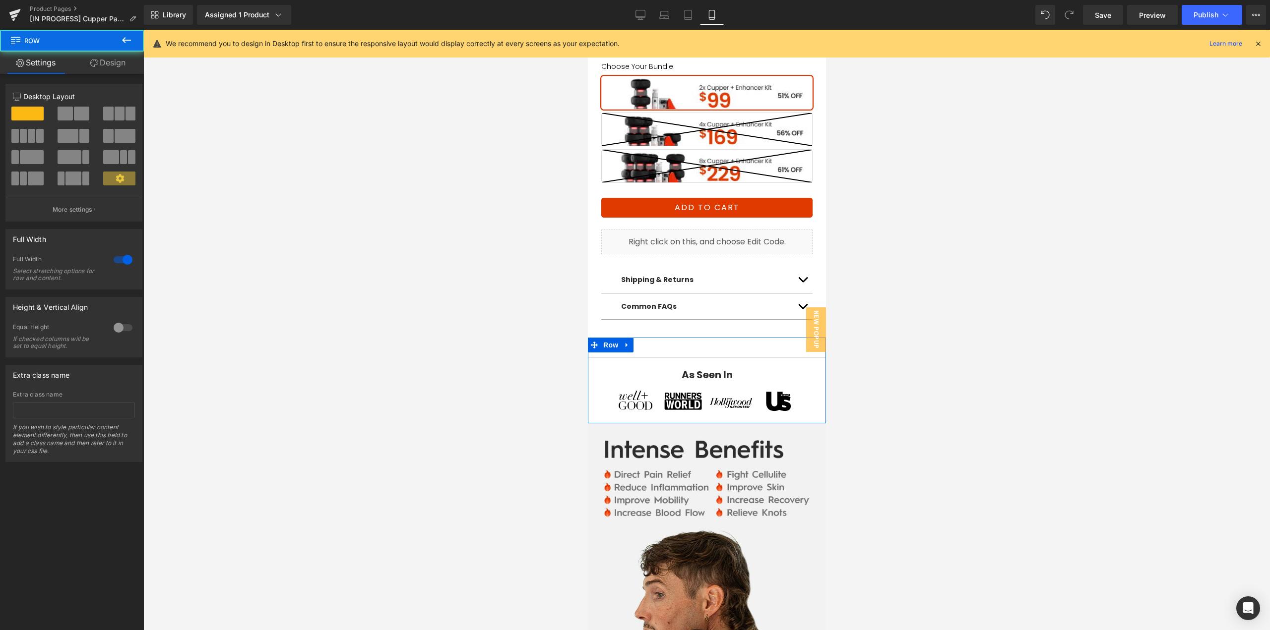
click at [117, 66] on link "Design" at bounding box center [108, 63] width 72 height 22
click at [0, 0] on div "Spacing" at bounding box center [0, 0] width 0 height 0
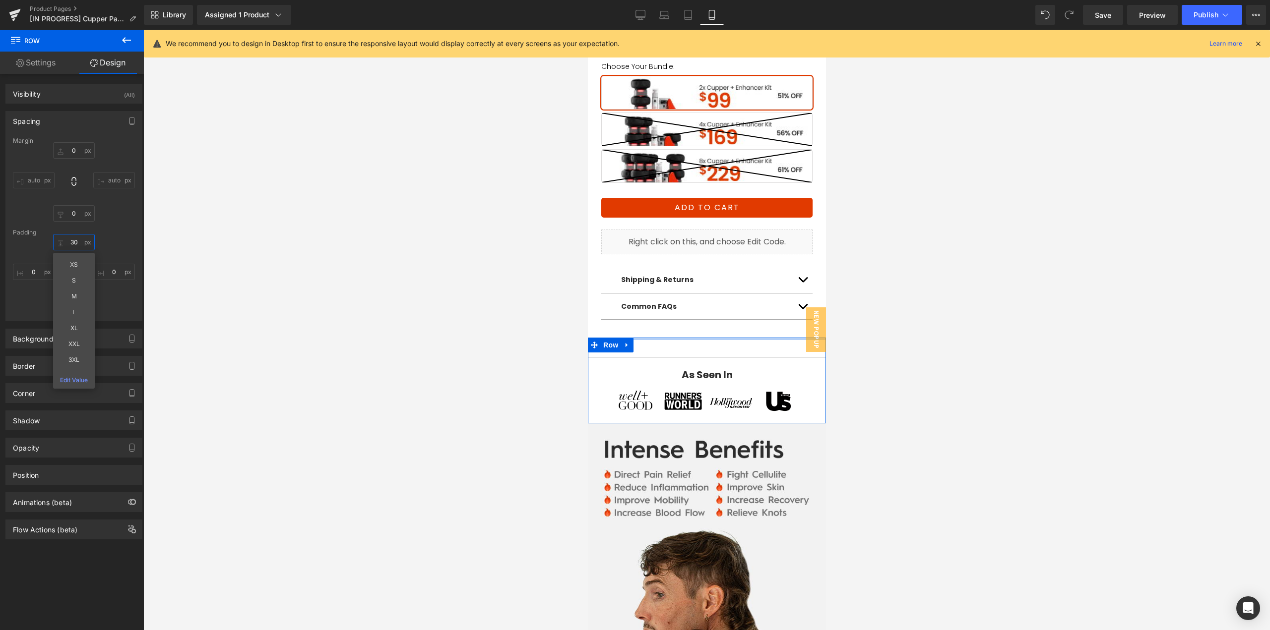
click at [81, 242] on input "30" at bounding box center [74, 242] width 42 height 16
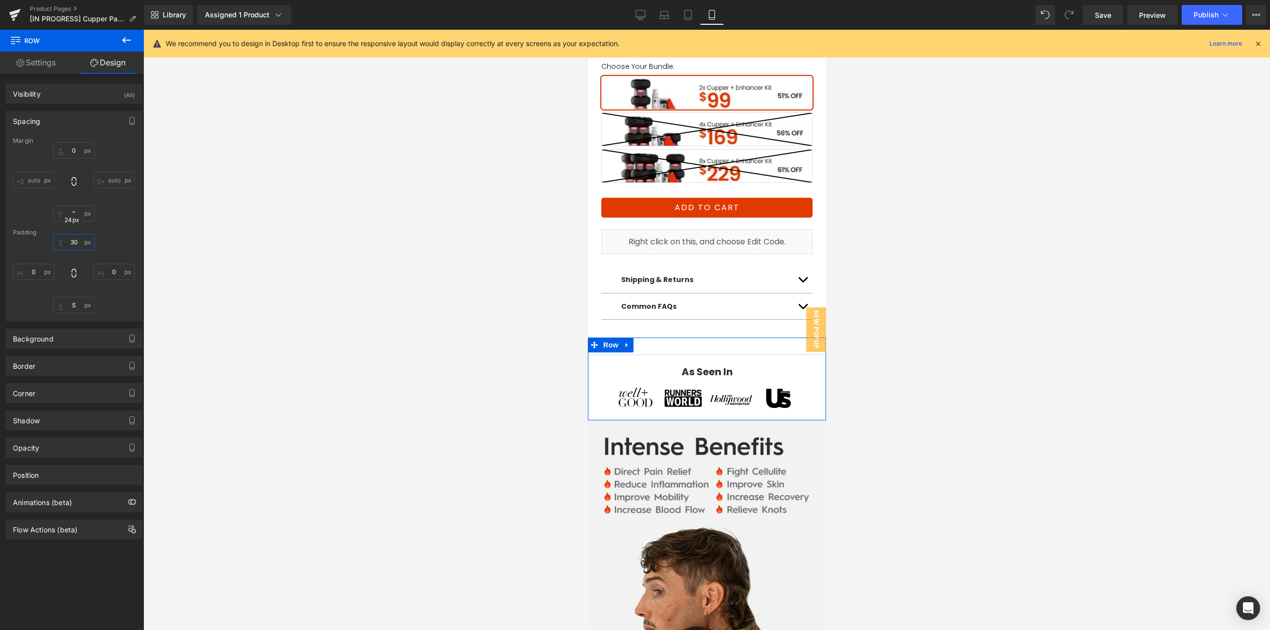
click at [71, 243] on input "30" at bounding box center [74, 242] width 42 height 16
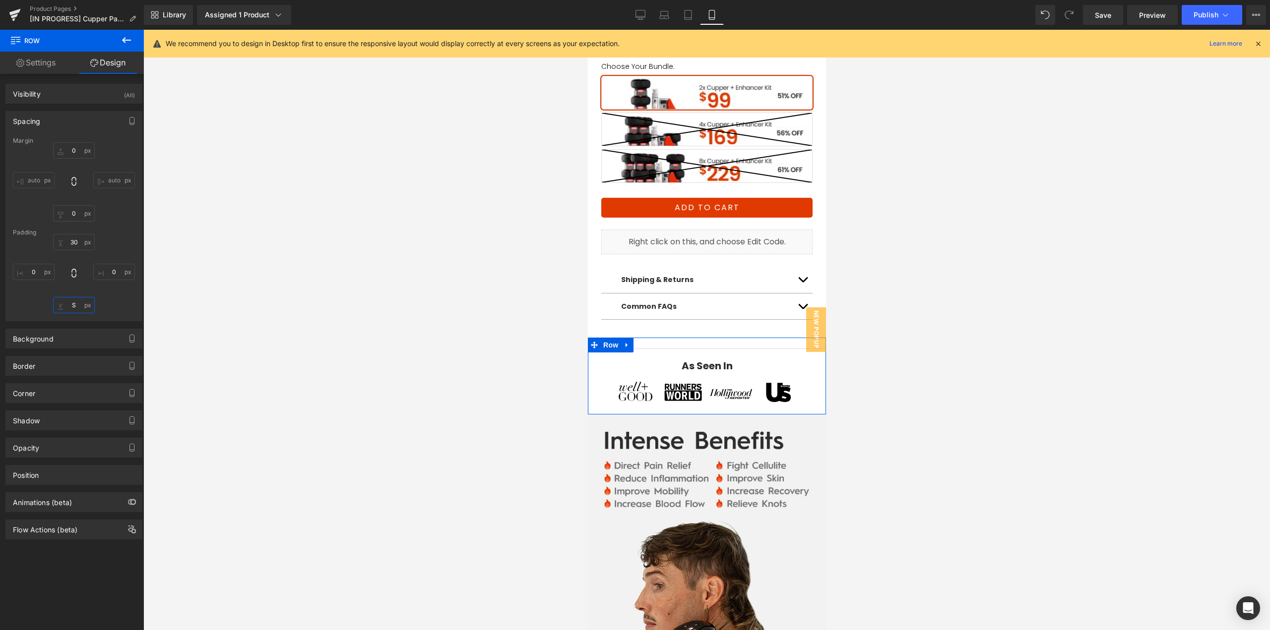
click at [72, 302] on input "S" at bounding box center [74, 305] width 42 height 16
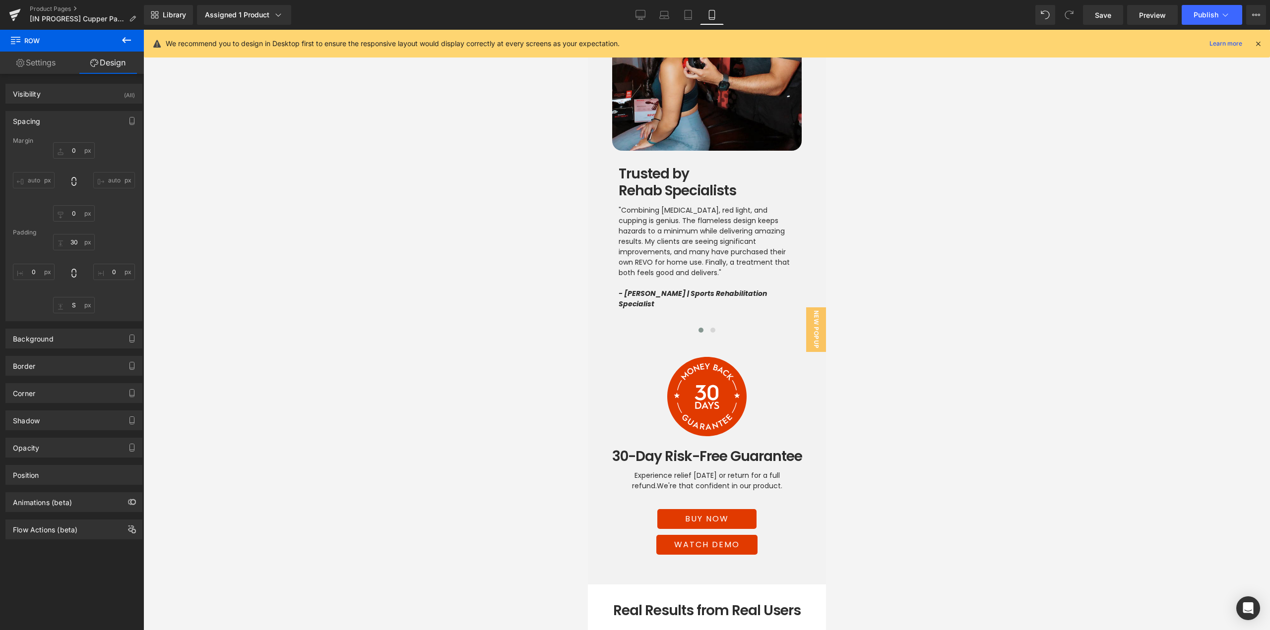
scroll to position [3503, 0]
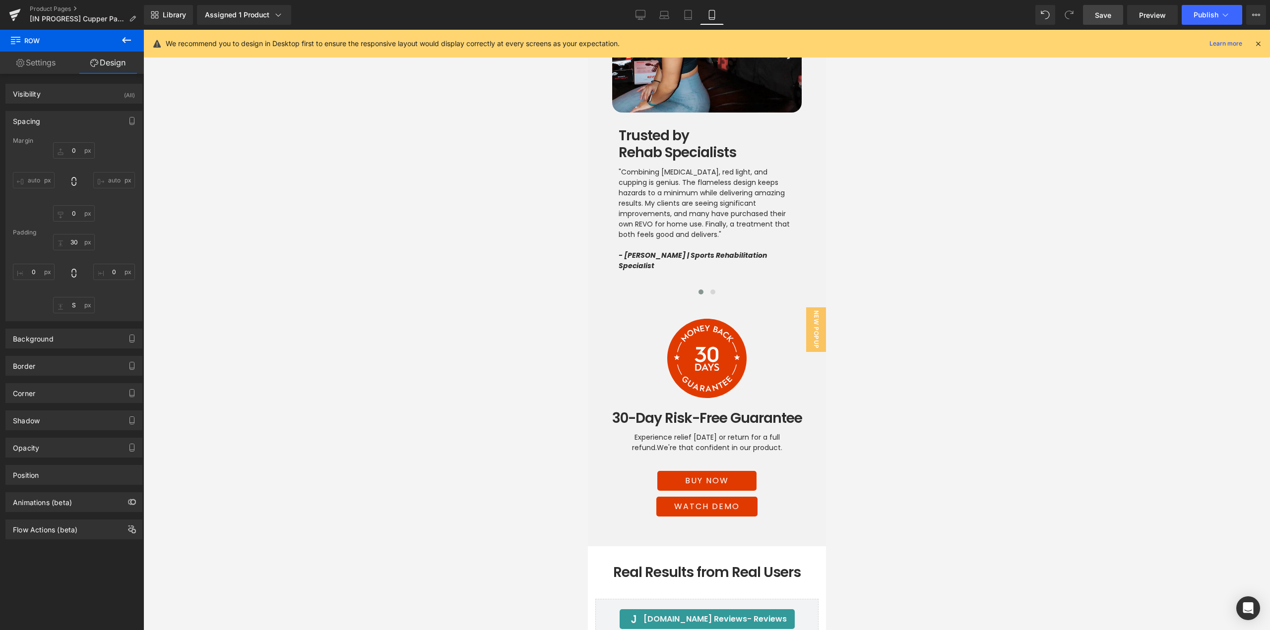
click at [1099, 20] on link "Save" at bounding box center [1103, 15] width 40 height 20
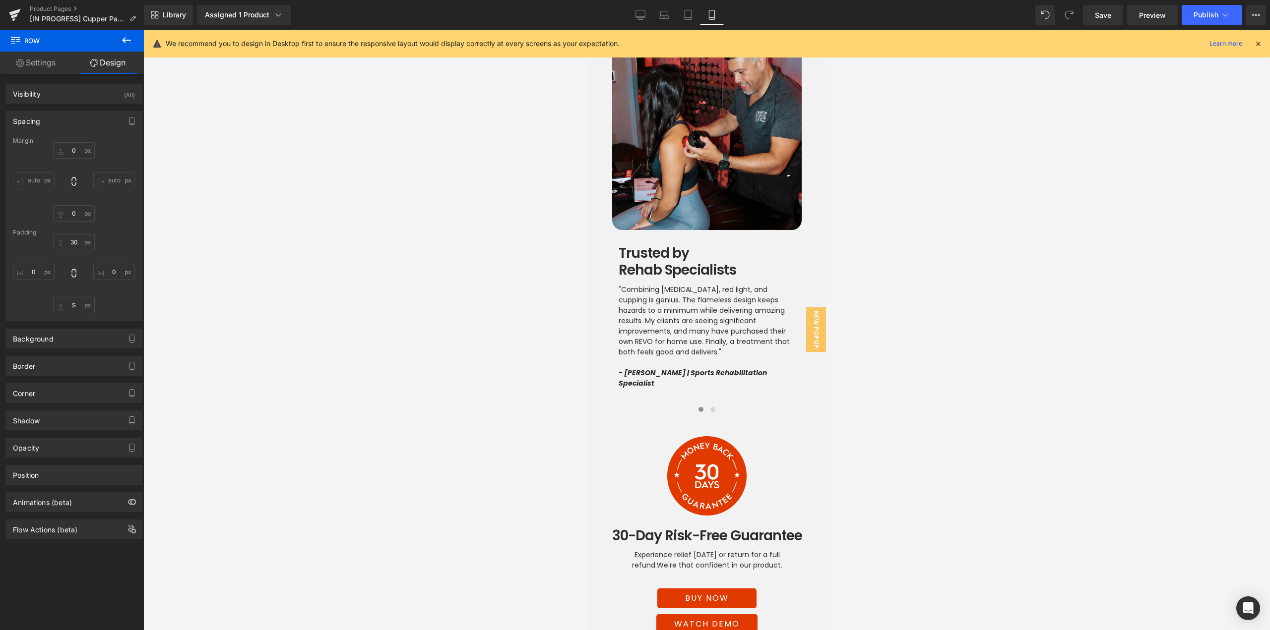
scroll to position [3354, 0]
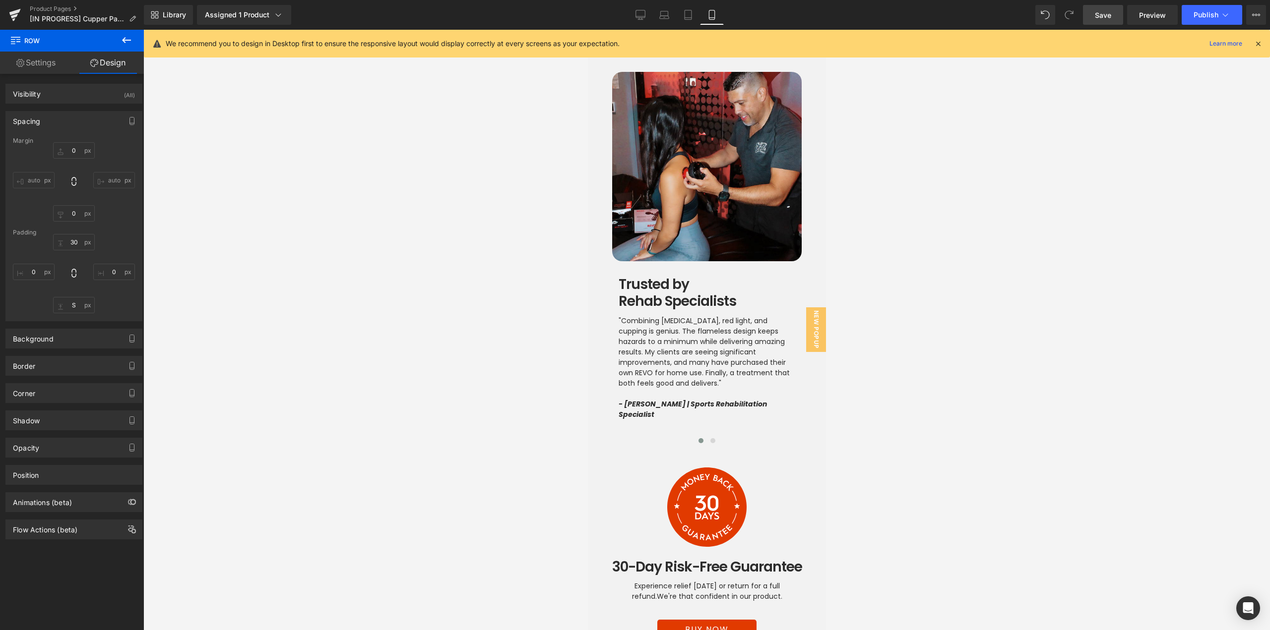
click at [1112, 20] on link "Save" at bounding box center [1103, 15] width 40 height 20
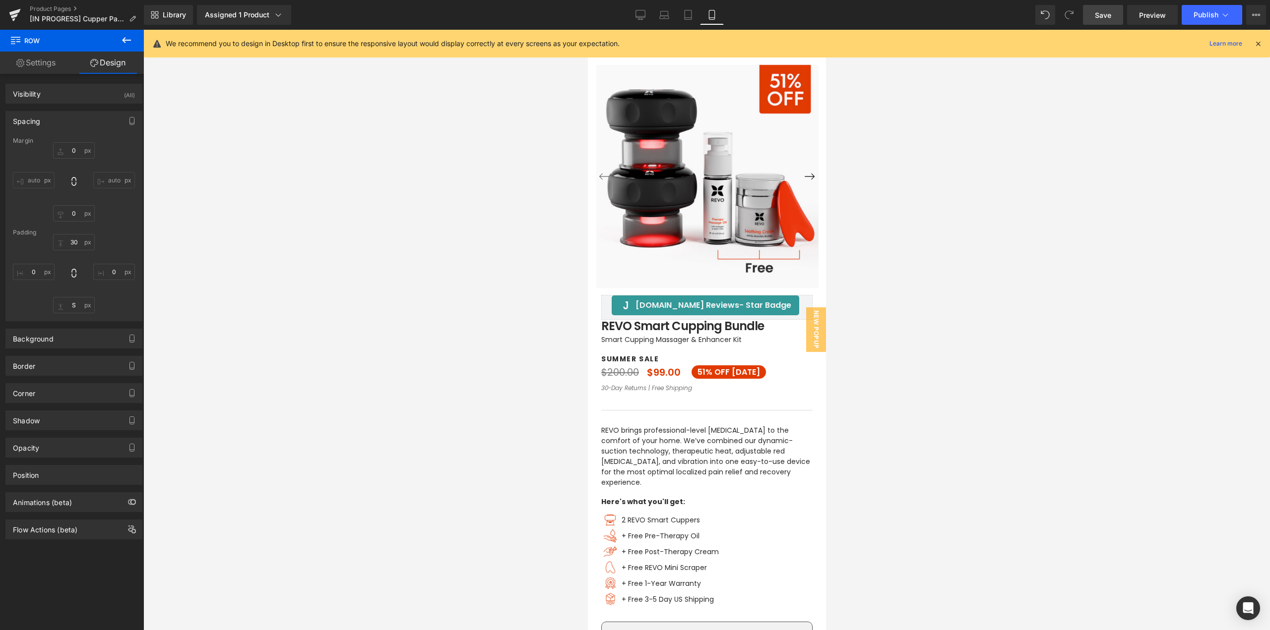
scroll to position [0, 0]
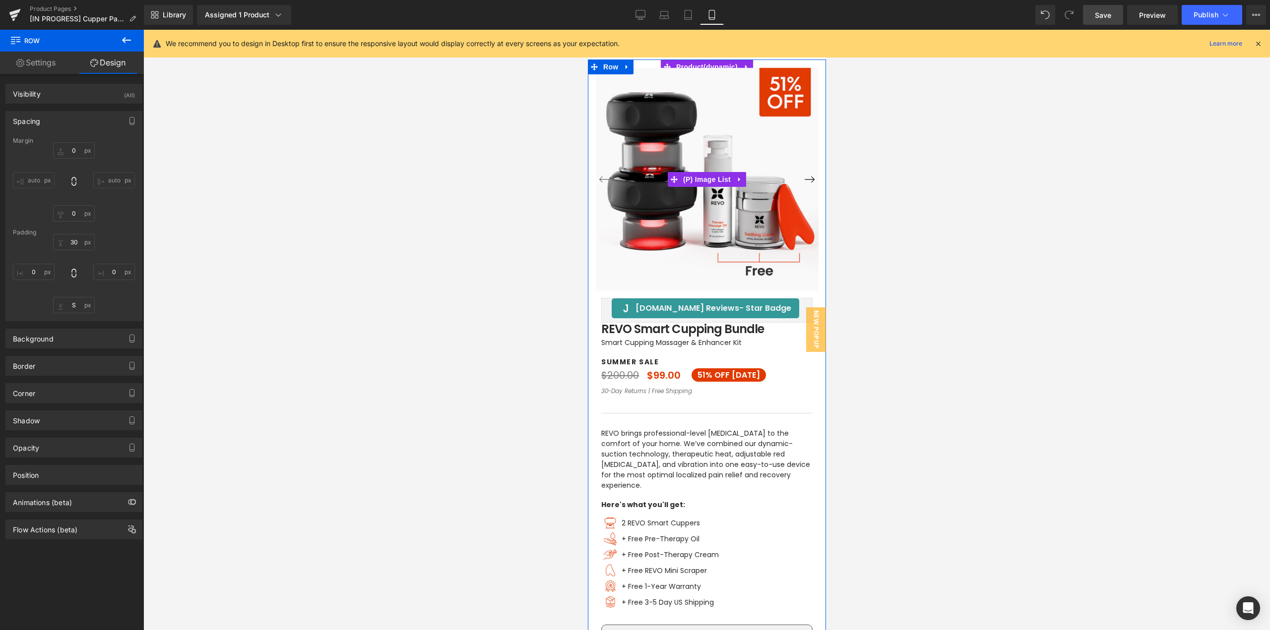
click at [809, 180] on button "›" at bounding box center [809, 180] width 18 height 18
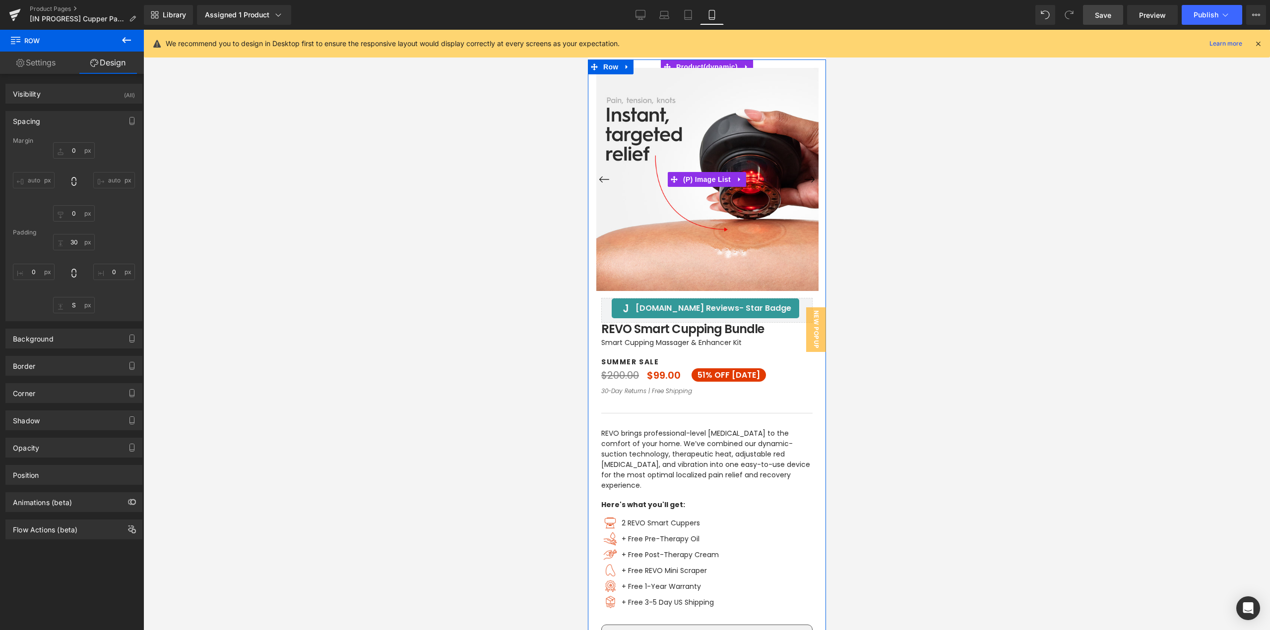
click at [809, 180] on button "›" at bounding box center [809, 180] width 18 height 18
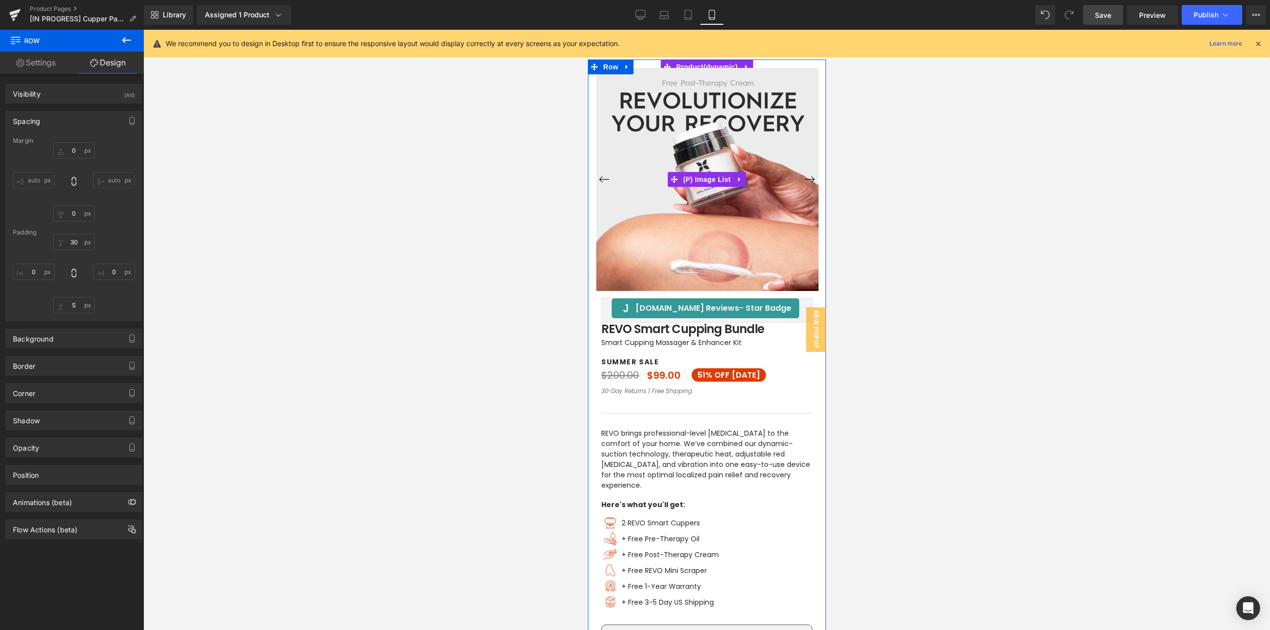
click at [809, 180] on button "›" at bounding box center [809, 180] width 18 height 18
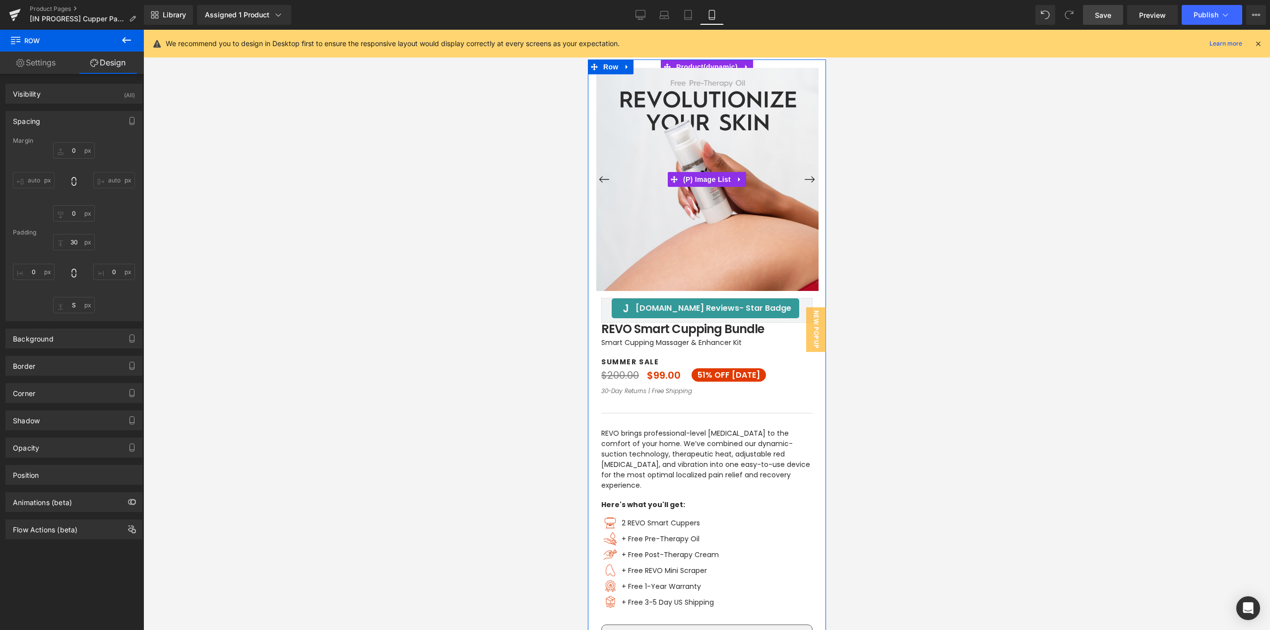
click at [809, 182] on button "›" at bounding box center [809, 180] width 18 height 18
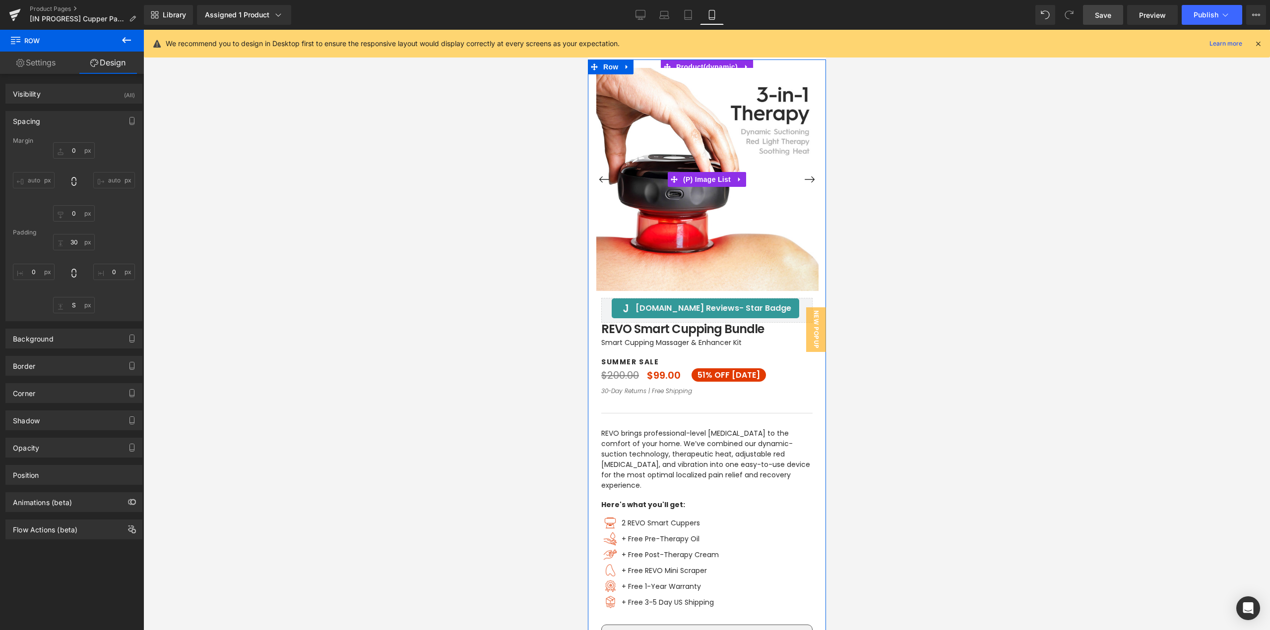
click at [809, 182] on button "›" at bounding box center [809, 180] width 18 height 18
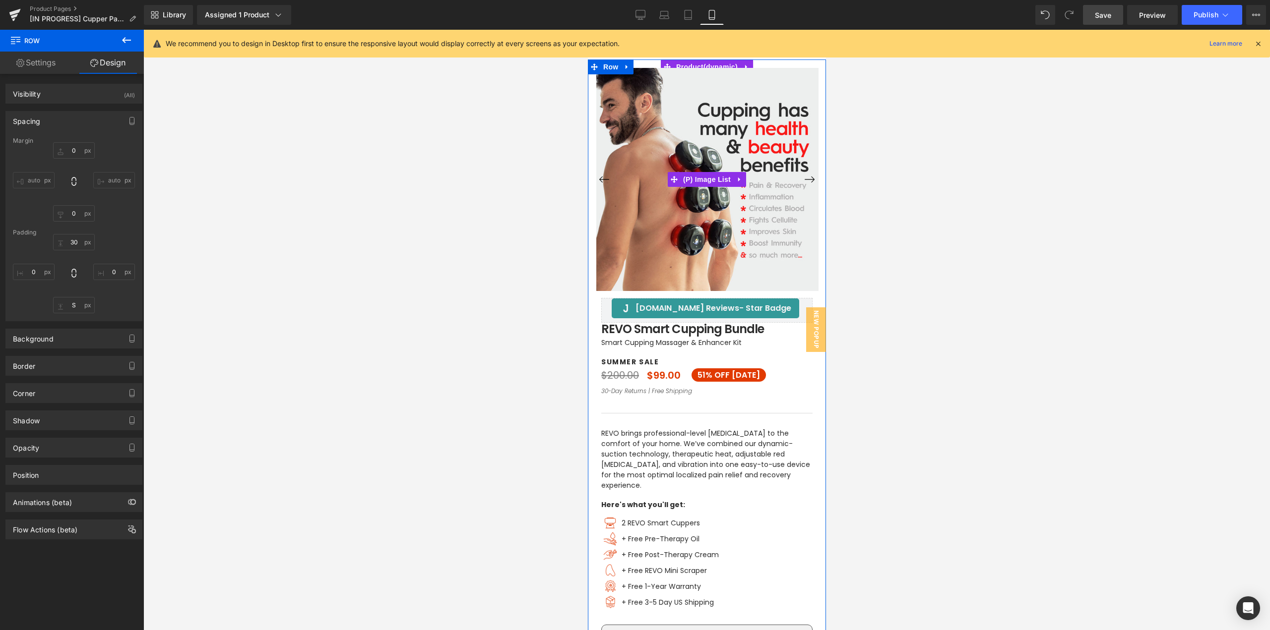
click at [809, 182] on button "›" at bounding box center [809, 180] width 18 height 18
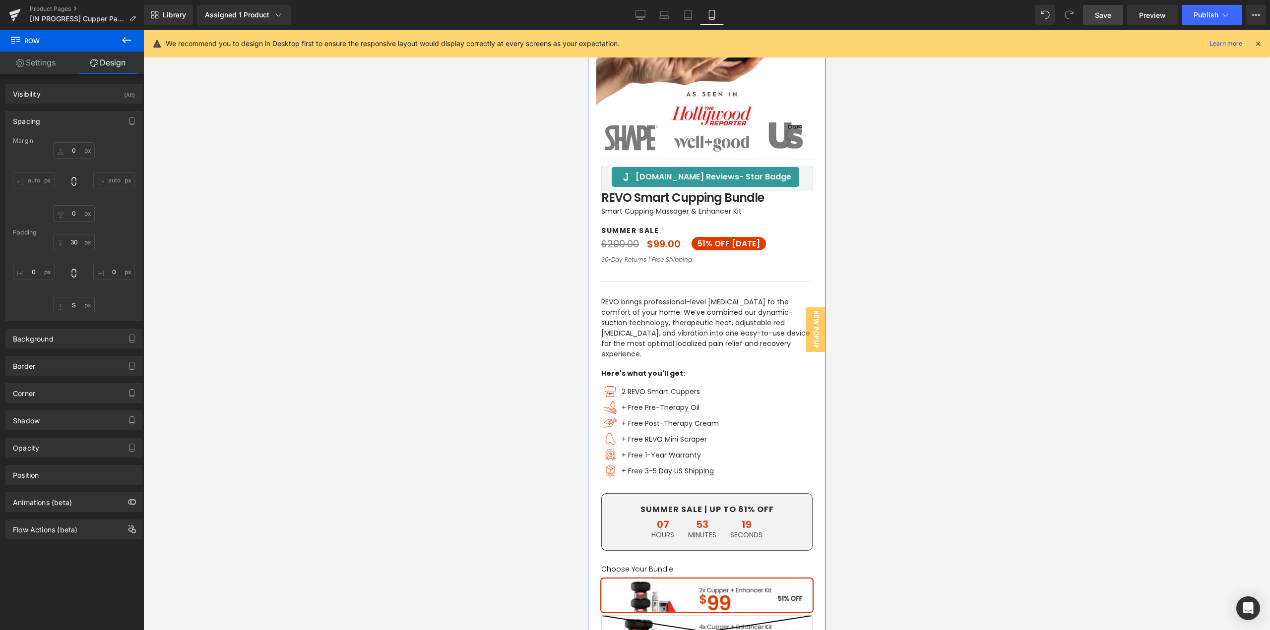
scroll to position [149, 0]
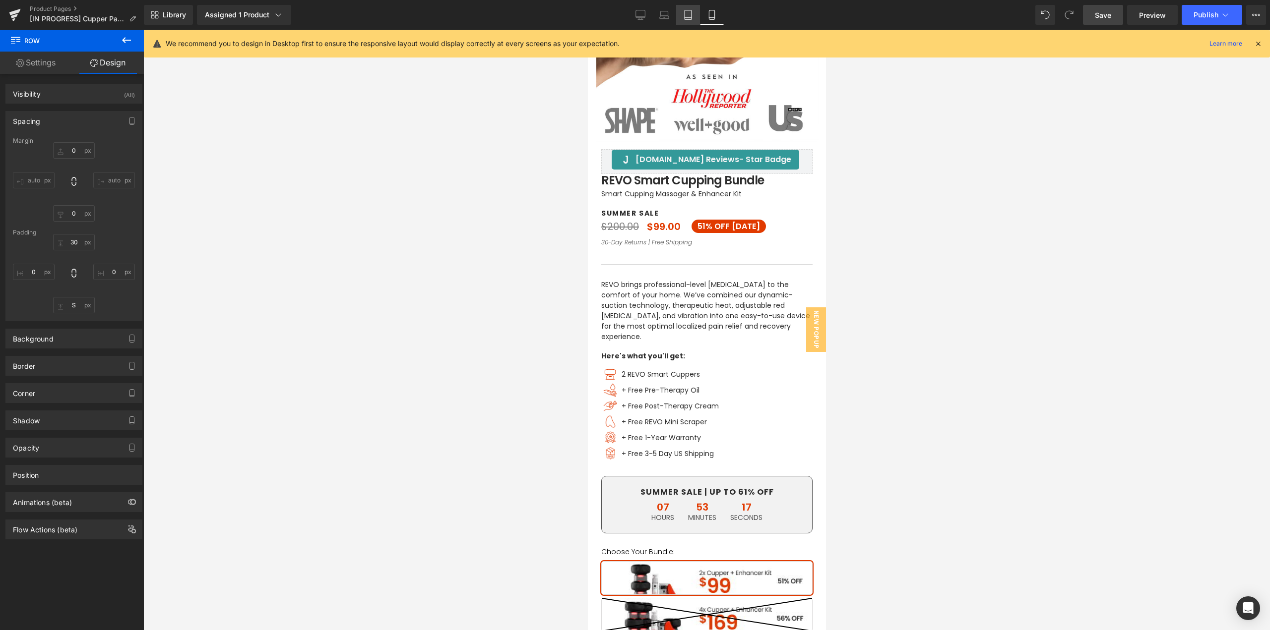
click at [692, 5] on link "Tablet" at bounding box center [688, 15] width 24 height 20
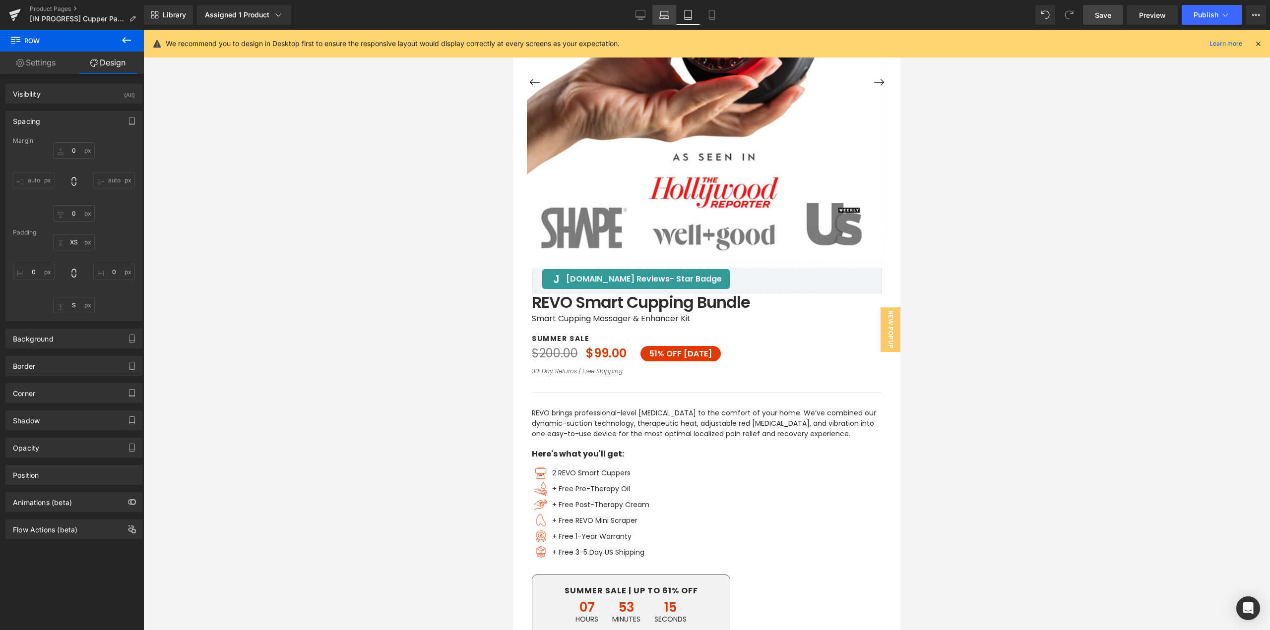
scroll to position [318, 0]
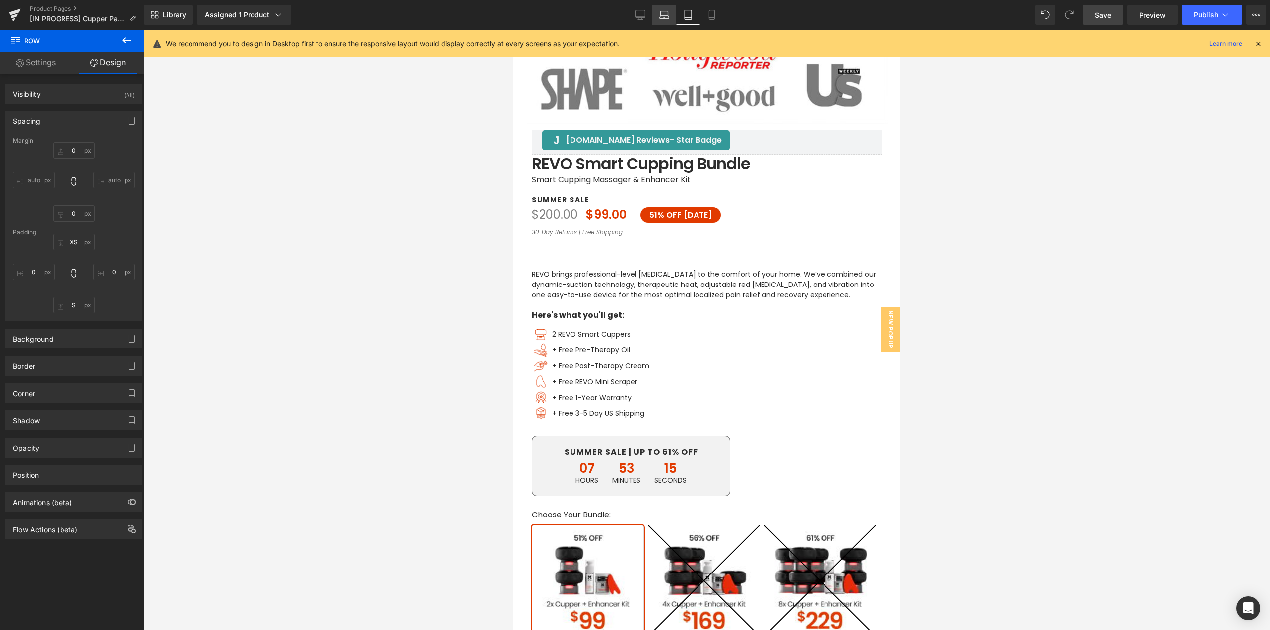
click at [659, 15] on icon at bounding box center [664, 15] width 10 height 10
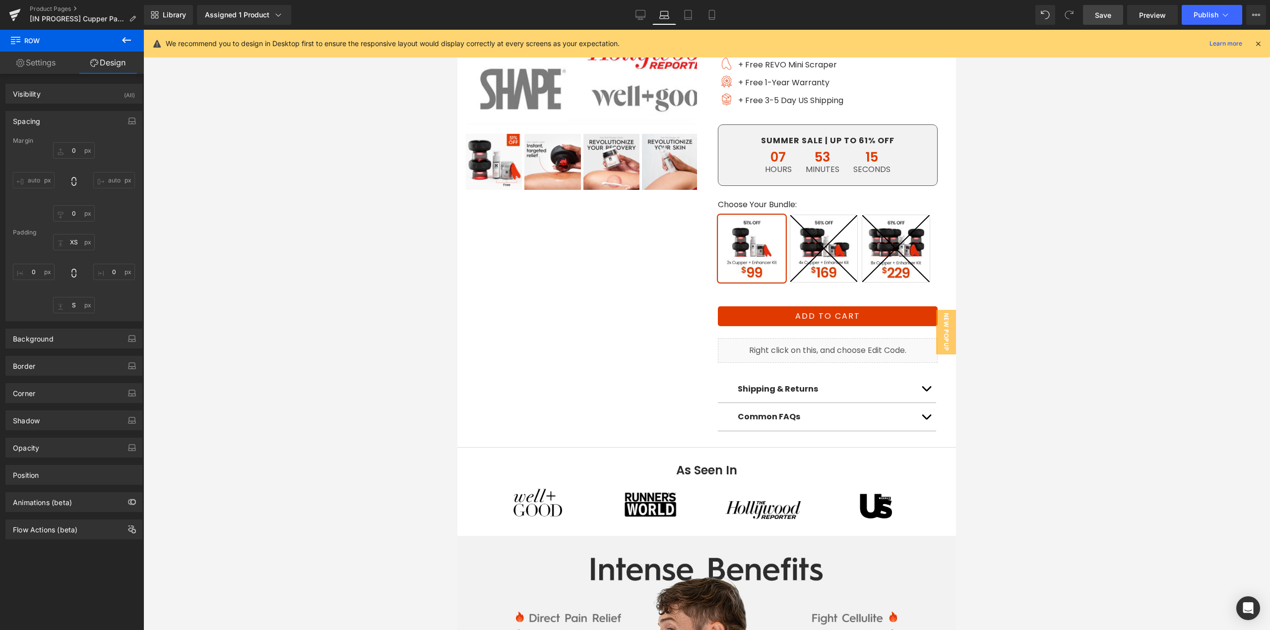
scroll to position [0, 0]
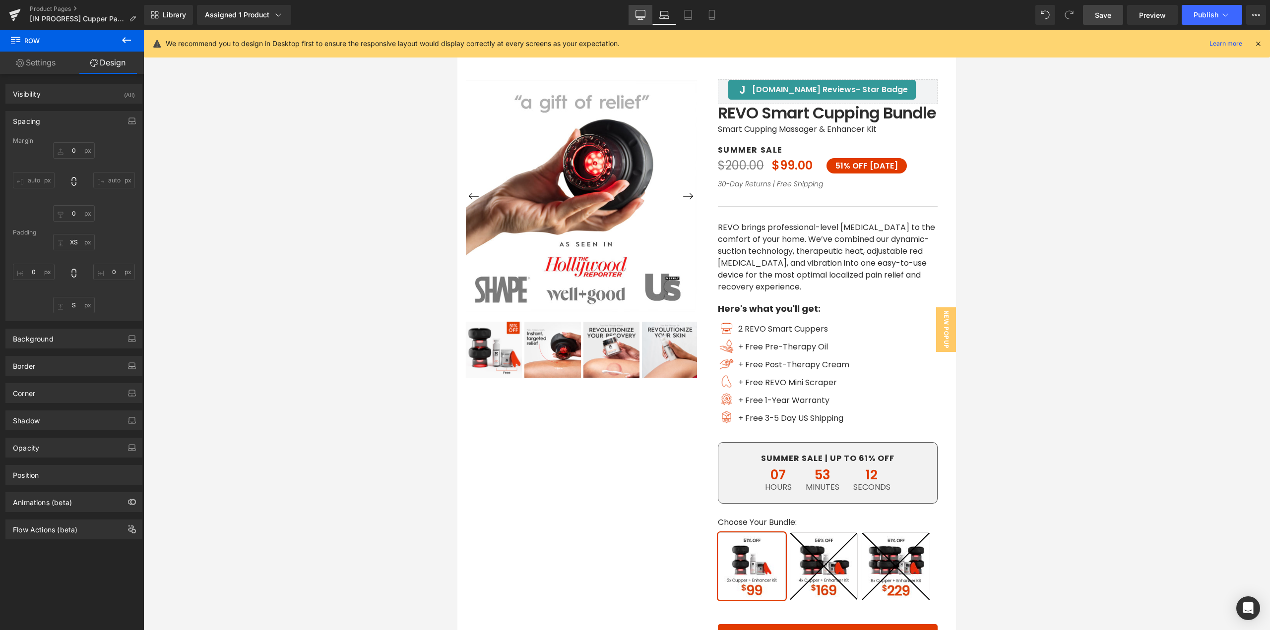
drag, startPoint x: 638, startPoint y: 14, endPoint x: 534, endPoint y: 164, distance: 182.8
click at [638, 14] on icon at bounding box center [640, 15] width 10 height 10
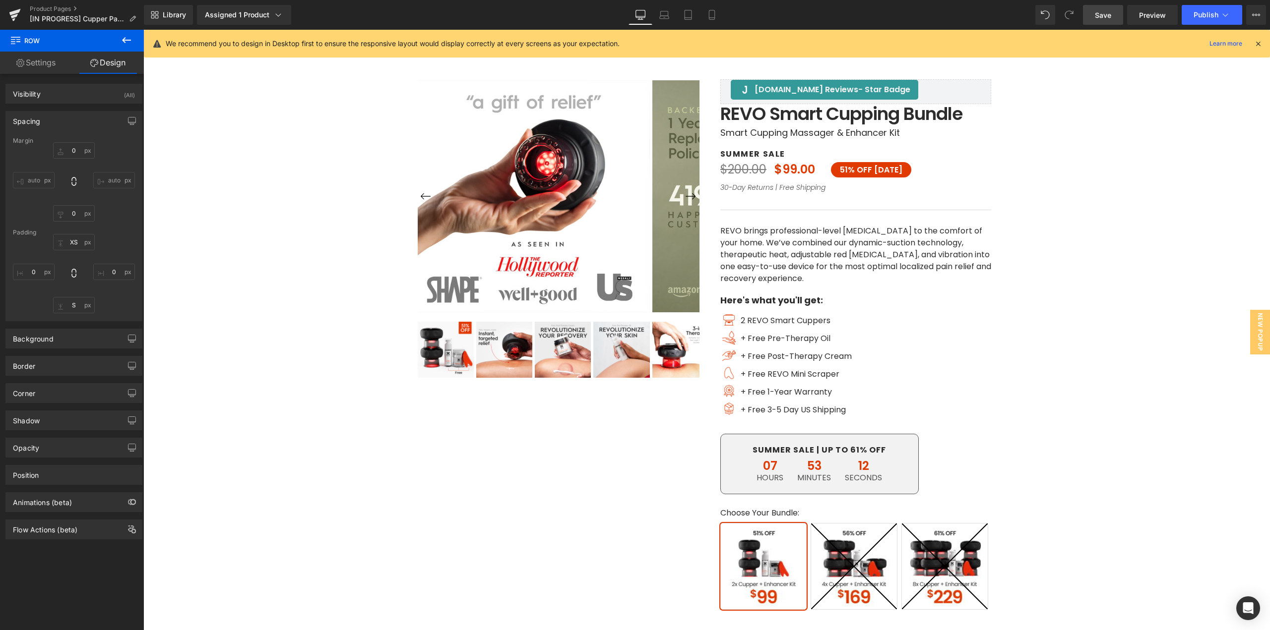
scroll to position [29, 0]
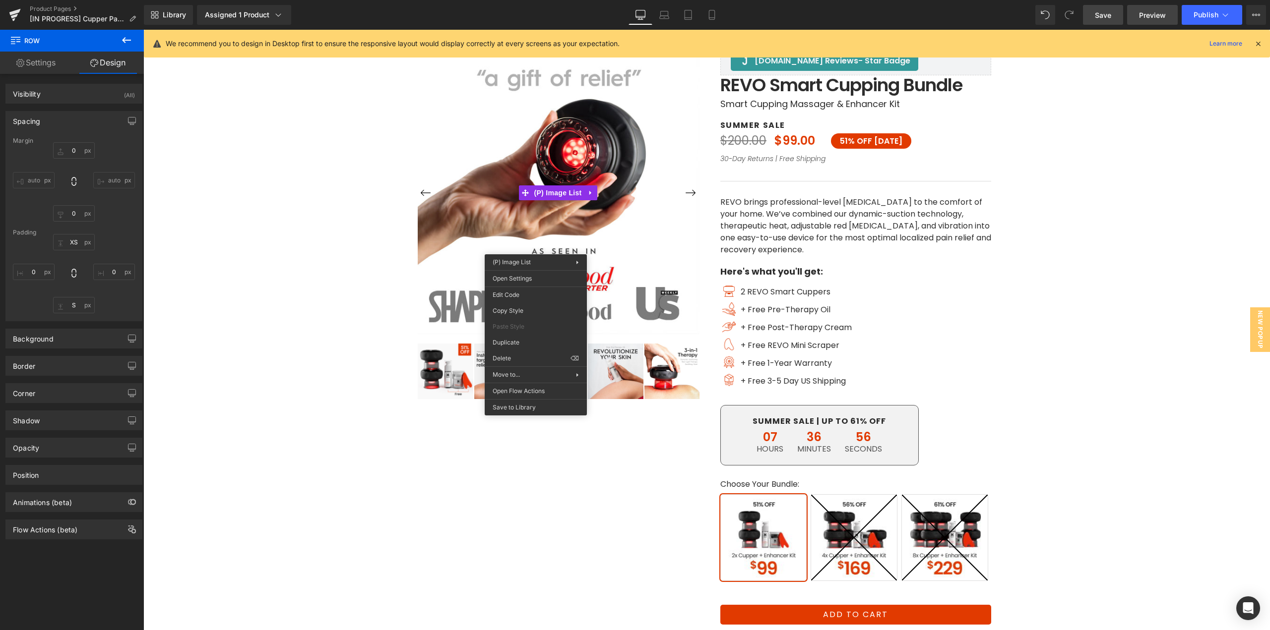
click at [1141, 12] on span "Preview" at bounding box center [1152, 15] width 27 height 10
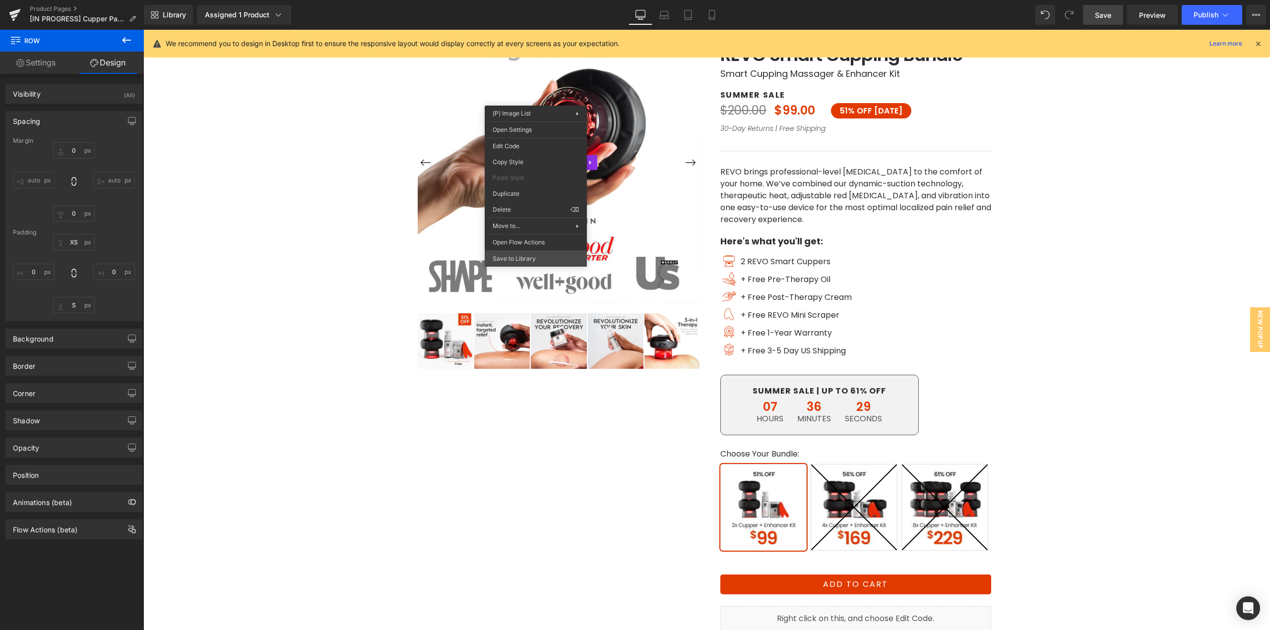
scroll to position [178, 0]
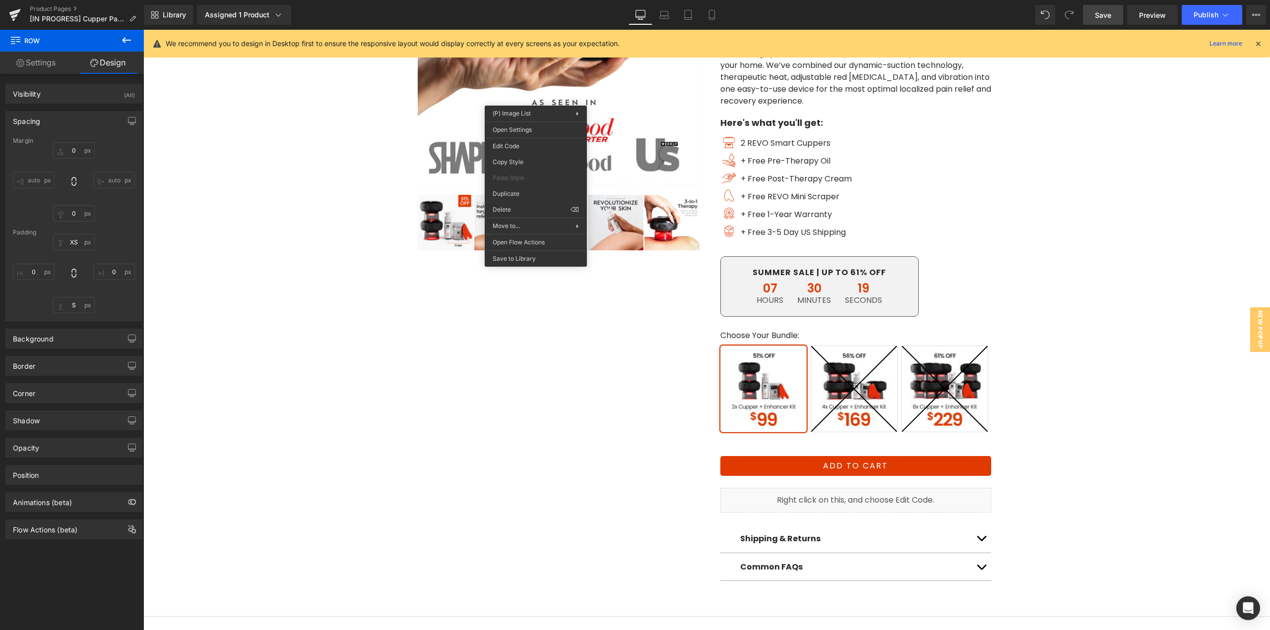
click at [1092, 15] on link "Save" at bounding box center [1103, 15] width 40 height 20
click at [1140, 18] on span "Preview" at bounding box center [1152, 15] width 27 height 10
click at [1007, 223] on div "‹ ›" at bounding box center [706, 216] width 1117 height 730
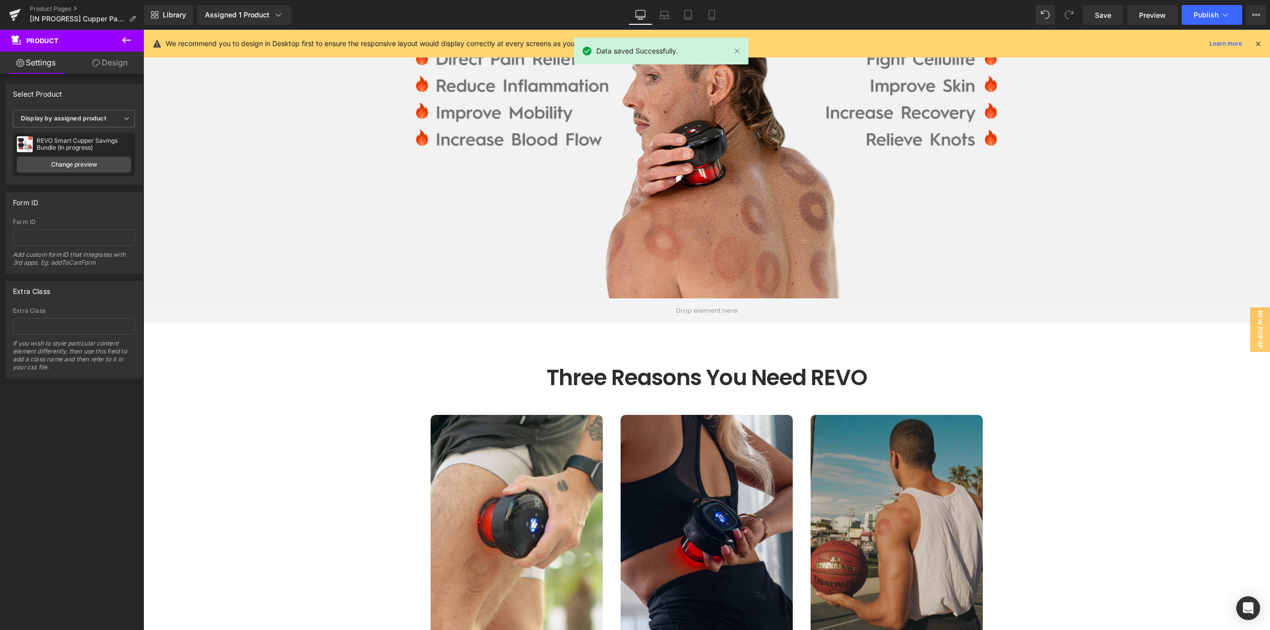
scroll to position [822, 0]
